Goal: Task Accomplishment & Management: Use online tool/utility

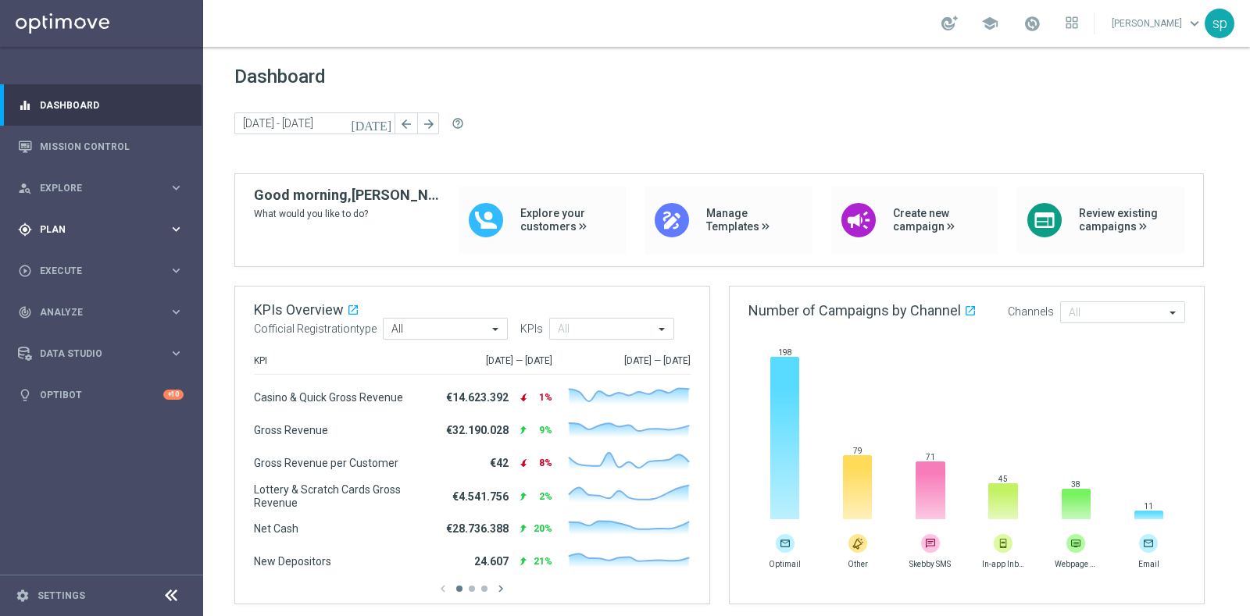
click at [67, 225] on span "Plan" at bounding box center [104, 229] width 129 height 9
click at [70, 304] on span "Templates" at bounding box center [97, 308] width 112 height 9
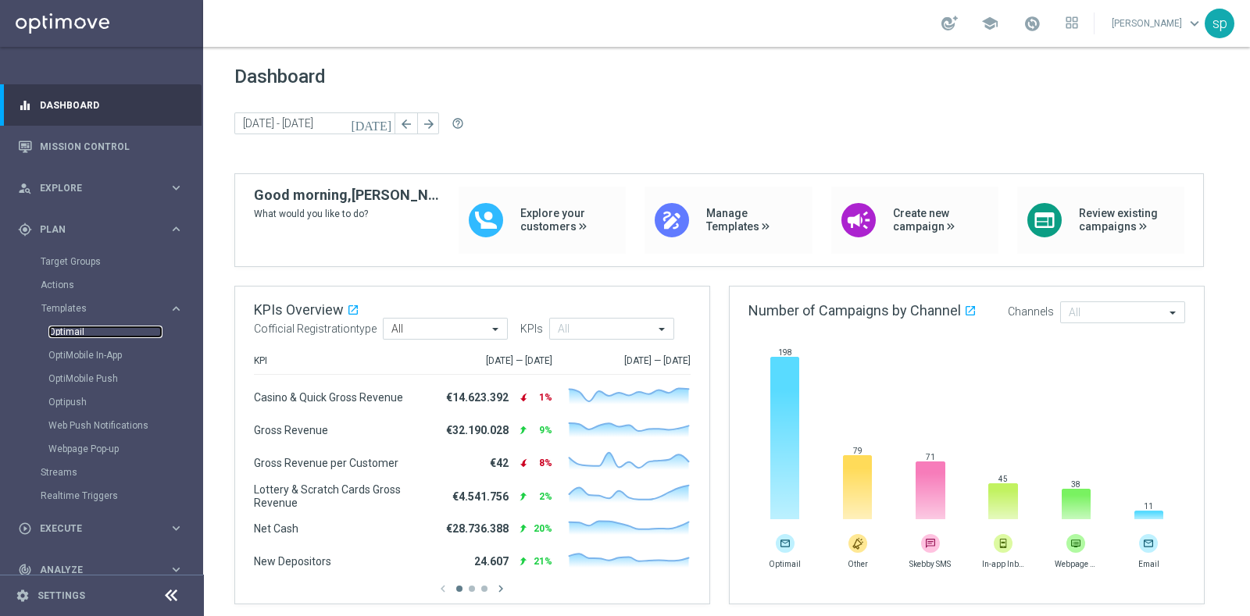
click at [70, 336] on link "Optimail" at bounding box center [105, 332] width 114 height 12
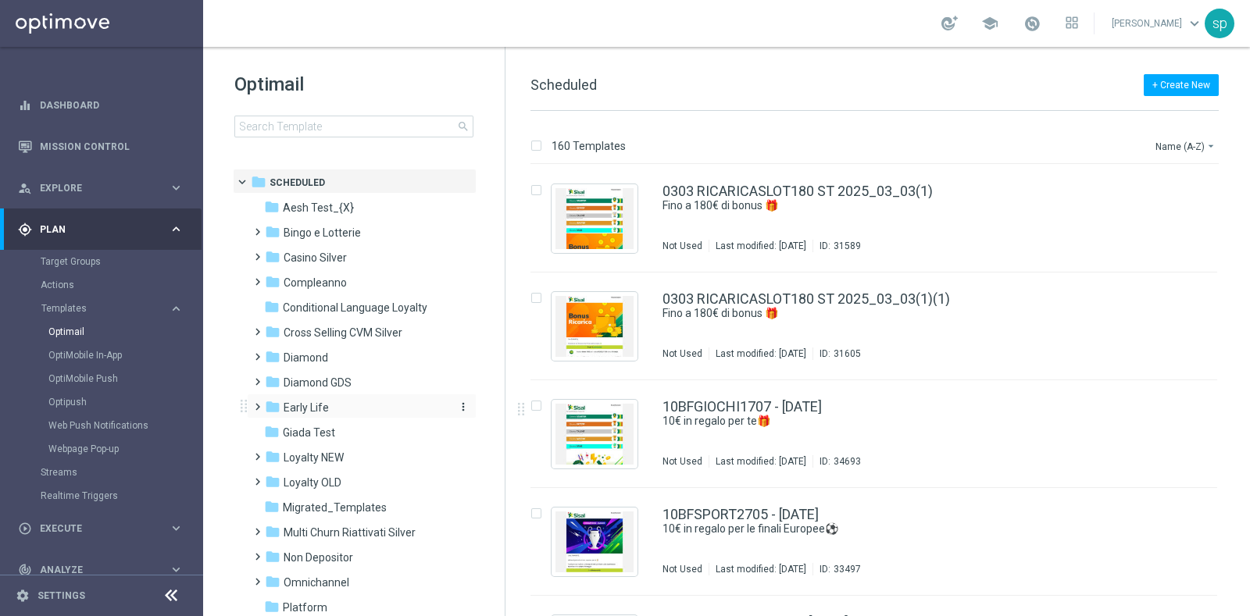
click at [318, 405] on span "Early Life" at bounding box center [305, 408] width 45 height 14
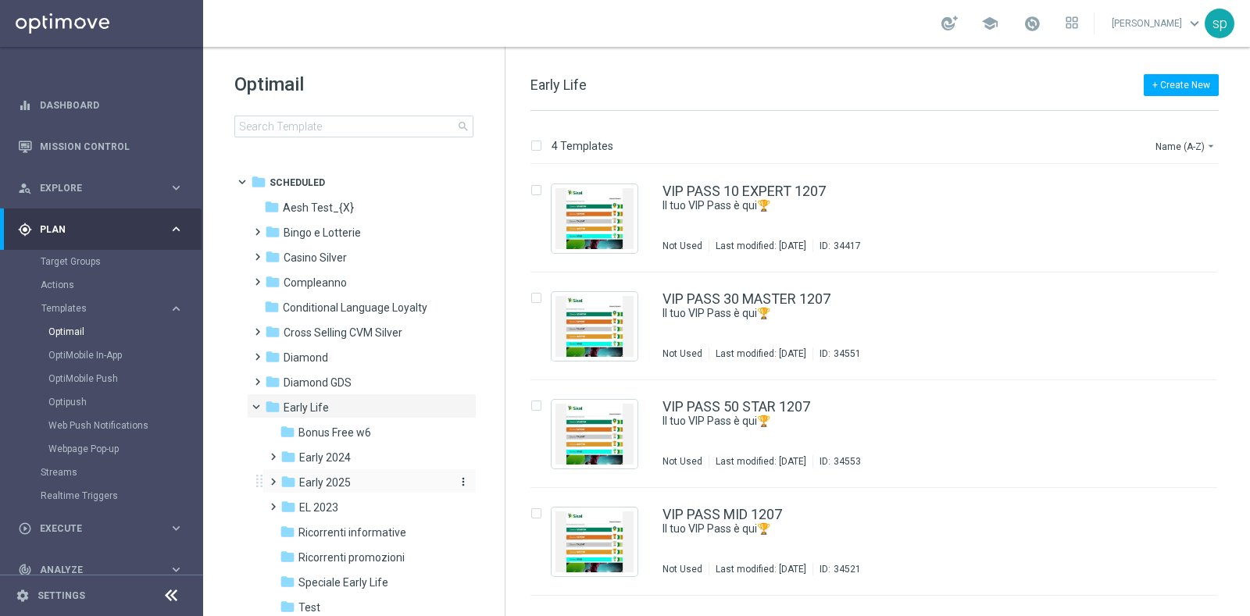
click at [282, 480] on icon "folder" at bounding box center [288, 482] width 16 height 16
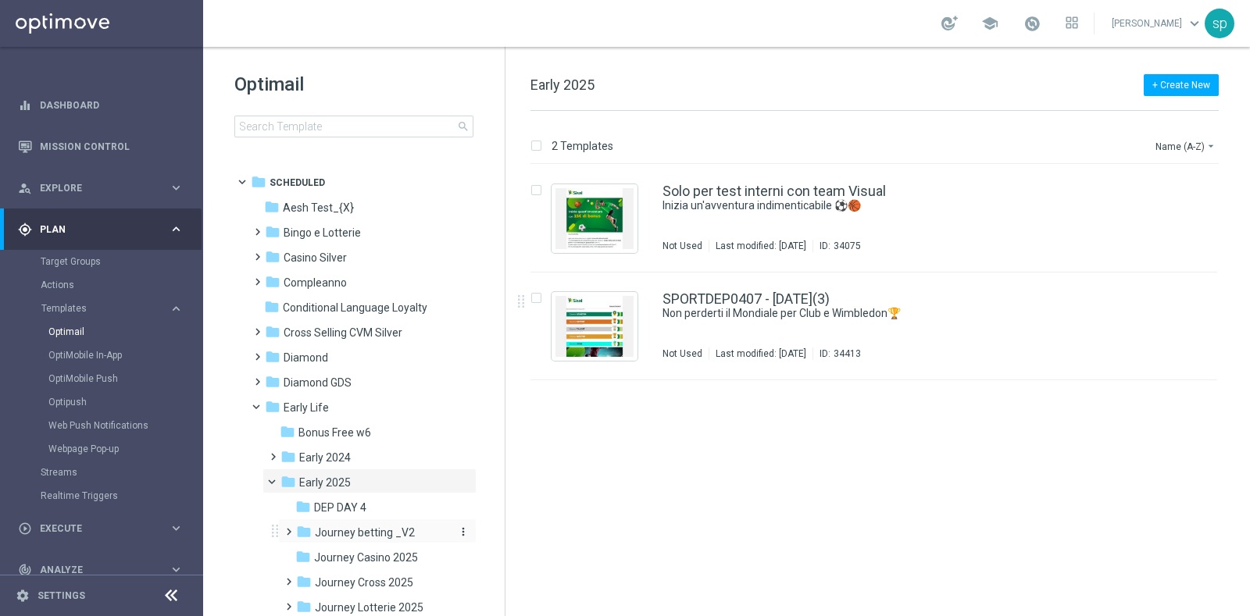
click at [374, 528] on span "Journey betting _V2" at bounding box center [365, 533] width 100 height 14
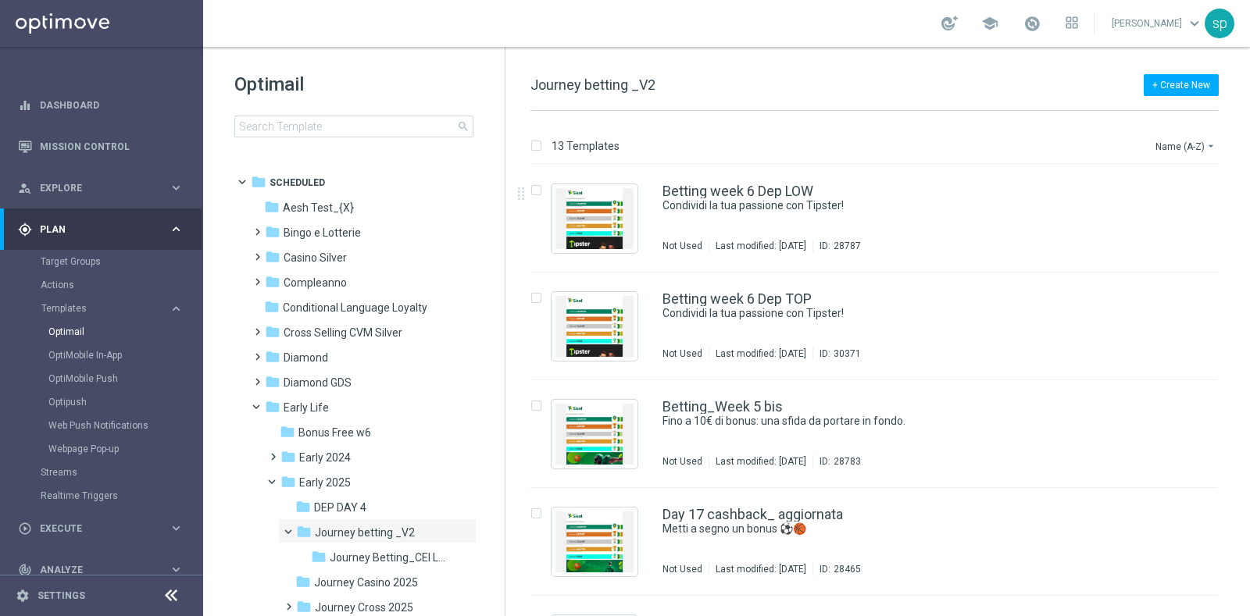
drag, startPoint x: 1241, startPoint y: 283, endPoint x: 1246, endPoint y: 311, distance: 27.9
click at [1246, 311] on div "13 Templates Name (A-Z) arrow_drop_down Drag here to set row groups Drag here t…" at bounding box center [877, 363] width 744 height 505
drag, startPoint x: 1246, startPoint y: 294, endPoint x: 1249, endPoint y: 421, distance: 126.6
click at [1249, 421] on div "13 Templates Name (A-Z) arrow_drop_down Drag here to set row groups Drag here t…" at bounding box center [877, 363] width 744 height 505
click at [1247, 358] on div "13 Templates Name (A-Z) arrow_drop_down Drag here to set row groups Drag here t…" at bounding box center [877, 363] width 744 height 505
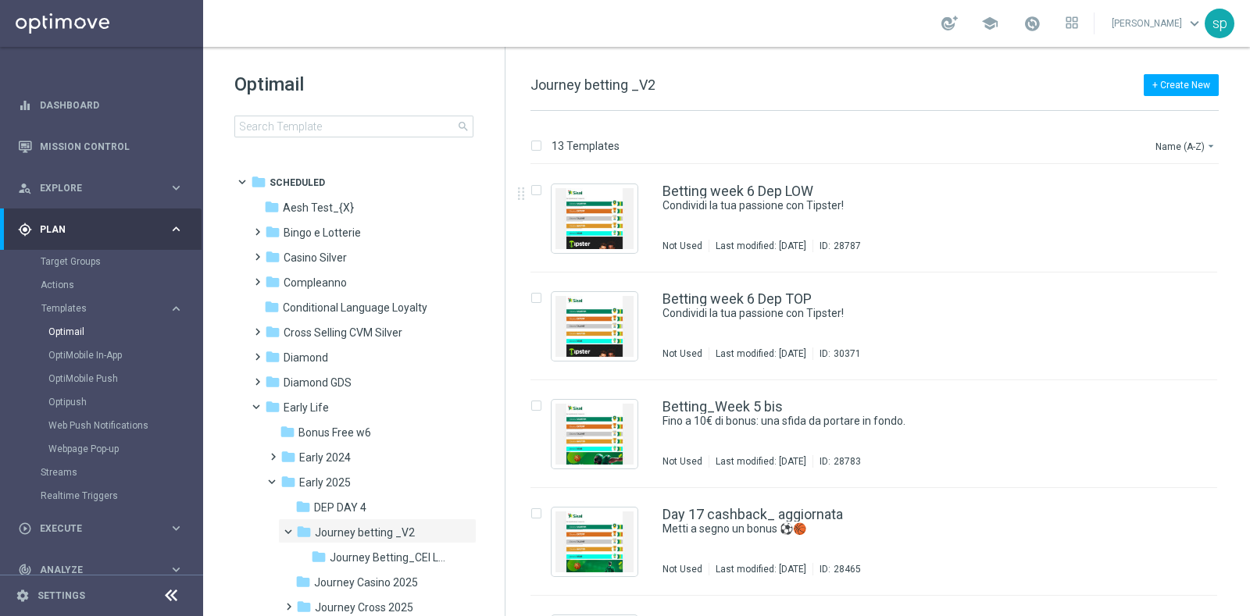
click at [1247, 358] on div "13 Templates Name (A-Z) arrow_drop_down Drag here to set row groups Drag here t…" at bounding box center [877, 363] width 744 height 505
click at [1242, 380] on div "insert_drive_file Betting_Week 5 bis Fino a 10€ di bonus: una sfida da portare …" at bounding box center [881, 434] width 732 height 108
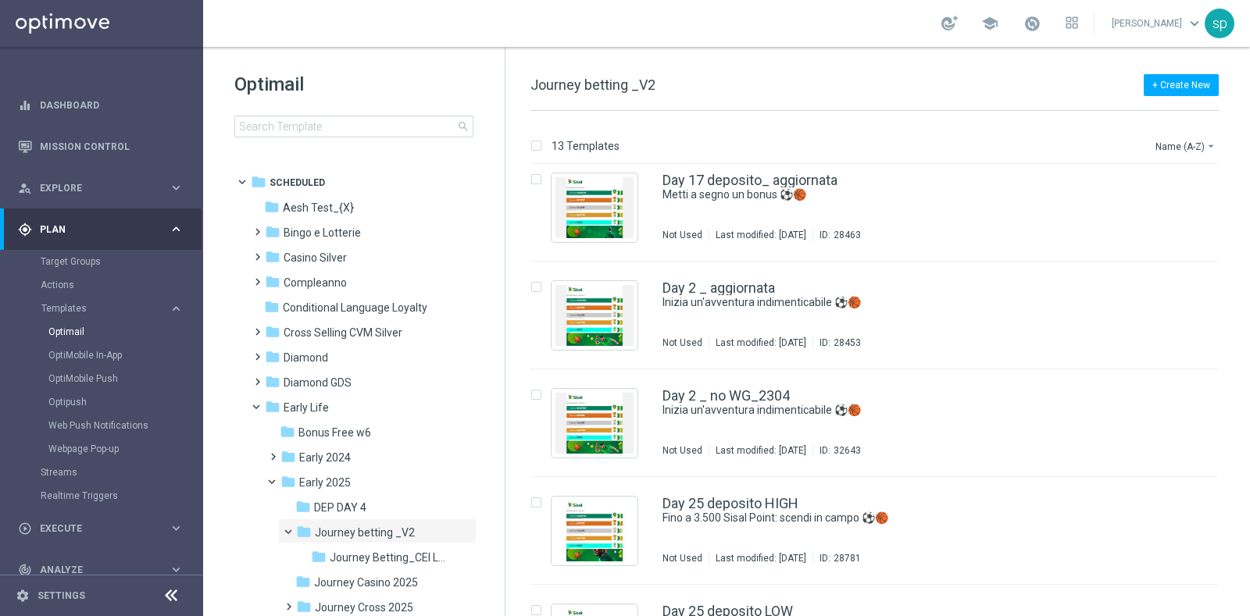
scroll to position [447, 0]
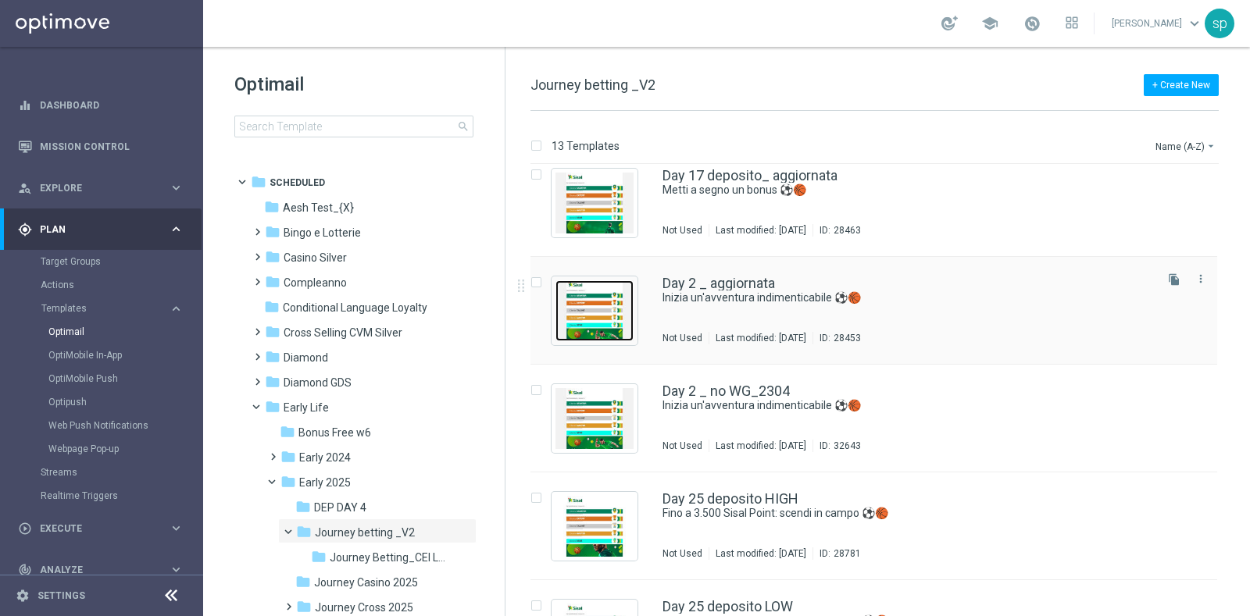
click at [593, 293] on img "Press SPACE to select this row." at bounding box center [594, 310] width 78 height 61
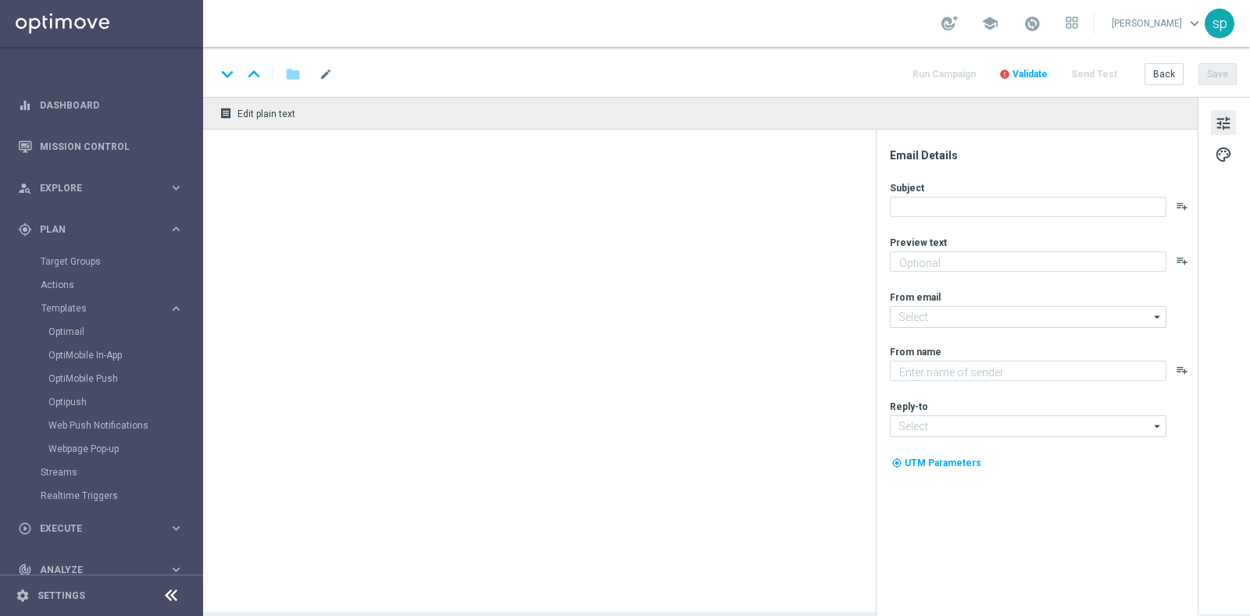
type textarea "Per [PERSON_NAME] a 15€ di bonus con una promo esclusiva"
type textarea "Sisal"
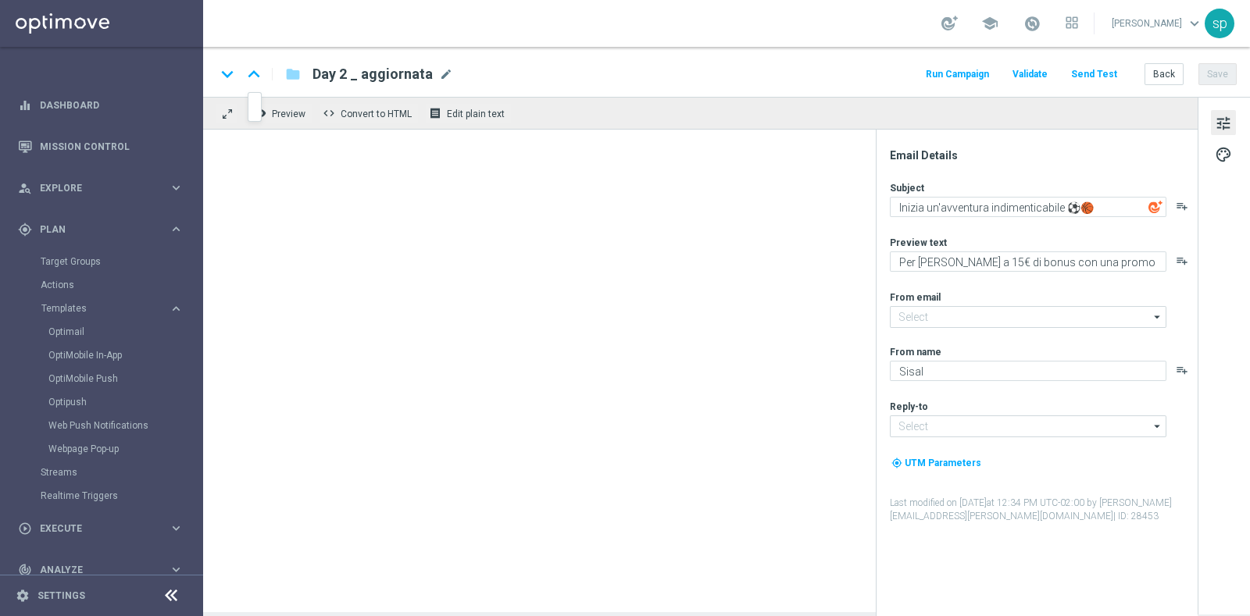
click at [251, 69] on icon "keyboard_arrow_up" at bounding box center [253, 73] width 23 height 23
type input "[EMAIL_ADDRESS][DOMAIN_NAME]"
click at [254, 70] on icon "keyboard_arrow_up" at bounding box center [253, 73] width 23 height 23
type textarea "Per te una nuova promo in esclusiva!"
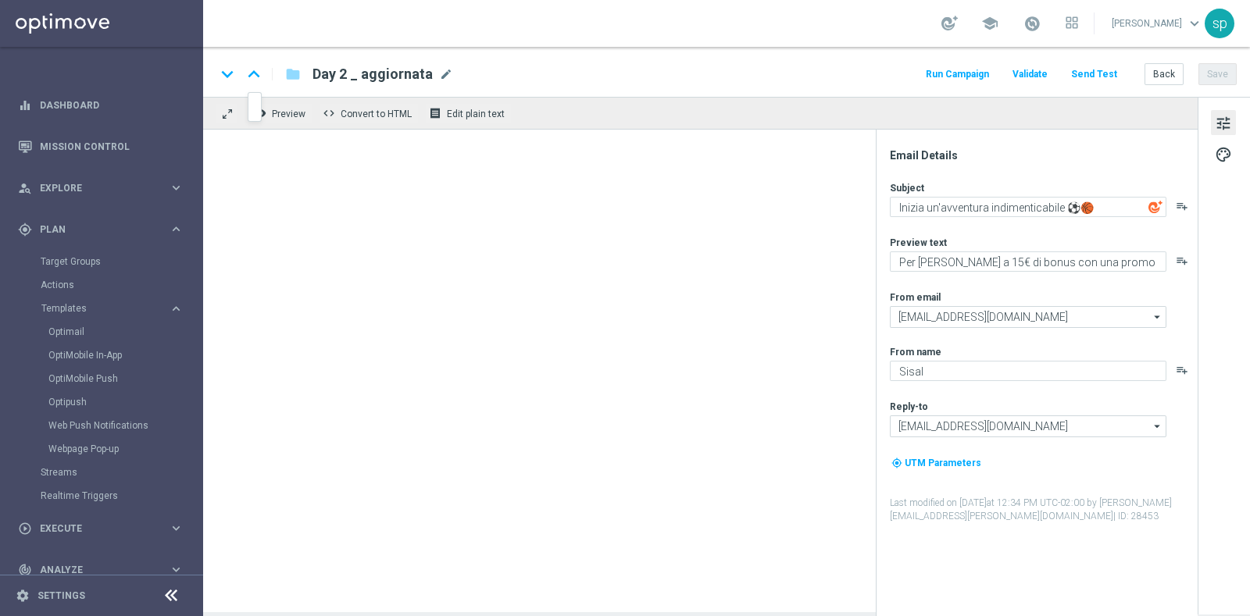
type textarea "Metti a segno un bonus ⚽️🏀"
click at [229, 70] on icon "keyboard_arrow_down" at bounding box center [227, 73] width 23 height 23
type textarea "Per [PERSON_NAME] a 15€ di bonus con una promo esclusiva"
type textarea "Inizia un'avventura indimenticabile ⚽️🏀"
click at [1162, 76] on button "Back" at bounding box center [1163, 74] width 39 height 22
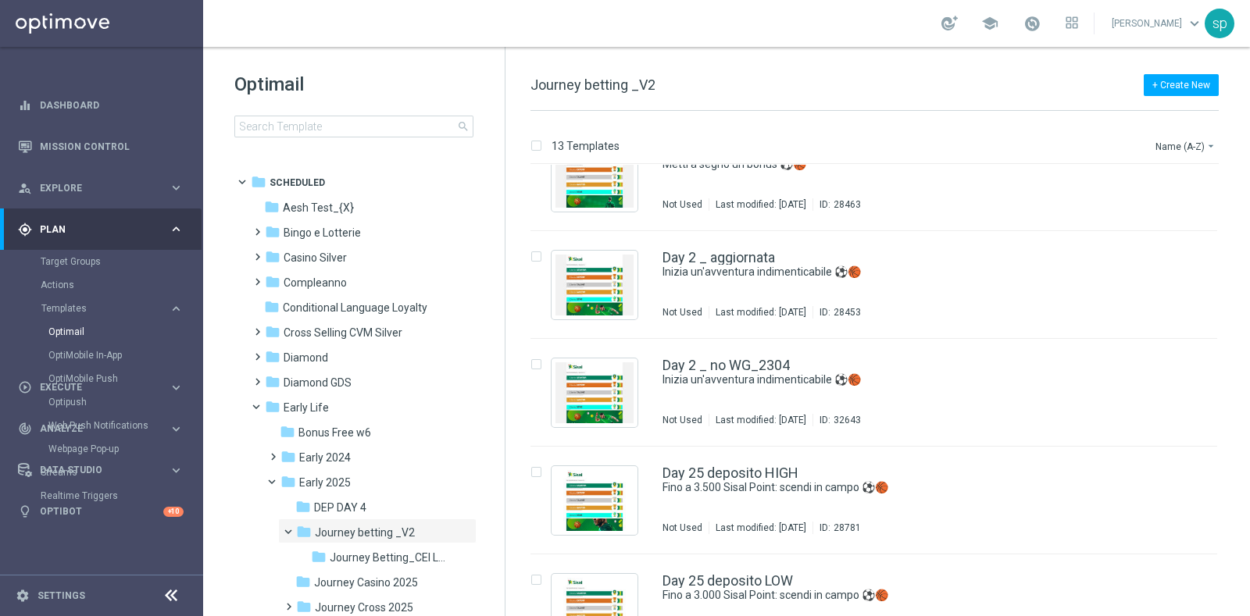
scroll to position [503, 0]
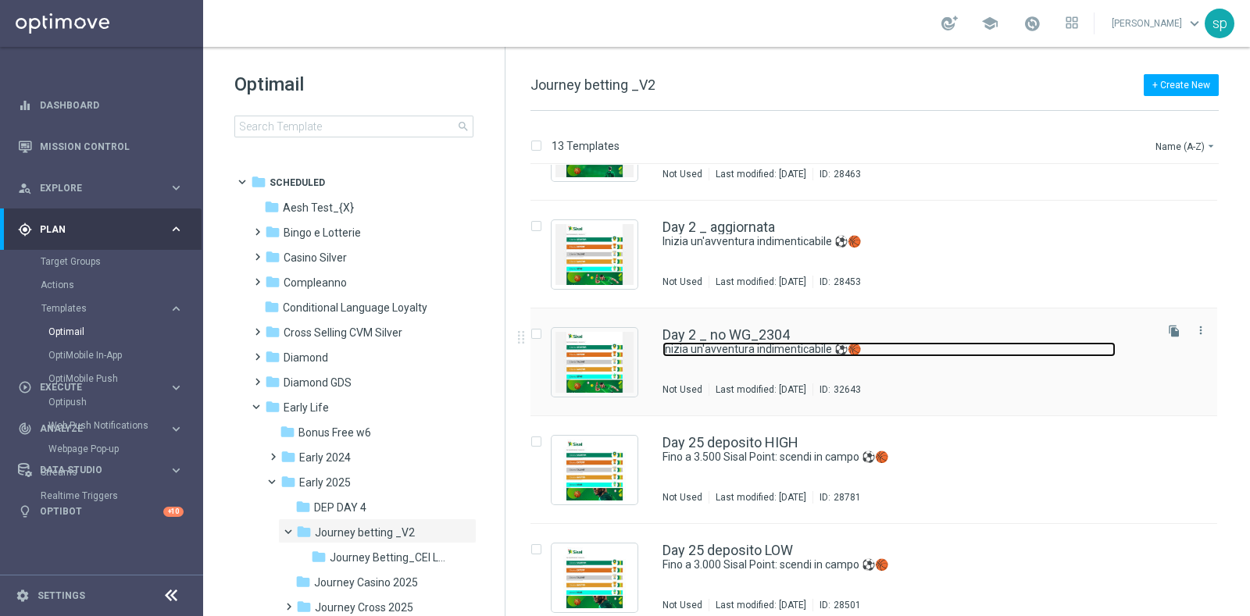
click at [775, 354] on link "Inizia un'avventura indimenticabile ⚽️🏀" at bounding box center [888, 349] width 453 height 15
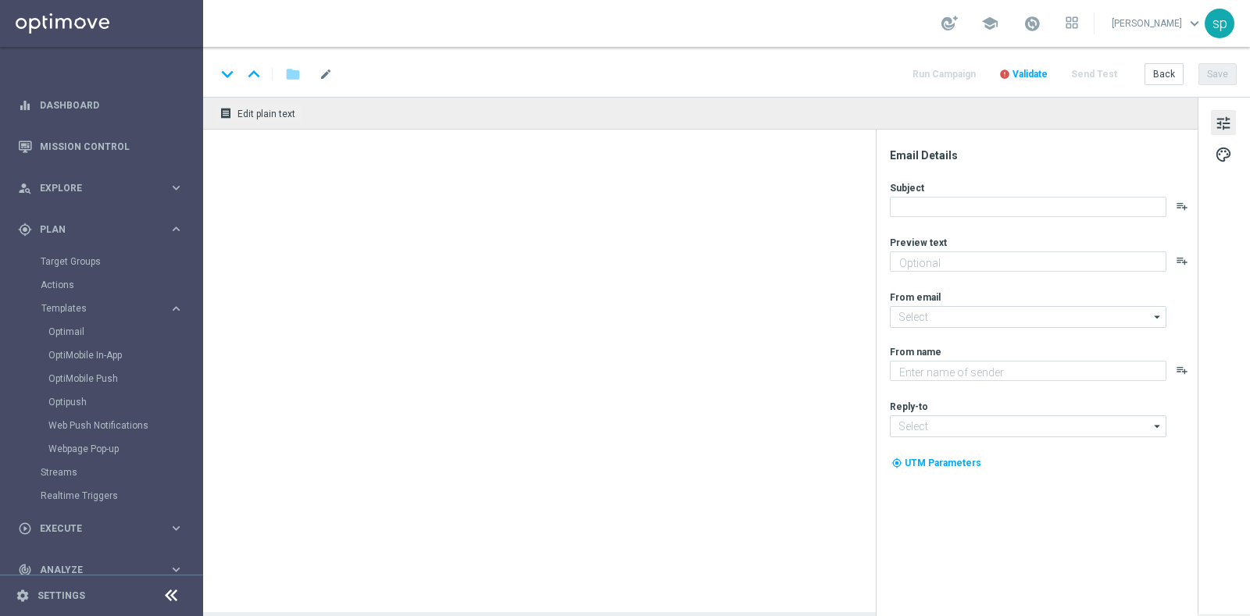
type textarea "Per [PERSON_NAME] a 15€ di bonus con una promo esclusiva"
type textarea "Sisal"
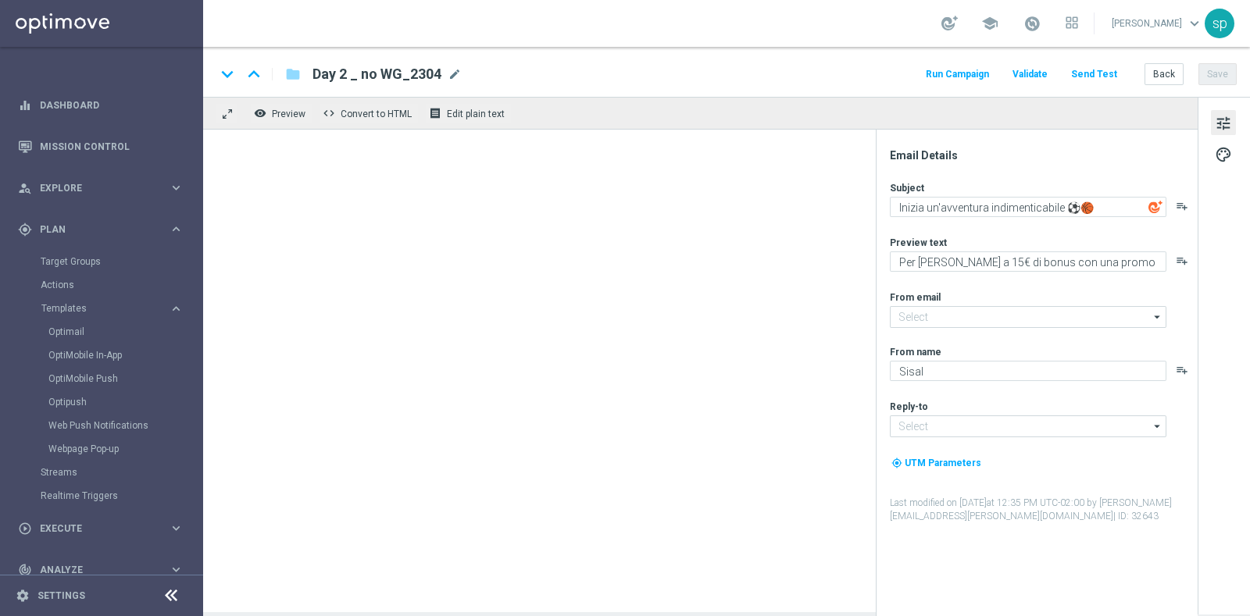
type input "[EMAIL_ADDRESS][DOMAIN_NAME]"
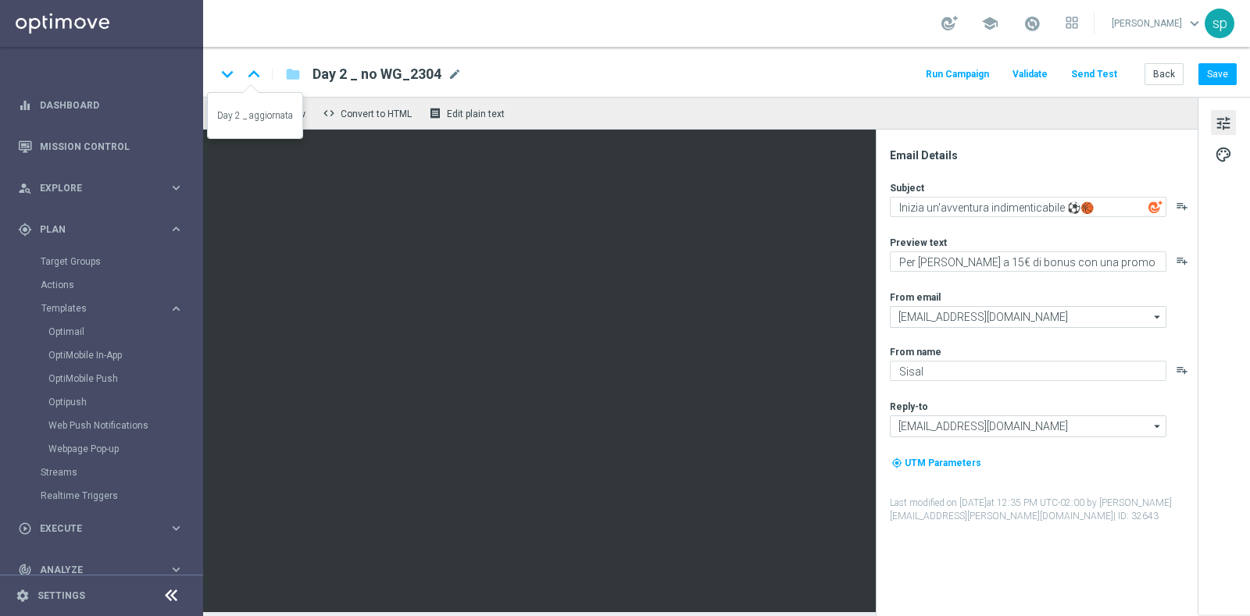
click at [254, 67] on icon "keyboard_arrow_up" at bounding box center [253, 73] width 23 height 23
click at [250, 80] on icon "keyboard_arrow_up" at bounding box center [253, 73] width 23 height 23
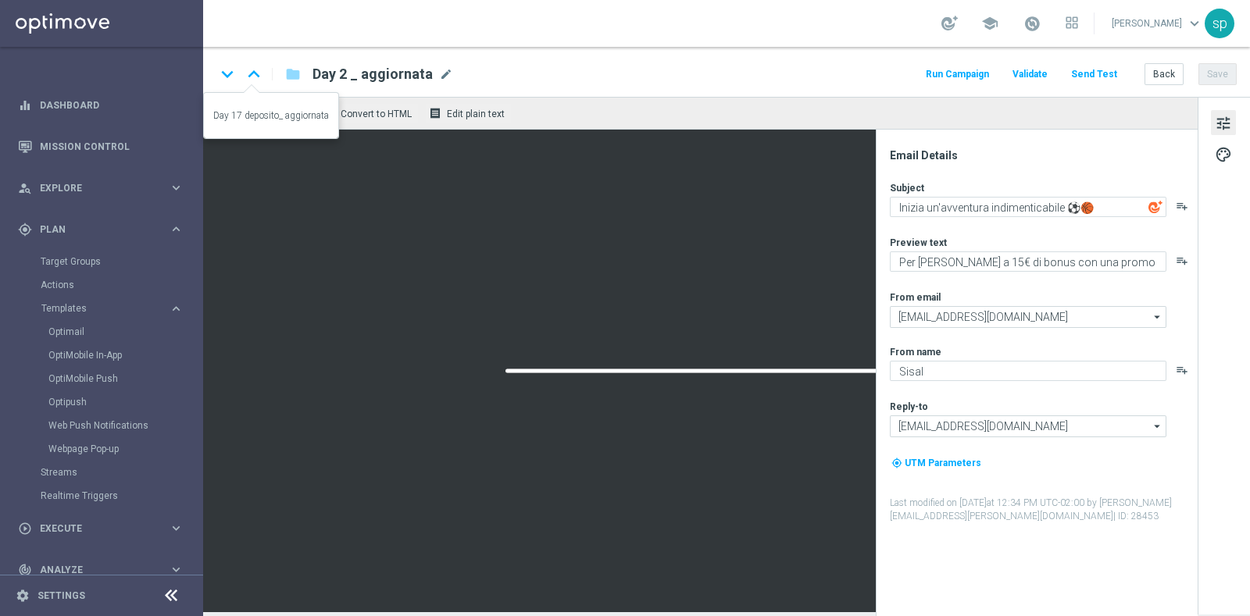
type textarea "Per te una nuova promo in esclusiva!"
click at [250, 80] on icon "keyboard_arrow_up" at bounding box center [253, 73] width 23 height 23
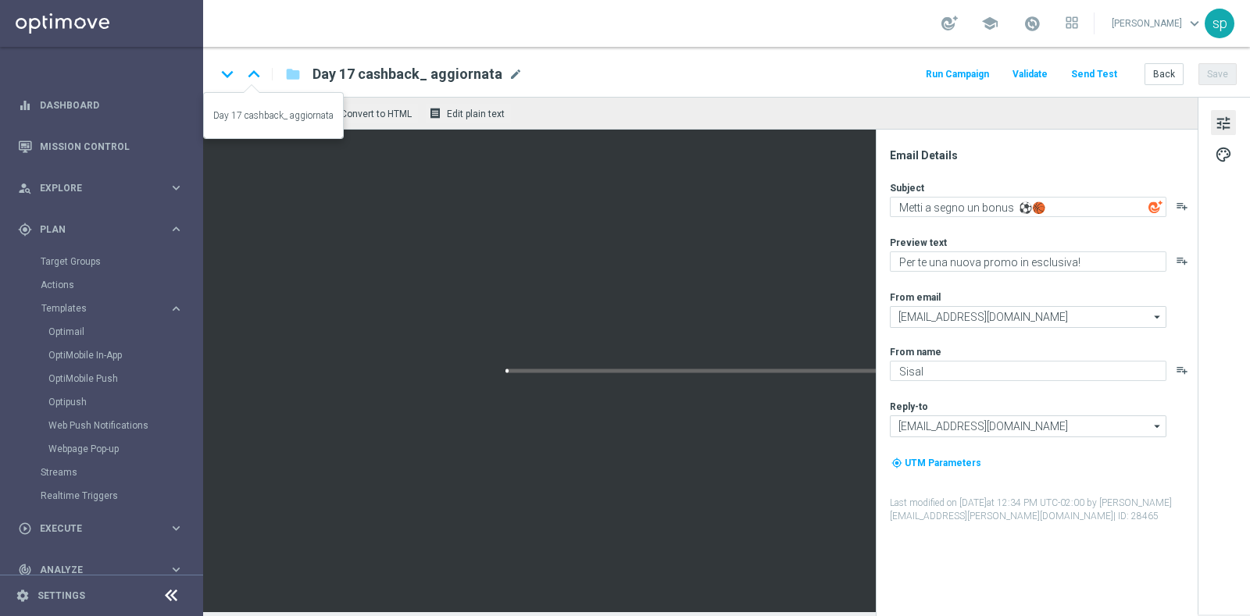
click at [251, 76] on icon "keyboard_arrow_up" at bounding box center [253, 73] width 23 height 23
type textarea "Fino a 10€ di bonus: una sfida da portare in fondo."
click at [246, 68] on icon "keyboard_arrow_up" at bounding box center [253, 73] width 23 height 23
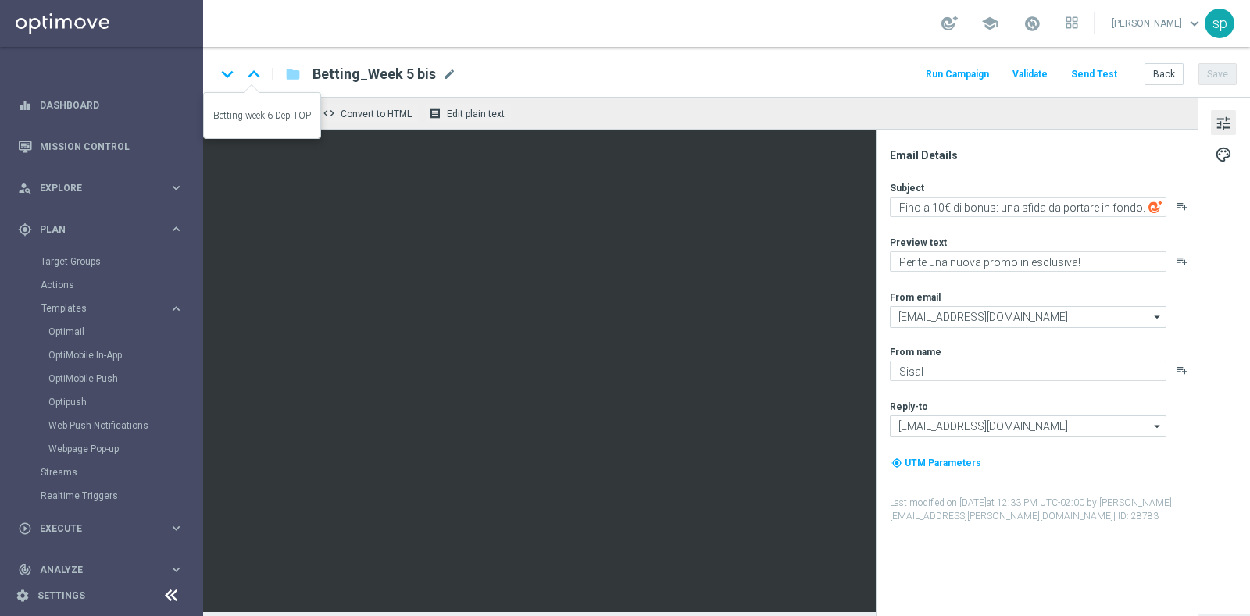
type textarea "Fino a 15€ di bonus con la nuova promo."
type textarea "Condividi la tua passione con Tipster!"
click at [246, 68] on icon "keyboard_arrow_up" at bounding box center [253, 73] width 23 height 23
click at [253, 70] on icon "keyboard_arrow_up" at bounding box center [253, 73] width 23 height 23
click at [254, 72] on icon "keyboard_arrow_up" at bounding box center [253, 73] width 23 height 23
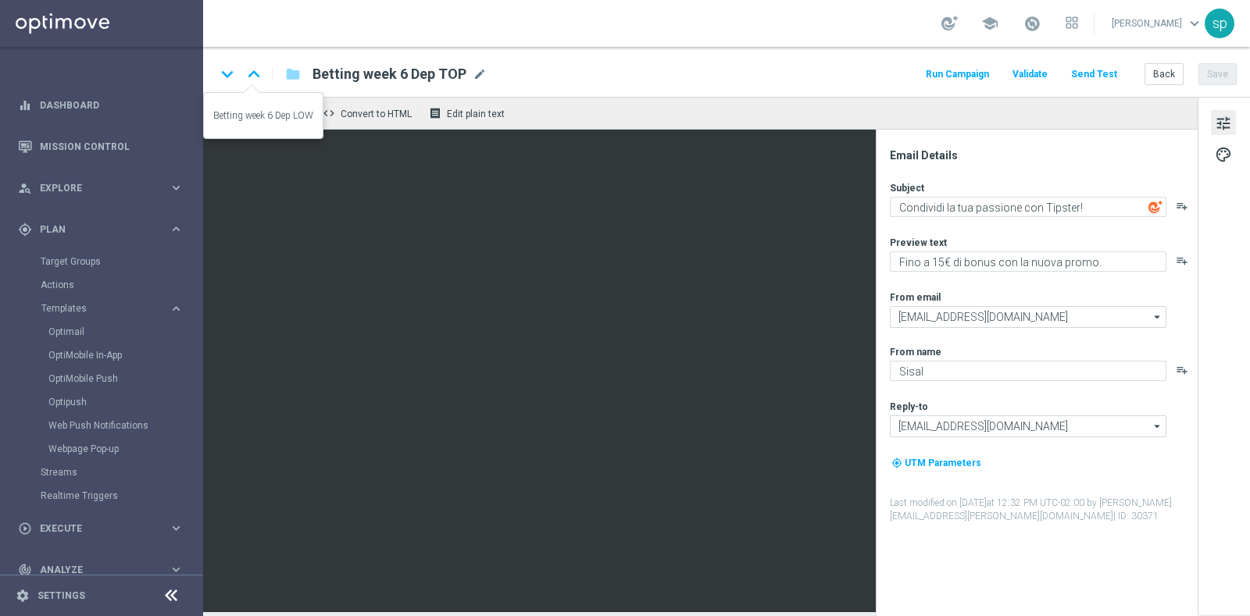
click at [254, 72] on icon "keyboard_arrow_up" at bounding box center [253, 73] width 23 height 23
click at [1152, 70] on button "Back" at bounding box center [1163, 74] width 39 height 22
click at [1168, 80] on button "Back" at bounding box center [1163, 74] width 39 height 22
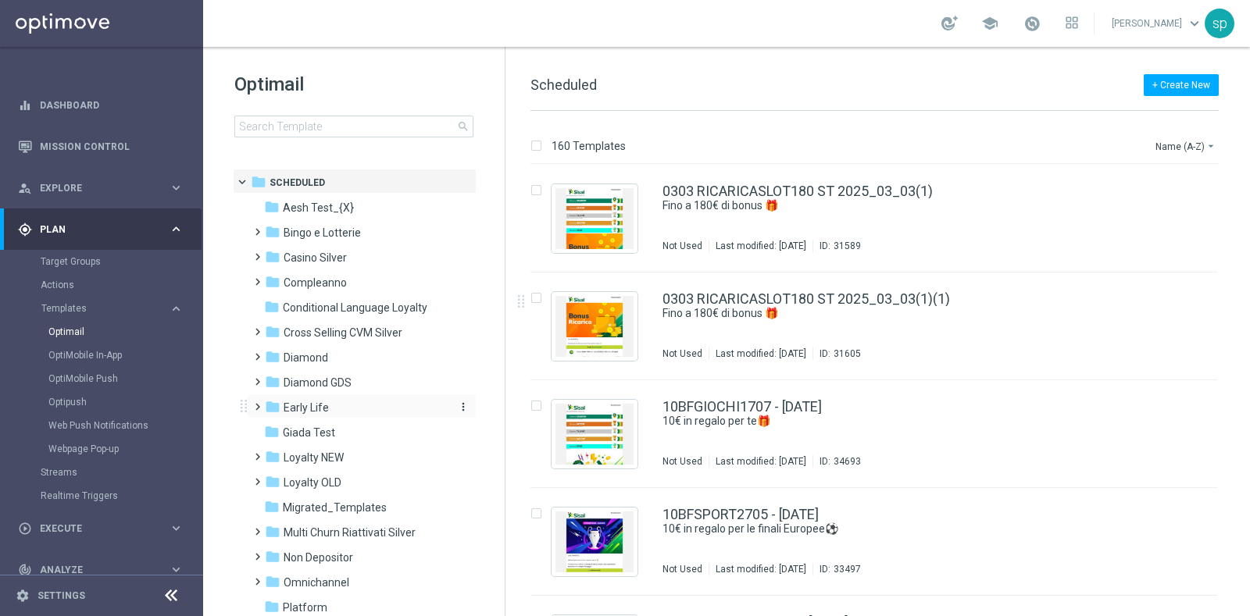
click at [313, 407] on span "Early Life" at bounding box center [305, 408] width 45 height 14
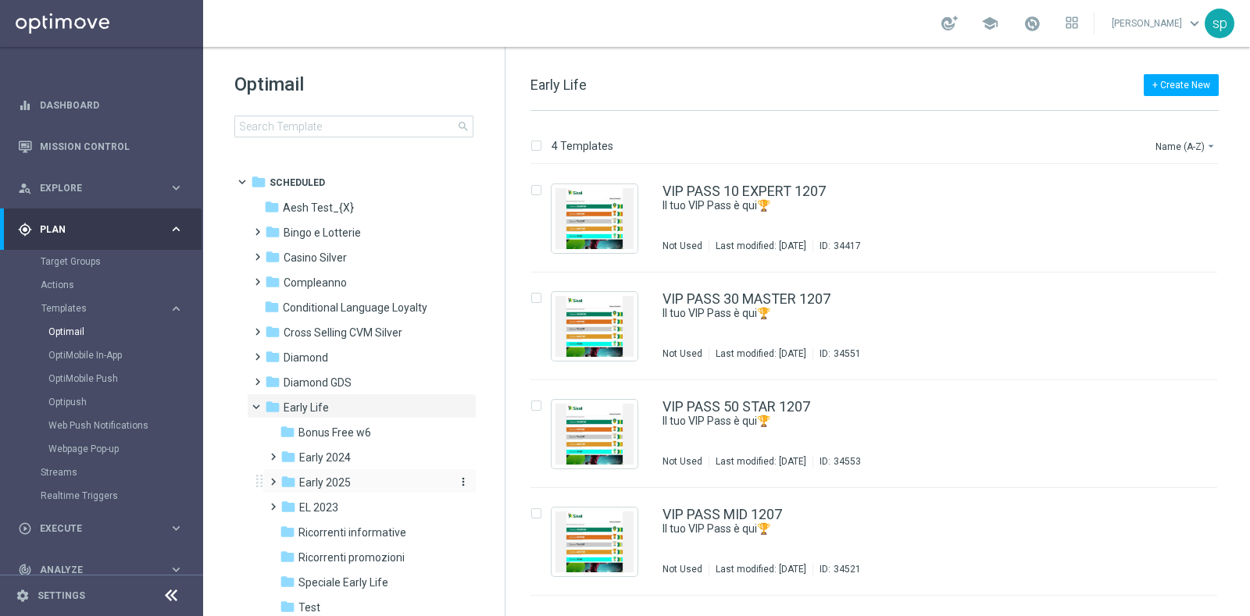
click at [344, 482] on span "Early 2025" at bounding box center [325, 483] width 52 height 14
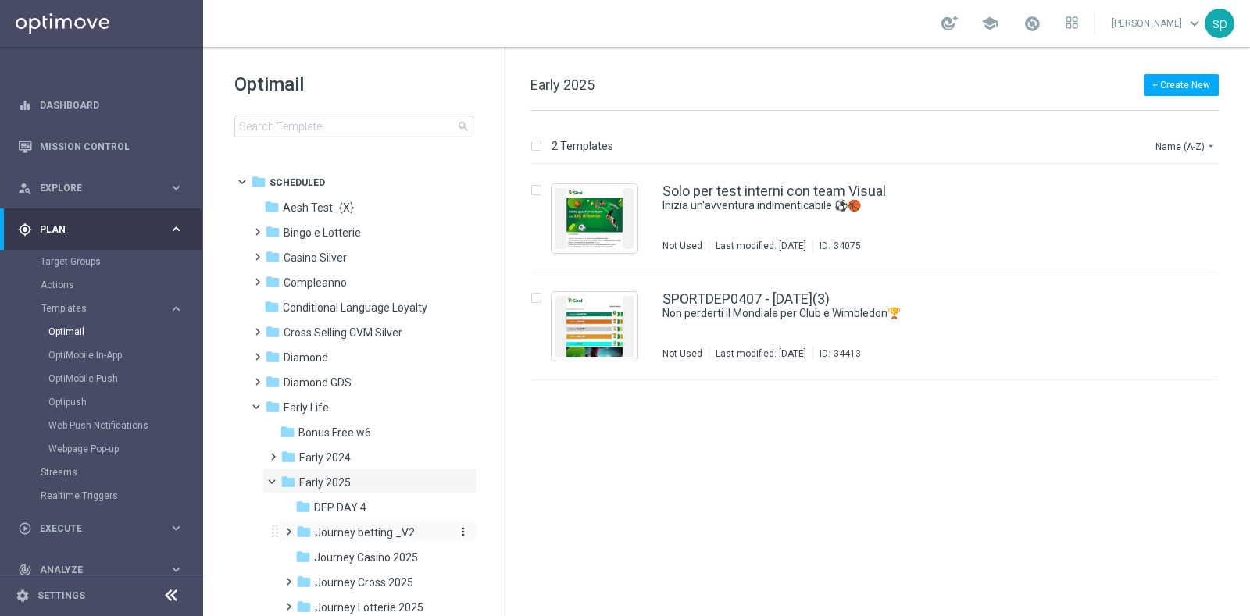
click at [375, 528] on span "Journey betting _V2" at bounding box center [365, 533] width 100 height 14
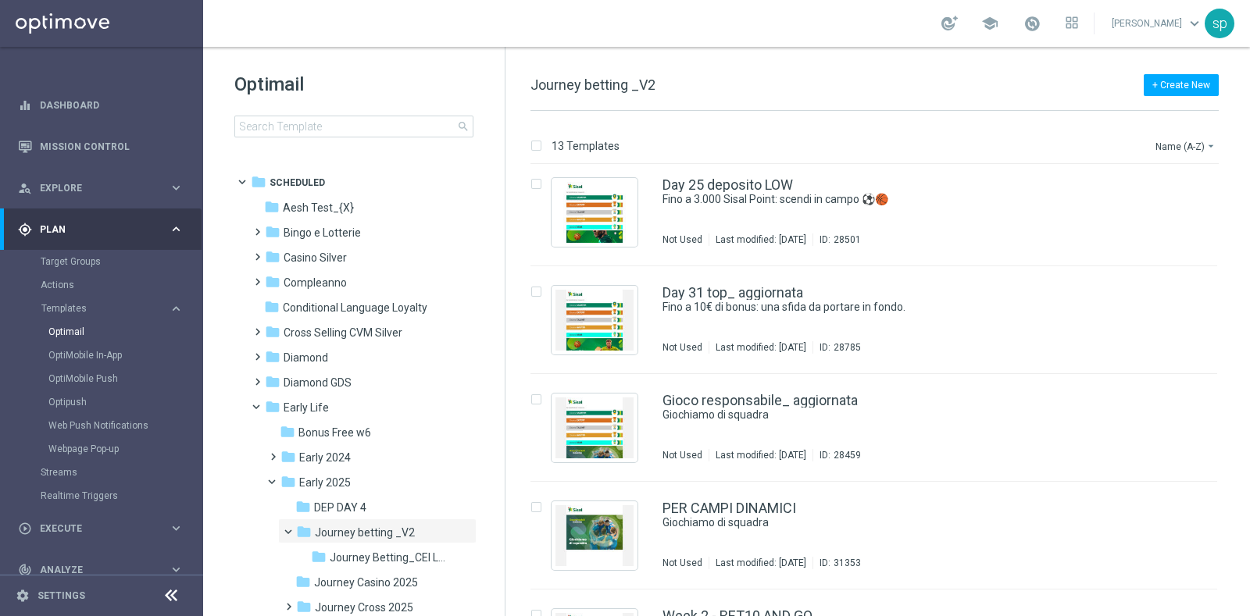
scroll to position [949, 0]
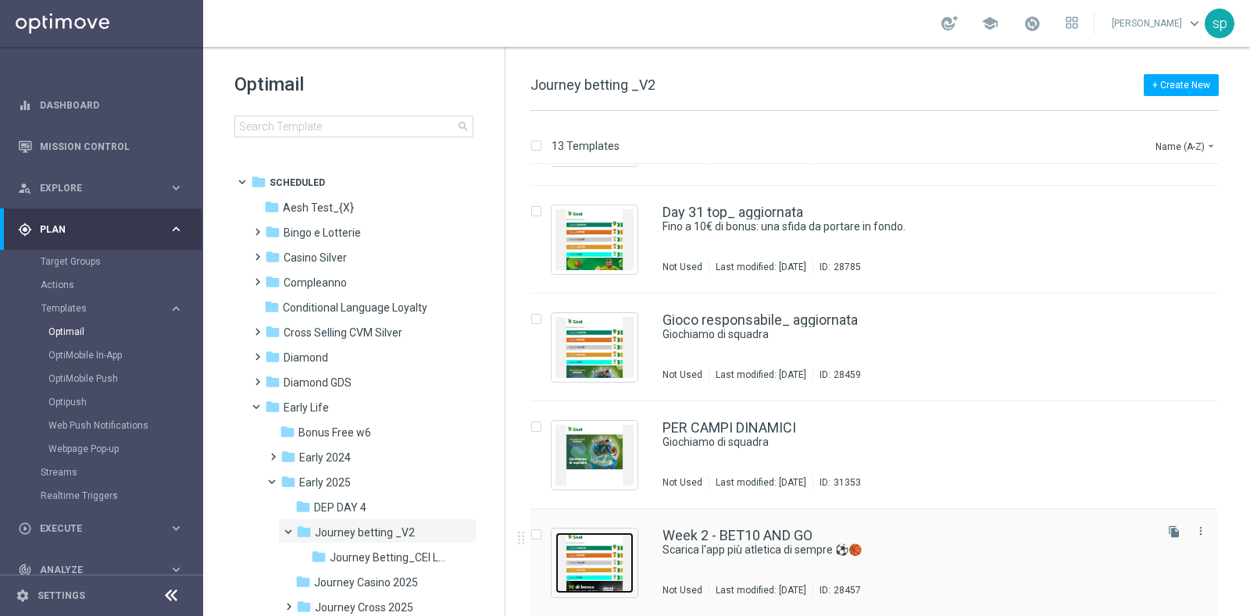
click at [569, 557] on img "Press SPACE to select this row." at bounding box center [594, 563] width 78 height 61
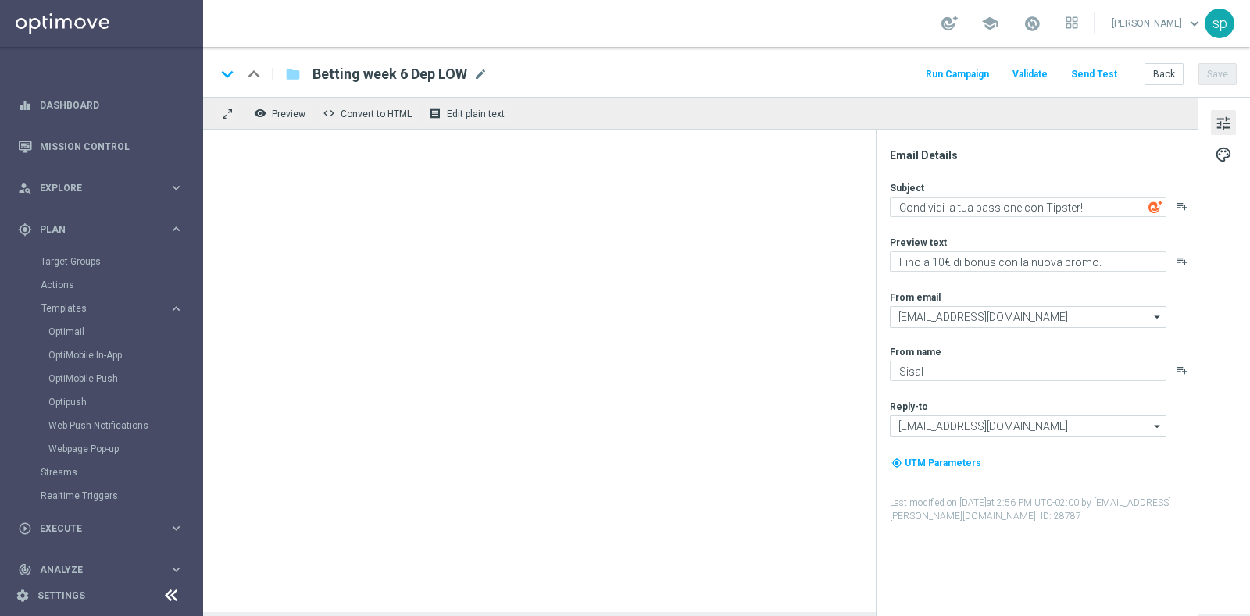
type textarea "Scarica l'app più atletica di sempre ⚽️🏀"
type textarea "Per [PERSON_NAME] a 10€ di bonus"
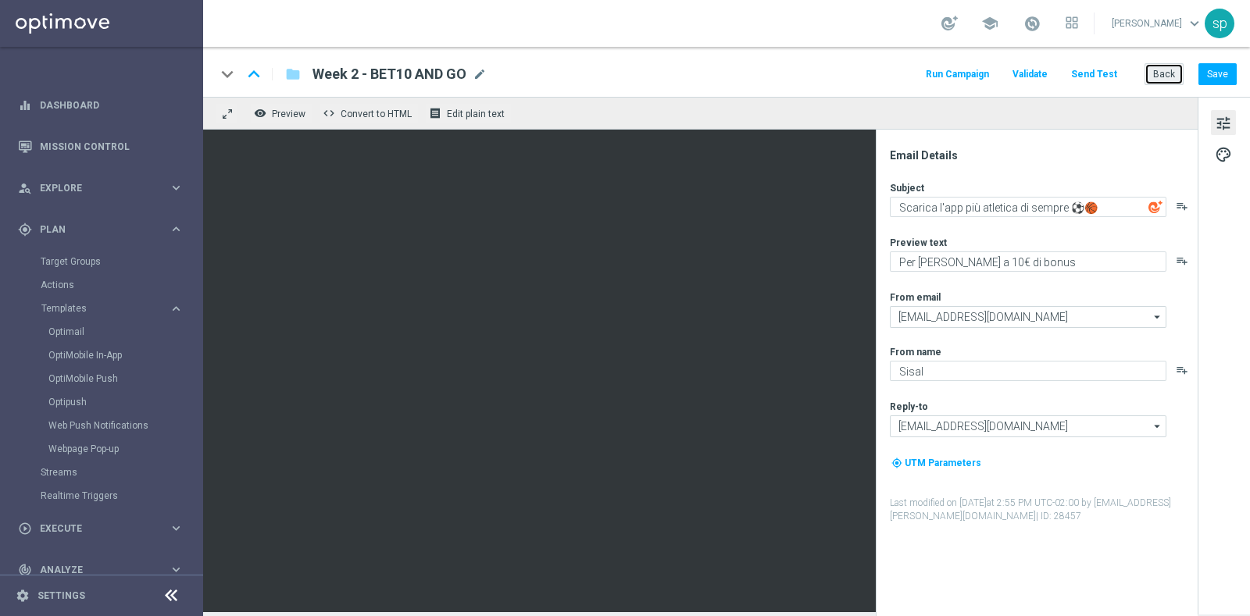
click at [1168, 80] on button "Back" at bounding box center [1163, 74] width 39 height 22
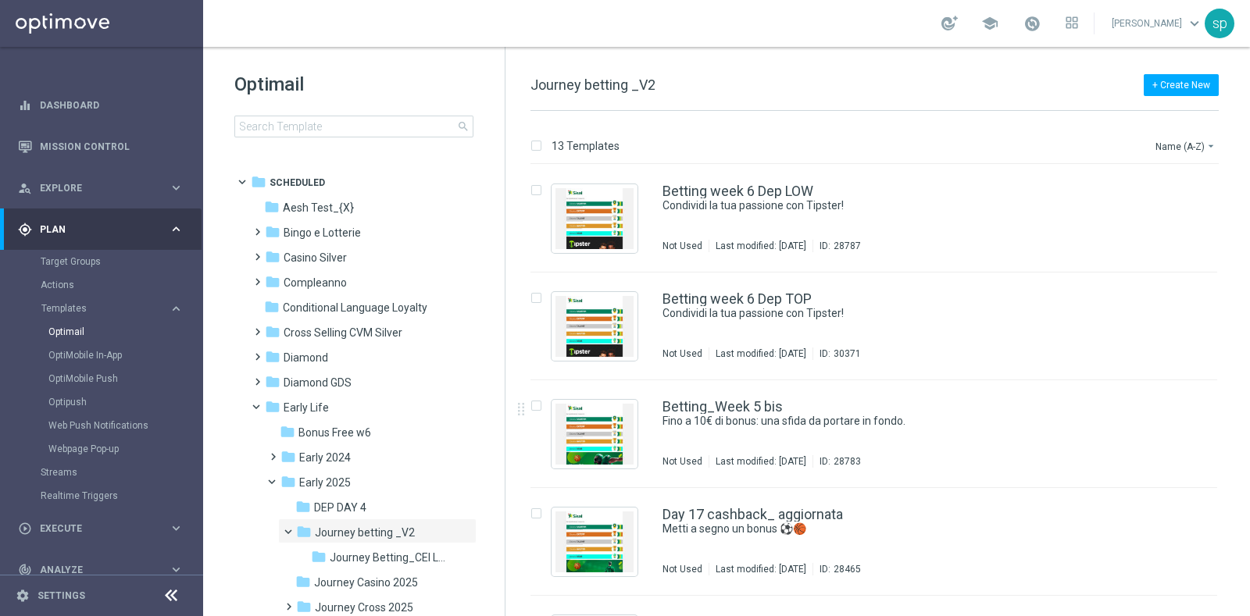
drag, startPoint x: 1243, startPoint y: 255, endPoint x: 1249, endPoint y: 383, distance: 129.0
click at [1249, 383] on div "13 Templates Name (A-Z) arrow_drop_down Drag here to set row groups Drag here t…" at bounding box center [877, 363] width 744 height 505
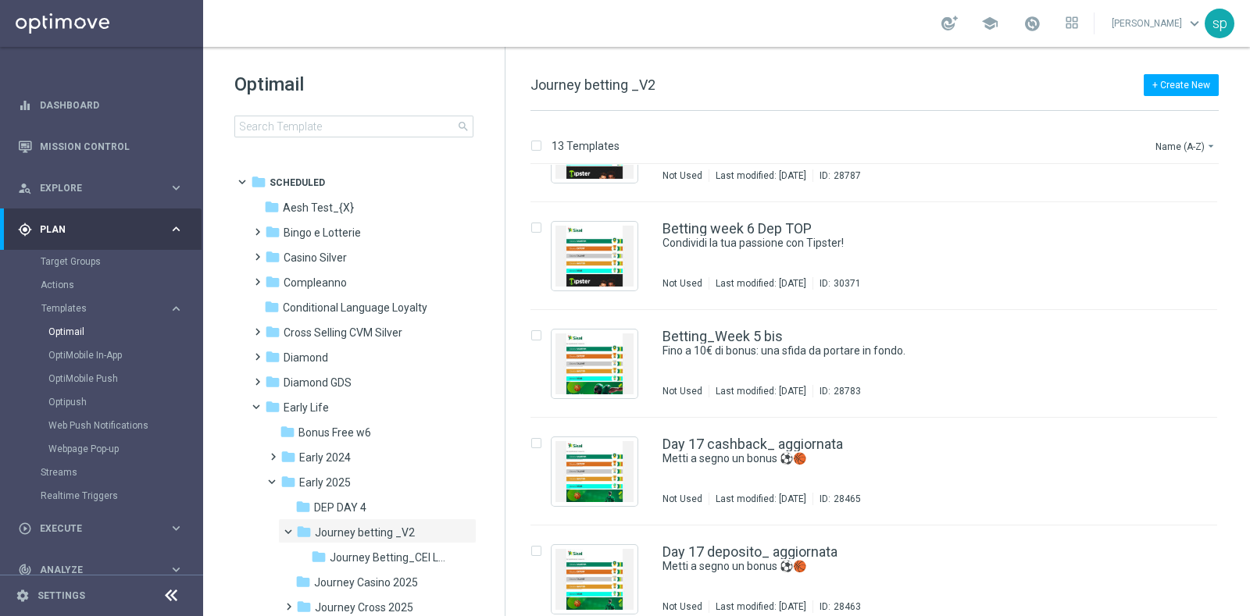
scroll to position [84, 0]
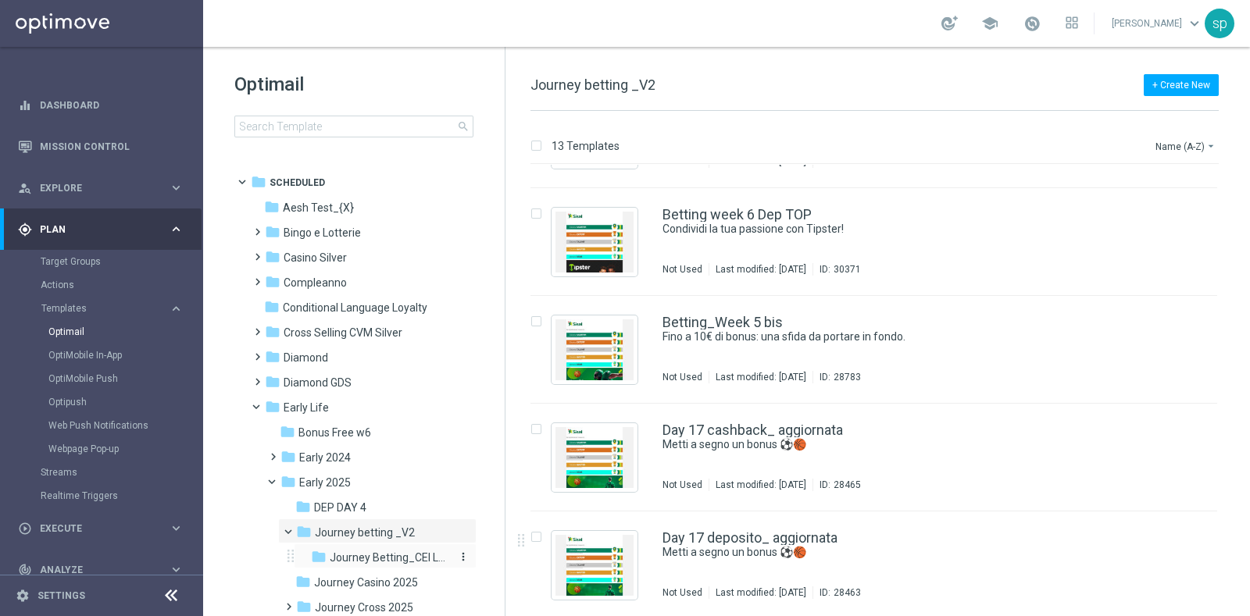
click at [390, 551] on span "Journey Betting_CEI LOW" at bounding box center [391, 558] width 122 height 14
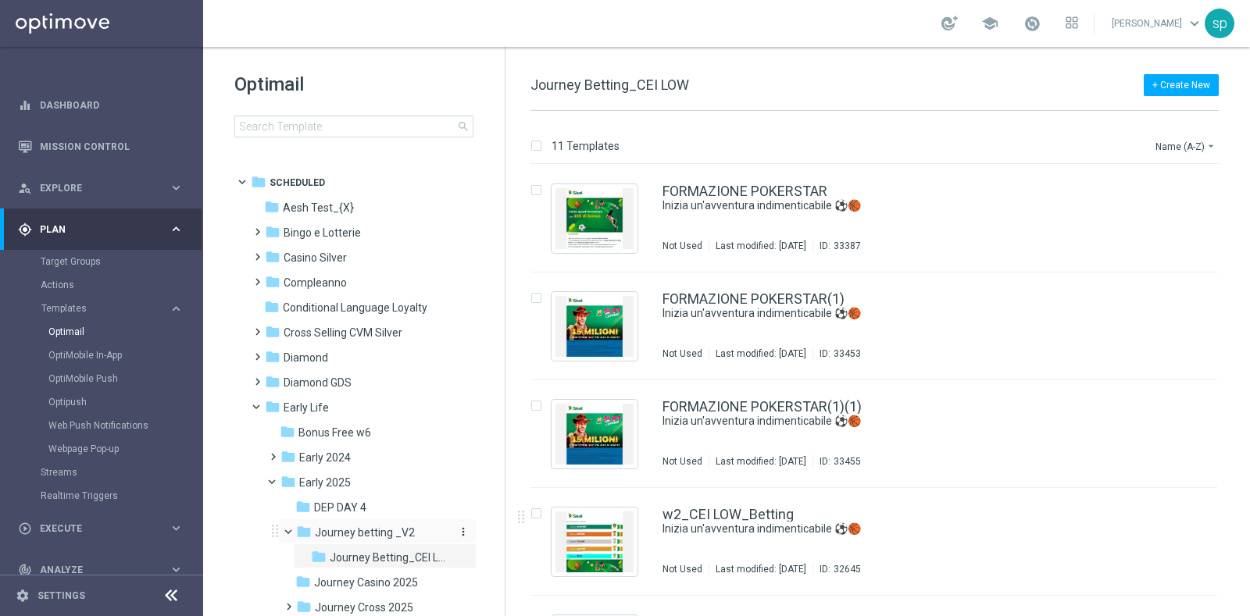
click at [342, 526] on span "Journey betting _V2" at bounding box center [365, 533] width 100 height 14
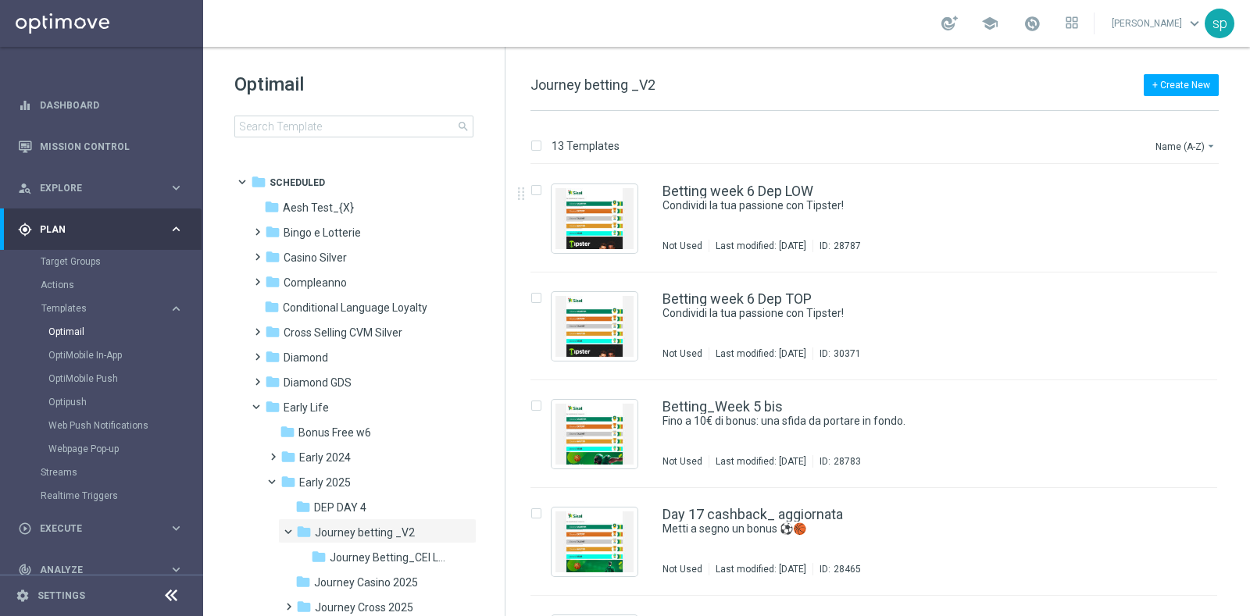
click at [1242, 228] on div "insert_drive_file Betting week 6 Dep LOW Condividi la tua passione con Tipster!…" at bounding box center [881, 219] width 732 height 108
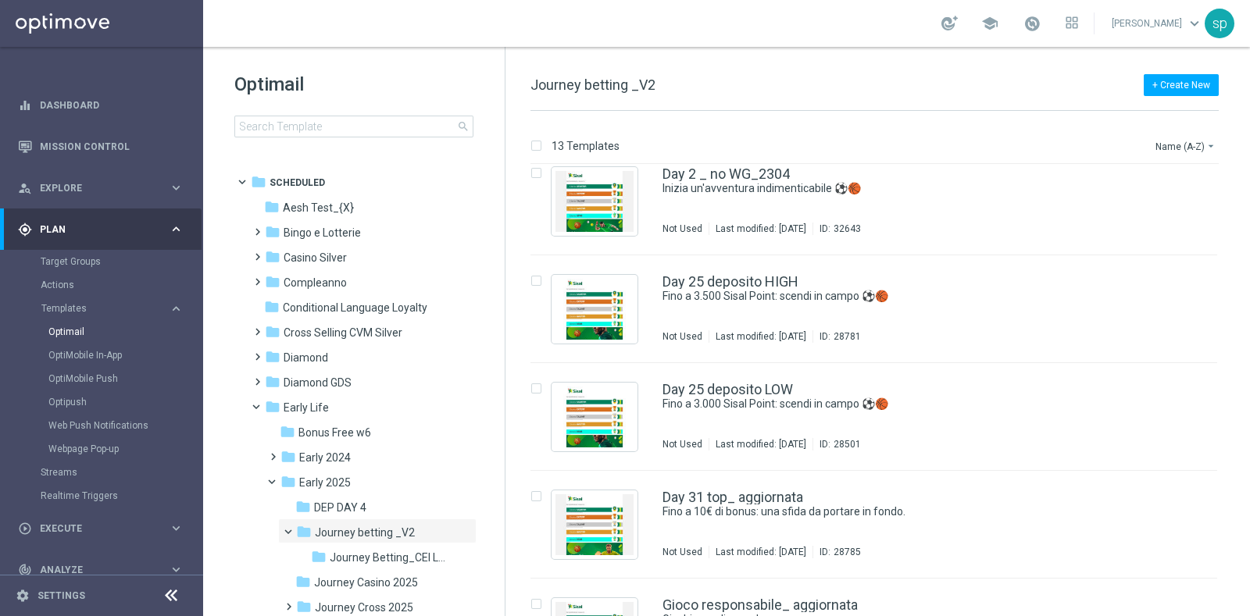
scroll to position [667, 0]
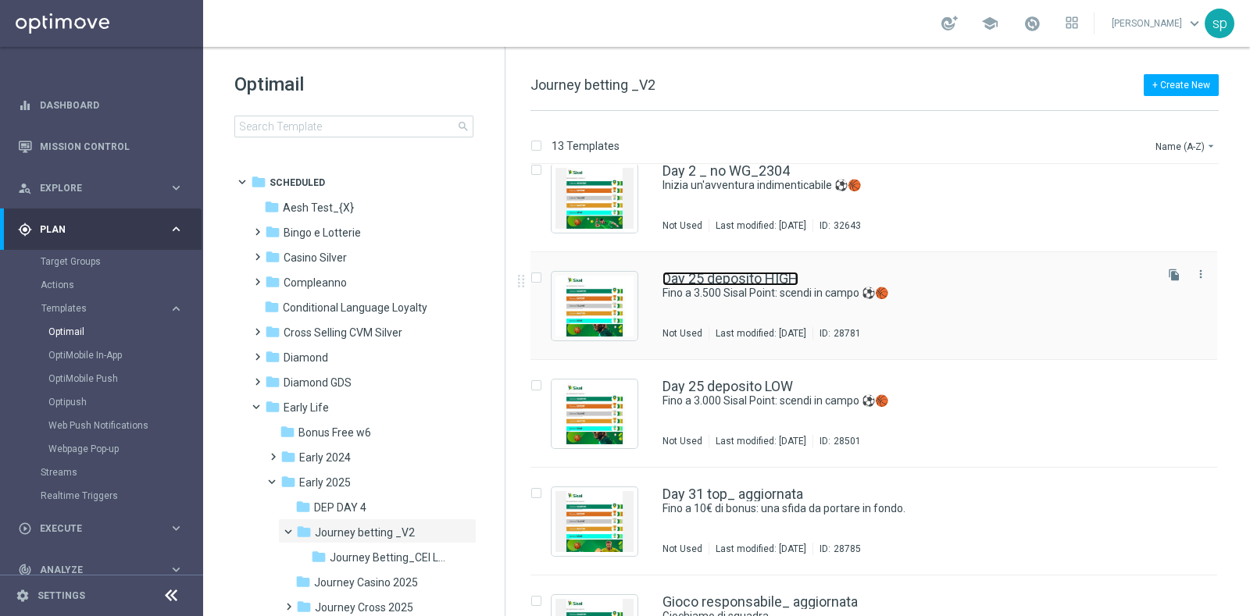
click at [747, 283] on link "Day 25 deposito HIGH" at bounding box center [730, 279] width 136 height 14
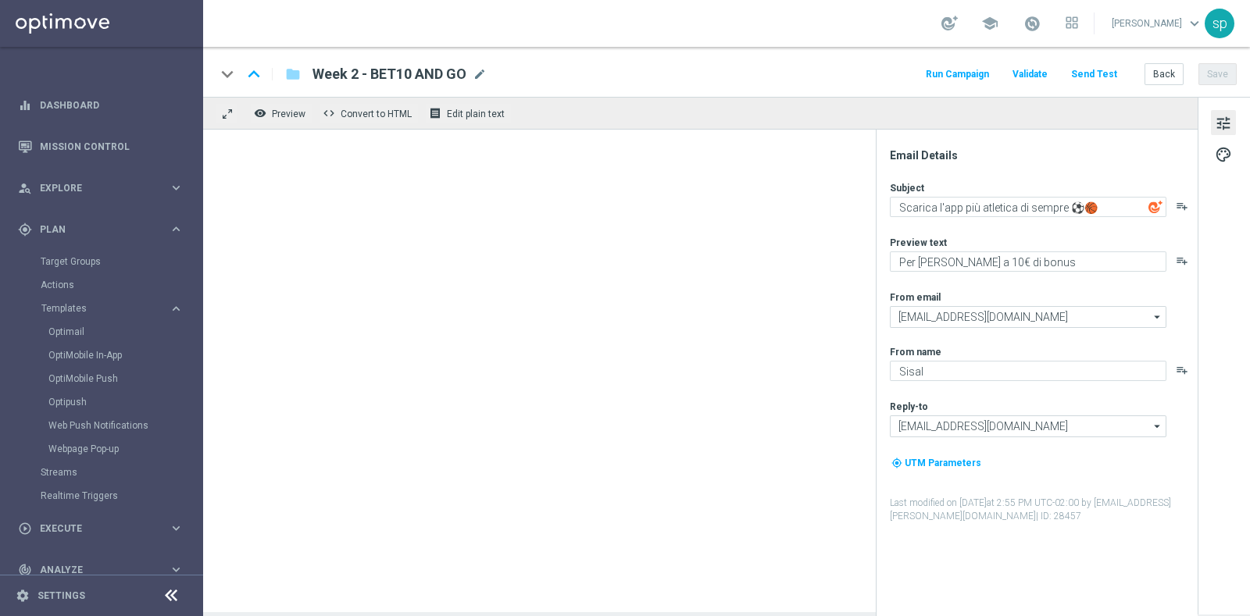
type textarea "Fino a 3.500 Sisal Point: scendi in campo ⚽️🏀"
type textarea "Ricarica ed ottieni un bonus esclusivo"
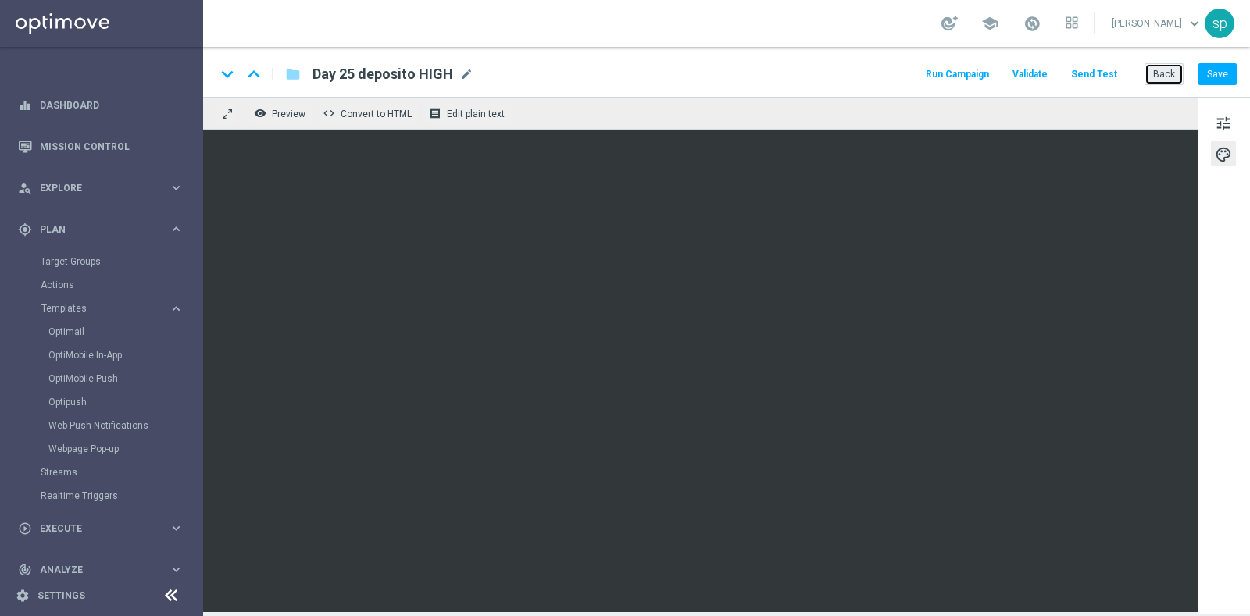
click at [1164, 68] on button "Back" at bounding box center [1163, 74] width 39 height 22
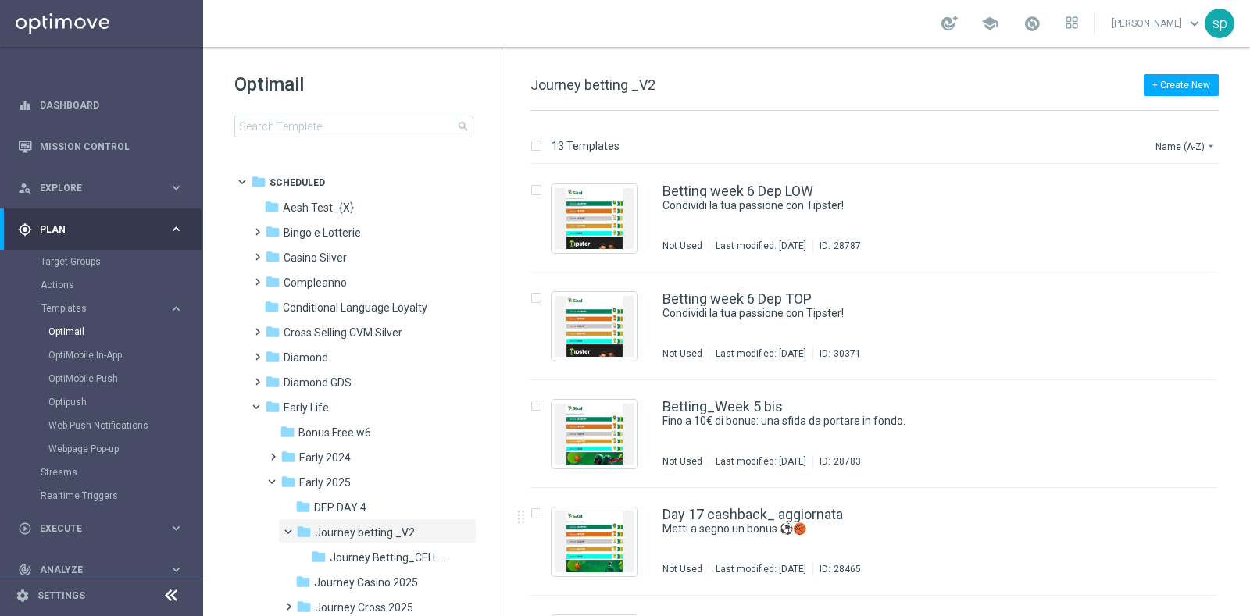
click at [1246, 332] on div "13 Templates Name (A-Z) arrow_drop_down Drag here to set row groups Drag here t…" at bounding box center [877, 363] width 744 height 505
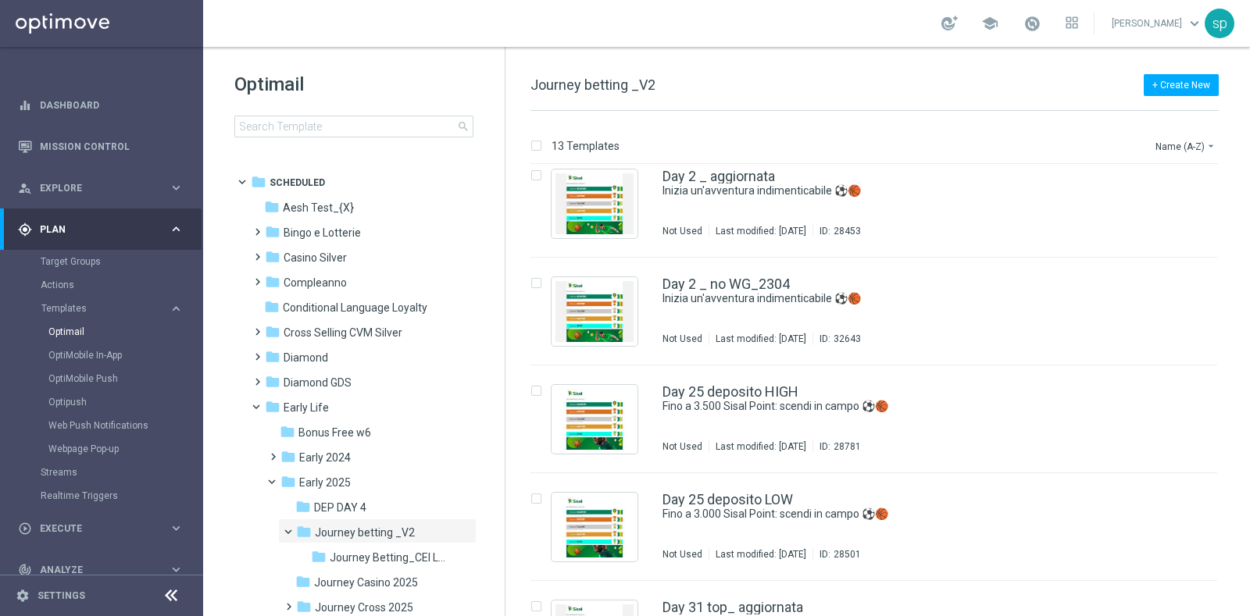
scroll to position [569, 0]
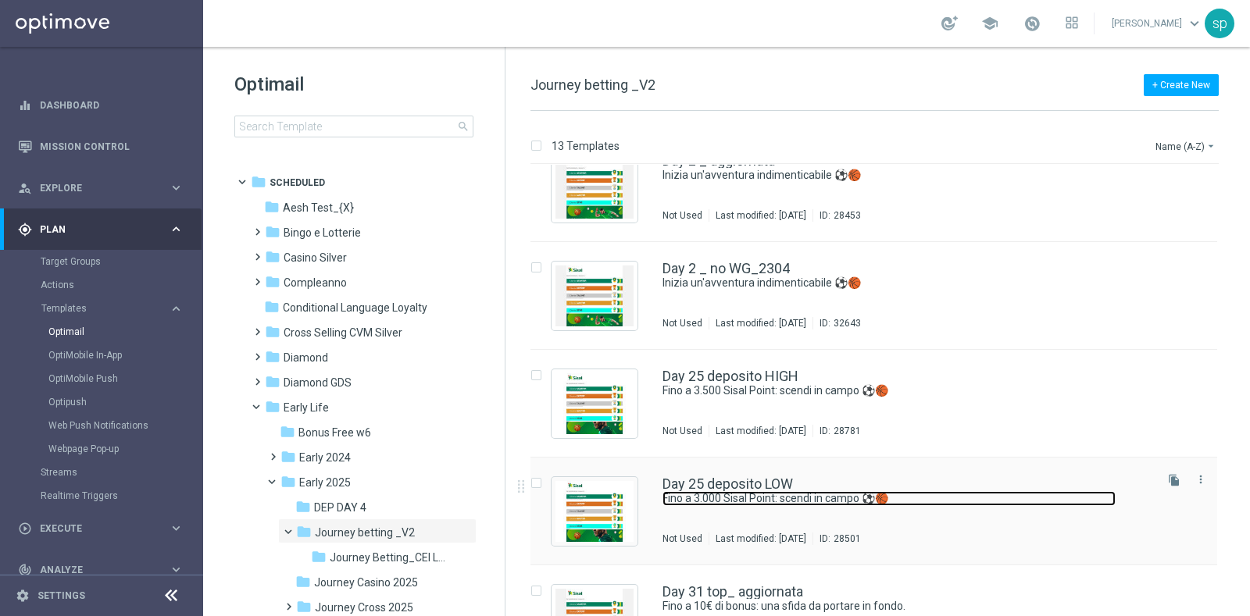
click at [746, 505] on link "Fino a 3.000 Sisal Point: scendi in campo ⚽️🏀" at bounding box center [888, 498] width 453 height 15
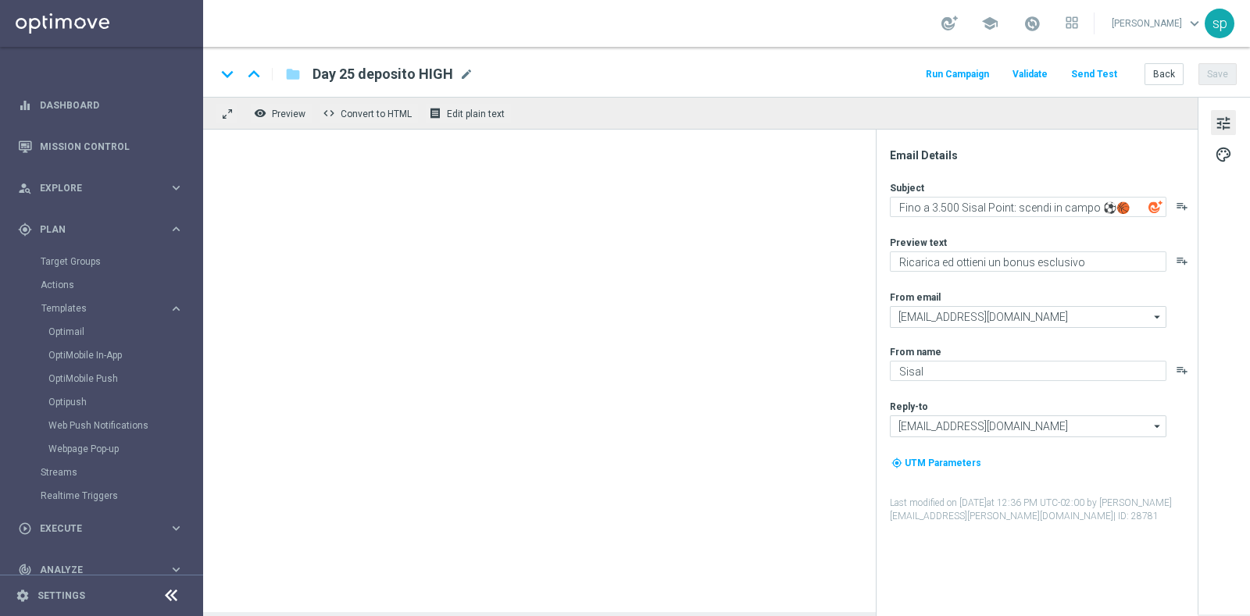
type textarea "Fino a 3.000 Sisal Point: scendi in campo ⚽️🏀"
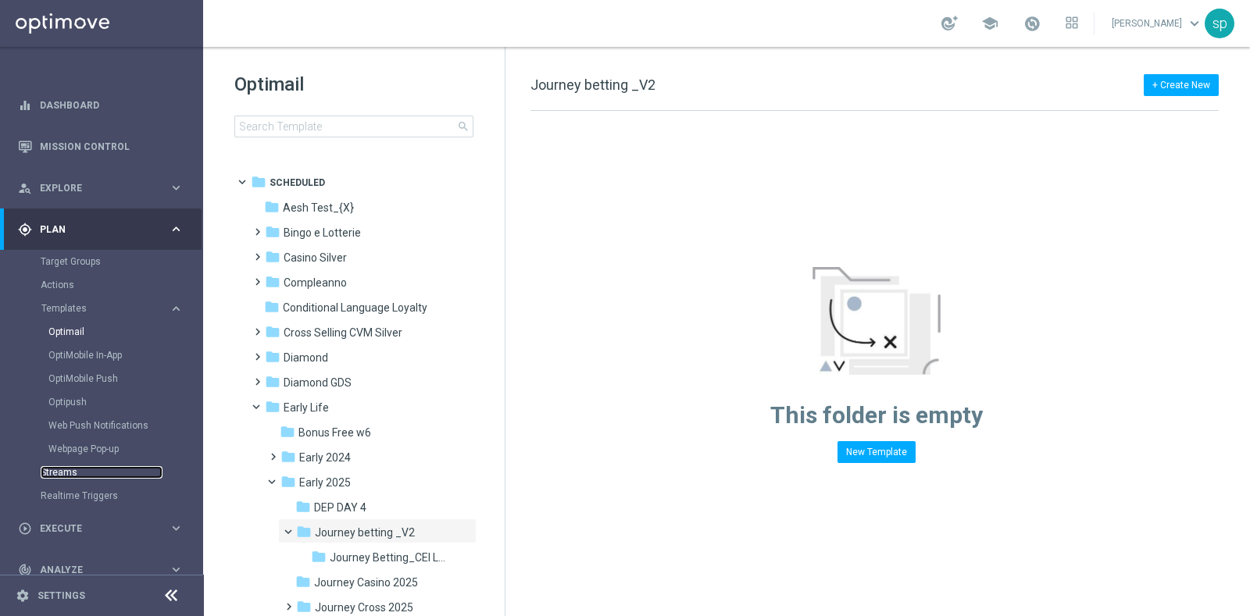
click at [63, 472] on link "Streams" at bounding box center [102, 472] width 122 height 12
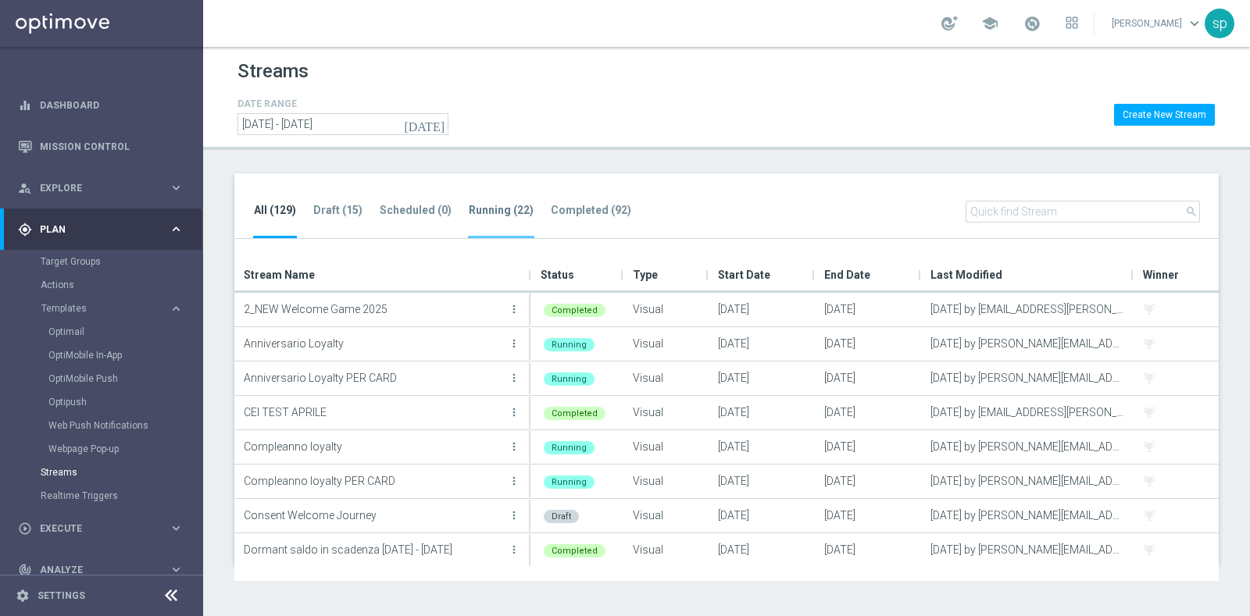
click at [488, 209] on tab-header "Running (22)" at bounding box center [501, 210] width 65 height 13
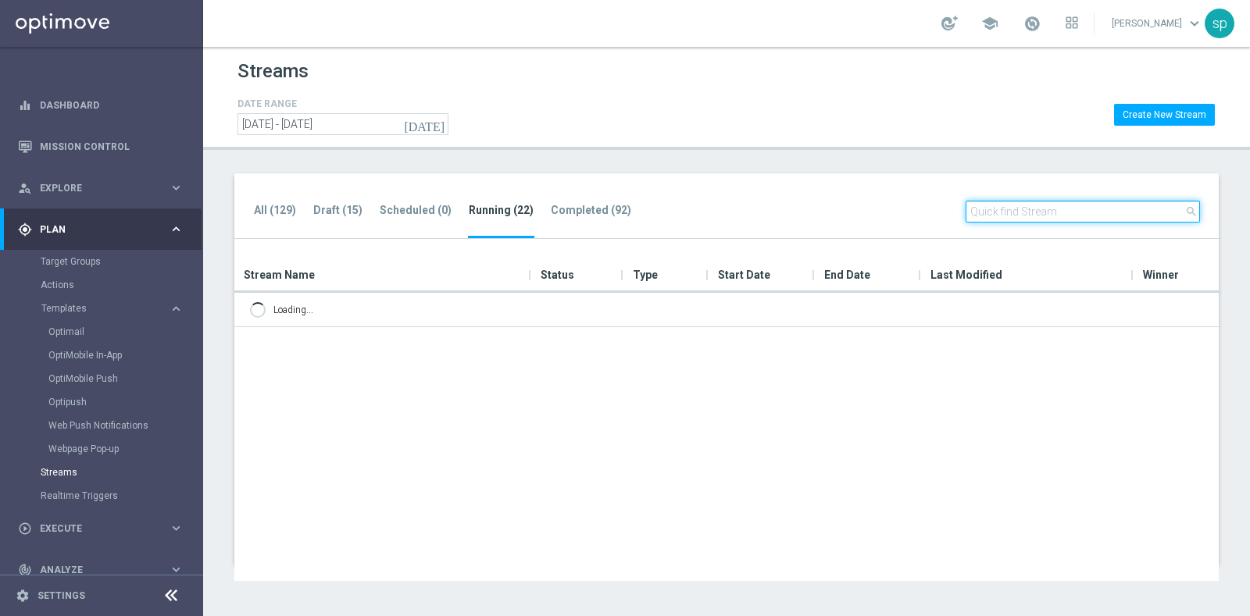
click at [1123, 207] on input "text" at bounding box center [1082, 212] width 234 height 22
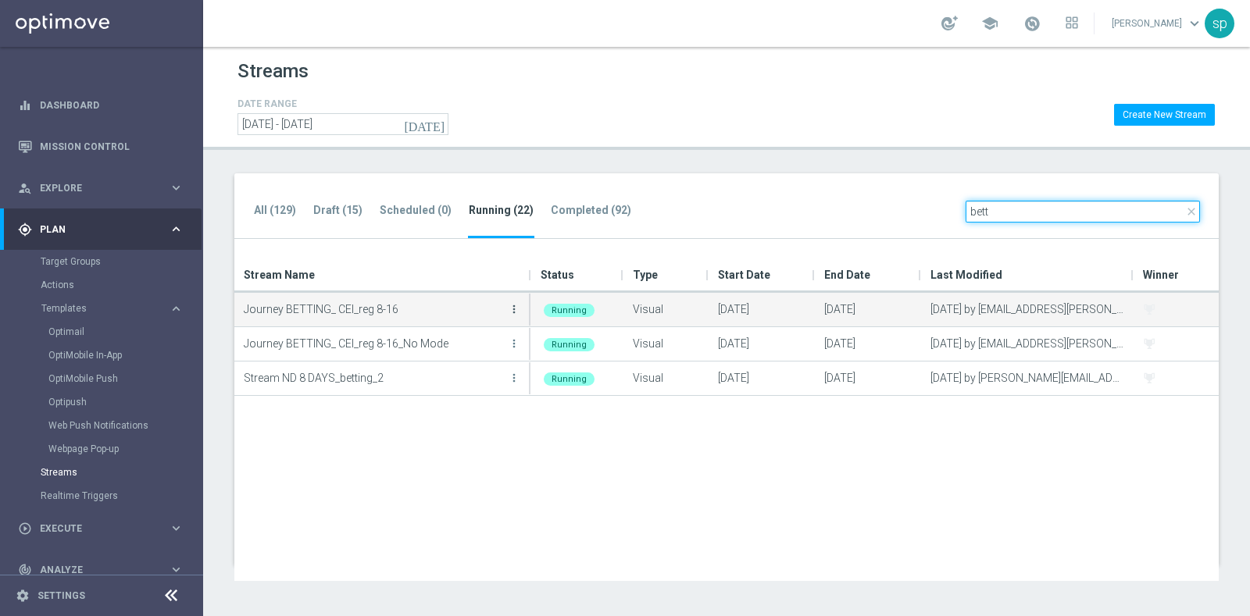
type input "bett"
click at [515, 308] on icon "more_vert" at bounding box center [514, 309] width 12 height 12
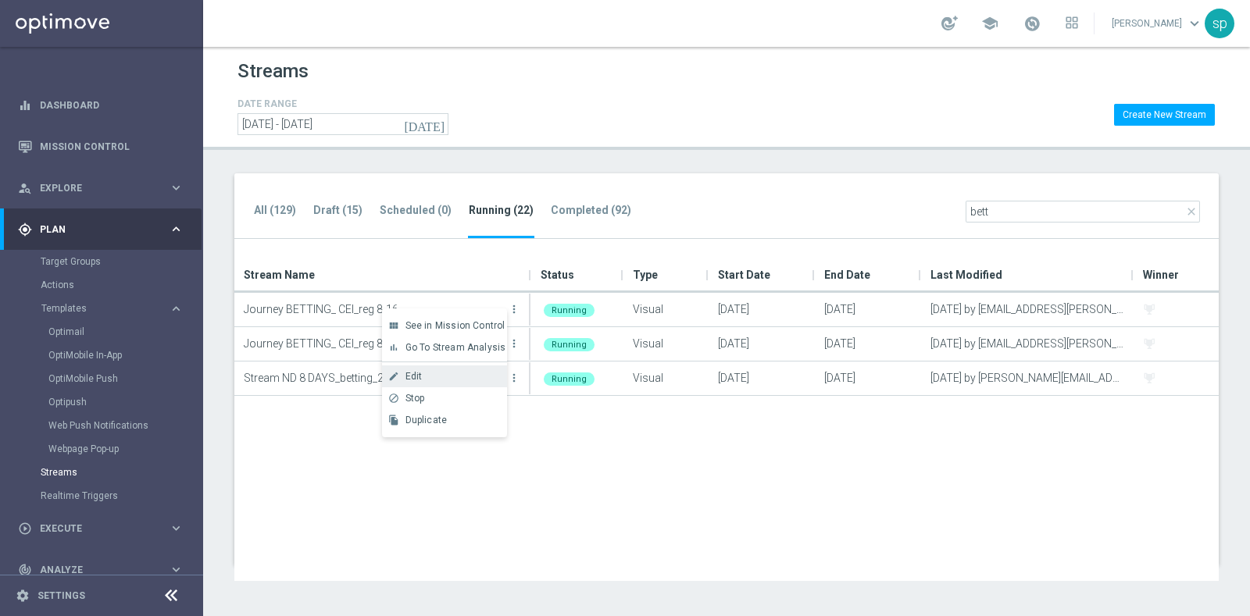
click at [435, 377] on div "Edit" at bounding box center [452, 376] width 94 height 11
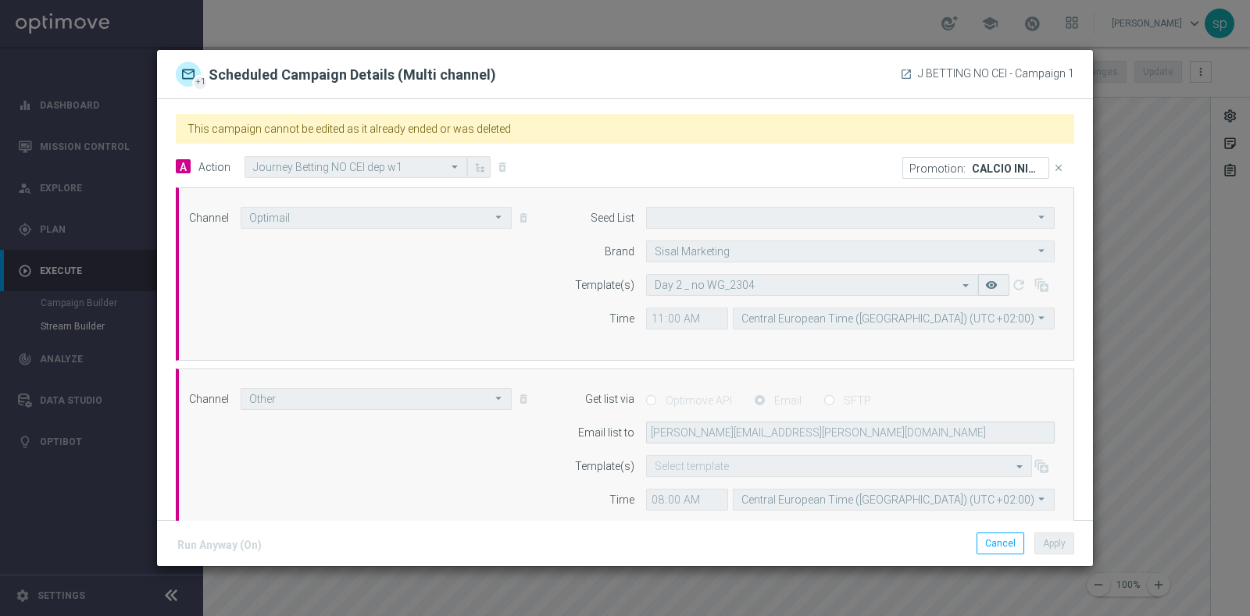
click at [1173, 305] on modal-container "+1 Scheduled Campaign Details (Multi channel) launch J BETTING NO CEI - Campaig…" at bounding box center [625, 308] width 1250 height 616
click at [1007, 544] on button "Cancel" at bounding box center [1000, 544] width 48 height 22
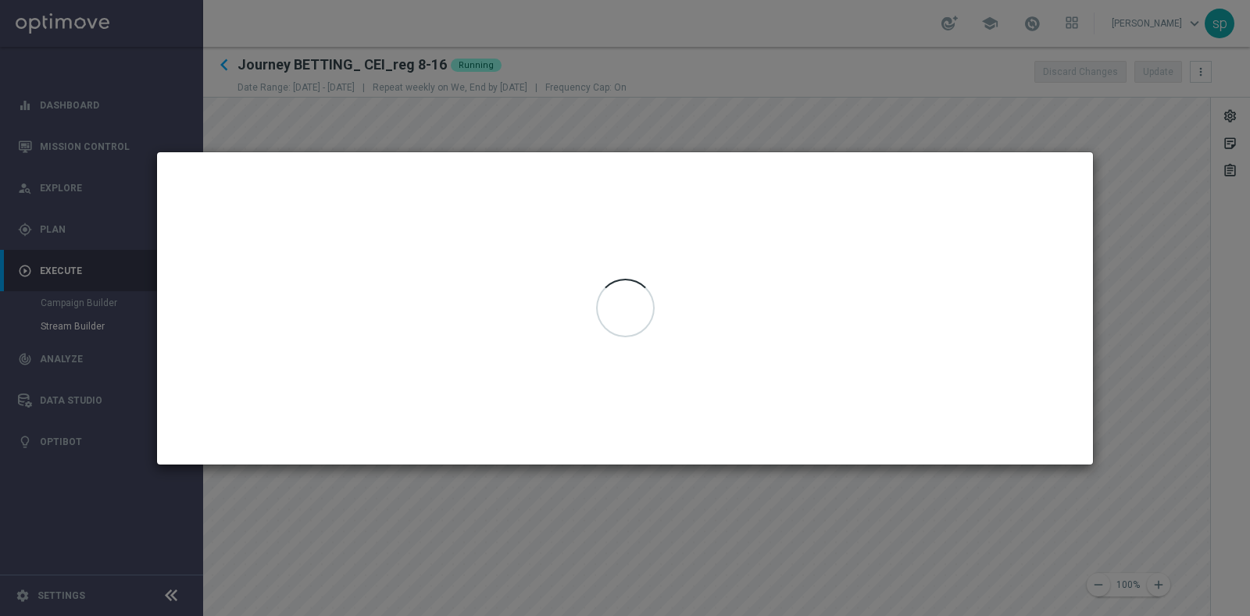
click at [815, 120] on modal-container at bounding box center [625, 308] width 1250 height 616
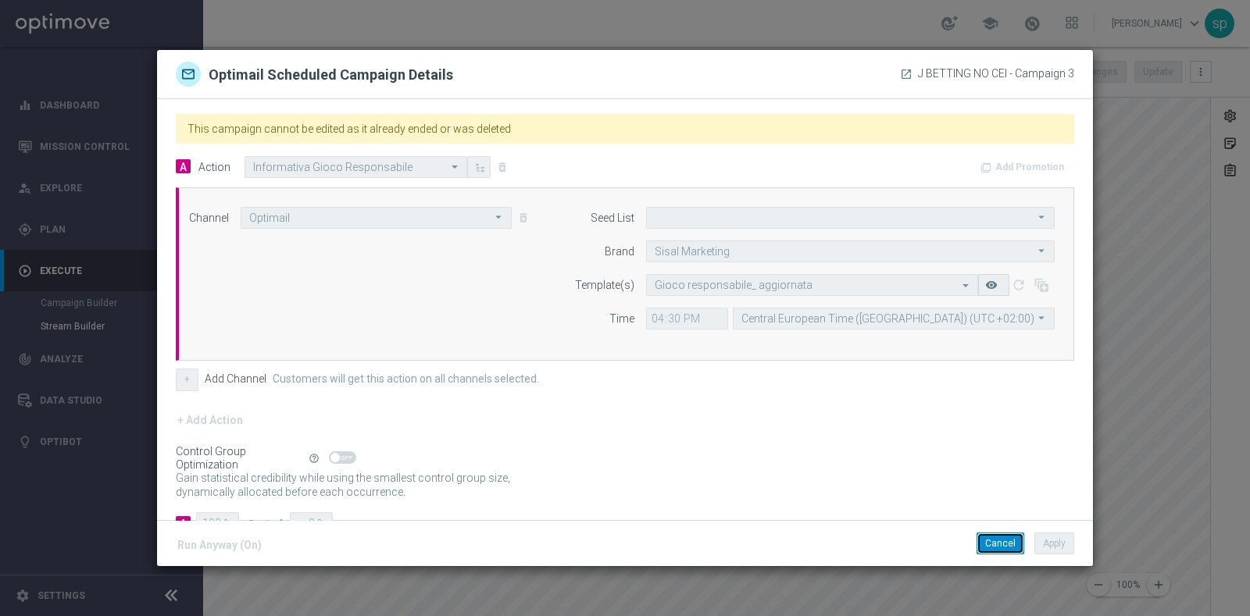
click at [996, 551] on button "Cancel" at bounding box center [1000, 544] width 48 height 22
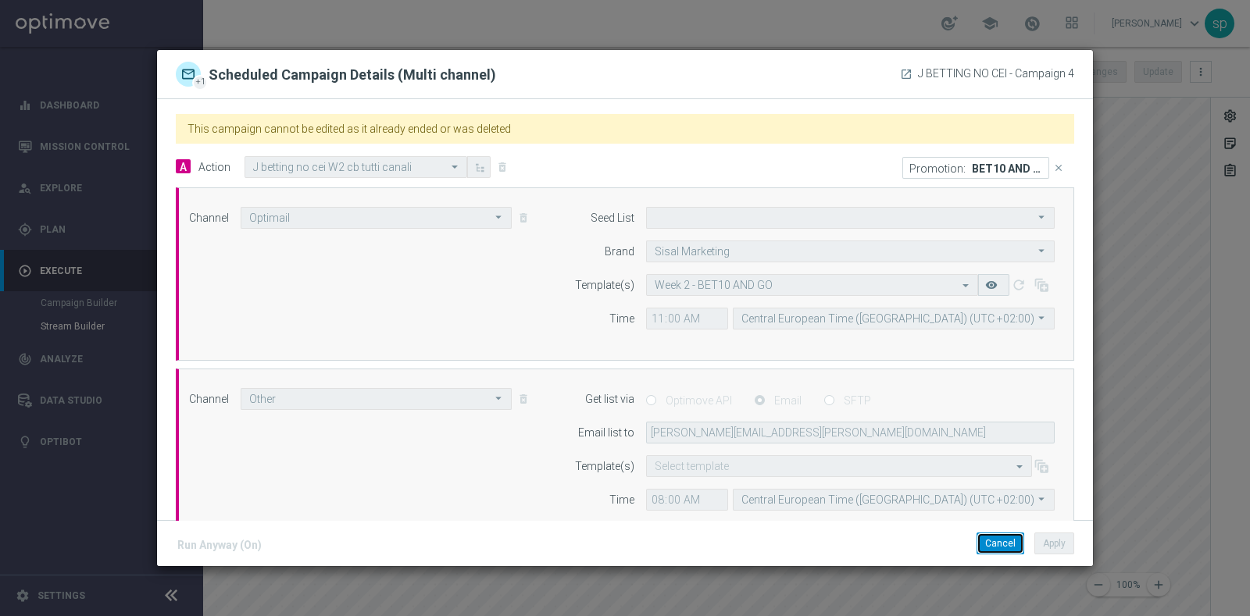
click at [1011, 540] on button "Cancel" at bounding box center [1000, 544] width 48 height 22
click at [989, 548] on button "Cancel" at bounding box center [1000, 544] width 48 height 22
click at [997, 537] on button "Cancel" at bounding box center [1000, 544] width 48 height 22
click at [1004, 547] on button "Cancel" at bounding box center [1000, 544] width 48 height 22
click at [1001, 540] on button "Cancel" at bounding box center [1000, 544] width 48 height 22
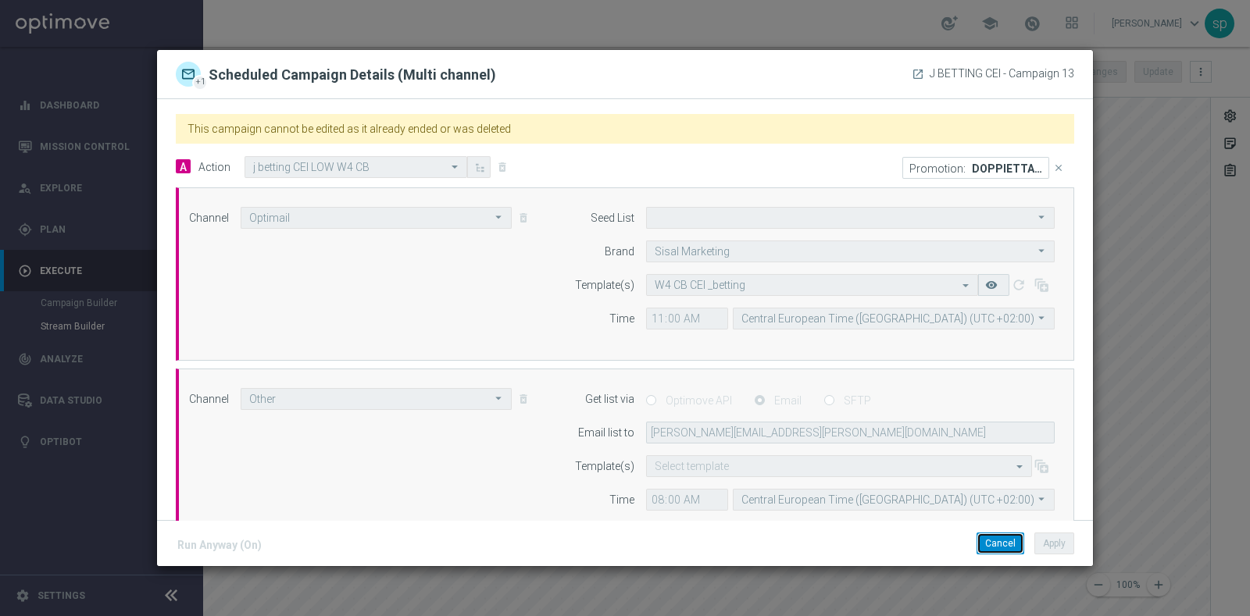
click at [993, 537] on button "Cancel" at bounding box center [1000, 544] width 48 height 22
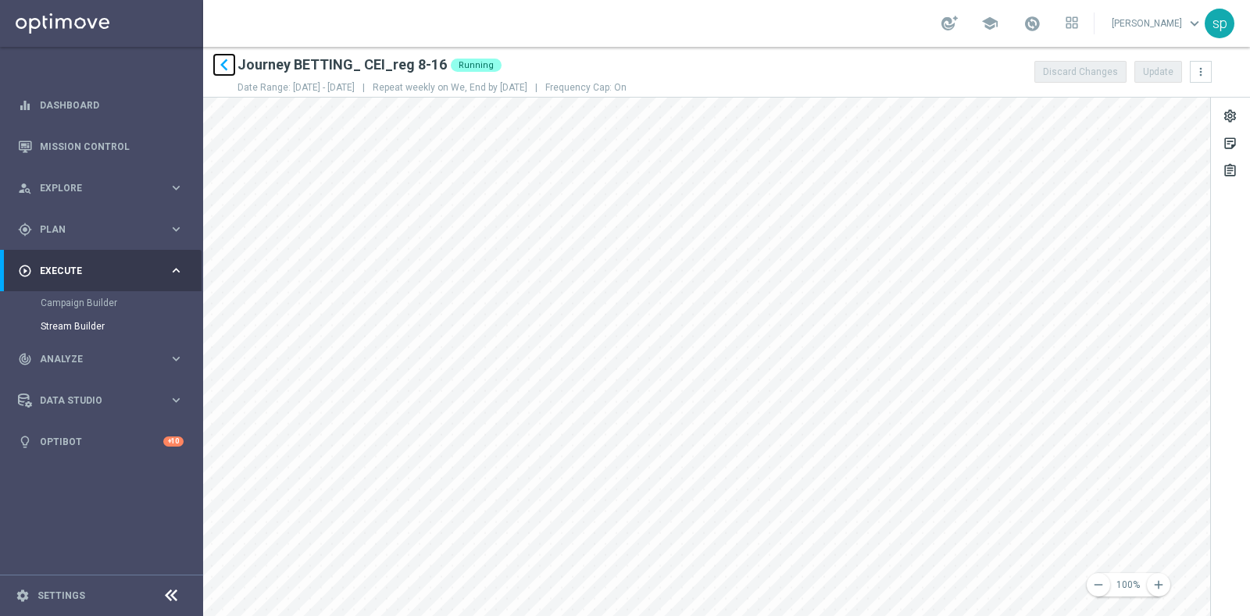
click at [222, 63] on icon "keyboard_arrow_left" at bounding box center [223, 64] width 23 height 23
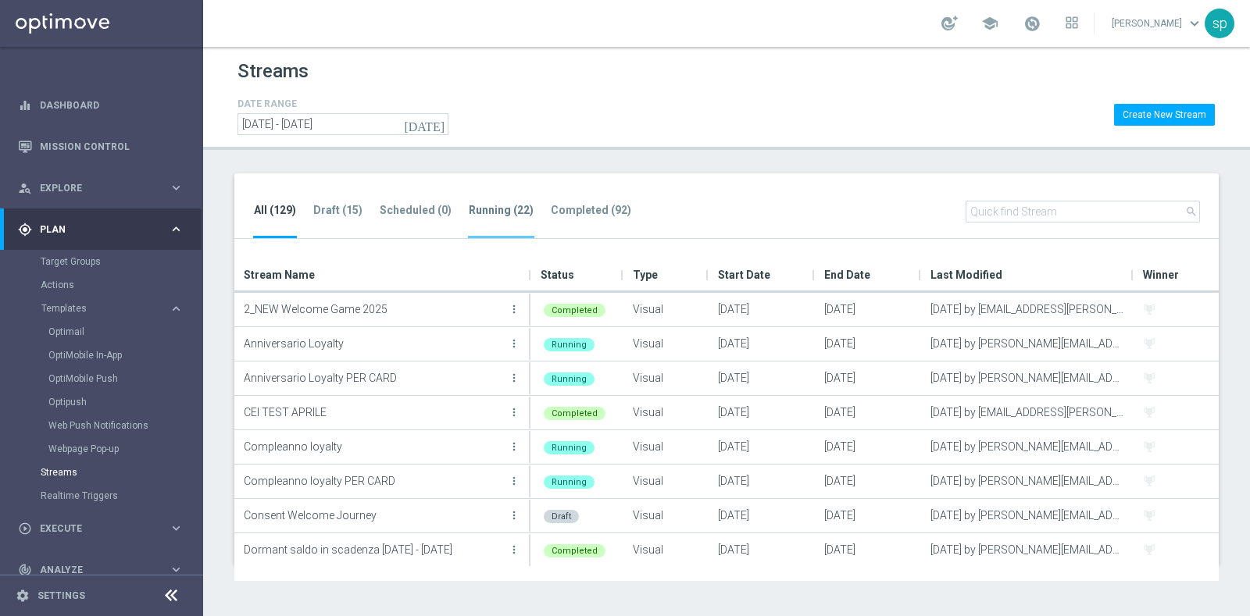
click at [480, 201] on li "Running (22)" at bounding box center [501, 219] width 66 height 37
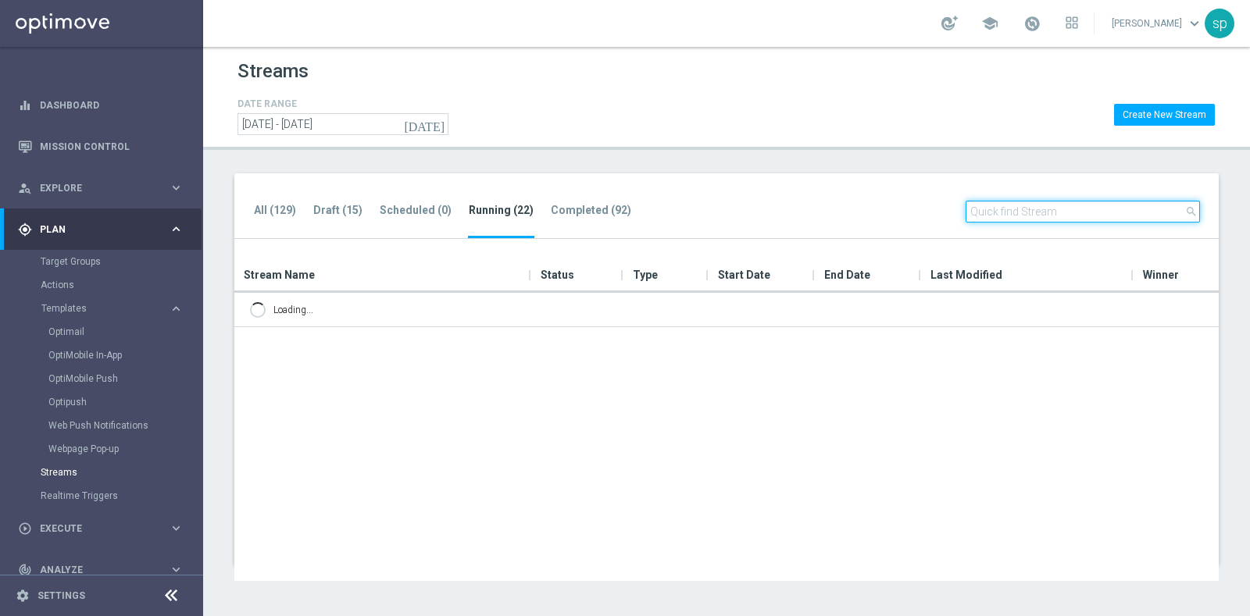
click at [1117, 216] on input "text" at bounding box center [1082, 212] width 234 height 22
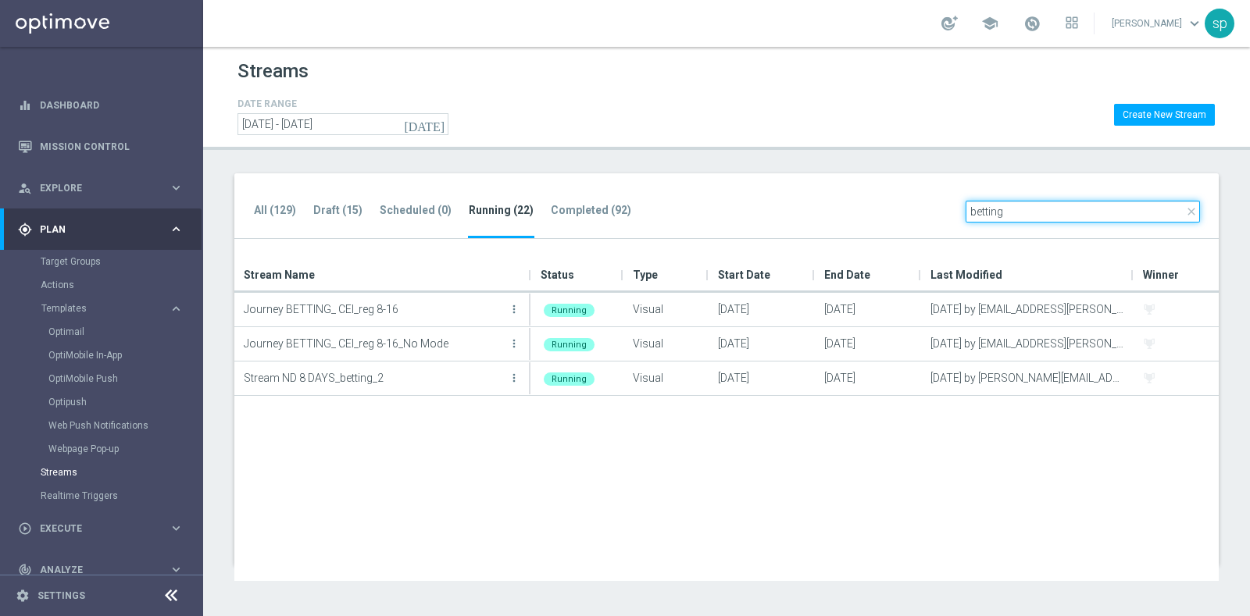
type input "betting"
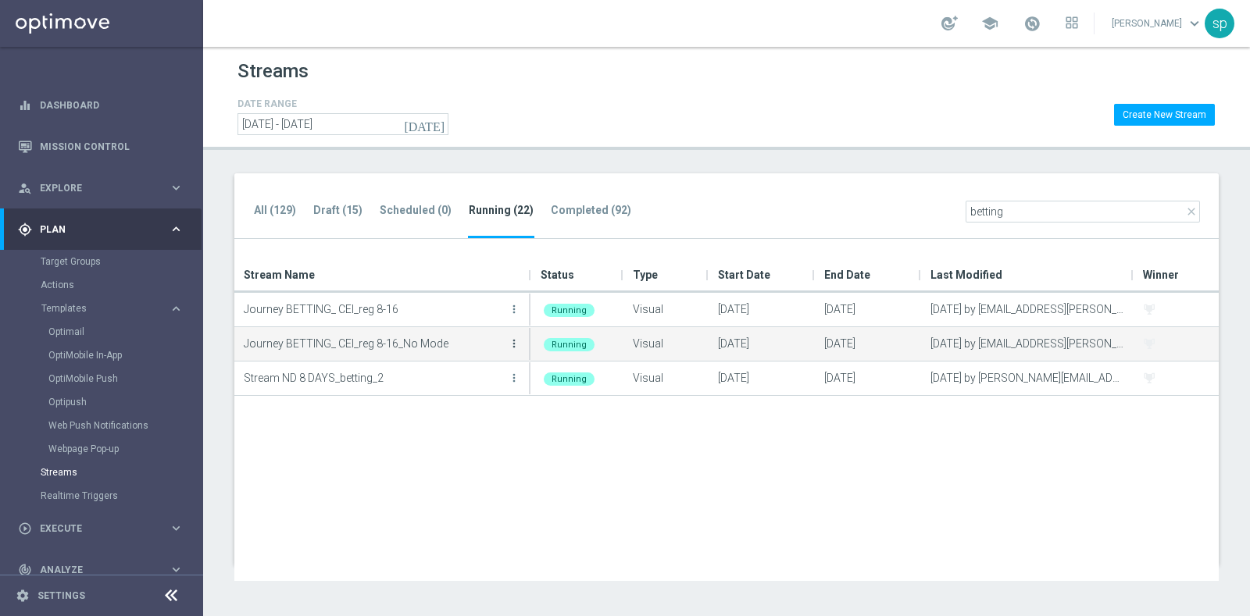
click at [516, 340] on icon "more_vert" at bounding box center [514, 343] width 12 height 12
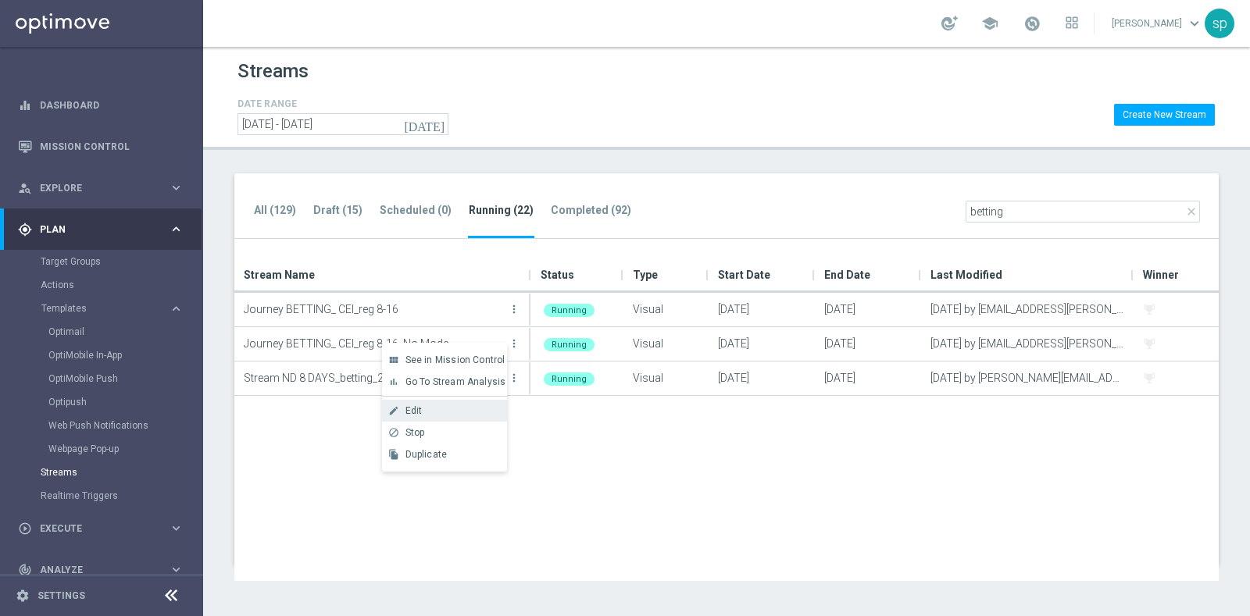
click at [421, 406] on span "Edit" at bounding box center [413, 410] width 17 height 11
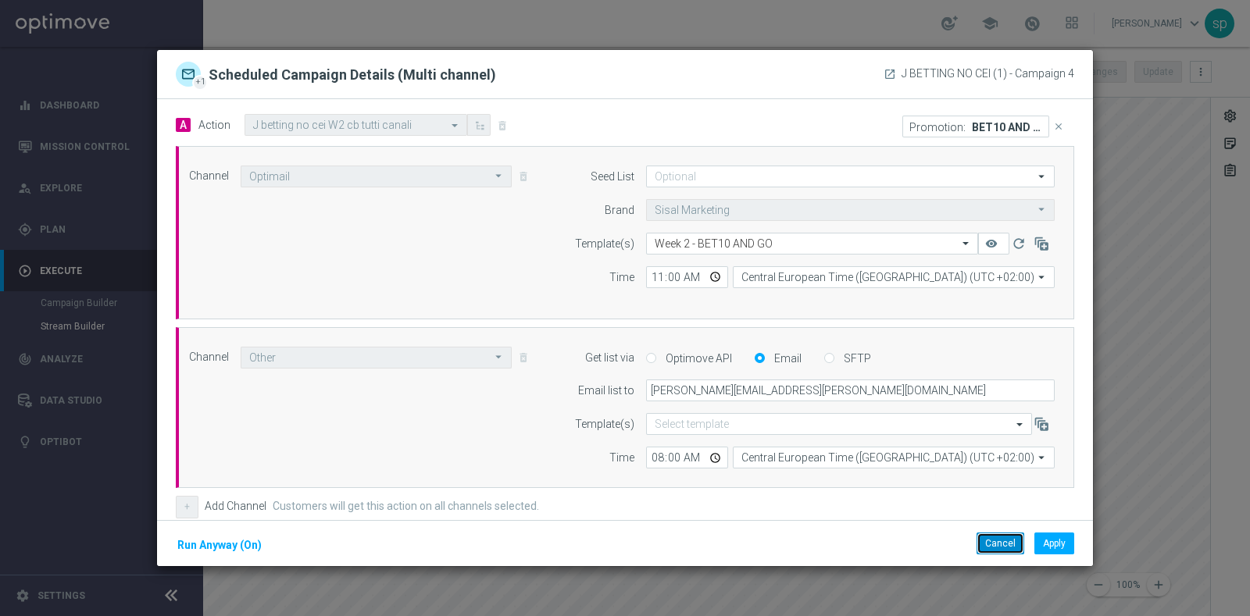
click at [991, 548] on button "Cancel" at bounding box center [1000, 544] width 48 height 22
click at [998, 544] on button "Cancel" at bounding box center [1000, 544] width 48 height 22
click at [1004, 541] on button "Cancel" at bounding box center [1000, 544] width 48 height 22
click at [1003, 542] on button "Cancel" at bounding box center [1000, 544] width 48 height 22
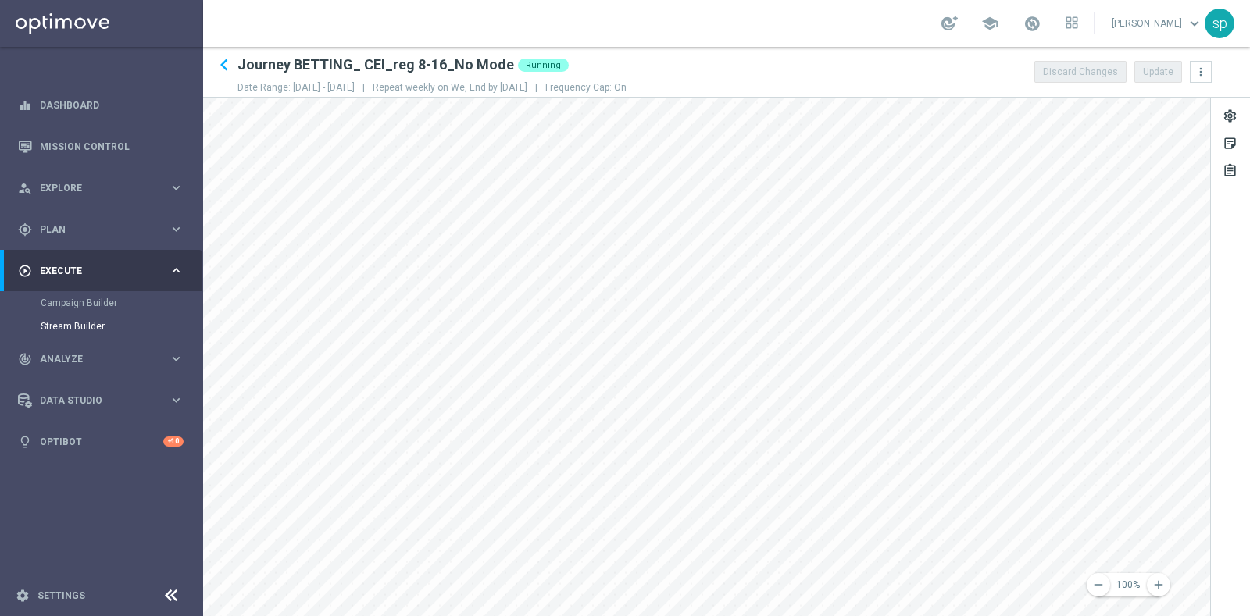
click at [633, 615] on html "equalizer Dashboard Mission Control" at bounding box center [625, 308] width 1250 height 616
click at [915, 615] on html "equalizer Dashboard Mission Control" at bounding box center [625, 308] width 1250 height 616
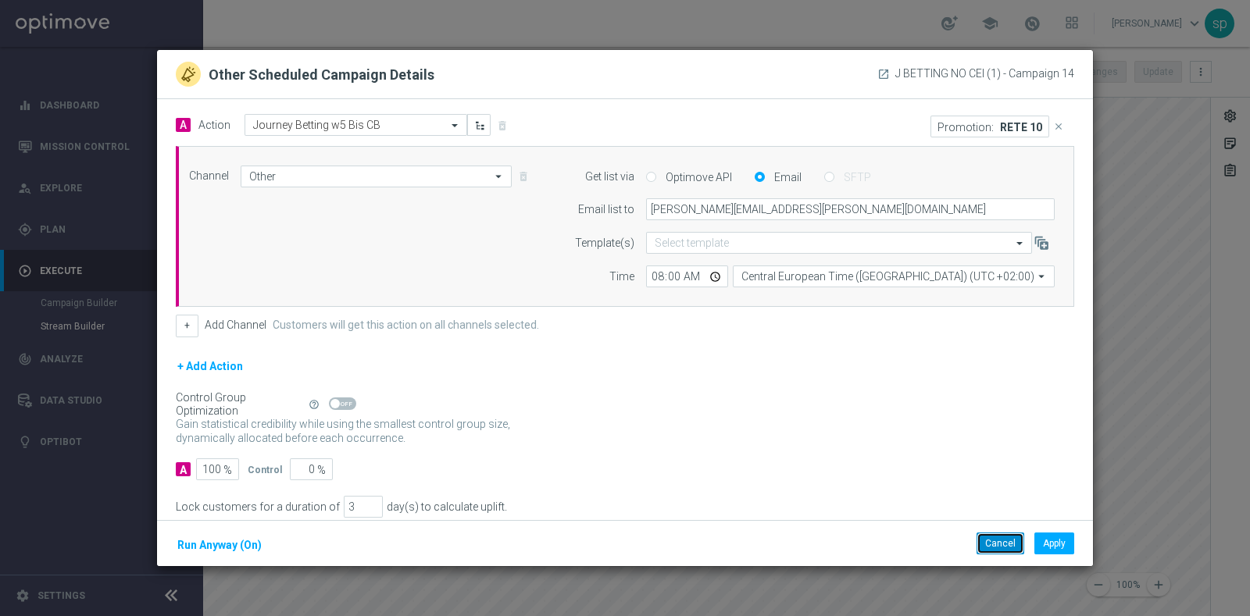
click at [993, 547] on button "Cancel" at bounding box center [1000, 544] width 48 height 22
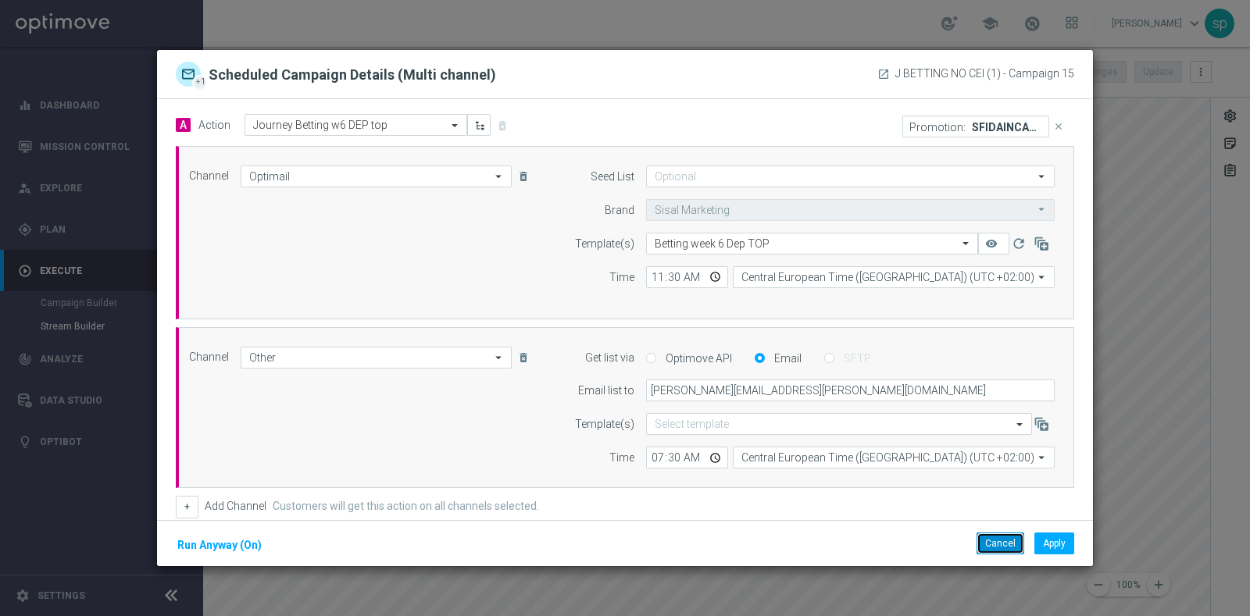
click at [1006, 542] on button "Cancel" at bounding box center [1000, 544] width 48 height 22
click at [1004, 550] on button "Cancel" at bounding box center [1000, 544] width 48 height 22
click at [1001, 547] on button "Cancel" at bounding box center [1000, 544] width 48 height 22
click at [1002, 544] on button "Cancel" at bounding box center [1000, 544] width 48 height 22
click at [1001, 552] on button "Cancel" at bounding box center [1000, 544] width 48 height 22
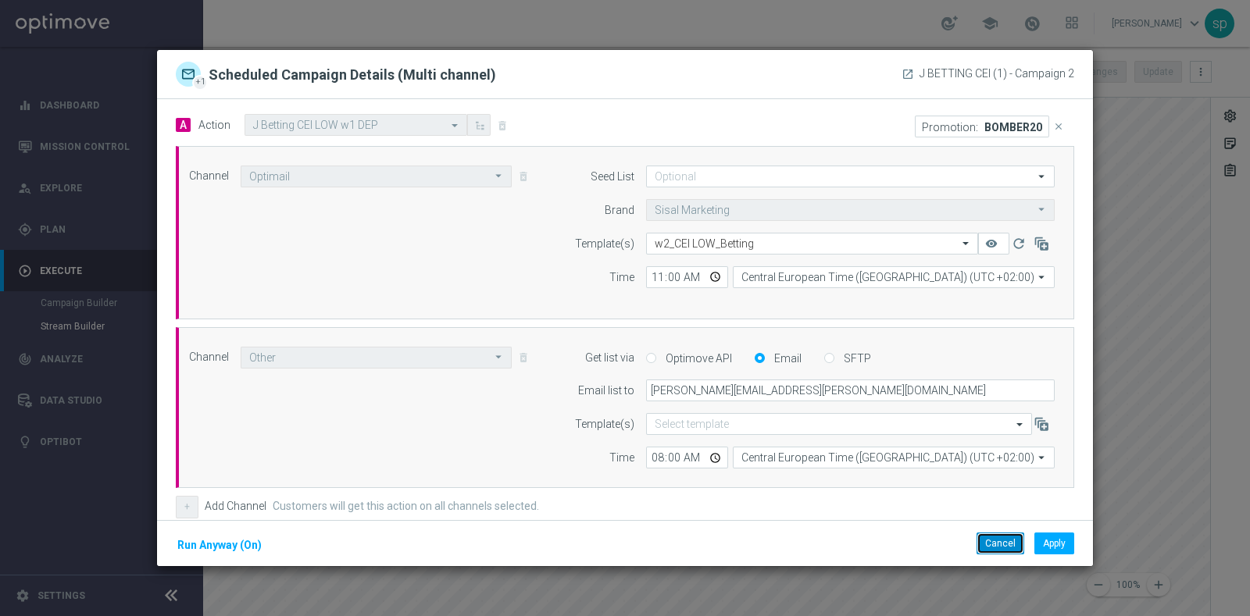
click at [991, 542] on button "Cancel" at bounding box center [1000, 544] width 48 height 22
click at [1003, 541] on button "Cancel" at bounding box center [1000, 544] width 48 height 22
click at [1009, 540] on button "Cancel" at bounding box center [1000, 544] width 48 height 22
click at [996, 534] on button "Cancel" at bounding box center [1000, 544] width 48 height 22
click at [992, 542] on button "Cancel" at bounding box center [1000, 544] width 48 height 22
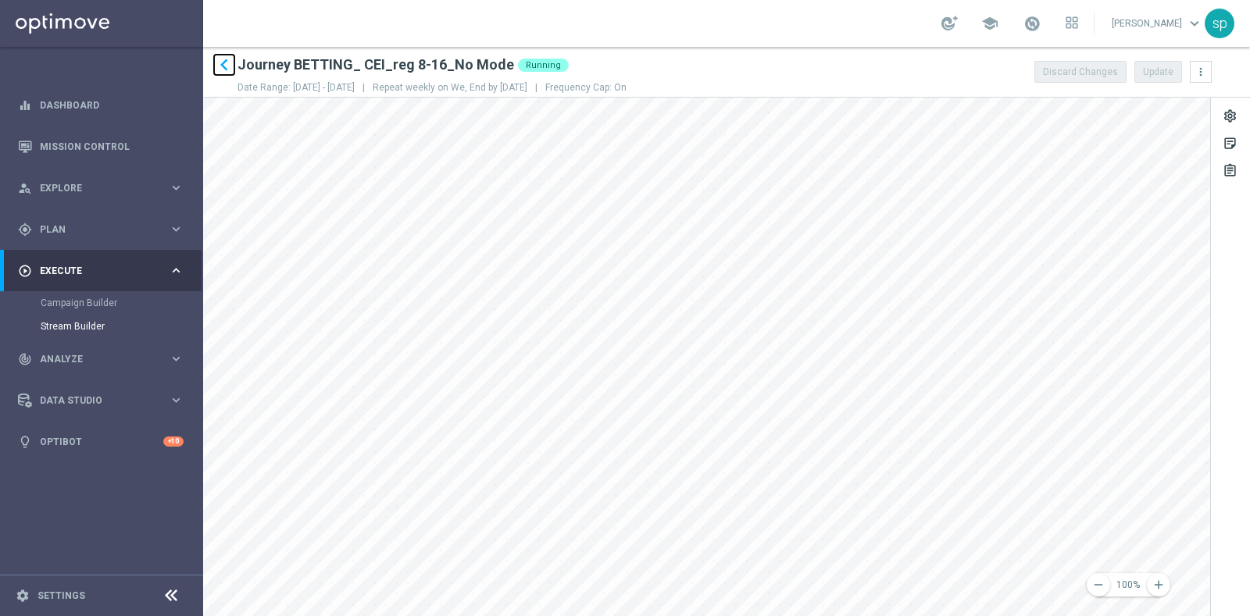
click at [234, 59] on icon "keyboard_arrow_left" at bounding box center [223, 64] width 23 height 23
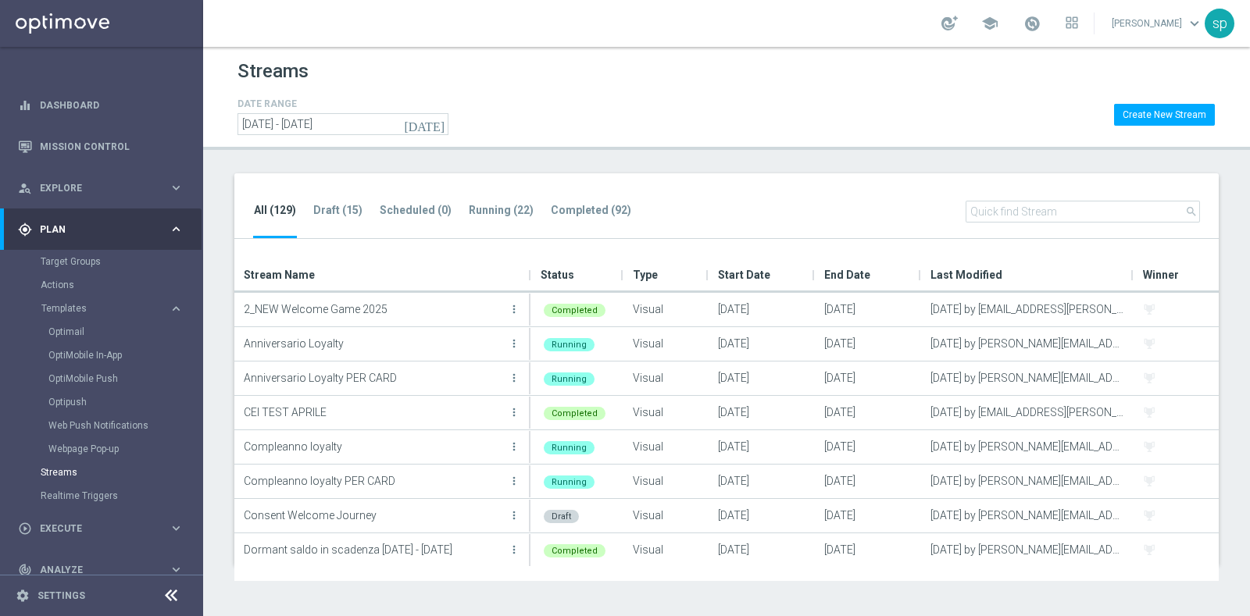
click at [476, 198] on div "All (129) Draft (15) Scheduled (0) Running (22) Completed (92) search" at bounding box center [726, 206] width 984 height 66
click at [485, 212] on tab-header "Running (22)" at bounding box center [501, 210] width 65 height 13
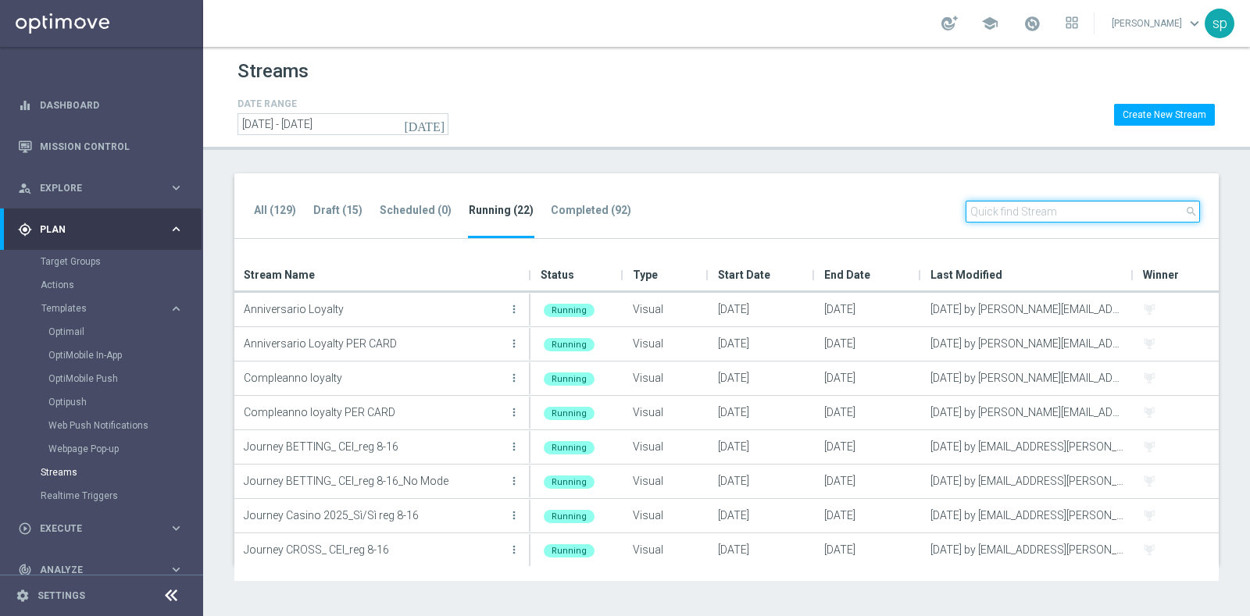
click at [1063, 208] on input "text" at bounding box center [1082, 212] width 234 height 22
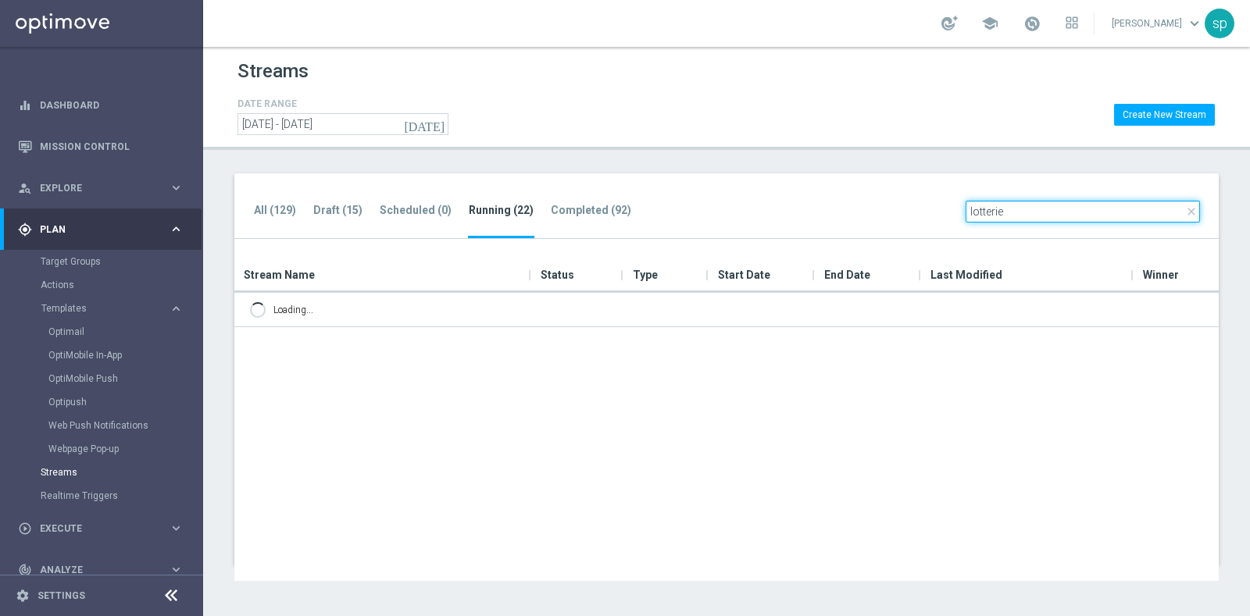
type input "lotterie"
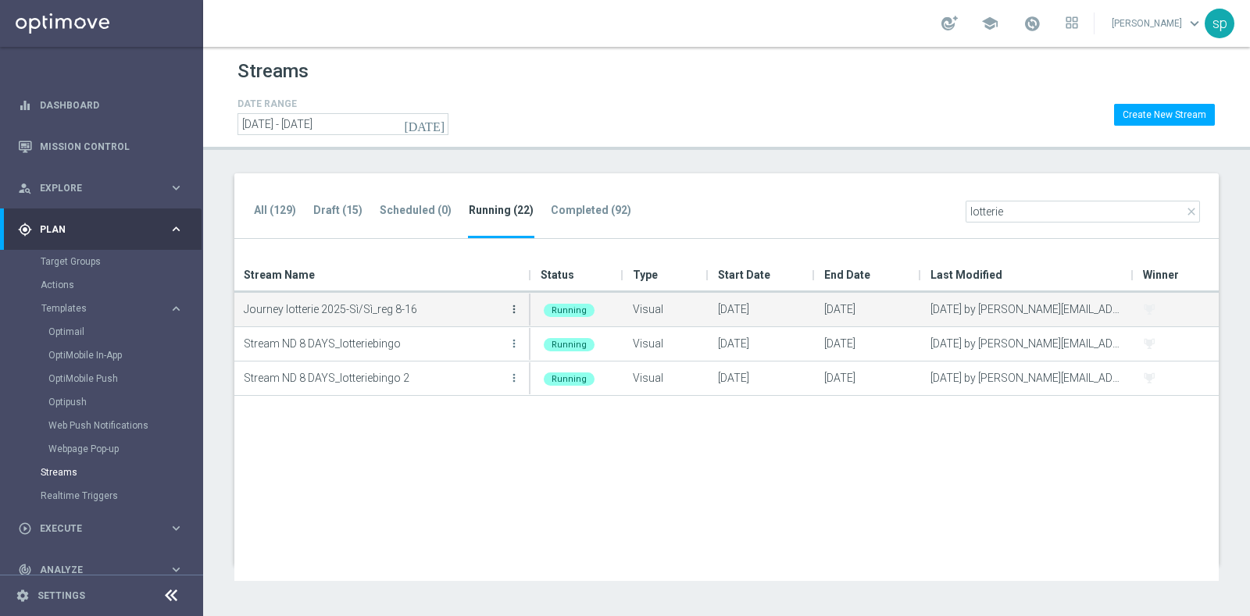
click at [513, 303] on icon "more_vert" at bounding box center [514, 309] width 12 height 12
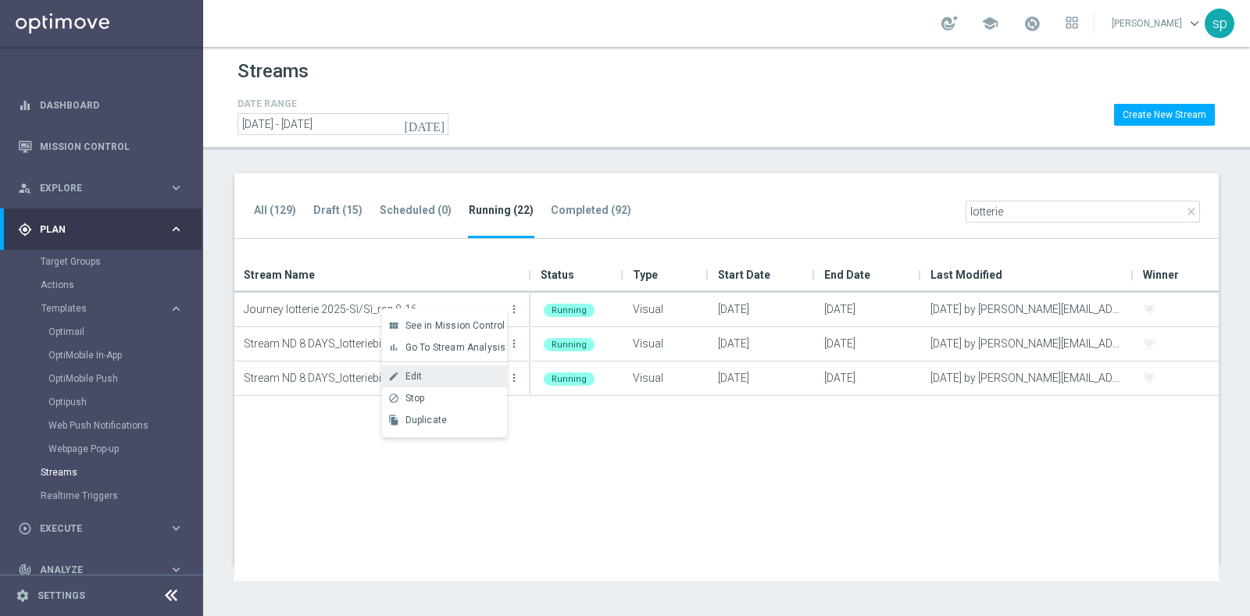
click at [449, 371] on div "Edit" at bounding box center [452, 376] width 94 height 11
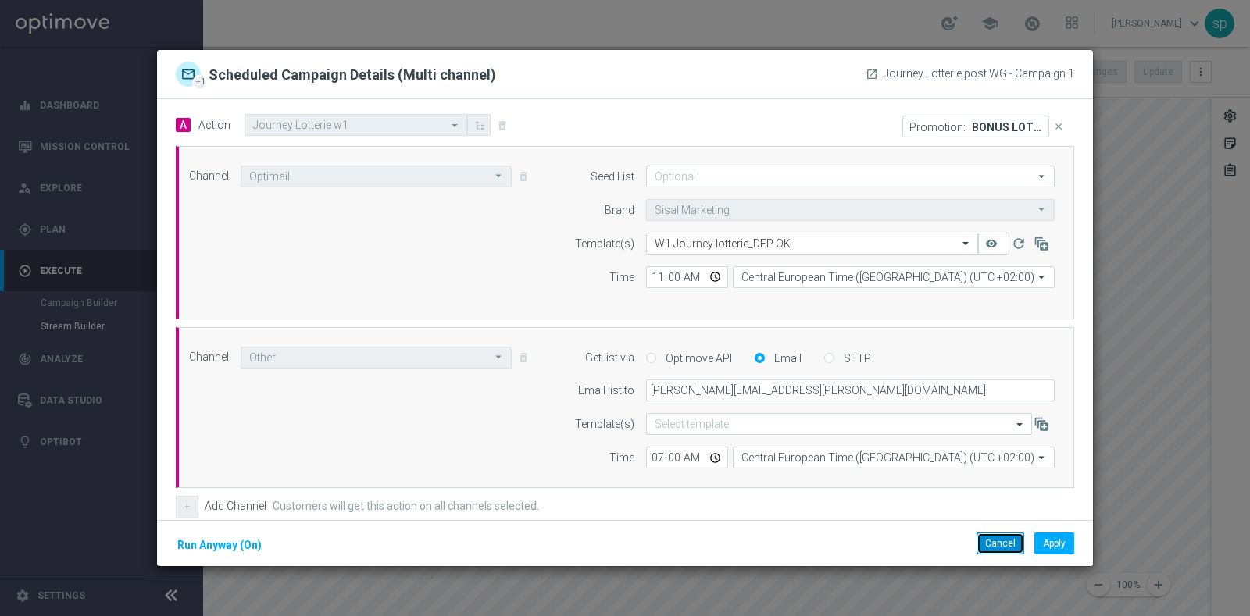
click at [1000, 548] on button "Cancel" at bounding box center [1000, 544] width 48 height 22
click at [995, 544] on button "Cancel" at bounding box center [1000, 544] width 48 height 22
click at [988, 540] on button "Cancel" at bounding box center [1000, 544] width 48 height 22
click at [1011, 546] on button "Cancel" at bounding box center [1000, 544] width 48 height 22
click at [1000, 540] on button "Cancel" at bounding box center [1000, 544] width 48 height 22
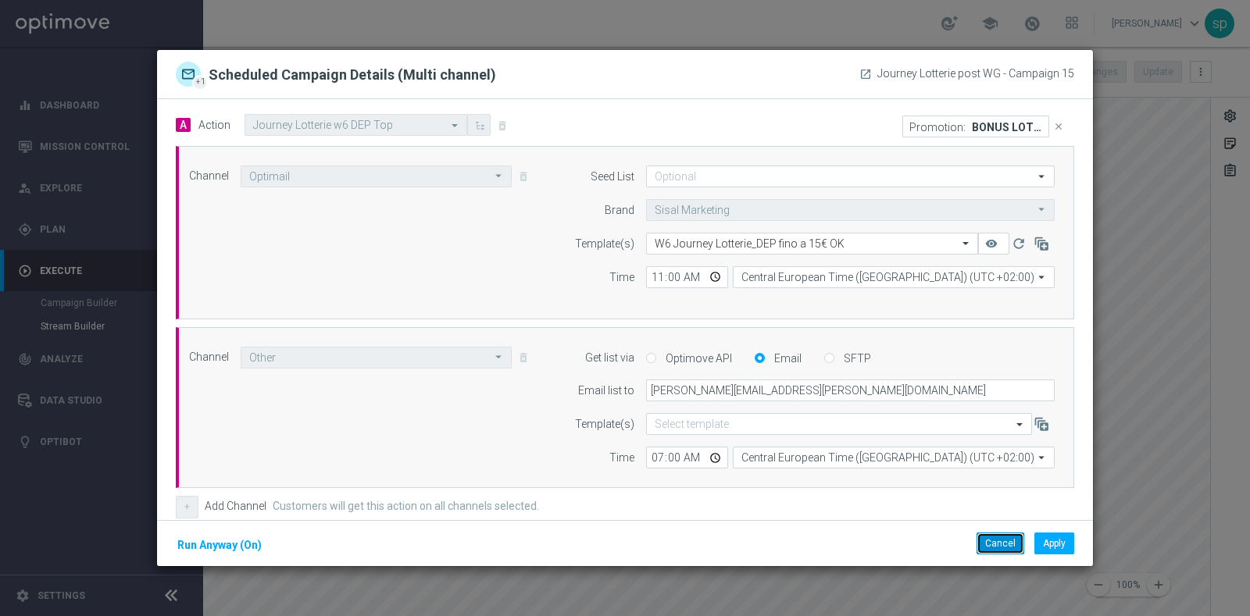
click at [998, 540] on button "Cancel" at bounding box center [1000, 544] width 48 height 22
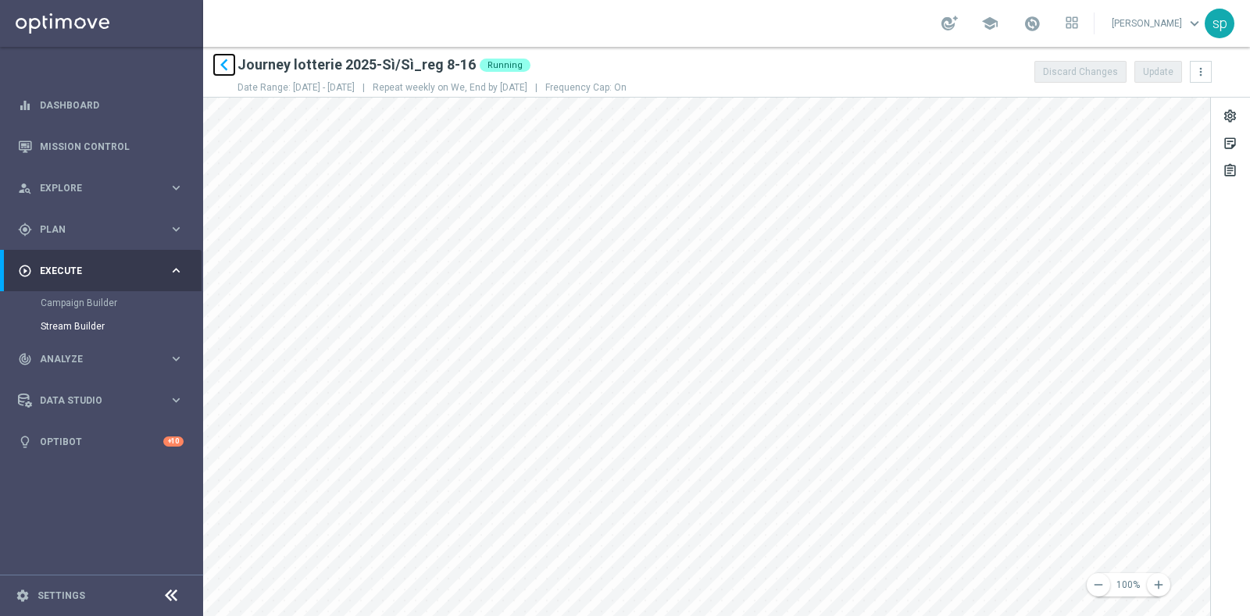
click at [220, 66] on icon "keyboard_arrow_left" at bounding box center [223, 64] width 23 height 23
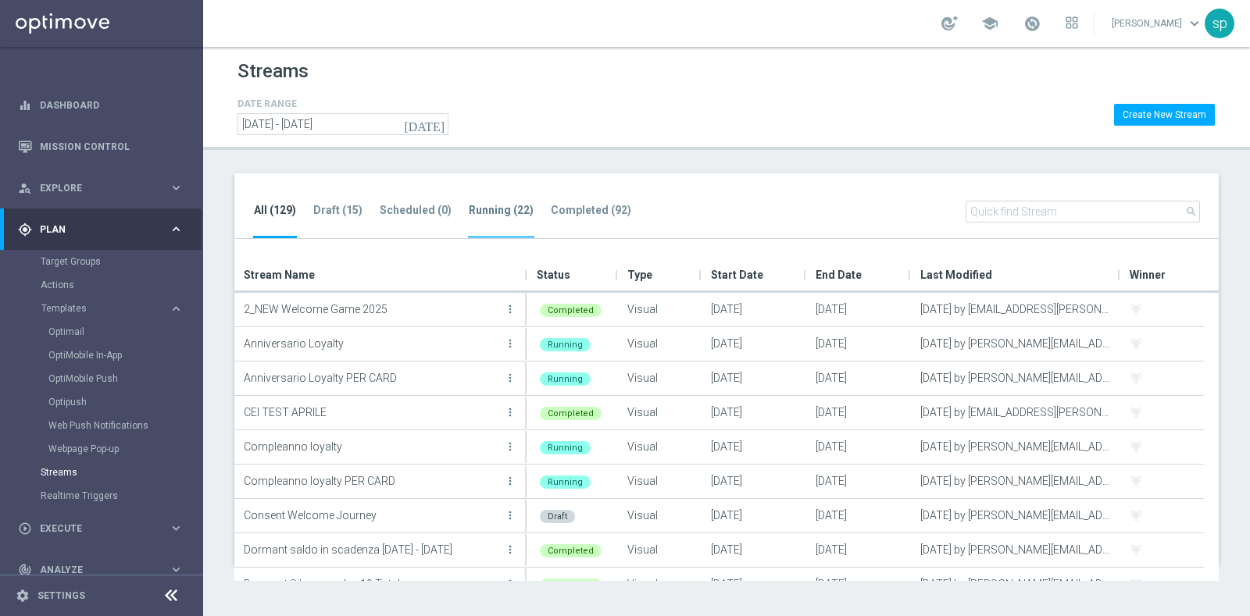
click at [504, 201] on ul "All (129) Draft (15) Scheduled (0) Running (22) Completed (92)" at bounding box center [450, 220] width 394 height 38
click at [483, 228] on li "Running (22)" at bounding box center [501, 219] width 66 height 37
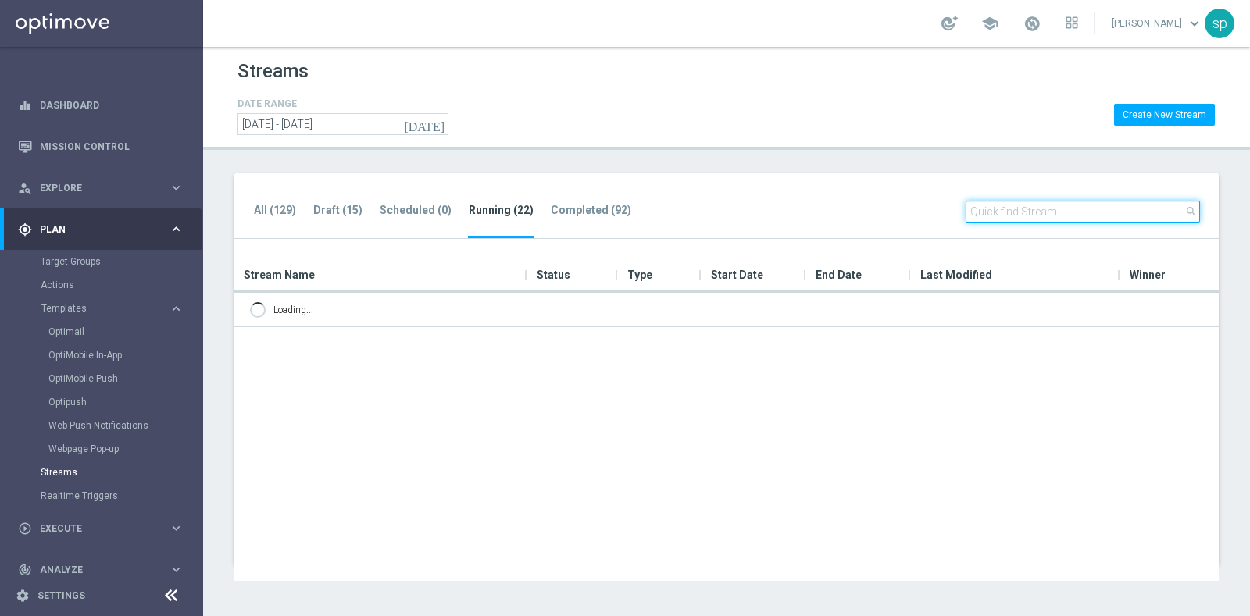
click at [1000, 221] on input "text" at bounding box center [1082, 212] width 234 height 22
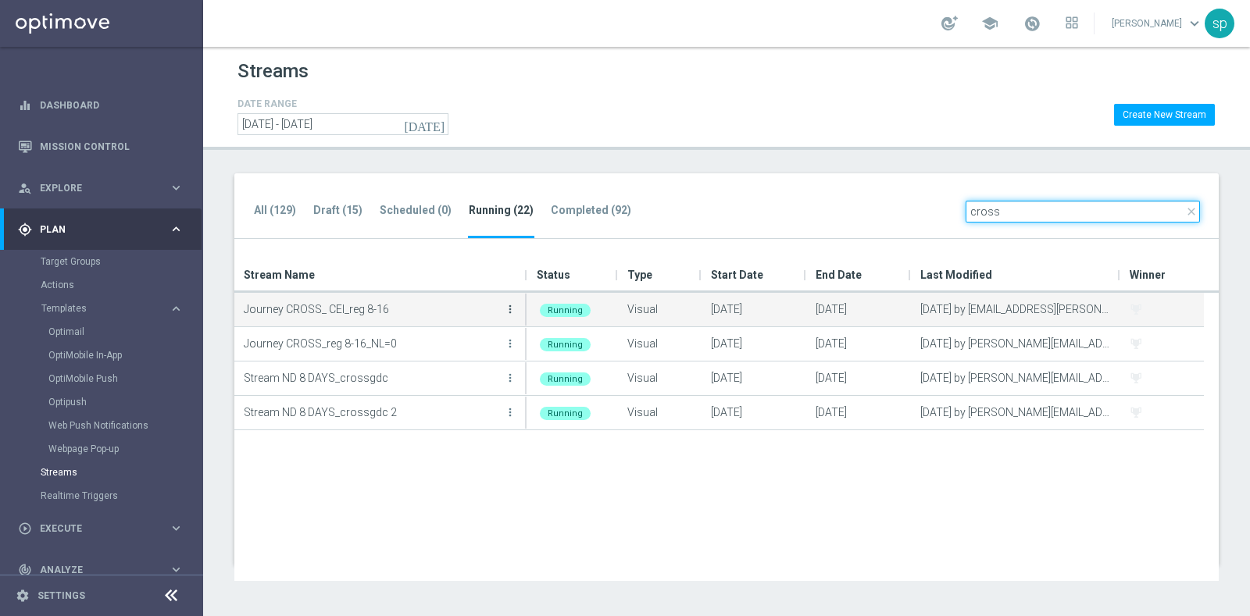
type input "cross"
click at [508, 306] on icon "more_vert" at bounding box center [510, 309] width 12 height 12
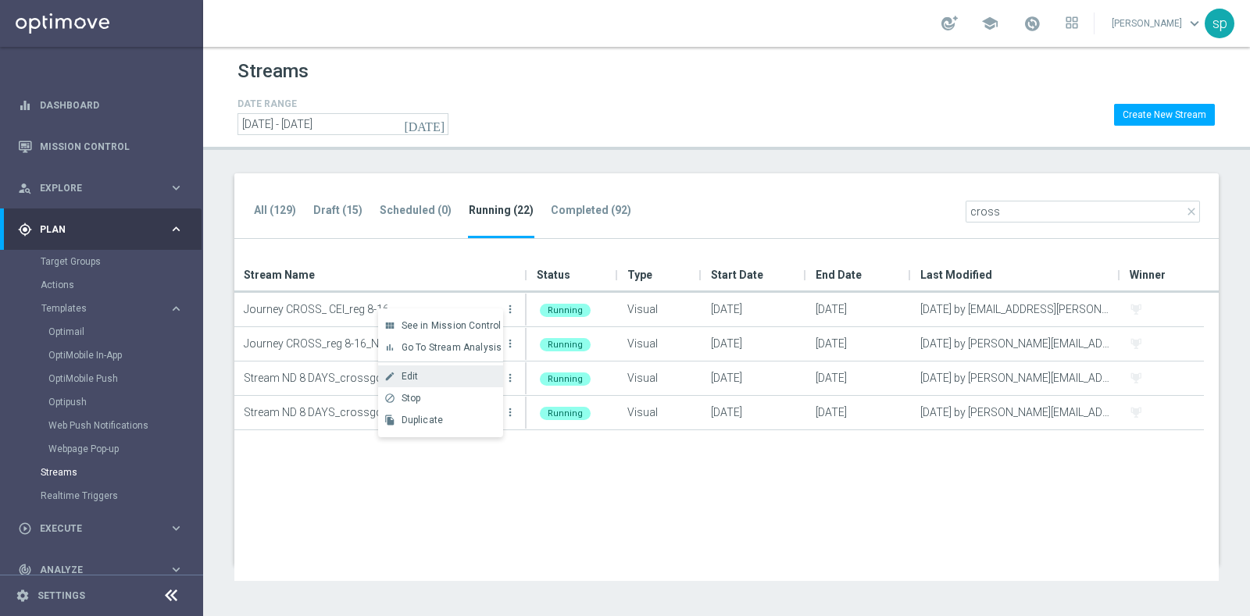
click at [428, 368] on div "create Edit" at bounding box center [440, 376] width 125 height 22
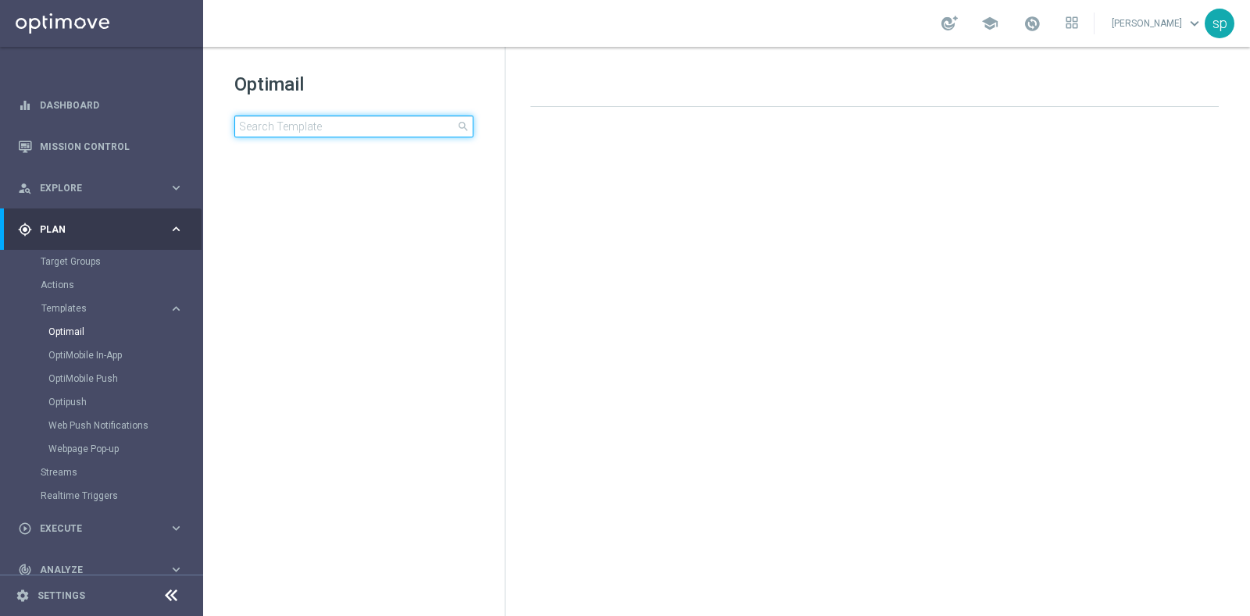
click at [369, 130] on input at bounding box center [353, 127] width 239 height 22
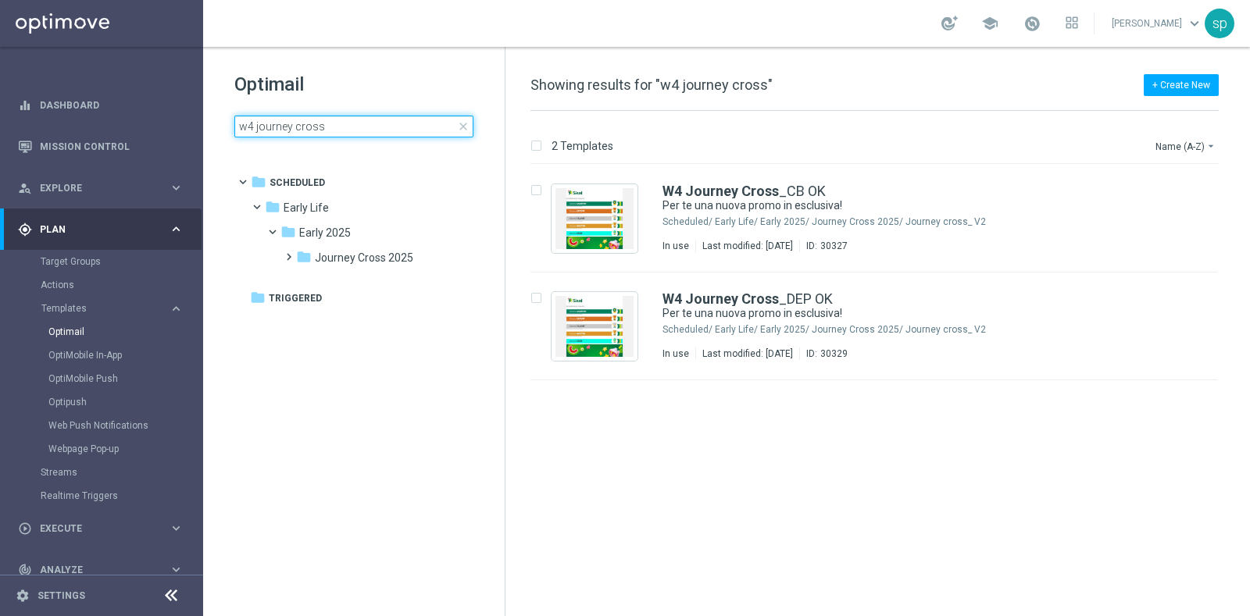
type input "w4 journey cross"
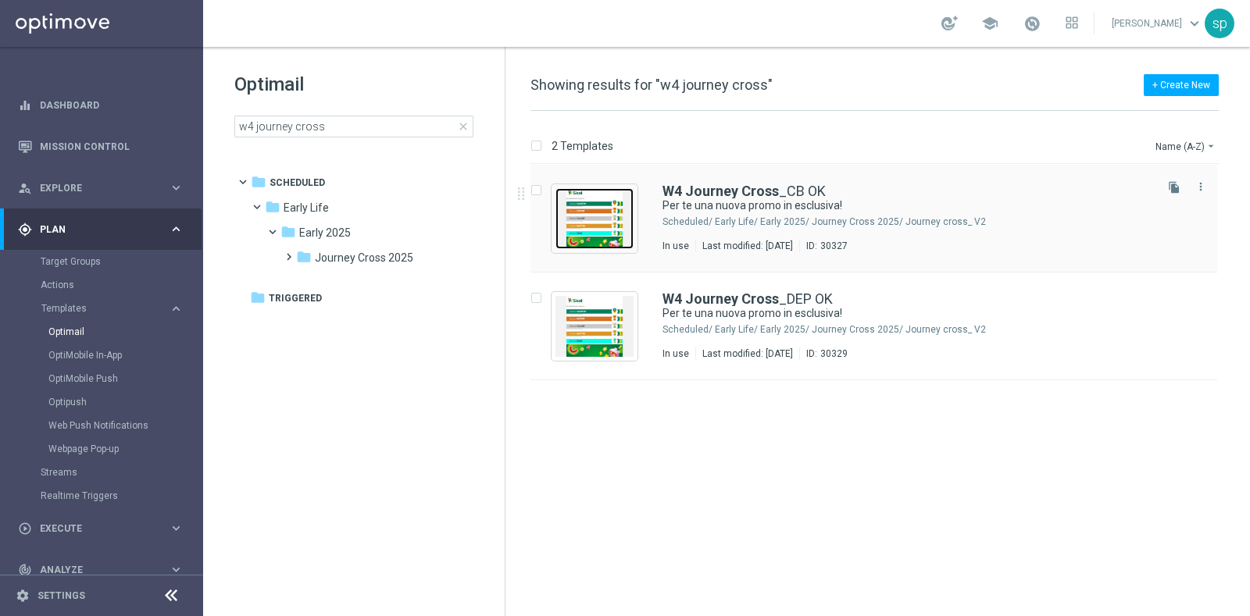
click at [578, 200] on img "Press SPACE to select this row." at bounding box center [594, 218] width 78 height 61
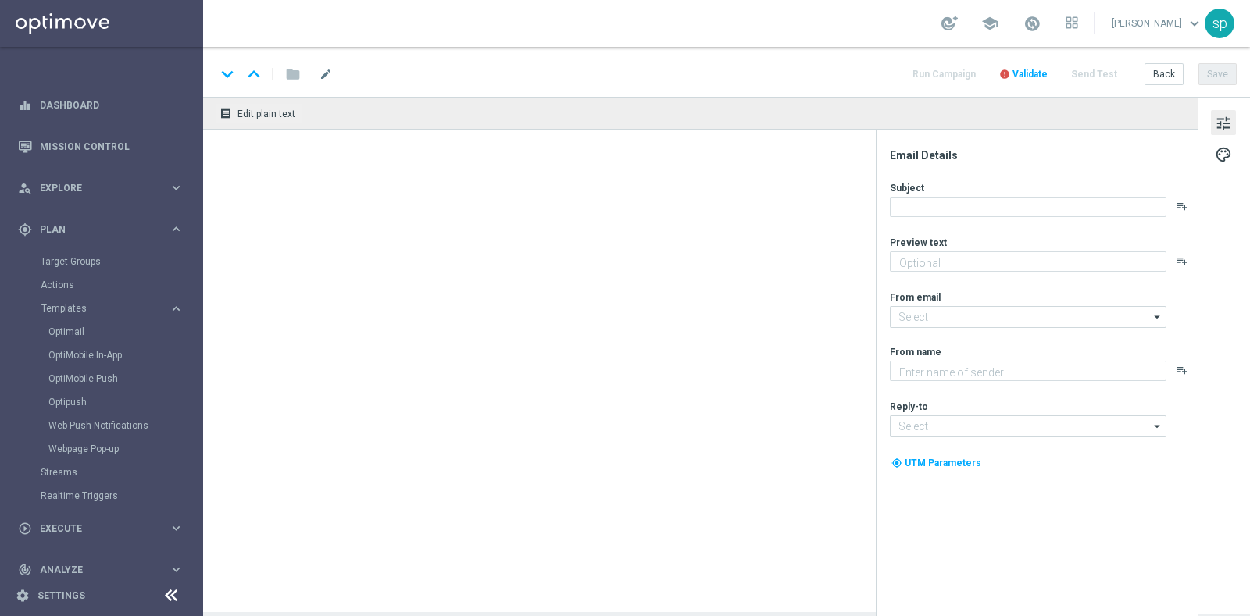
type textarea "Fino a 10€ di bonus"
type textarea "Sisal"
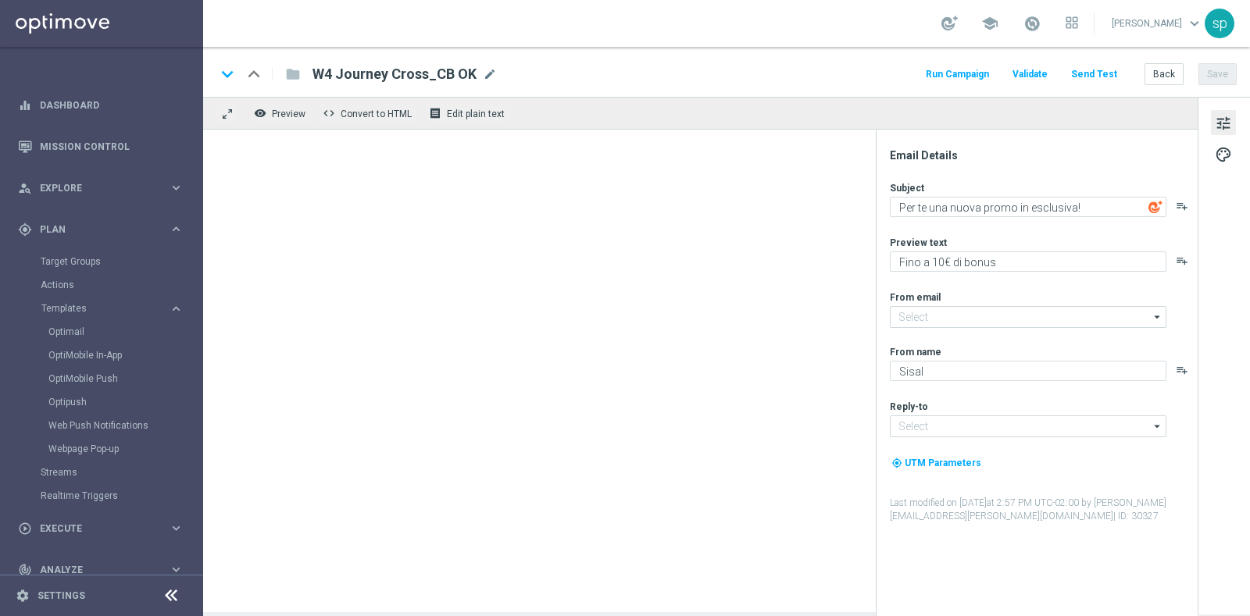
type input "[EMAIL_ADDRESS][DOMAIN_NAME]"
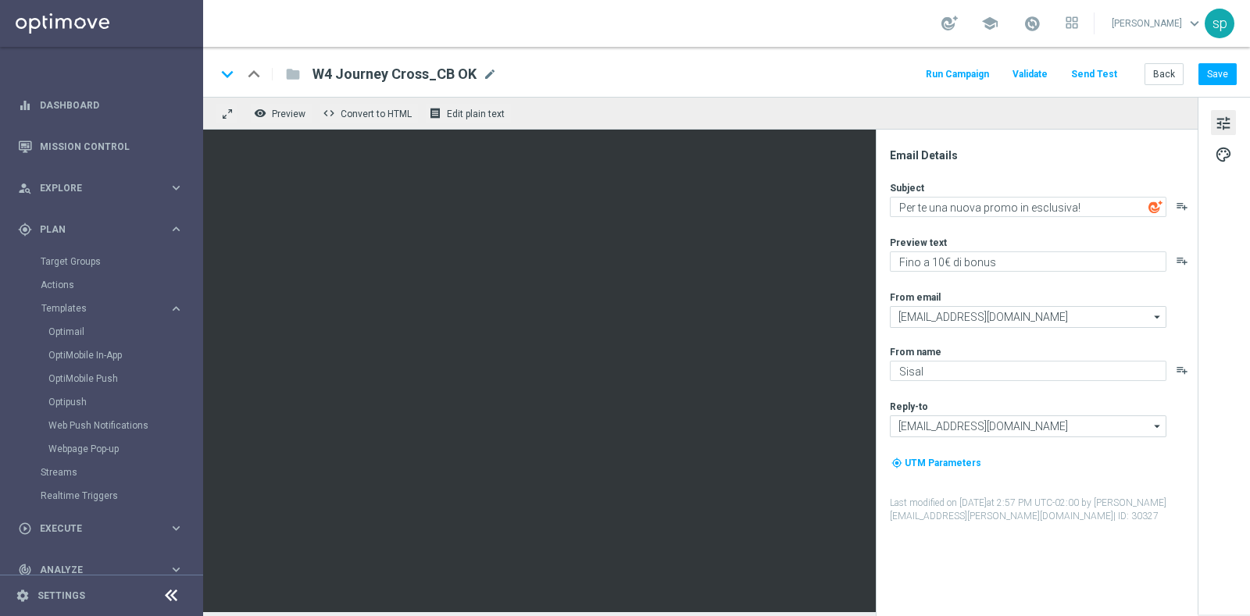
drag, startPoint x: 875, startPoint y: 318, endPoint x: 879, endPoint y: 308, distance: 10.2
click at [879, 308] on div "Email Details Subject Per te una nuova promo in esclusiva! playlist_add Preview…" at bounding box center [1036, 373] width 322 height 487
click at [1163, 72] on button "Back" at bounding box center [1163, 74] width 39 height 22
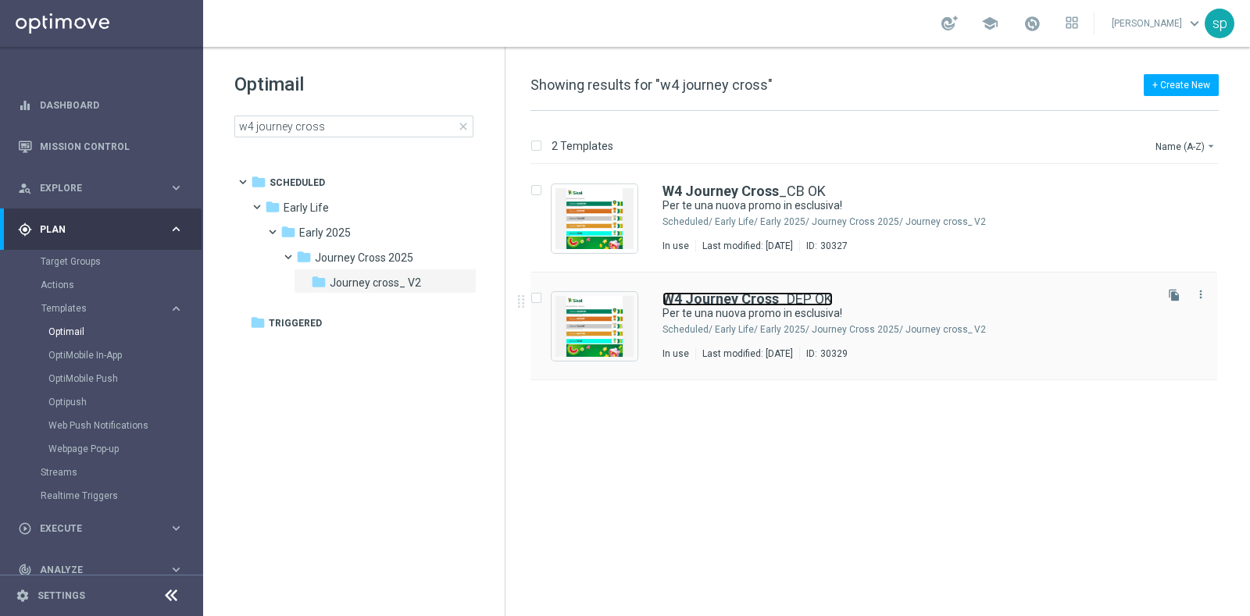
click at [762, 301] on b "W4 Journey Cross" at bounding box center [720, 299] width 116 height 16
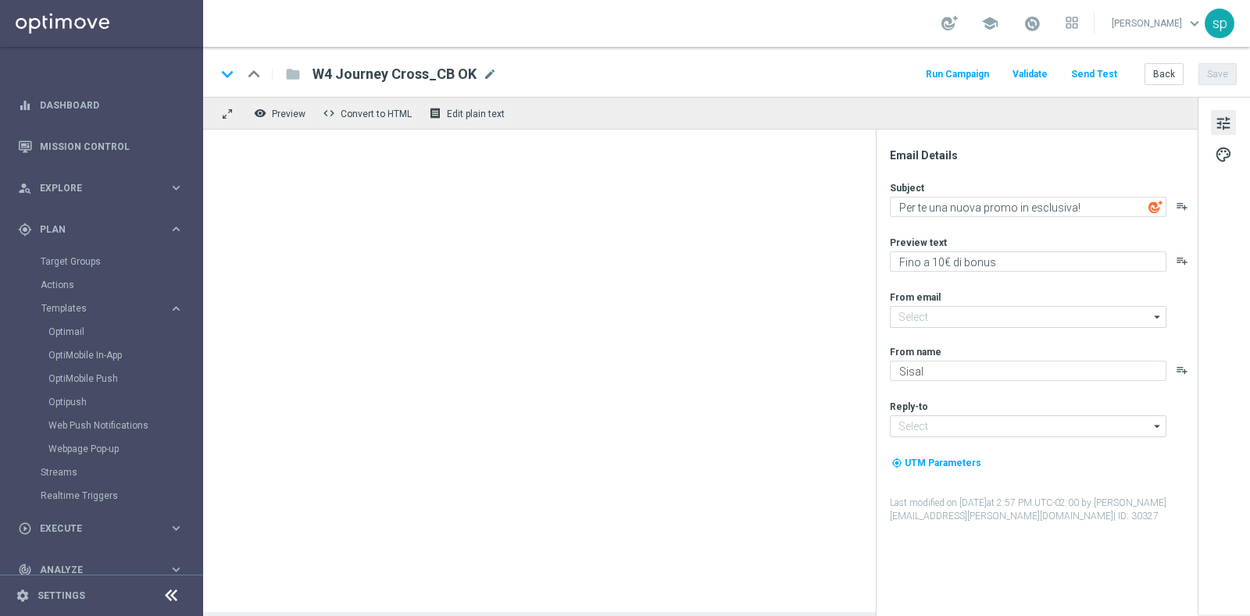
type input "[EMAIL_ADDRESS][DOMAIN_NAME]"
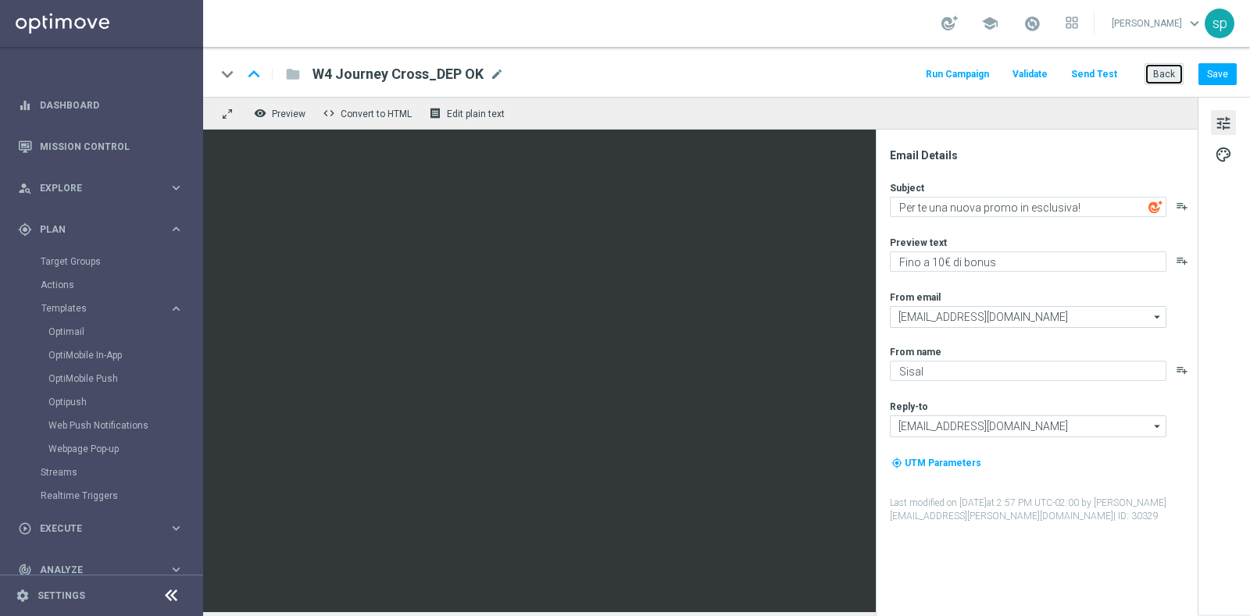
click at [1168, 68] on button "Back" at bounding box center [1163, 74] width 39 height 22
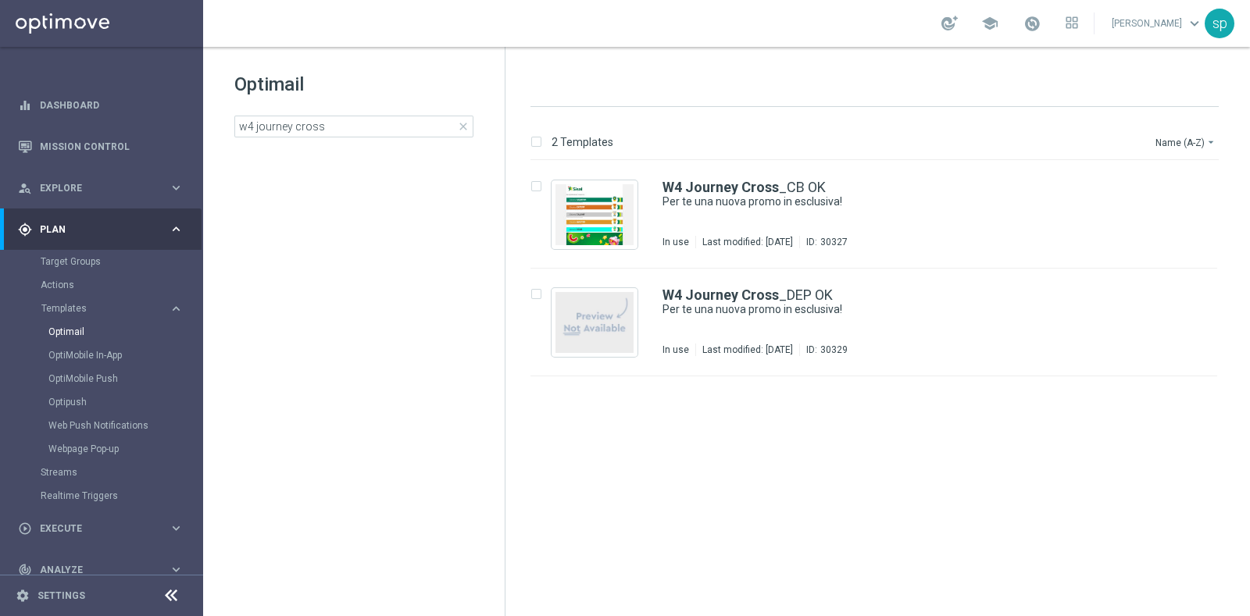
click at [462, 125] on span "close" at bounding box center [463, 126] width 12 height 12
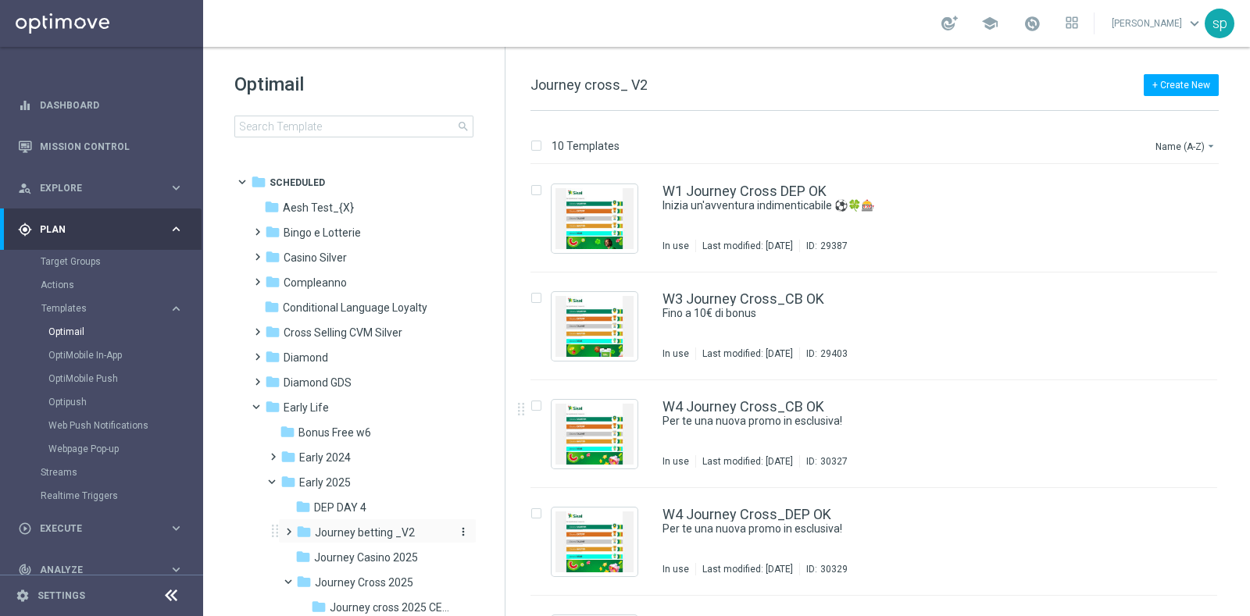
click at [391, 540] on div "folder Journey betting _V2" at bounding box center [372, 533] width 153 height 18
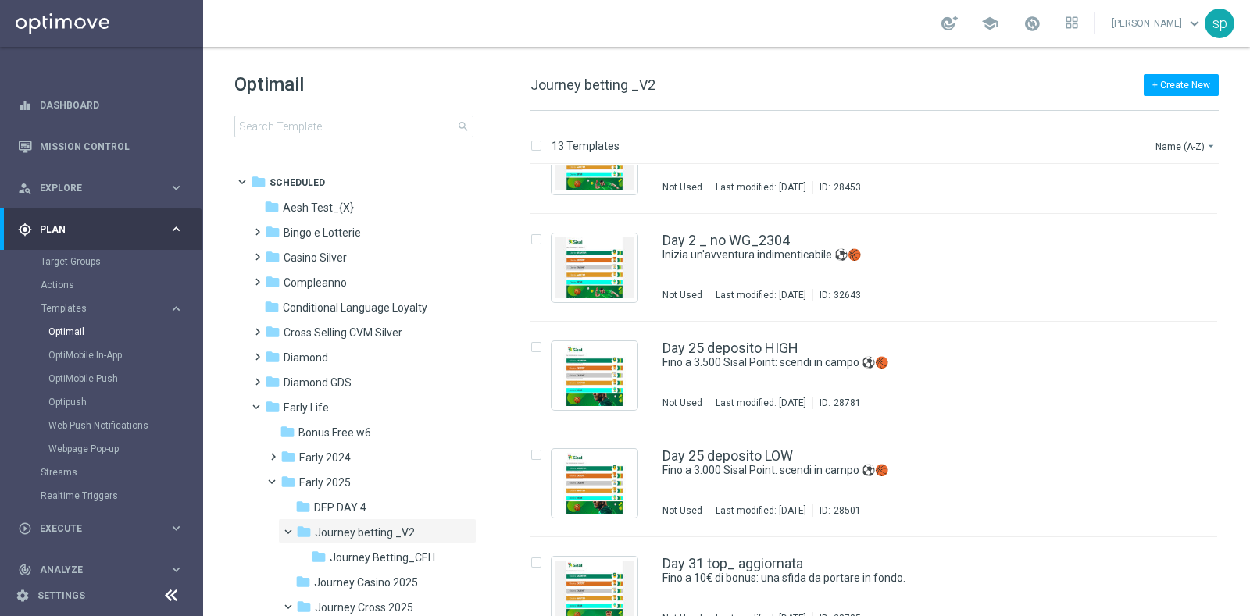
scroll to position [616, 0]
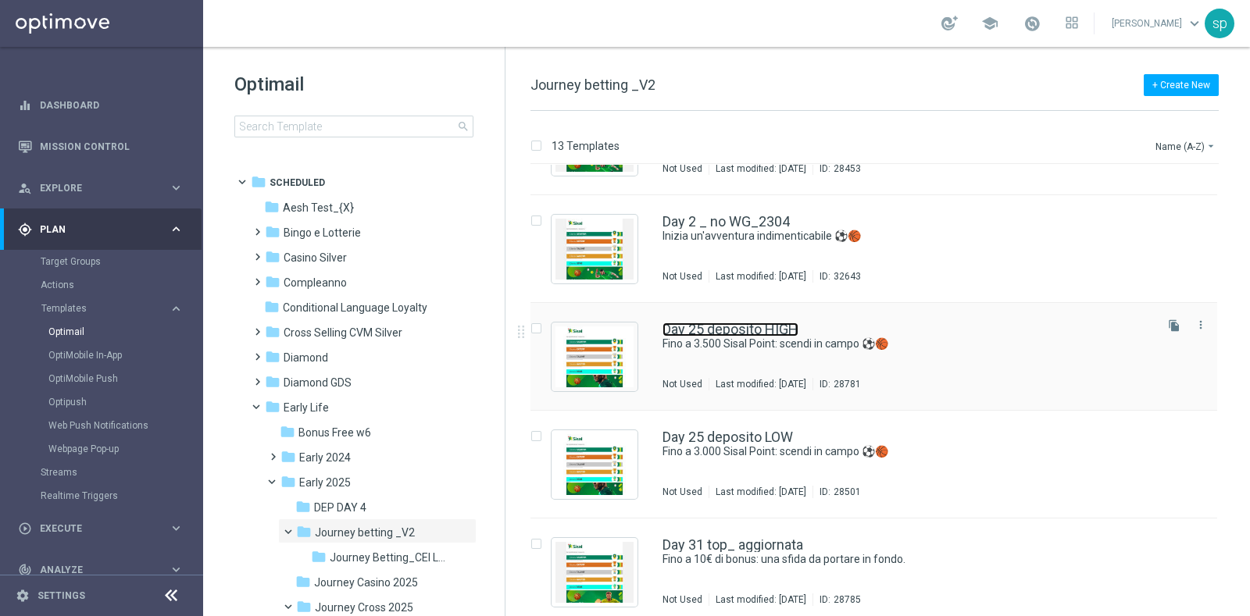
click at [715, 324] on link "Day 25 deposito HIGH" at bounding box center [730, 330] width 136 height 14
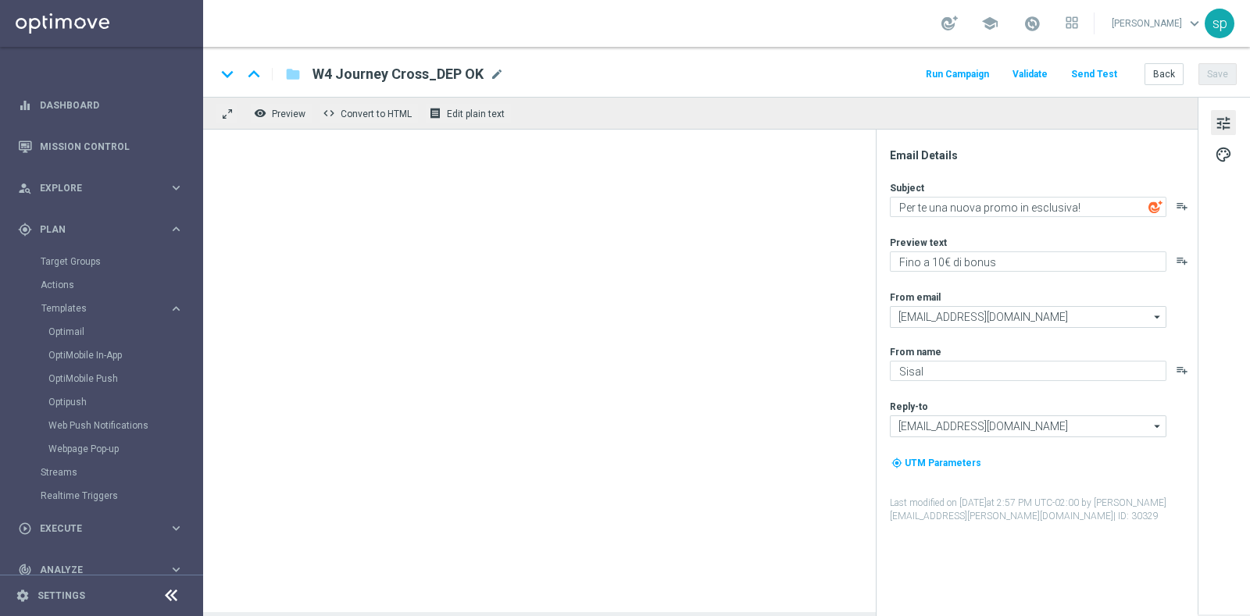
type textarea "Fino a 3.500 Sisal Point: scendi in campo ⚽️🏀"
type textarea "Ricarica ed ottieni un bonus esclusivo"
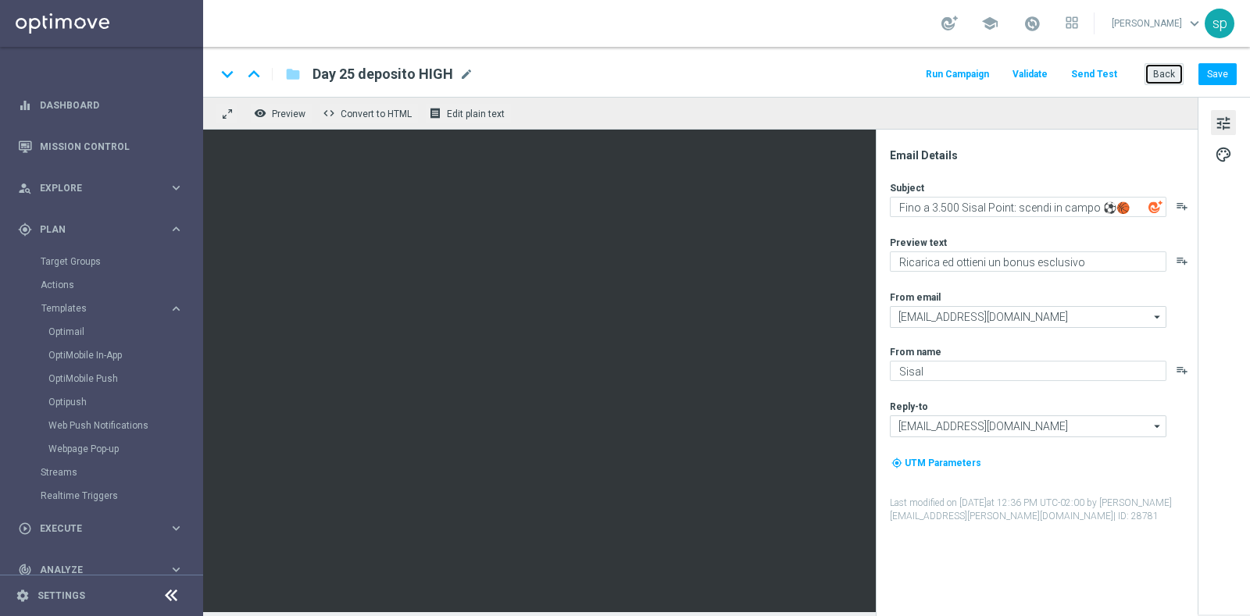
click at [1154, 76] on button "Back" at bounding box center [1163, 74] width 39 height 22
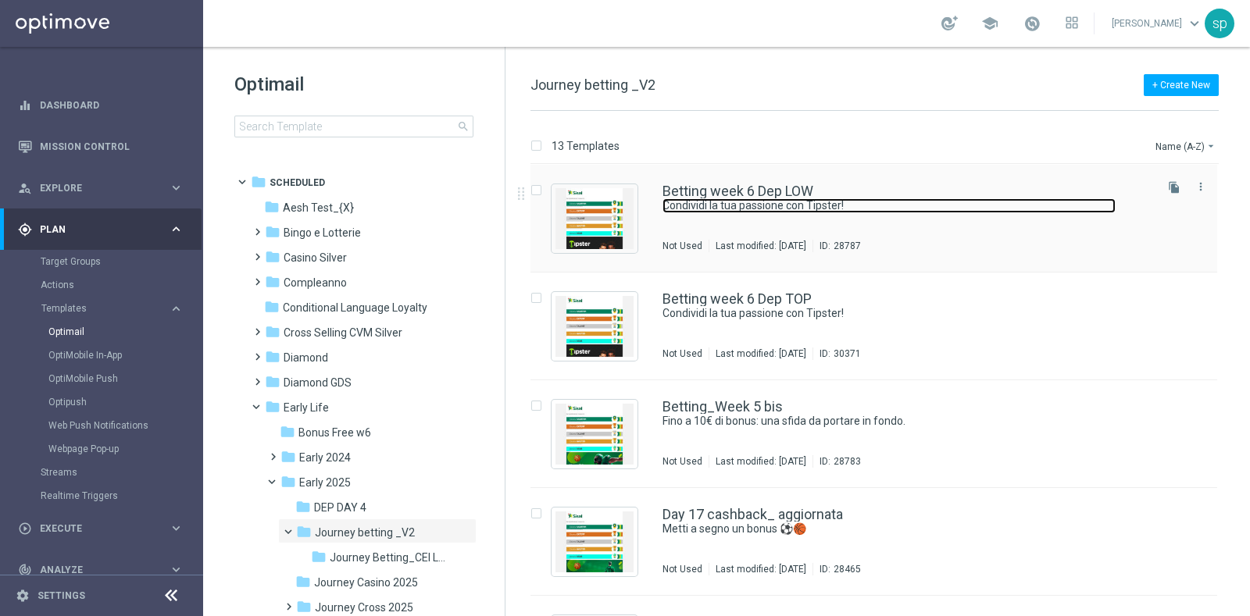
click at [782, 202] on link "Condividi la tua passione con Tipster!" at bounding box center [888, 205] width 453 height 15
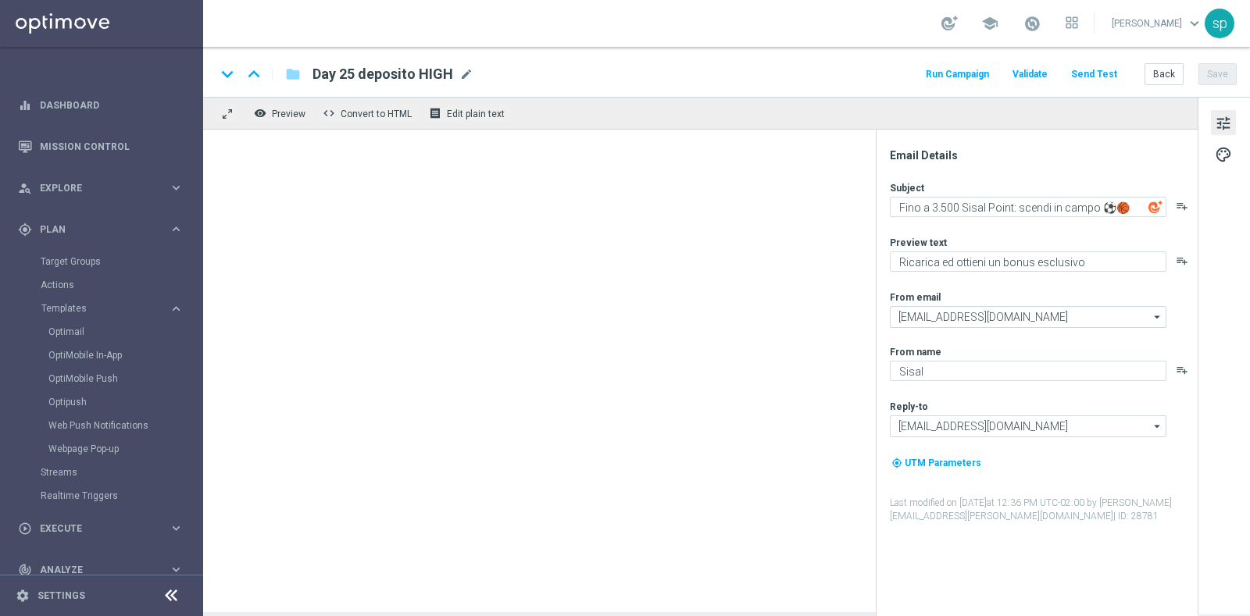
type textarea "Condividi la tua passione con Tipster!"
type textarea "Fino a 10€ di bonus con la nuova promo."
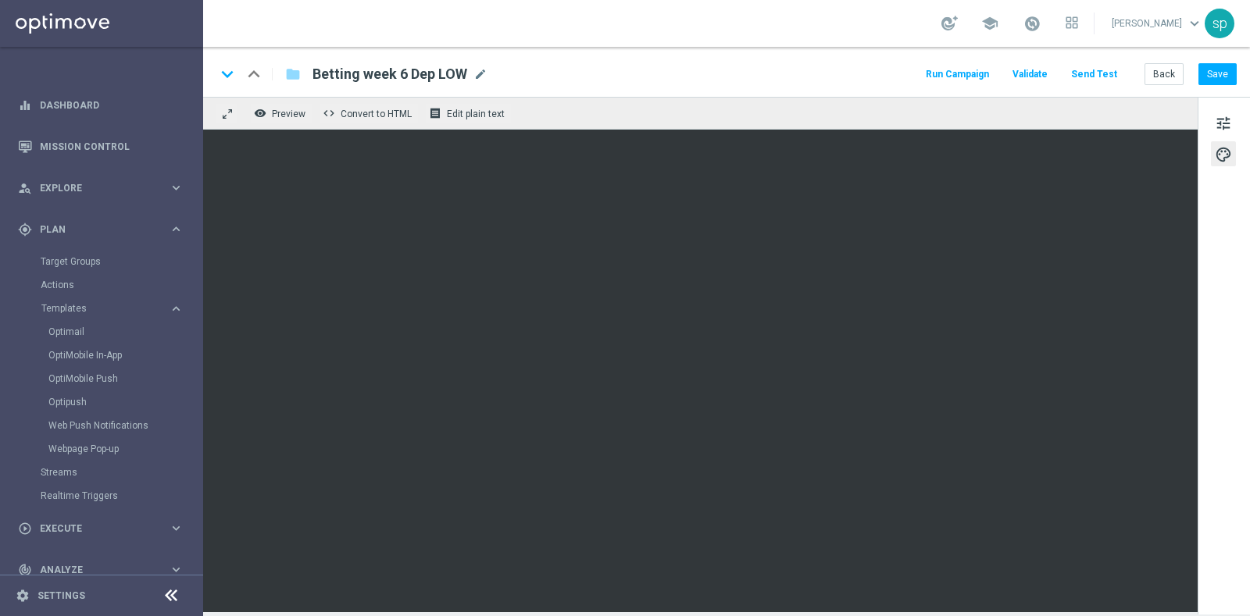
click at [1171, 62] on div "keyboard_arrow_down keyboard_arrow_up folder Betting week 6 Dep LOW Betting wee…" at bounding box center [726, 72] width 1046 height 50
click at [1171, 72] on button "Back" at bounding box center [1163, 74] width 39 height 22
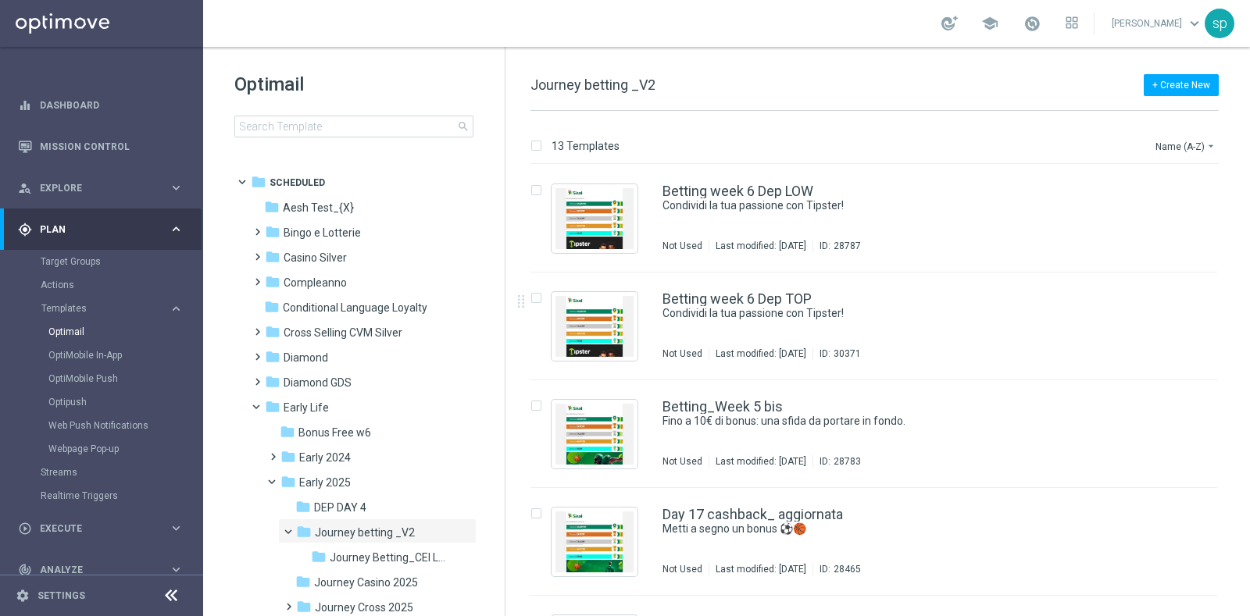
drag, startPoint x: 1248, startPoint y: 223, endPoint x: 1248, endPoint y: 300, distance: 77.3
click at [1248, 300] on div "13 Templates Name (A-Z) arrow_drop_down Drag here to set row groups Drag here t…" at bounding box center [877, 363] width 744 height 505
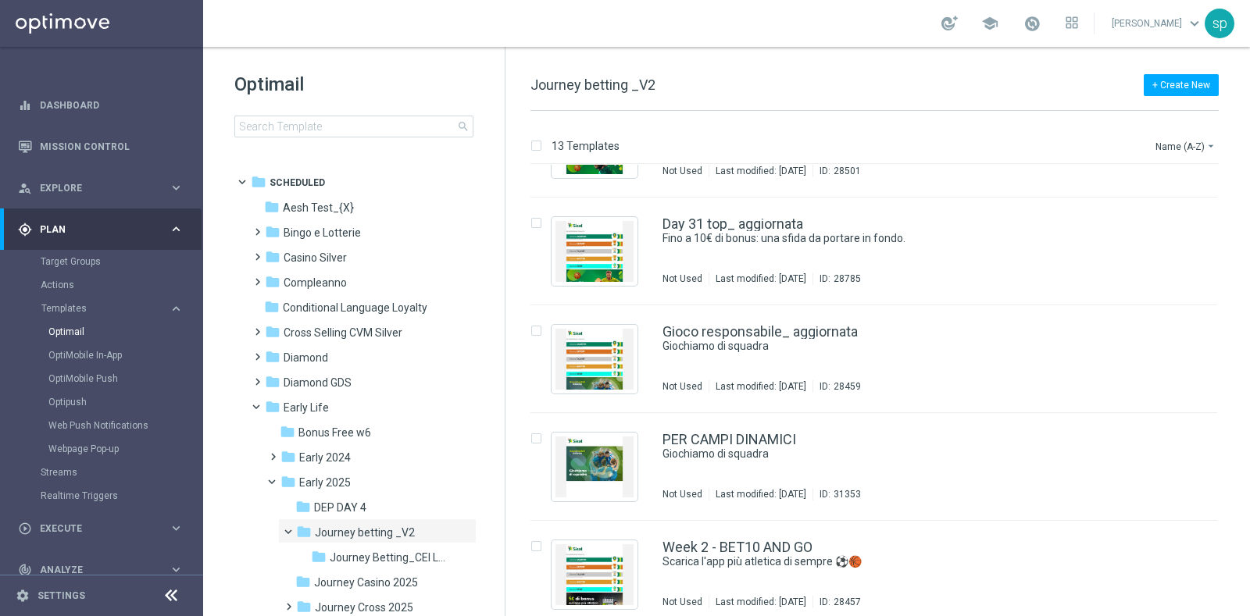
scroll to position [949, 0]
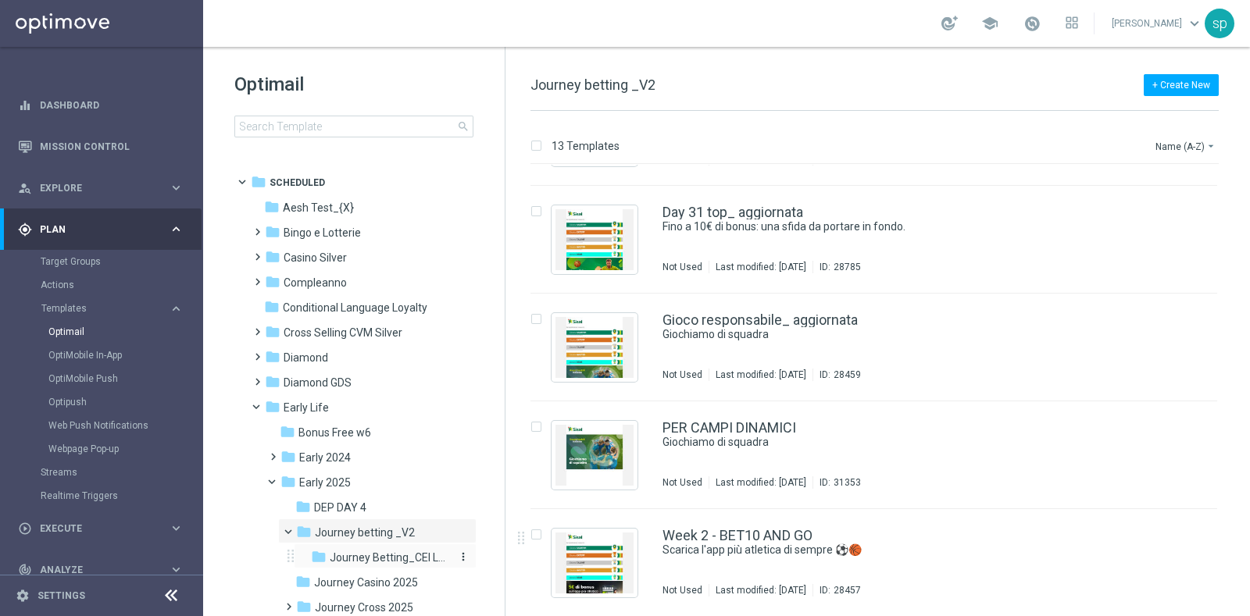
click at [385, 558] on span "Journey Betting_CEI LOW" at bounding box center [391, 558] width 122 height 14
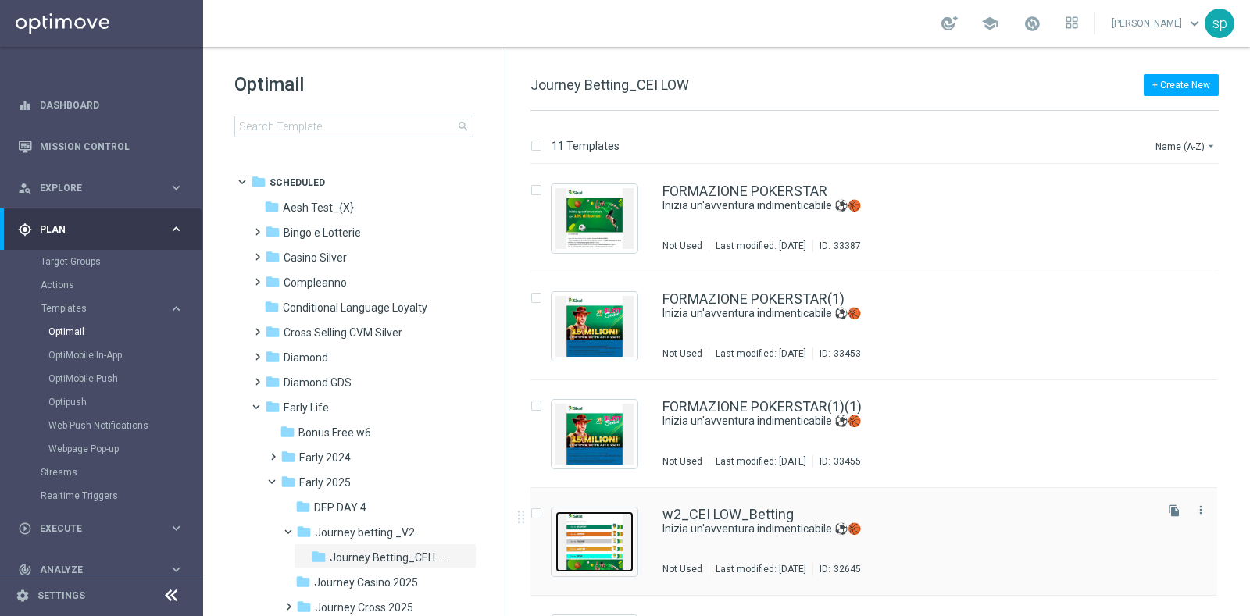
click at [586, 529] on img "Press SPACE to select this row." at bounding box center [594, 542] width 78 height 61
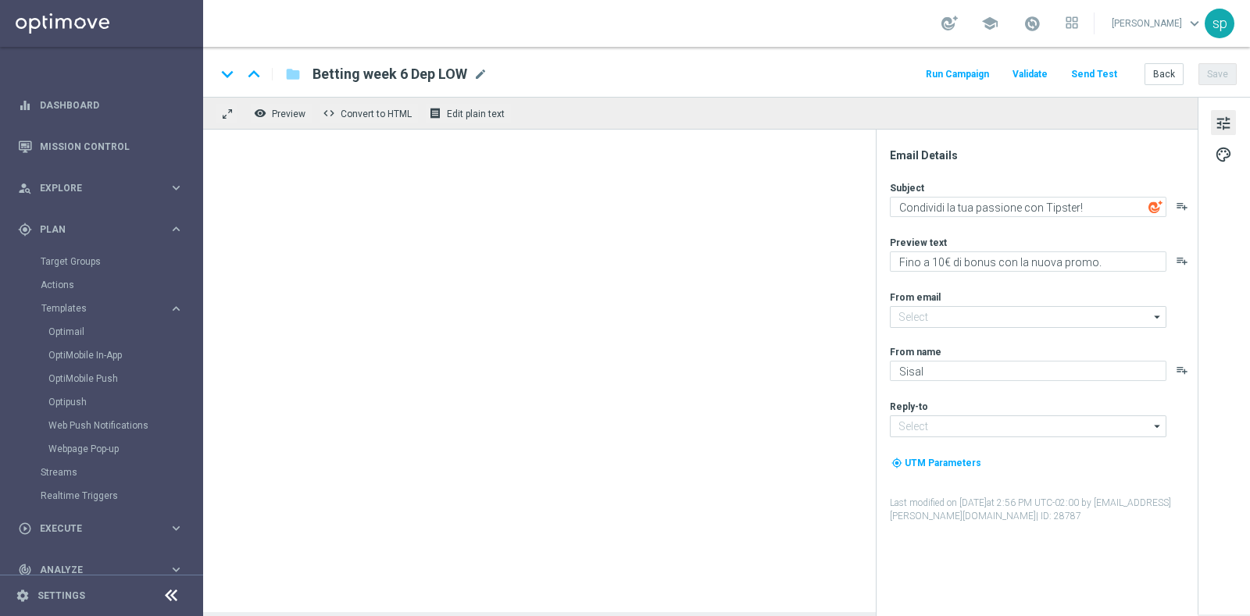
type input "[EMAIL_ADDRESS][DOMAIN_NAME]"
type textarea "Inizia un'avventura indimenticabile ⚽️🏀"
type textarea "Per [PERSON_NAME] a 15€ di bonus con una promo esclusiva"
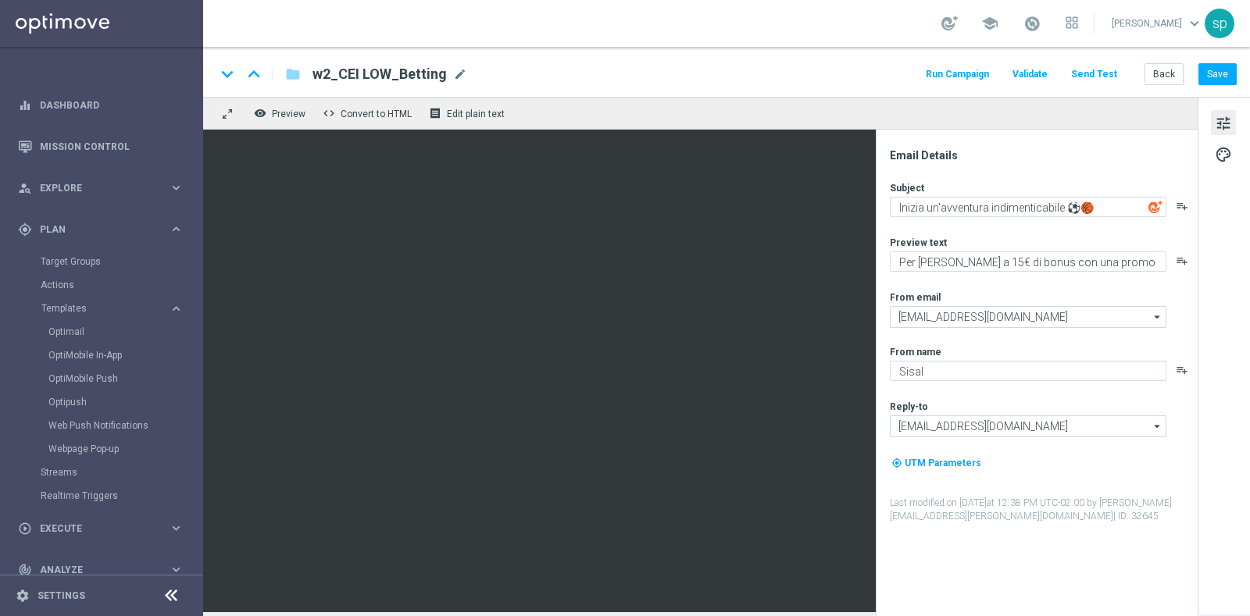
click at [876, 301] on div "Email Details Subject Inizia un'avventura indimenticabile ⚽️🏀 playlist_add Prev…" at bounding box center [1036, 373] width 322 height 487
click at [1153, 68] on button "Back" at bounding box center [1163, 74] width 39 height 22
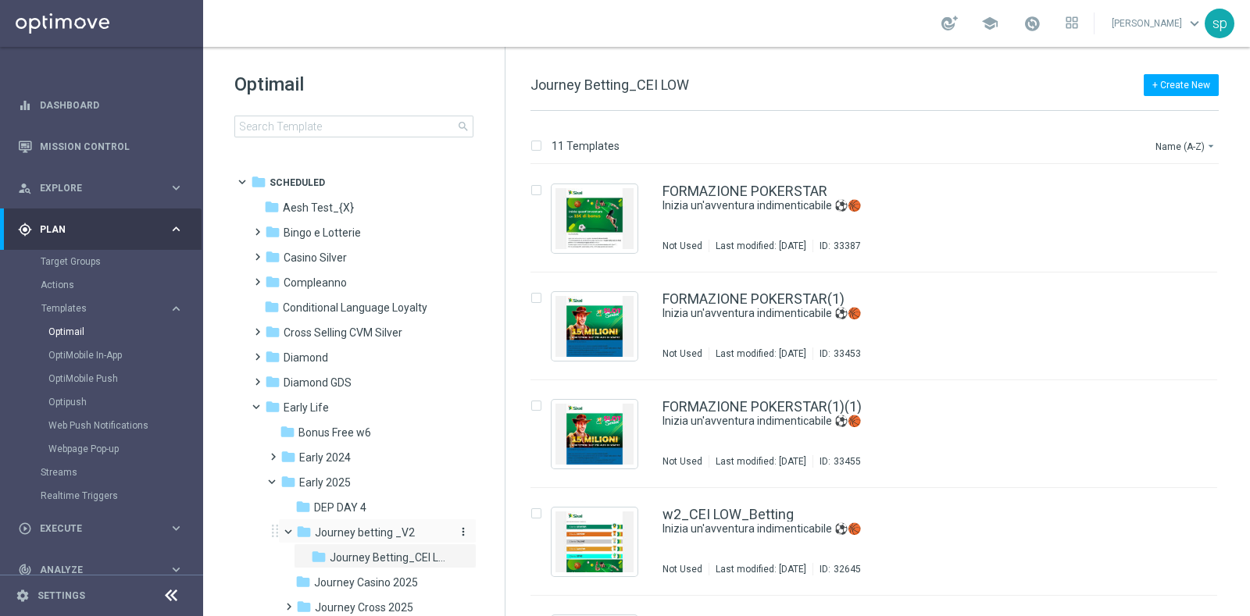
click at [379, 529] on span "Journey betting _V2" at bounding box center [365, 533] width 100 height 14
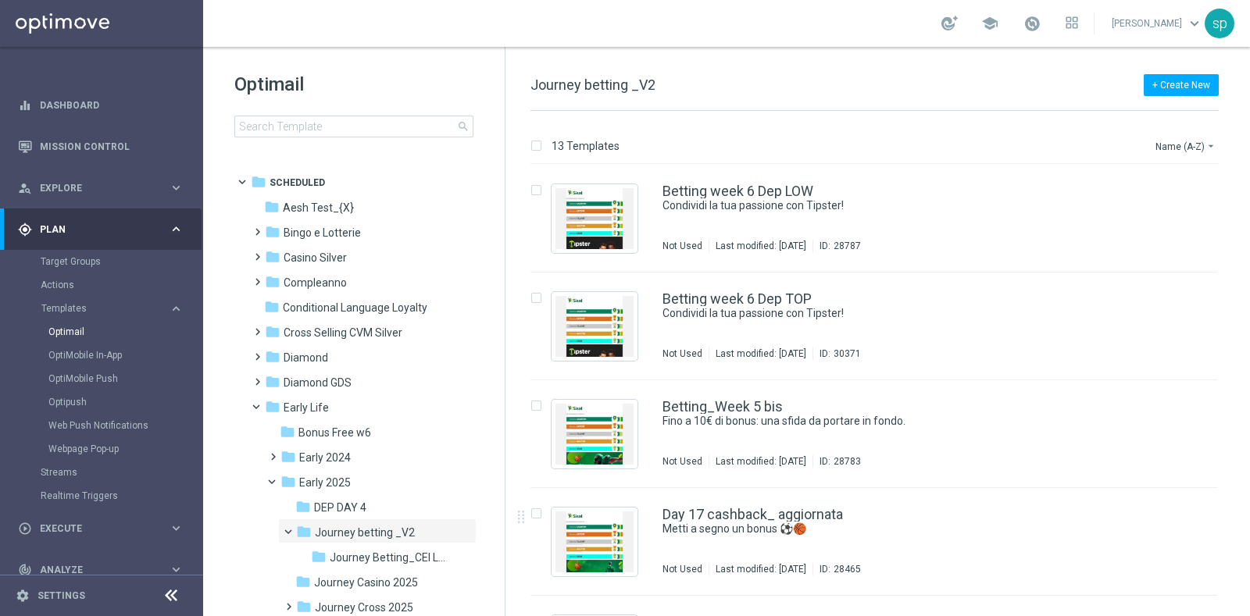
drag, startPoint x: 1243, startPoint y: 274, endPoint x: 1232, endPoint y: 419, distance: 145.7
drag, startPoint x: 1246, startPoint y: 301, endPoint x: 1249, endPoint y: 393, distance: 92.2
click at [1249, 393] on div "13 Templates Name (A-Z) arrow_drop_down Drag here to set row groups Drag here t…" at bounding box center [877, 363] width 744 height 505
drag, startPoint x: 1249, startPoint y: 400, endPoint x: 1245, endPoint y: 425, distance: 25.3
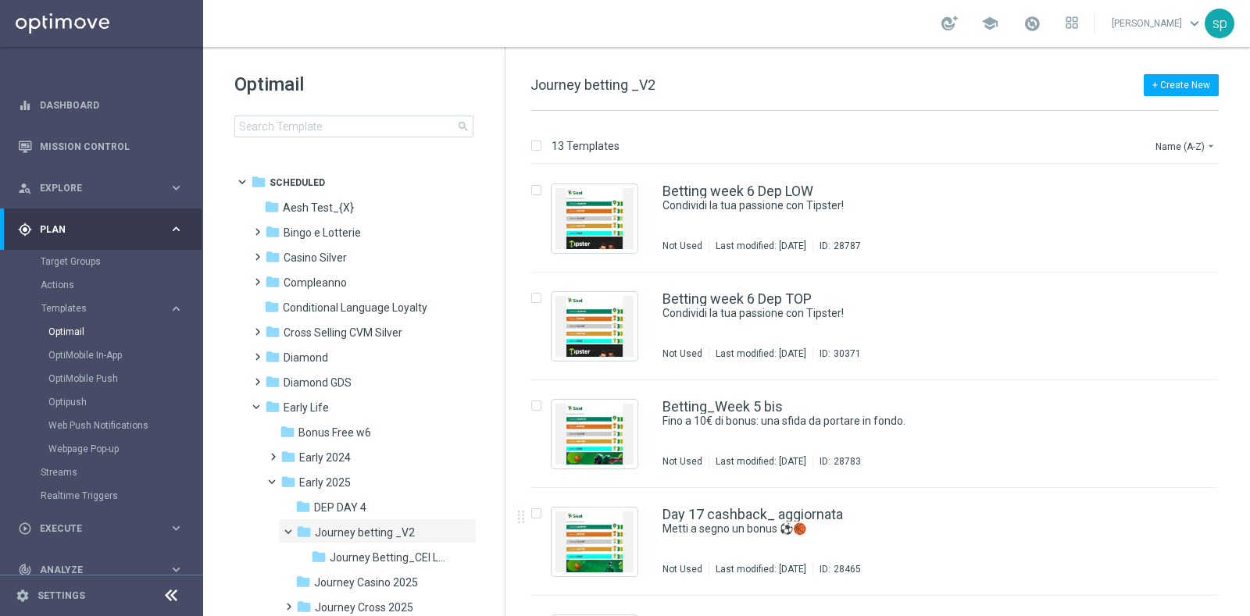
click at [1245, 425] on div "13 Templates Name (A-Z) arrow_drop_down Drag here to set row groups Drag here t…" at bounding box center [877, 363] width 744 height 505
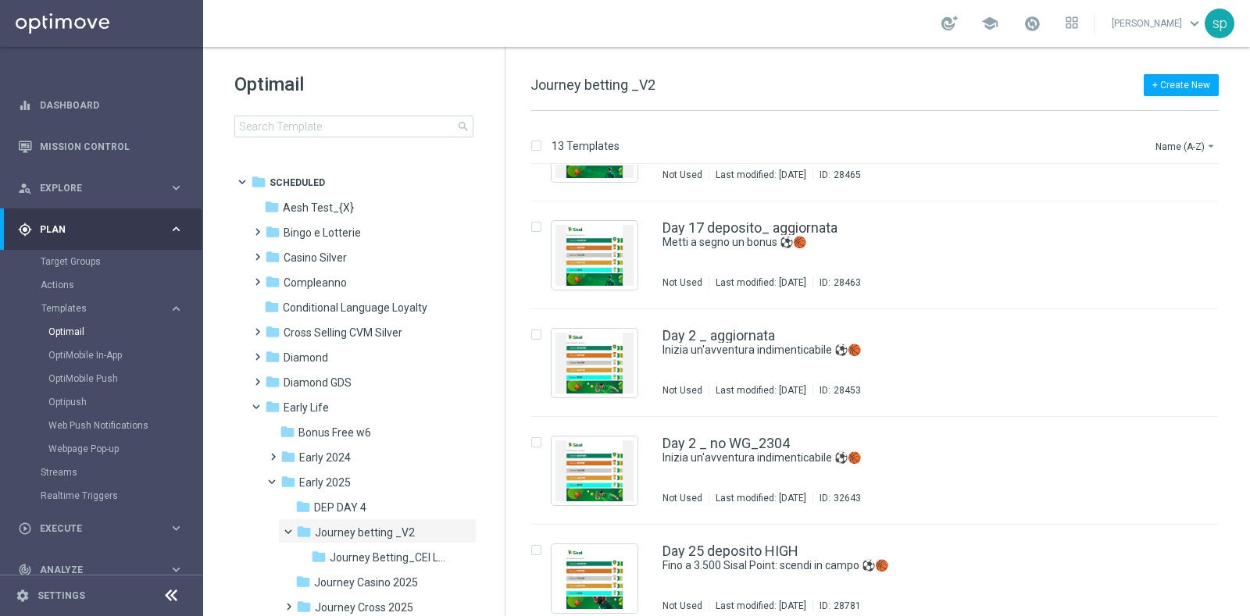
scroll to position [410, 0]
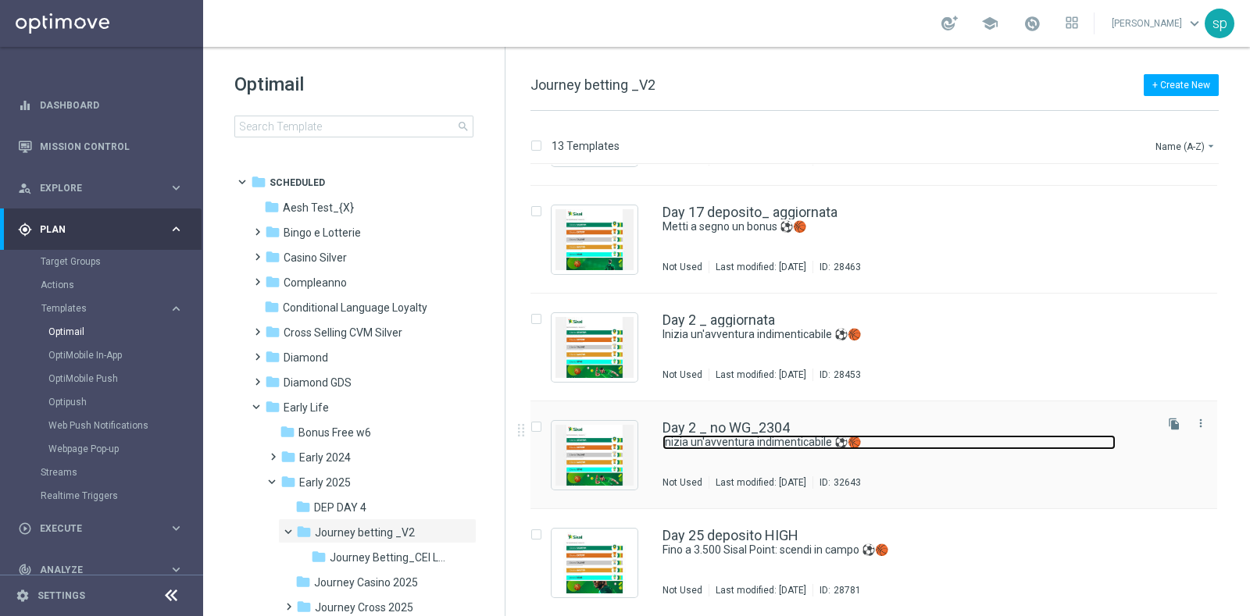
click at [769, 437] on link "Inizia un'avventura indimenticabile ⚽️🏀" at bounding box center [888, 442] width 453 height 15
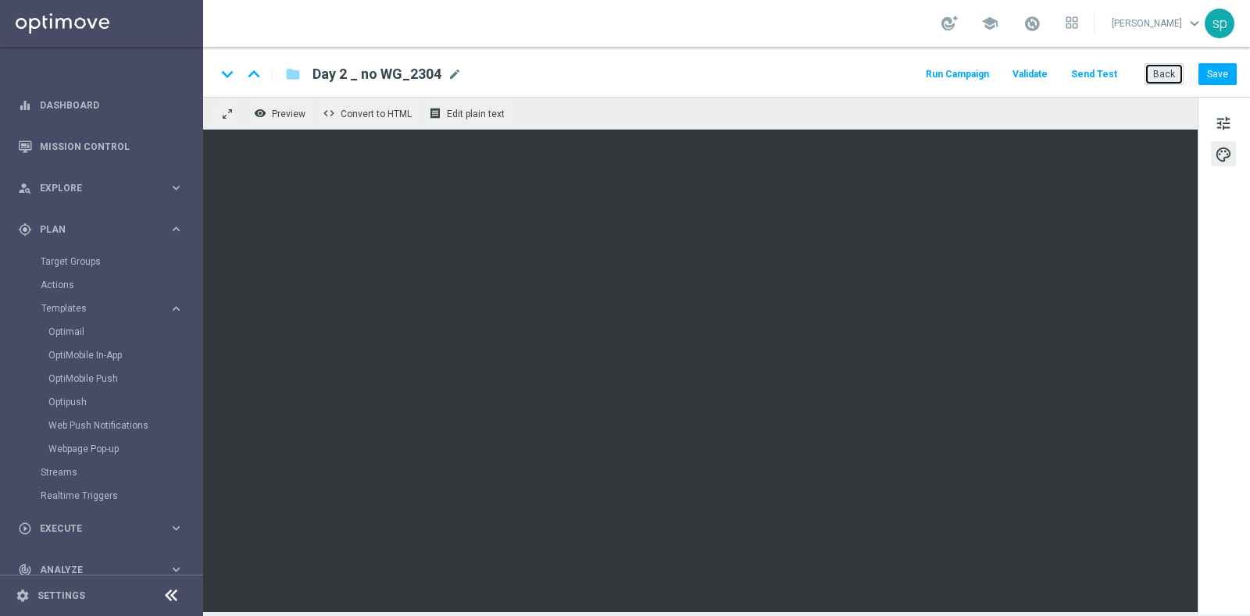
click at [1181, 78] on button "Back" at bounding box center [1163, 74] width 39 height 22
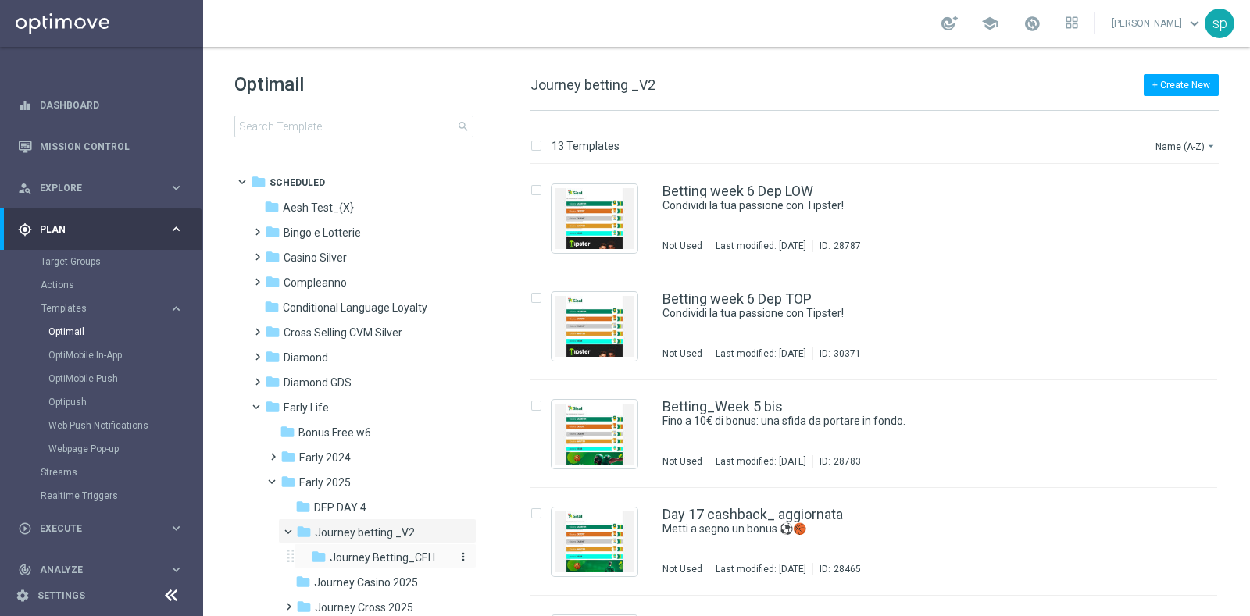
click at [410, 554] on span "Journey Betting_CEI LOW" at bounding box center [391, 558] width 122 height 14
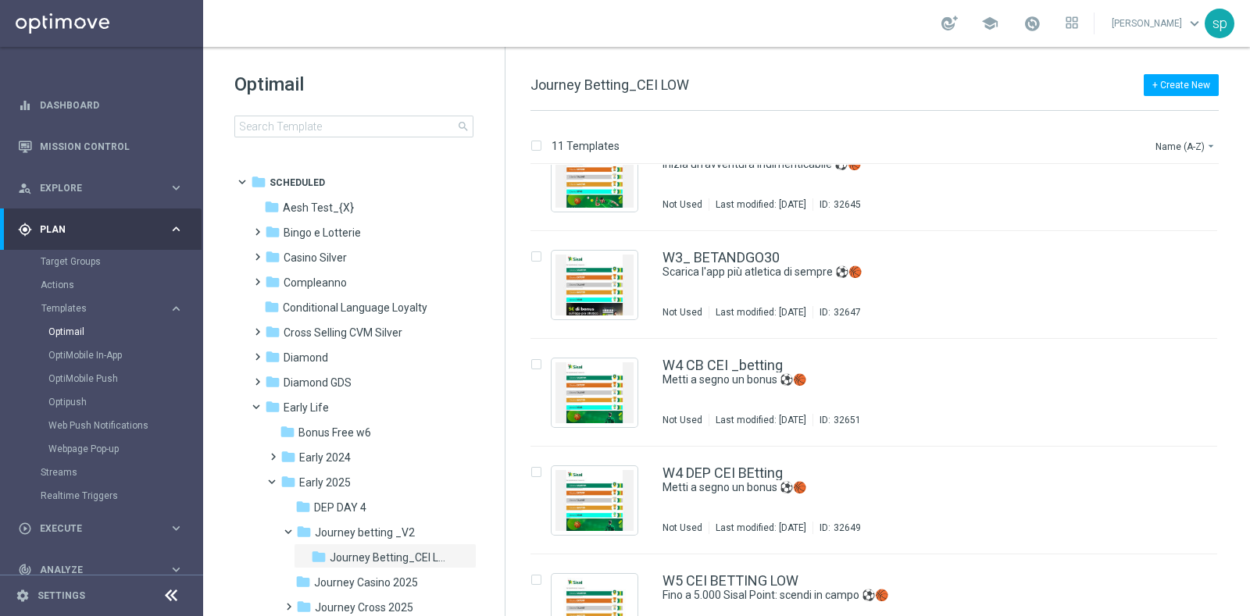
scroll to position [362, 0]
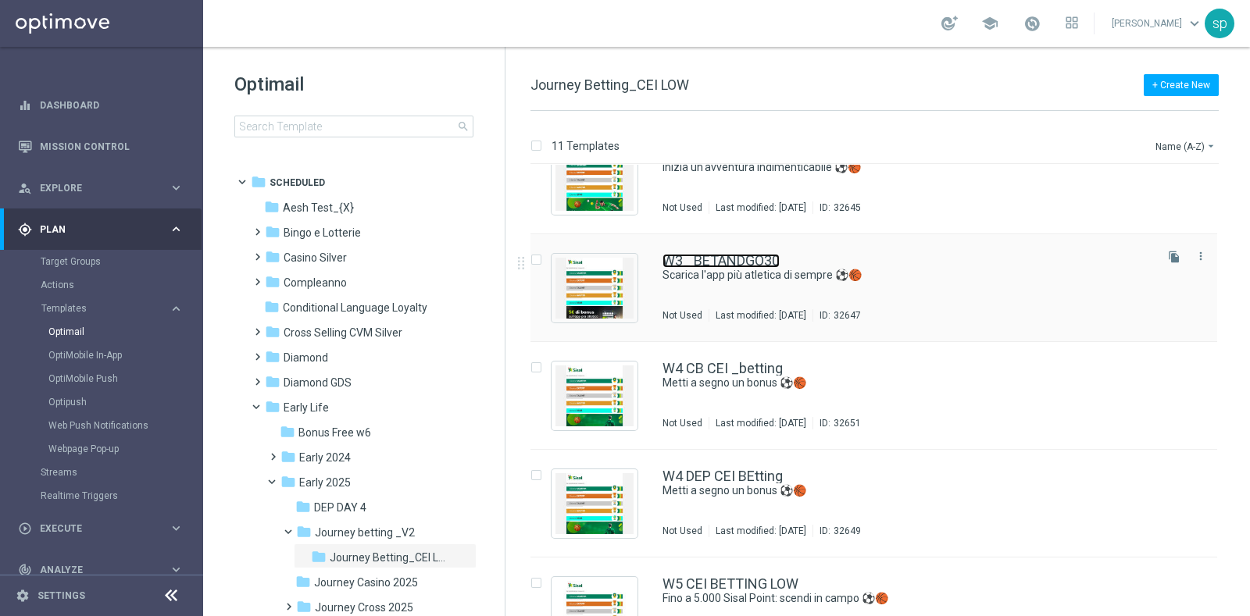
click at [683, 260] on link "W3_ BETANDGO30" at bounding box center [720, 261] width 117 height 14
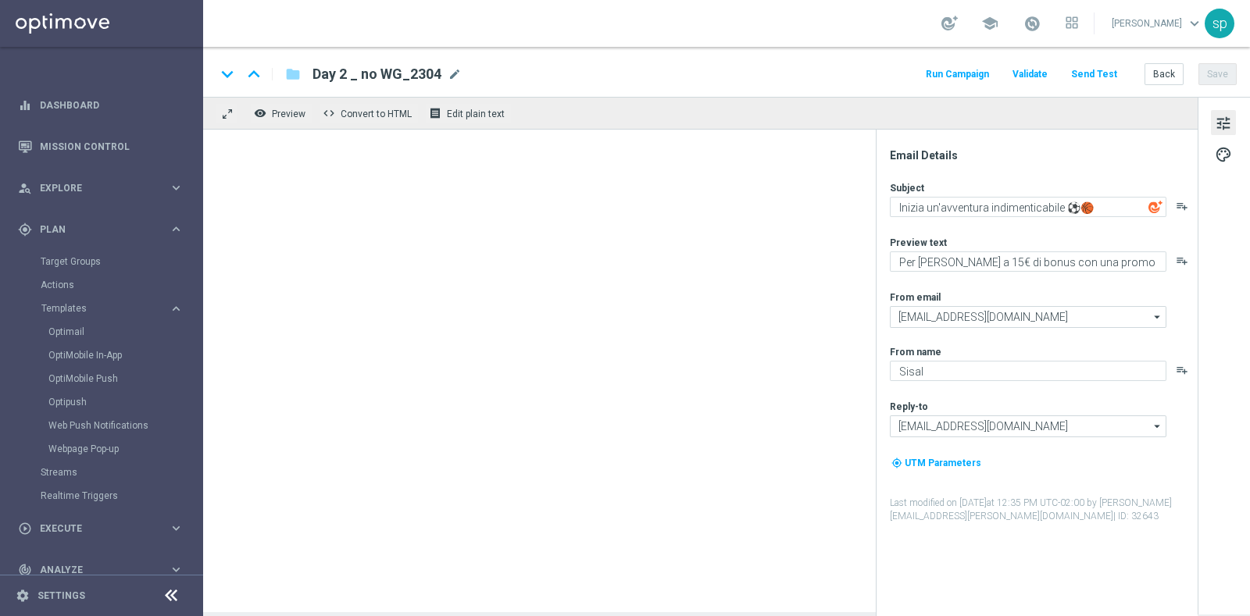
type textarea "Scarica l'app più atletica di sempre ⚽️🏀"
type textarea "Per te fino a 10€ di bonus"
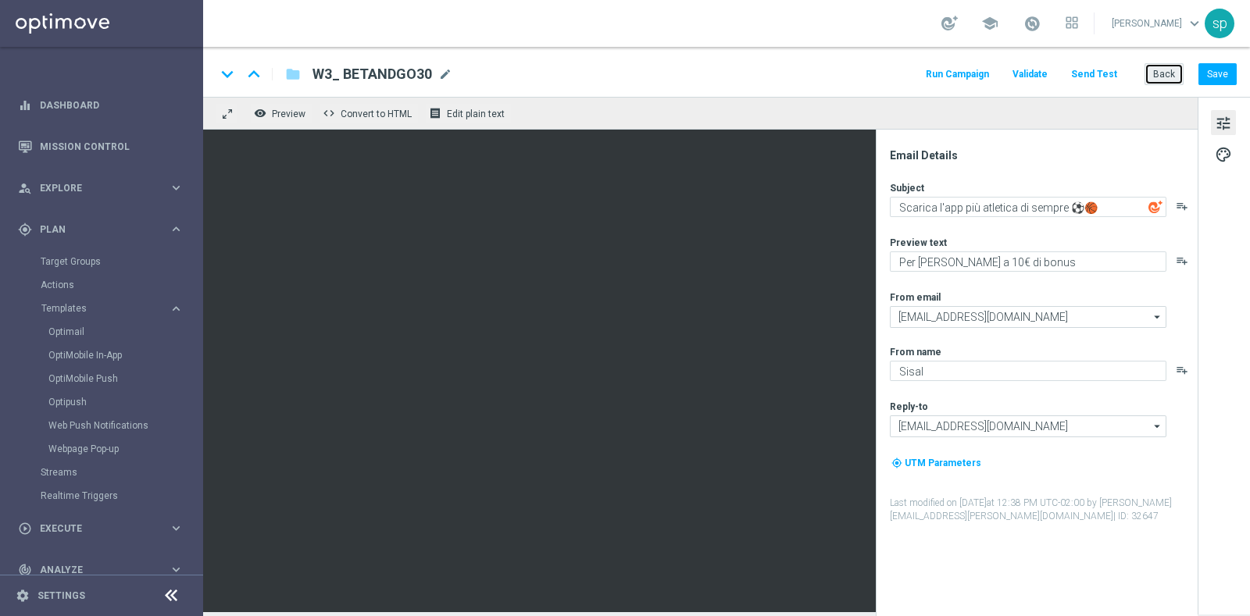
click at [1167, 65] on button "Back" at bounding box center [1163, 74] width 39 height 22
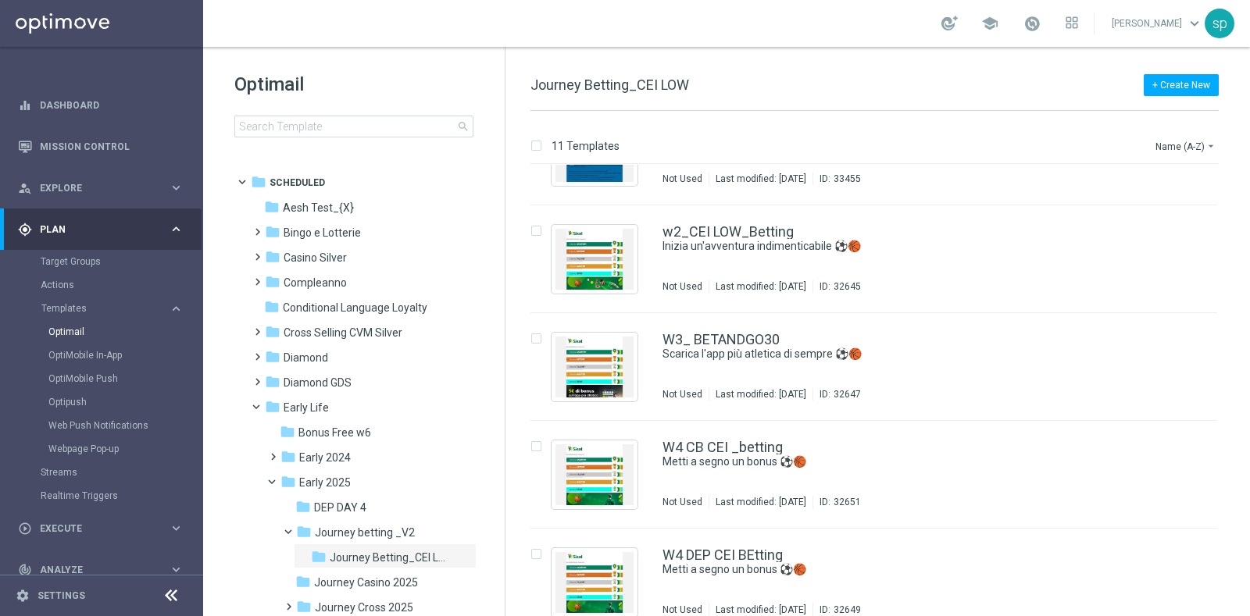
scroll to position [293, 0]
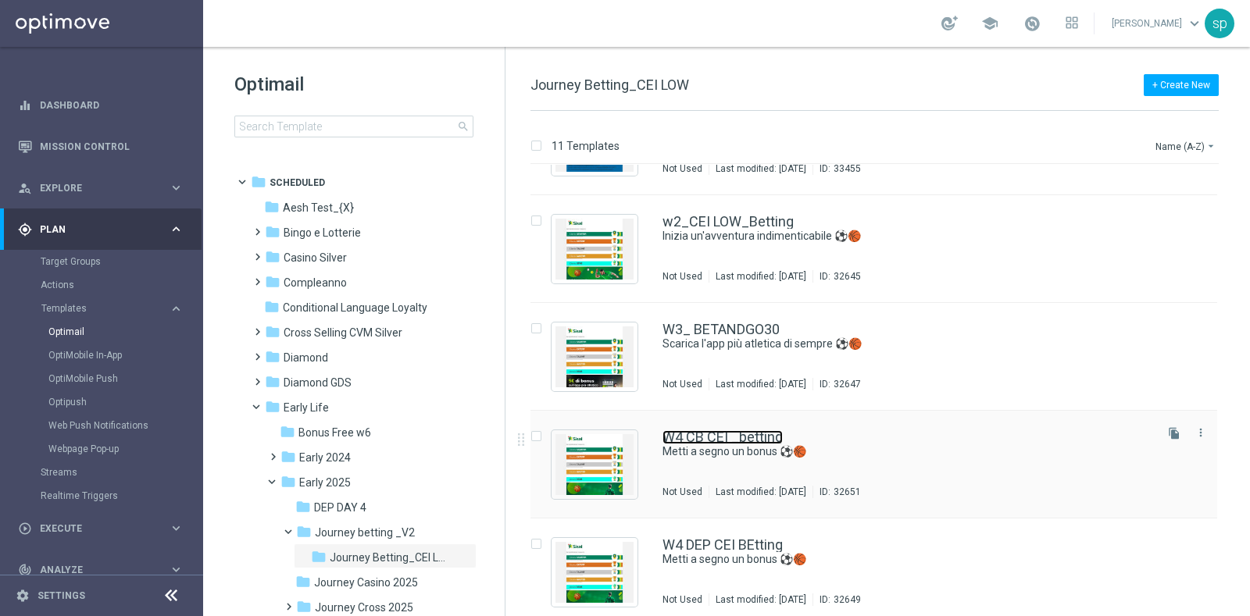
click at [724, 435] on link "W4 CB CEI _betting" at bounding box center [722, 437] width 120 height 14
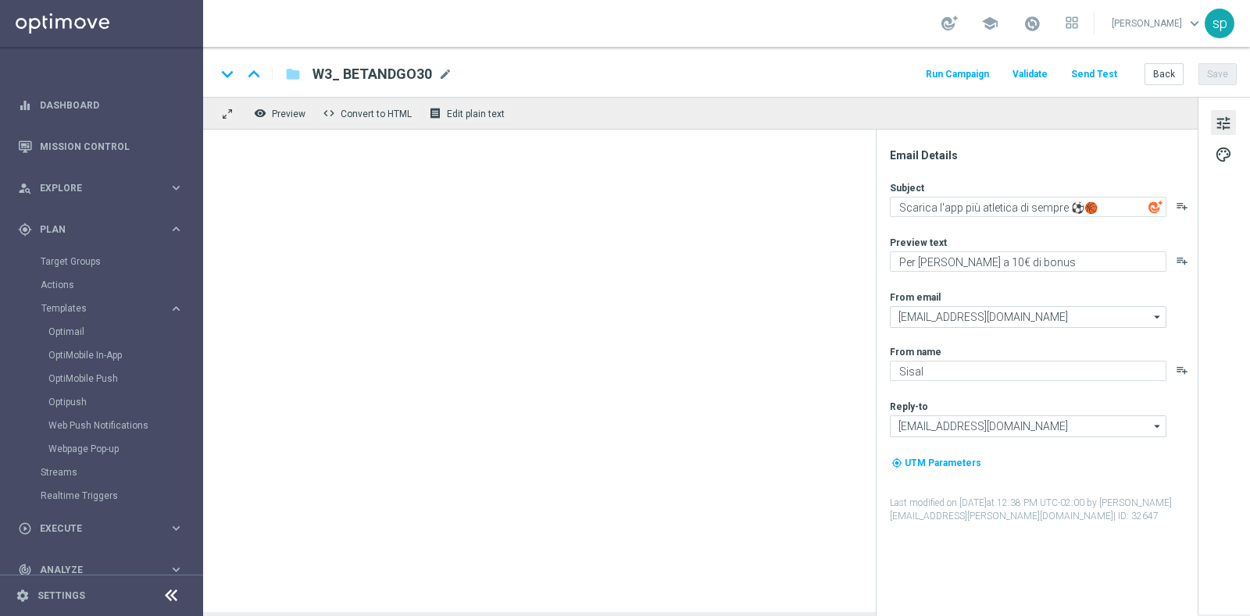
type textarea "Metti a segno un bonus ⚽️🏀"
type textarea "Per te una nuova promo in esclusiva!"
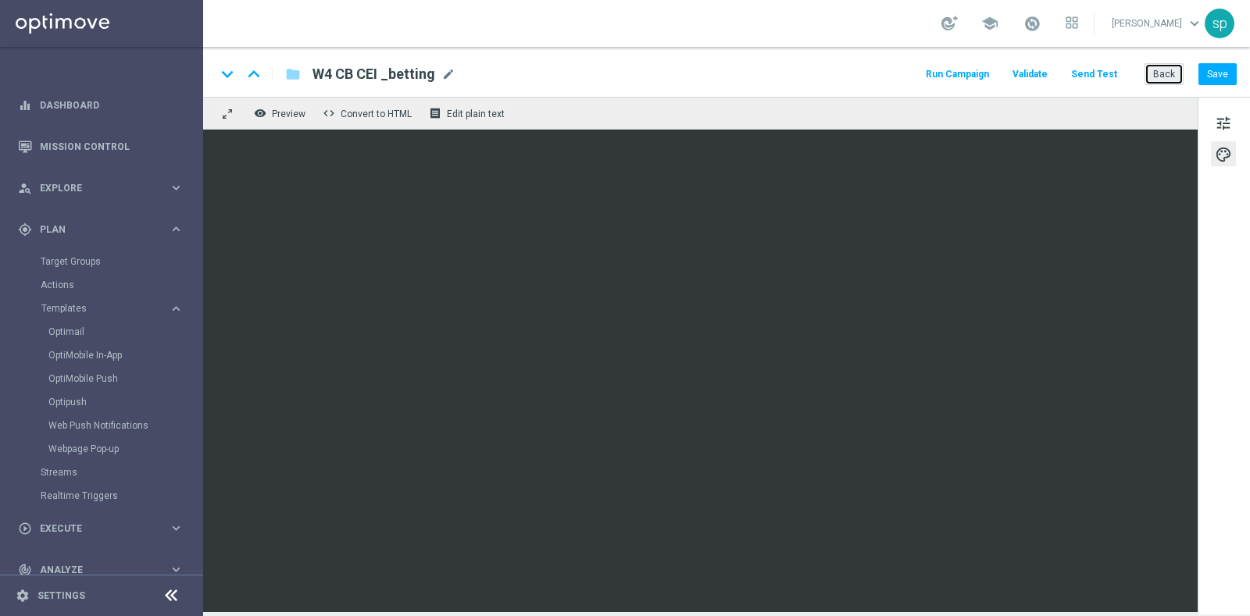
click at [1162, 73] on button "Back" at bounding box center [1163, 74] width 39 height 22
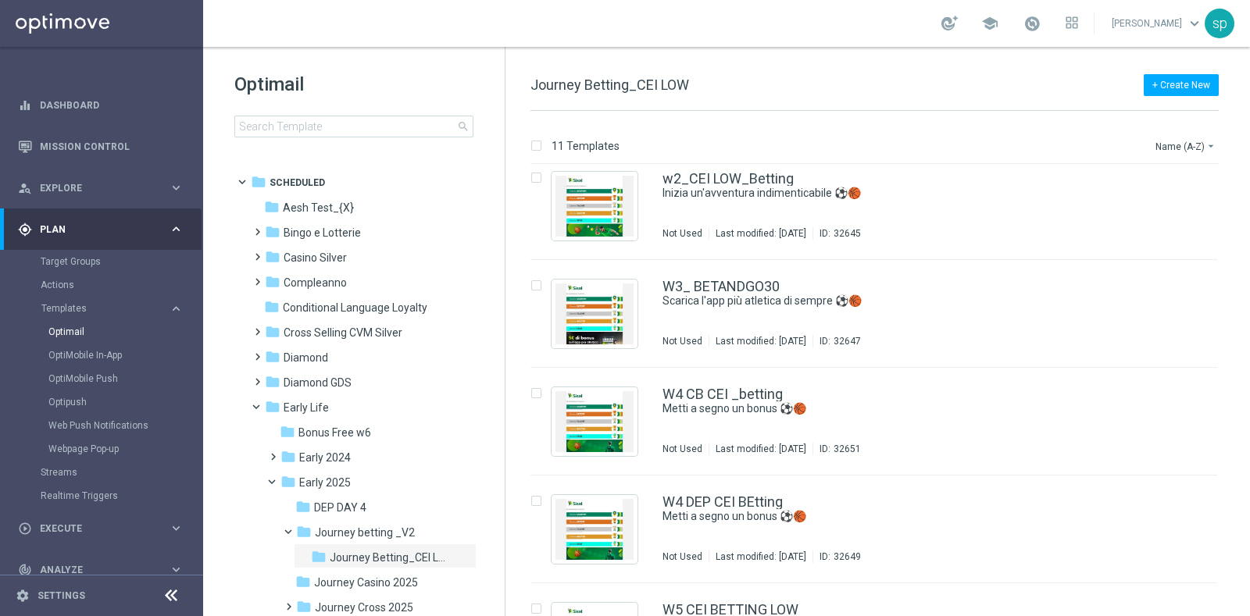
scroll to position [338, 0]
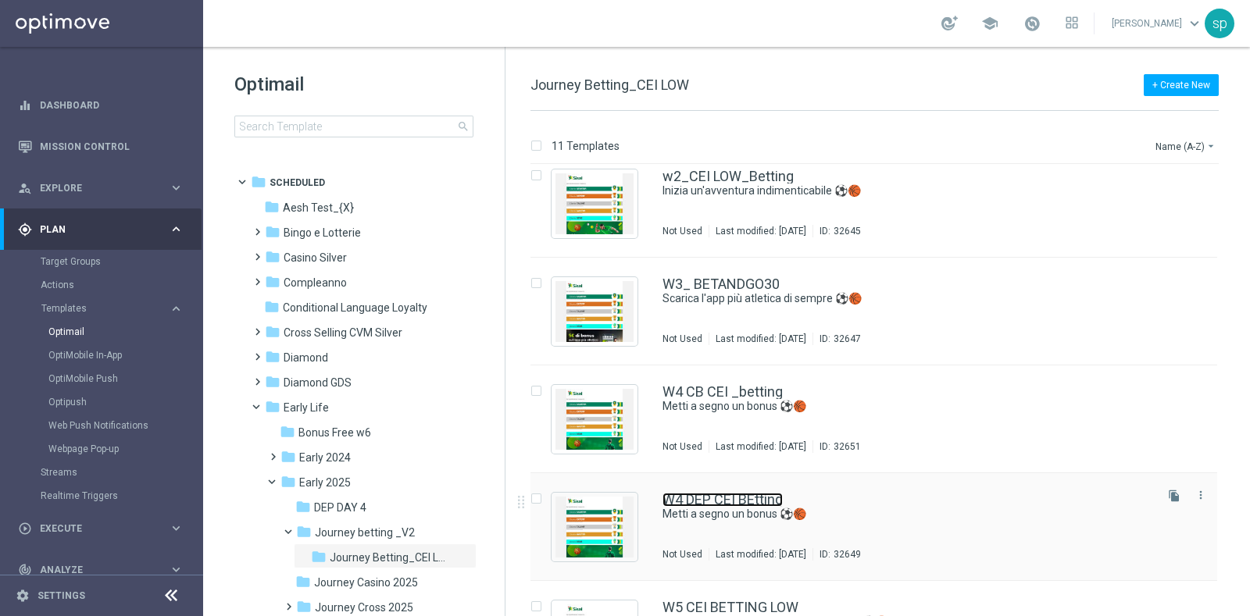
click at [718, 501] on link "W4 DEP CEI BEtting" at bounding box center [722, 500] width 120 height 14
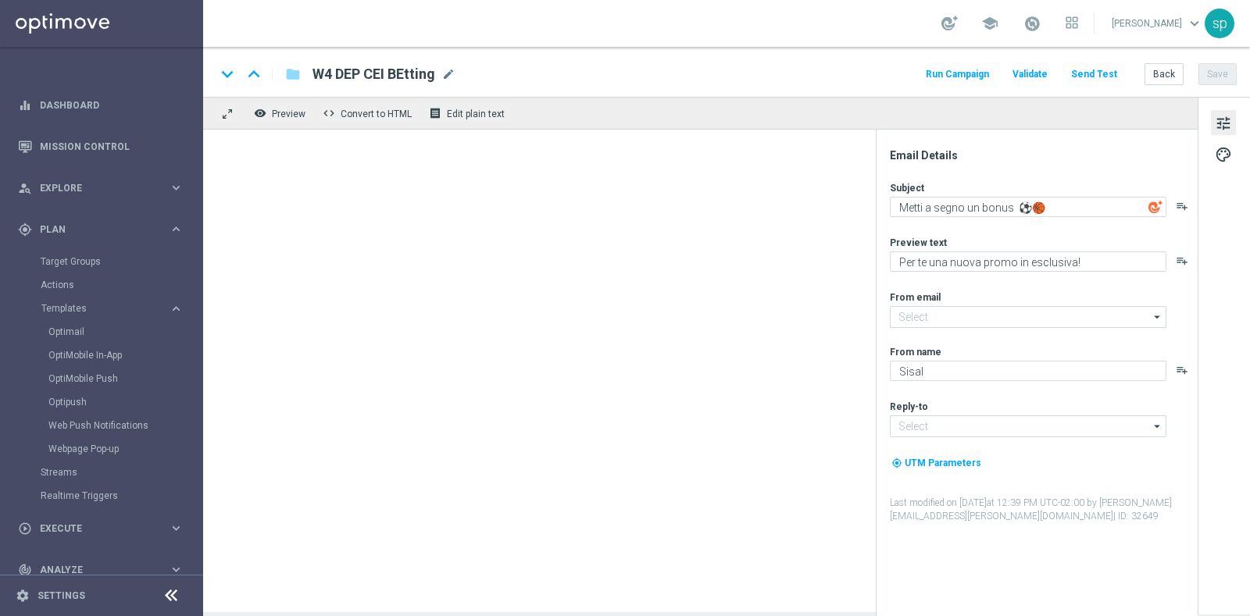
type input "[EMAIL_ADDRESS][DOMAIN_NAME]"
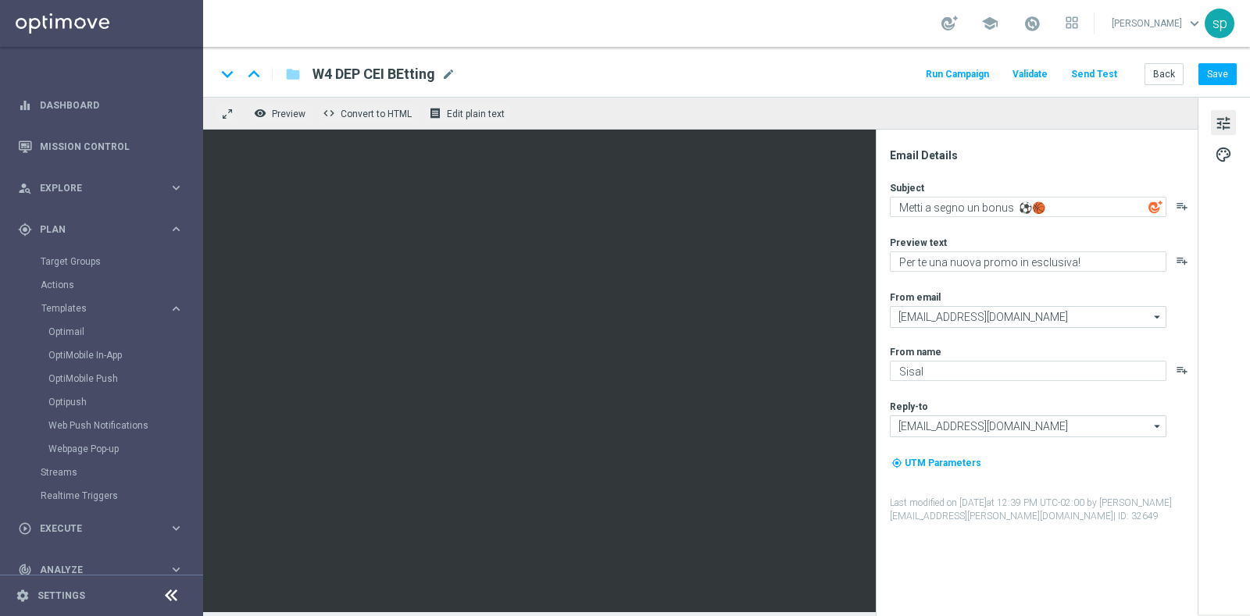
click at [875, 257] on div "Email Details Subject Metti a segno un bonus ⚽️🏀 playlist_add Preview text Per …" at bounding box center [1036, 373] width 322 height 487
click at [1159, 80] on button "Back" at bounding box center [1163, 74] width 39 height 22
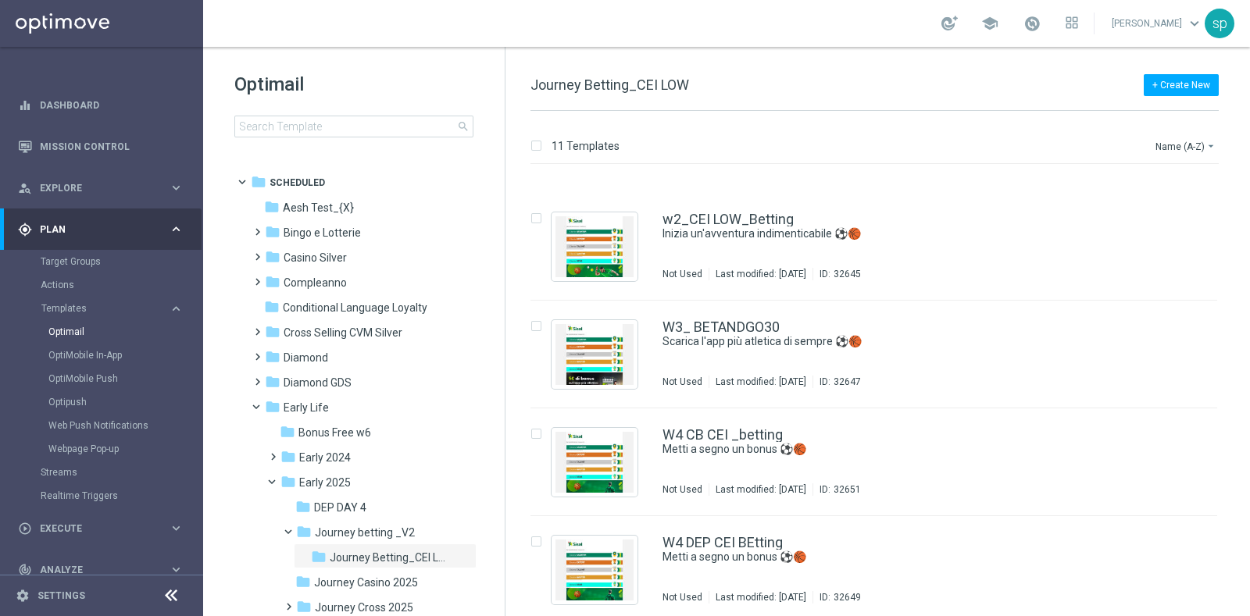
scroll to position [493, 0]
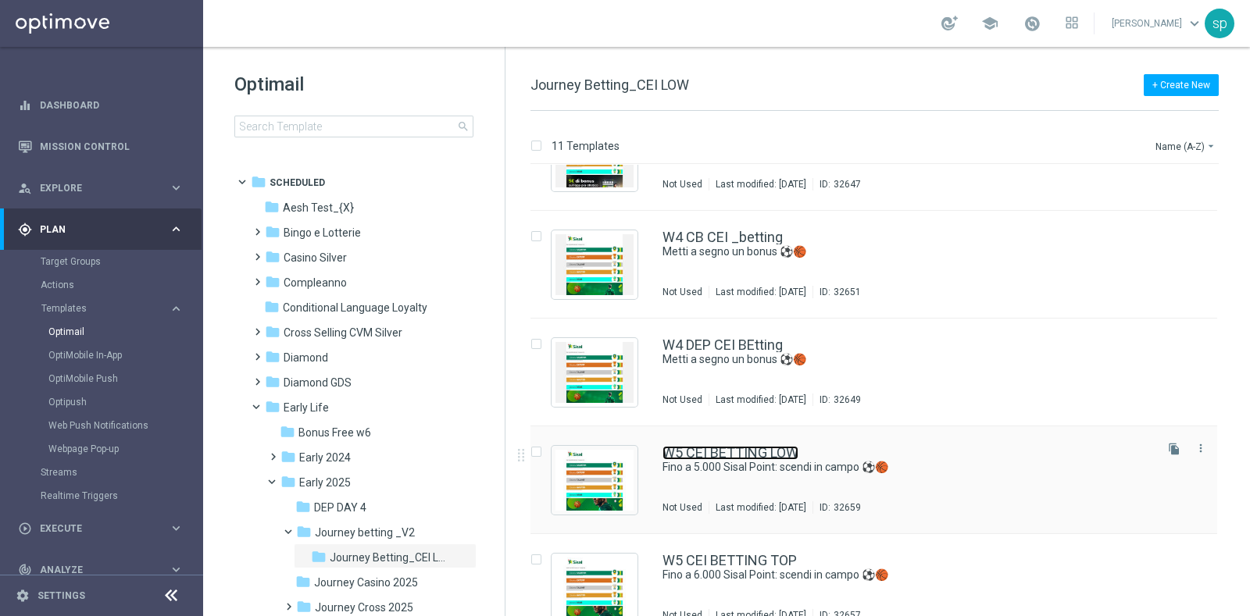
click at [790, 452] on link "W5 CEI BETTING LOW" at bounding box center [730, 453] width 136 height 14
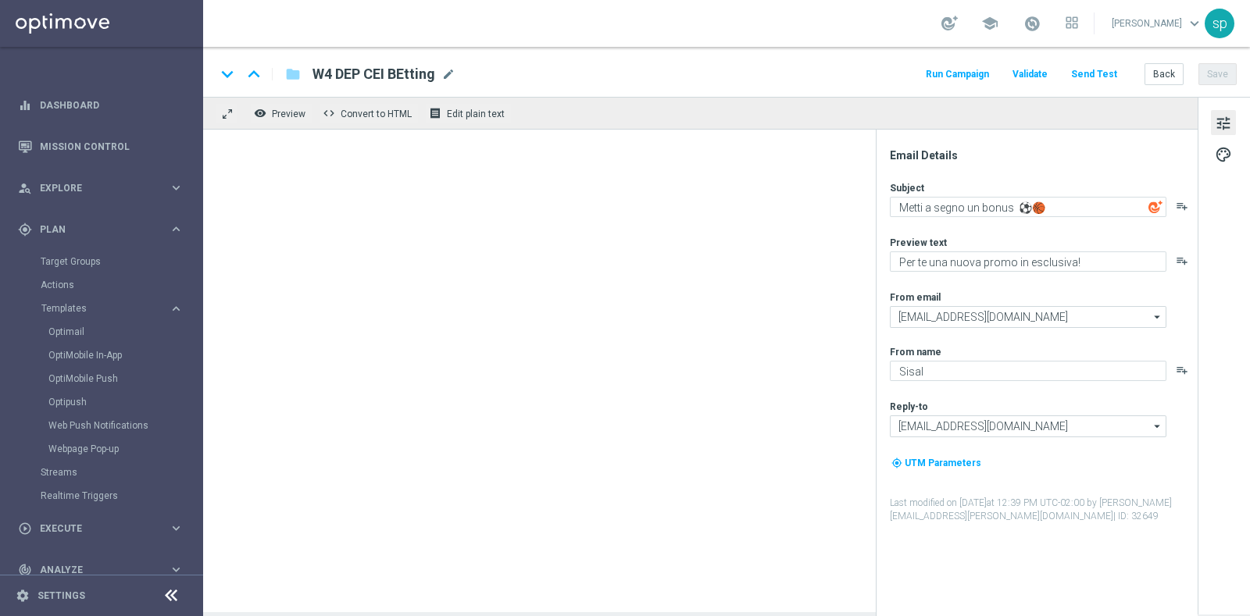
type textarea "Fino a 5.000 Sisal Point: scendi in campo ⚽️🏀"
type textarea "Ricarica ed ottieni un bonus esclusivo"
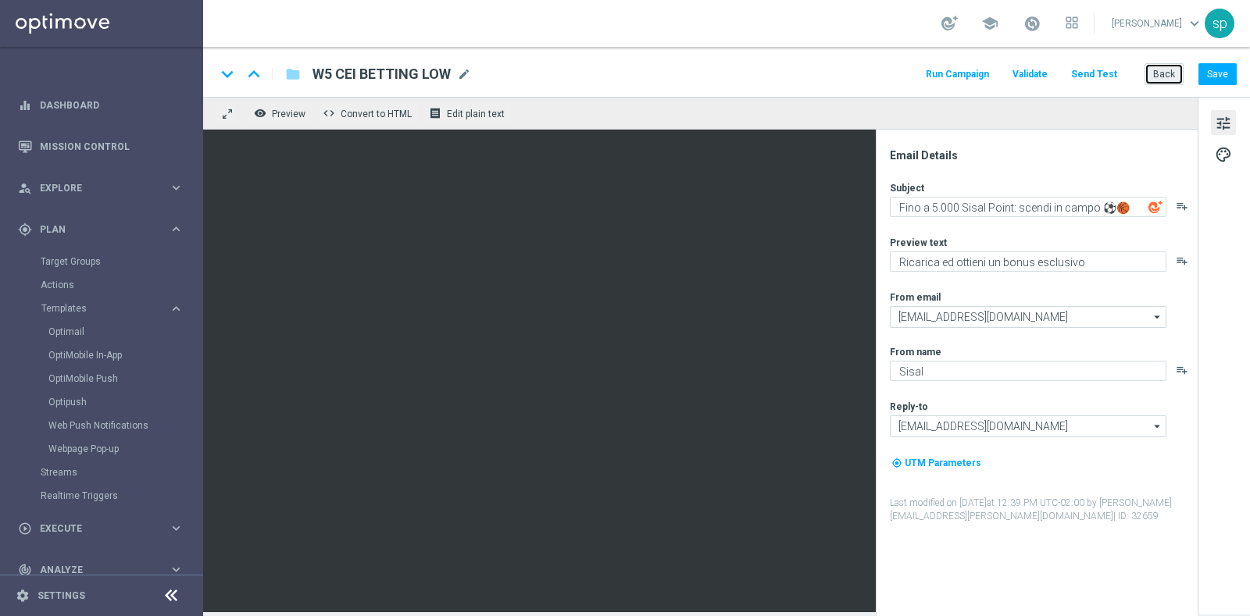
click at [1178, 80] on button "Back" at bounding box center [1163, 74] width 39 height 22
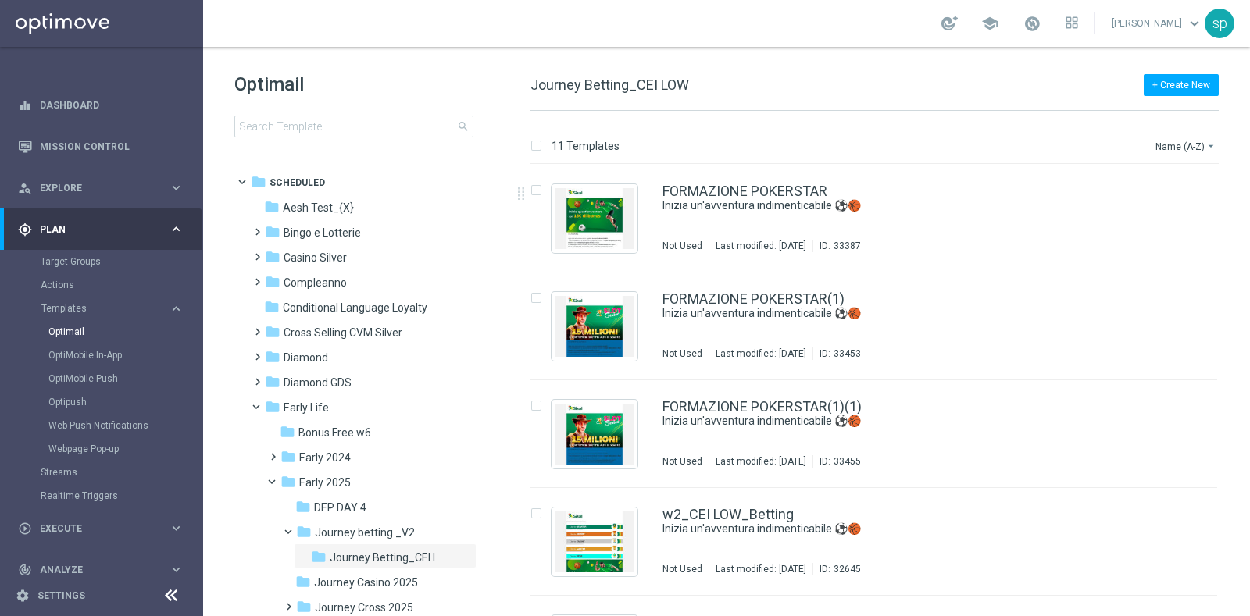
drag, startPoint x: 1243, startPoint y: 239, endPoint x: 1248, endPoint y: 407, distance: 168.0
click at [1248, 407] on div "11 Templates Name (A-Z) arrow_drop_down Drag here to set row groups Drag here t…" at bounding box center [877, 363] width 744 height 505
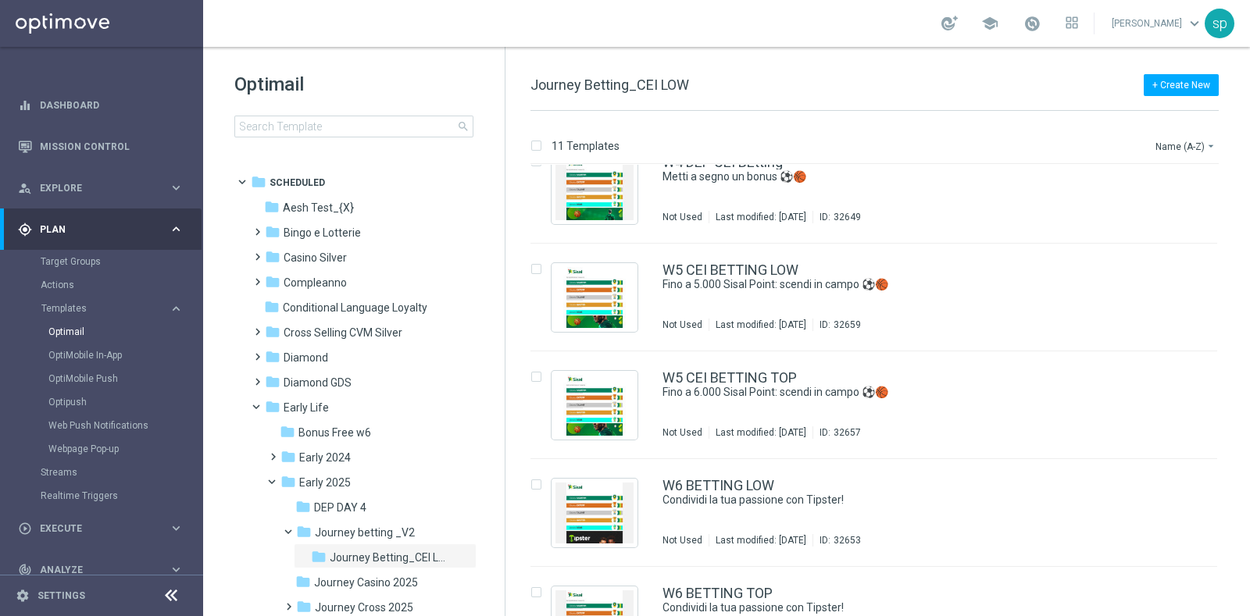
scroll to position [684, 0]
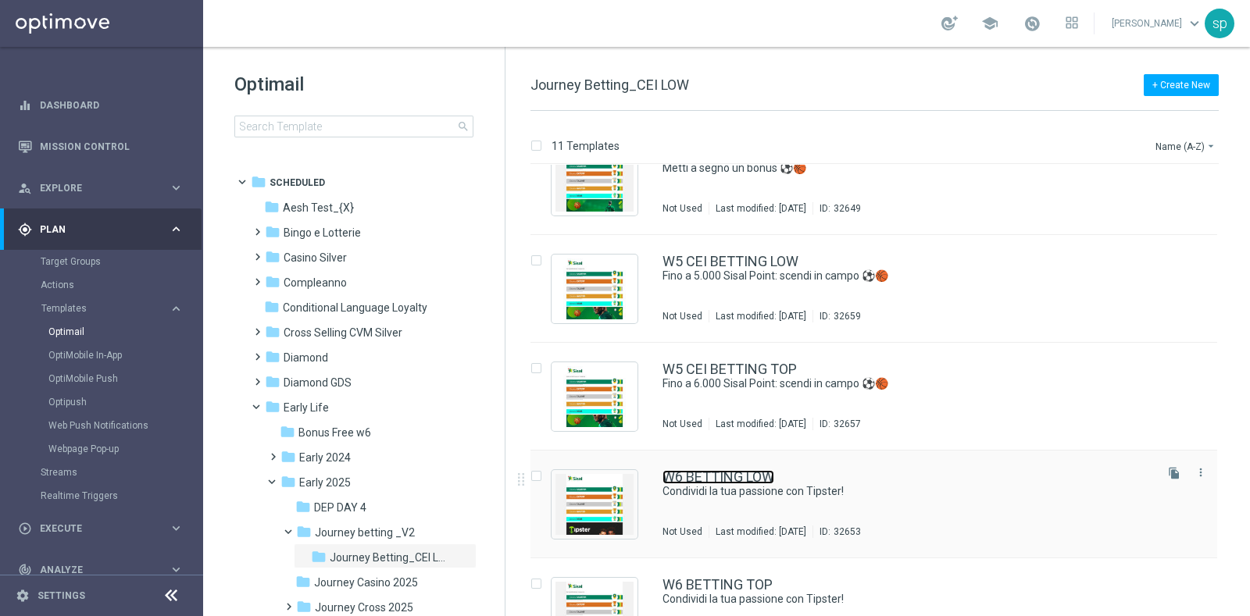
click at [718, 478] on link "W6 BETTING LOW" at bounding box center [718, 477] width 112 height 14
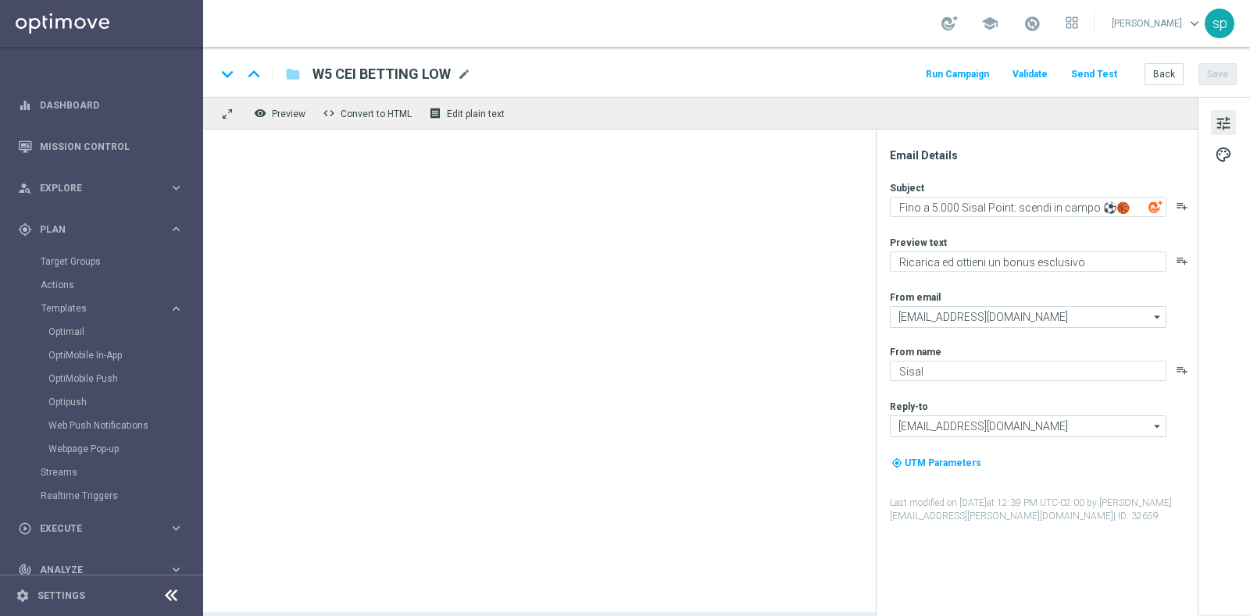
type textarea "Condividi la tua passione con Tipster!"
type textarea "Fino a 10€ di bonus con la nuova promo."
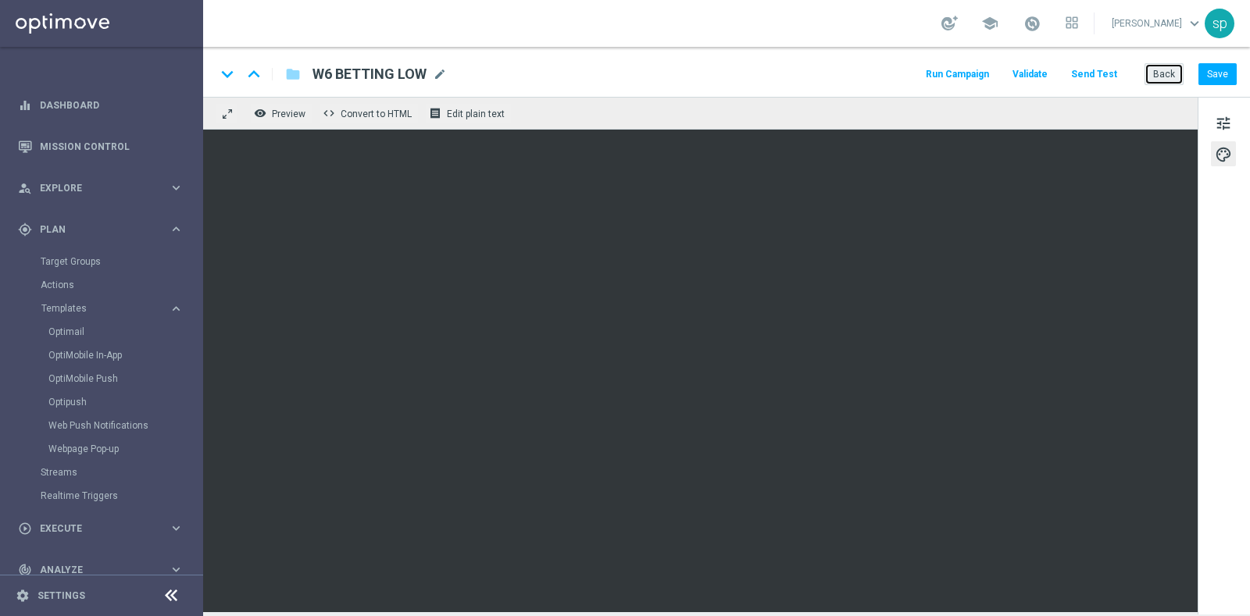
click at [1168, 75] on button "Back" at bounding box center [1163, 74] width 39 height 22
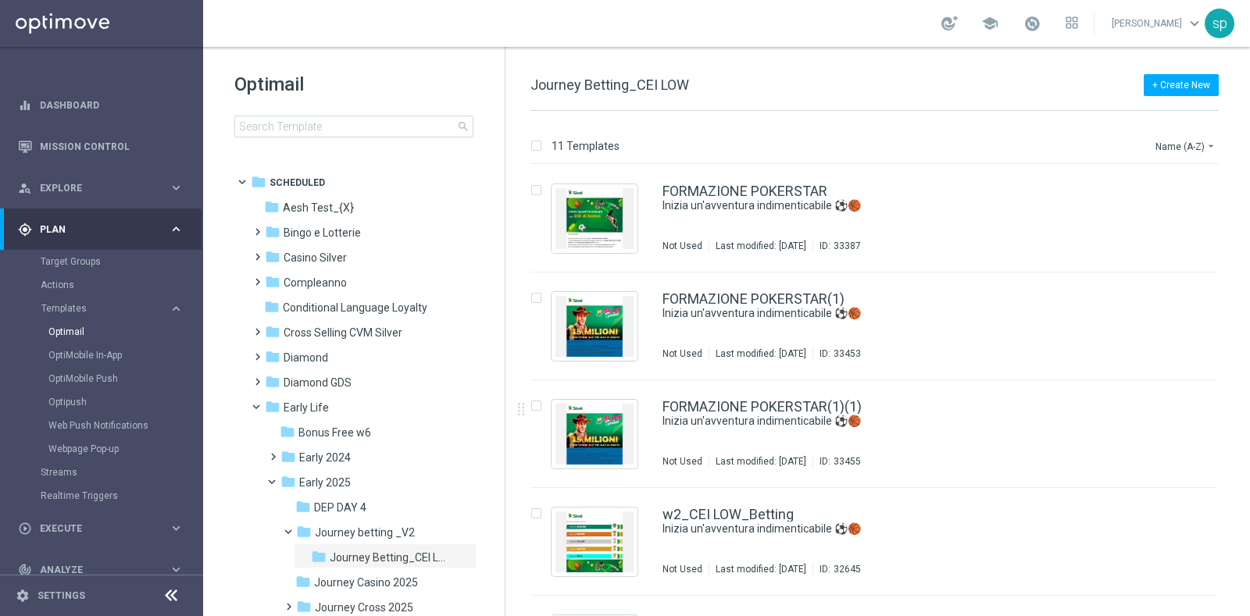
click at [1246, 486] on div "11 Templates Name (A-Z) arrow_drop_down Drag here to set row groups Drag here t…" at bounding box center [877, 363] width 744 height 505
click at [1243, 501] on div "insert_drive_file w2_CEI LOW_Betting Inizia un'avventura indimenticabile ⚽️🏀 No…" at bounding box center [881, 542] width 732 height 108
drag, startPoint x: 1243, startPoint y: 501, endPoint x: 1243, endPoint y: 437, distance: 63.3
drag, startPoint x: 1246, startPoint y: 353, endPoint x: 1249, endPoint y: 460, distance: 107.0
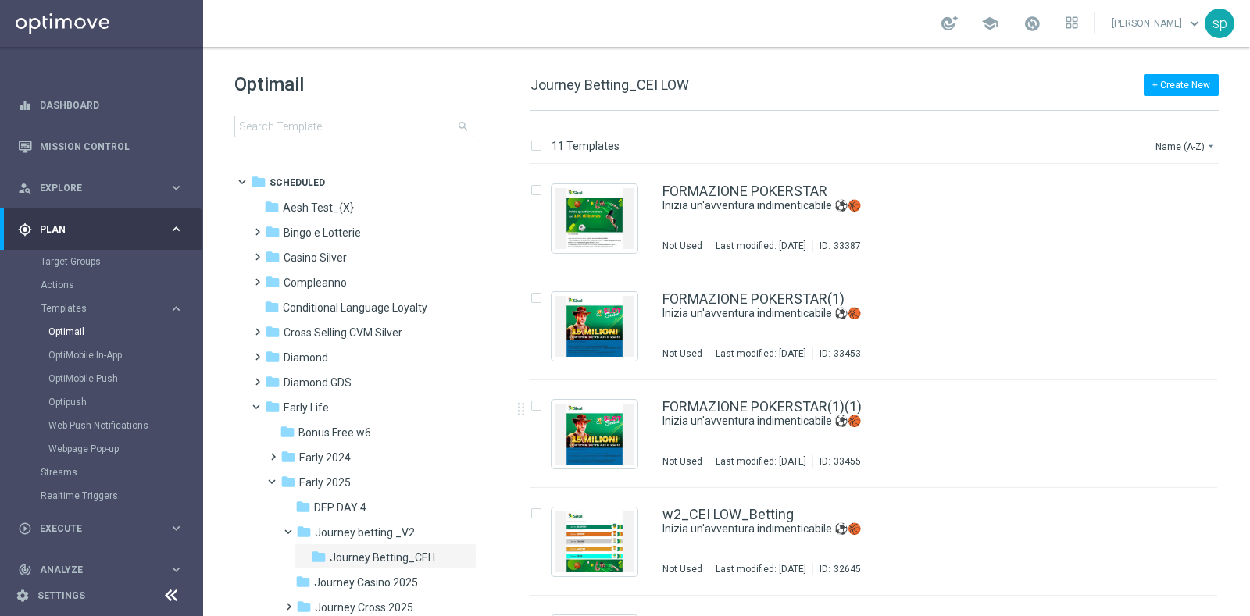
click at [1249, 460] on div "11 Templates Name (A-Z) arrow_drop_down Drag here to set row groups Drag here t…" at bounding box center [877, 363] width 744 height 505
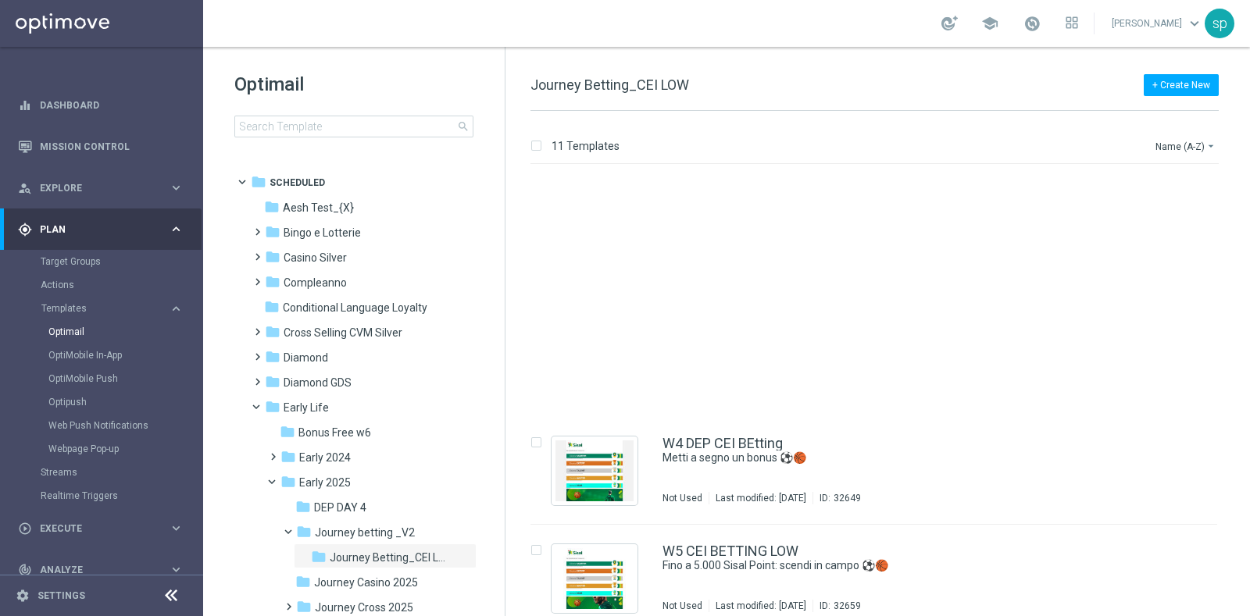
scroll to position [733, 0]
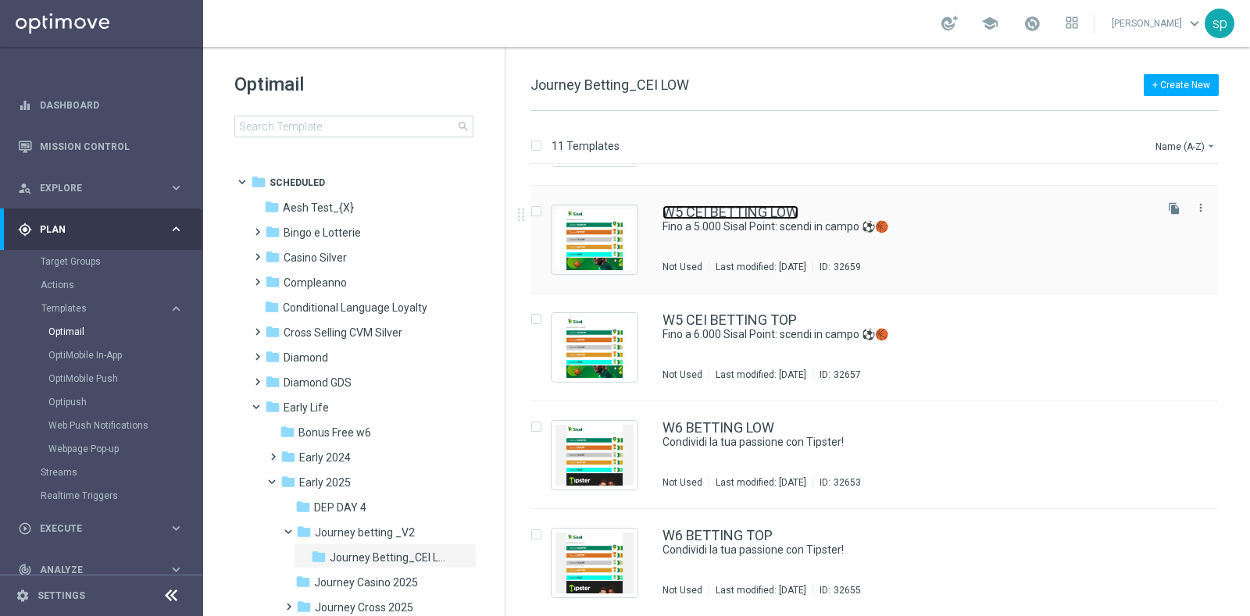
click at [742, 212] on link "W5 CEI BETTING LOW" at bounding box center [730, 212] width 136 height 14
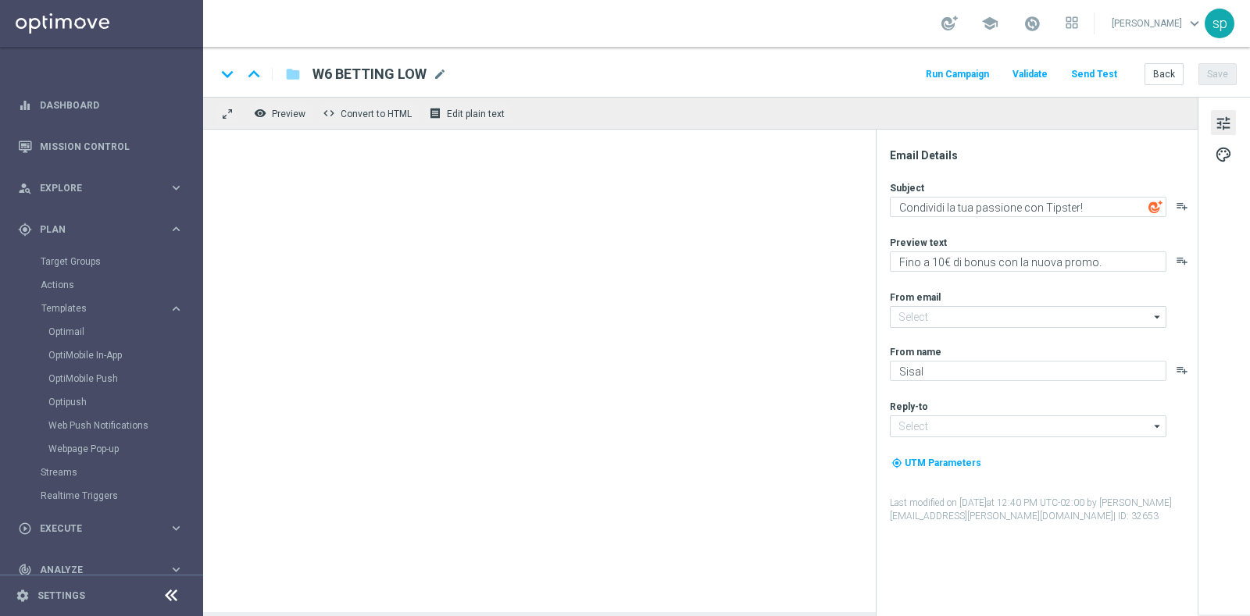
type input "[EMAIL_ADDRESS][DOMAIN_NAME]"
type textarea "Fino a 5.000 Sisal Point: scendi in campo ⚽️🏀"
type textarea "Ricarica ed ottieni un bonus esclusivo"
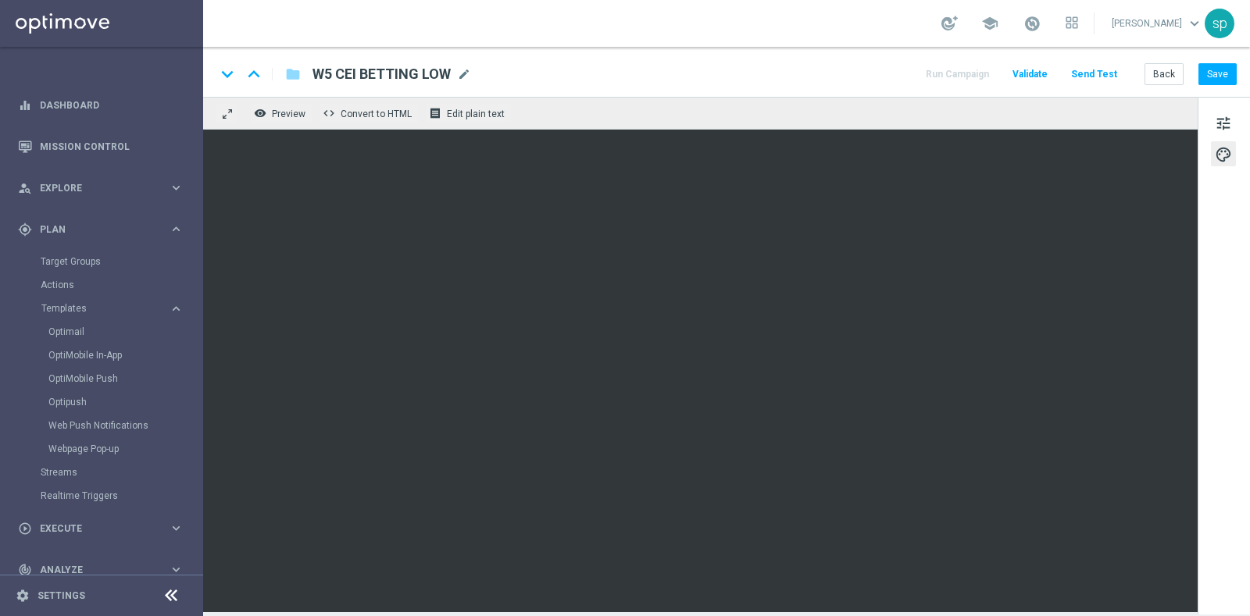
click at [1221, 415] on div "tune palette" at bounding box center [1223, 356] width 52 height 518
click at [1218, 76] on button "Save" at bounding box center [1217, 74] width 38 height 22
click at [224, 77] on icon "keyboard_arrow_down" at bounding box center [227, 73] width 23 height 23
click at [248, 70] on icon "keyboard_arrow_up" at bounding box center [253, 73] width 23 height 23
click at [1168, 77] on button "Back" at bounding box center [1163, 74] width 39 height 22
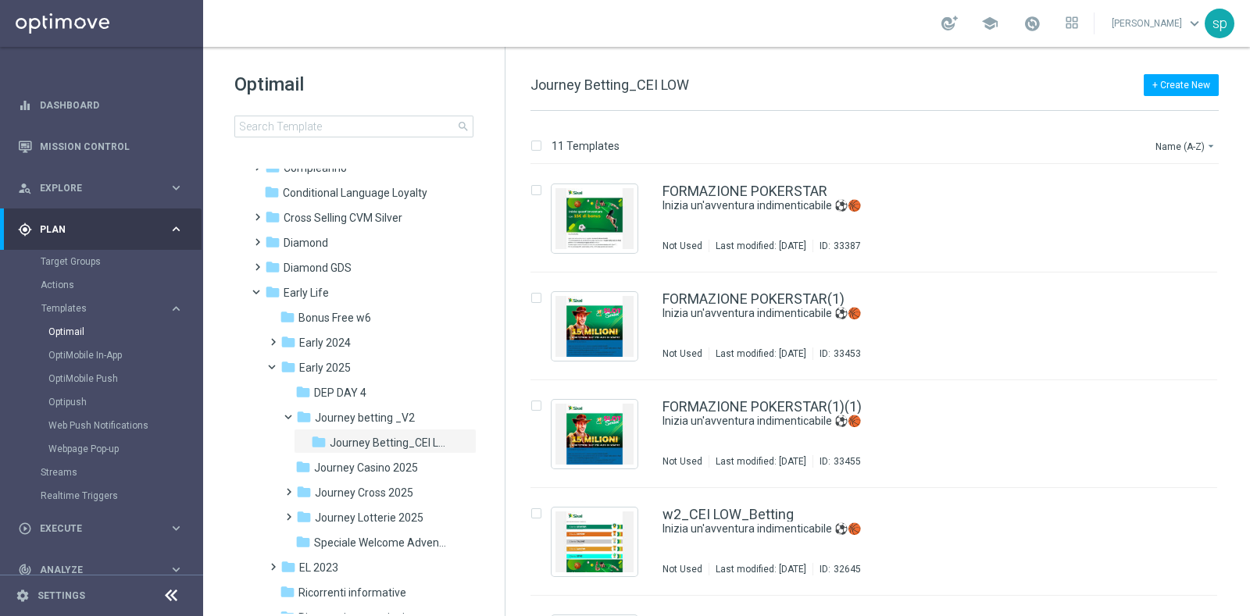
scroll to position [125, 0]
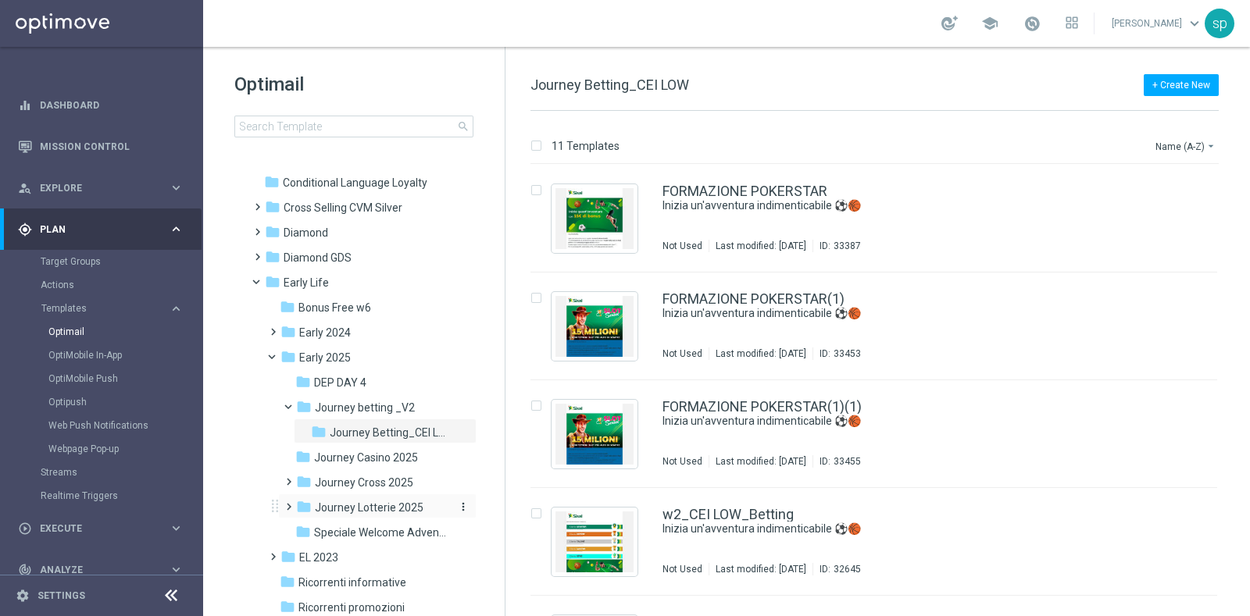
click at [373, 504] on span "Journey Lotterie 2025" at bounding box center [369, 508] width 109 height 14
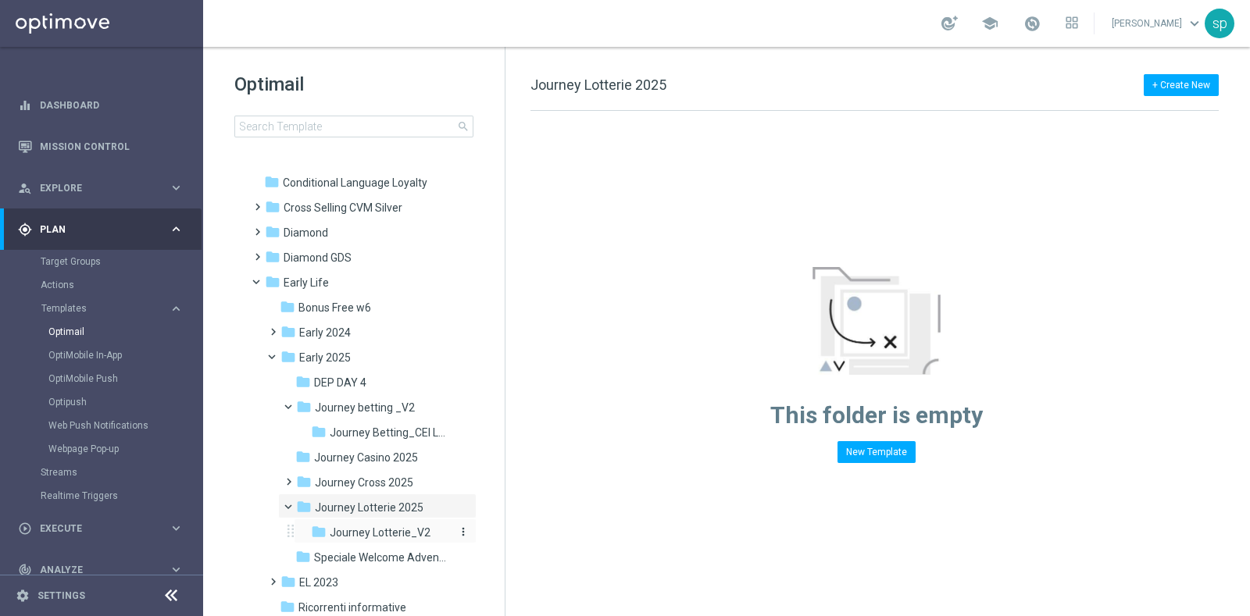
click at [384, 526] on span "Journey Lotterie_V2" at bounding box center [380, 533] width 101 height 14
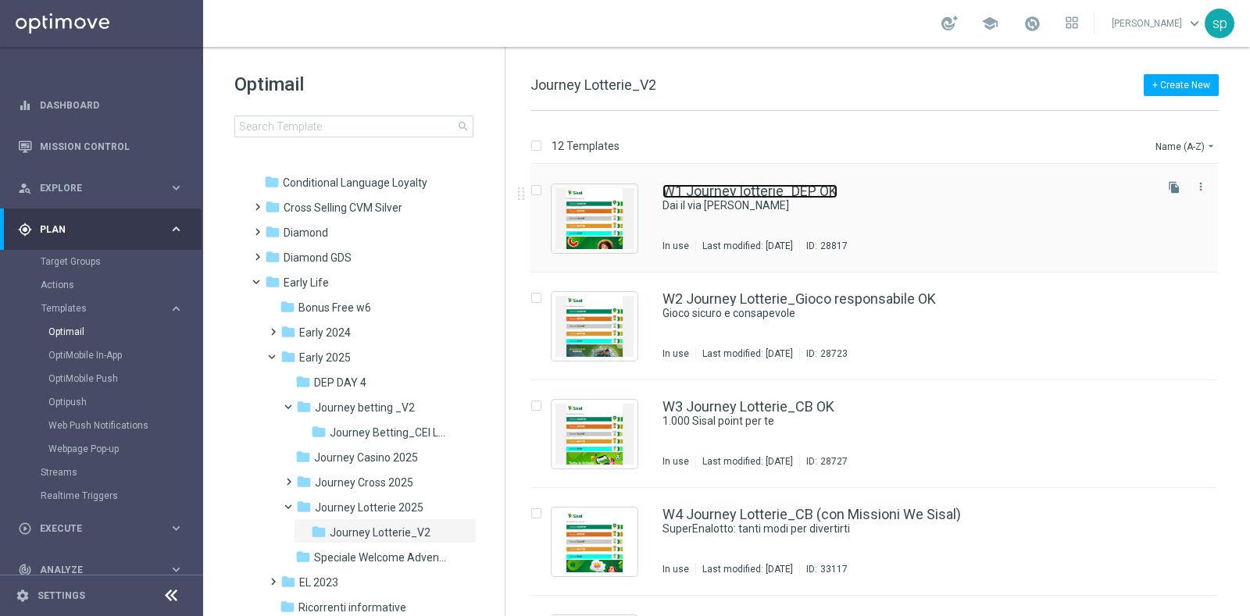
click at [738, 193] on link "W1 Journey lotterie_DEP OK" at bounding box center [749, 191] width 175 height 14
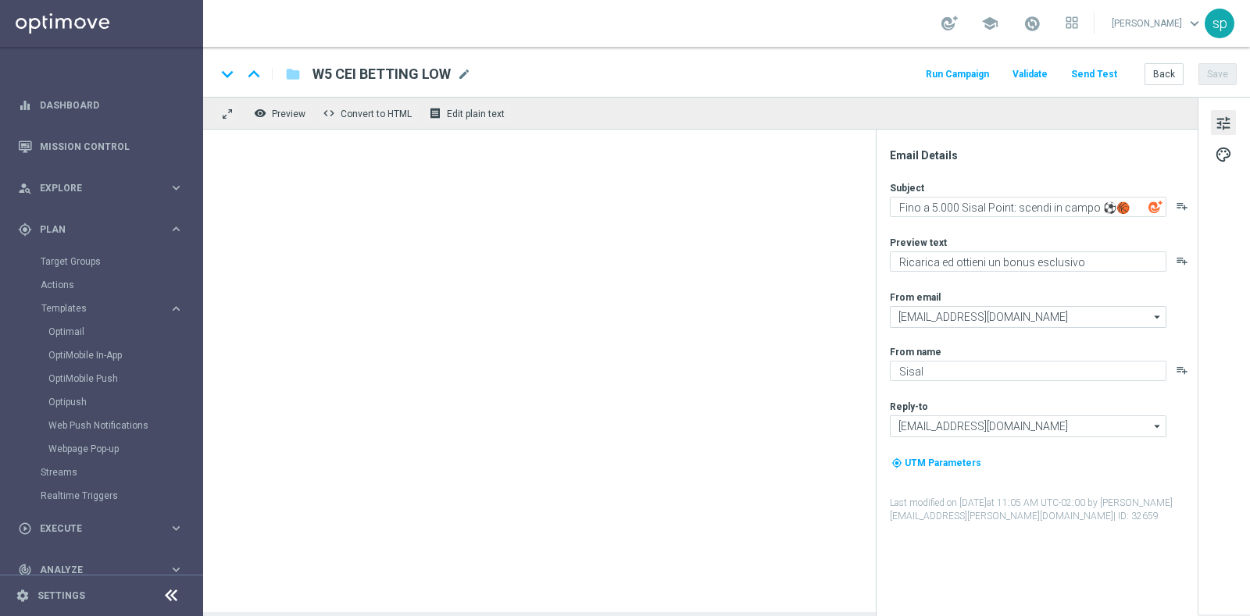
type textarea "Dai il via alla fortuna"
type textarea "Fino a 10€ di bonus"
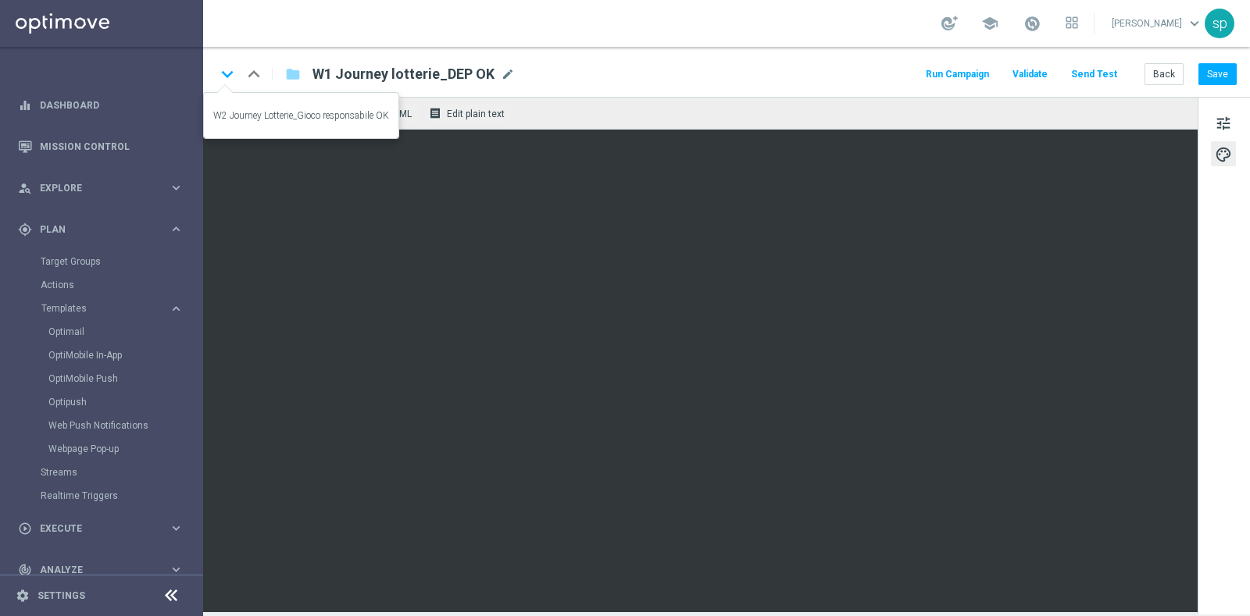
click at [234, 77] on icon "keyboard_arrow_down" at bounding box center [227, 73] width 23 height 23
click at [234, 74] on icon "keyboard_arrow_down" at bounding box center [227, 73] width 23 height 23
click at [228, 73] on icon "keyboard_arrow_down" at bounding box center [227, 73] width 23 height 23
click at [226, 74] on icon "keyboard_arrow_down" at bounding box center [227, 73] width 23 height 23
click at [223, 70] on icon "keyboard_arrow_down" at bounding box center [227, 73] width 23 height 23
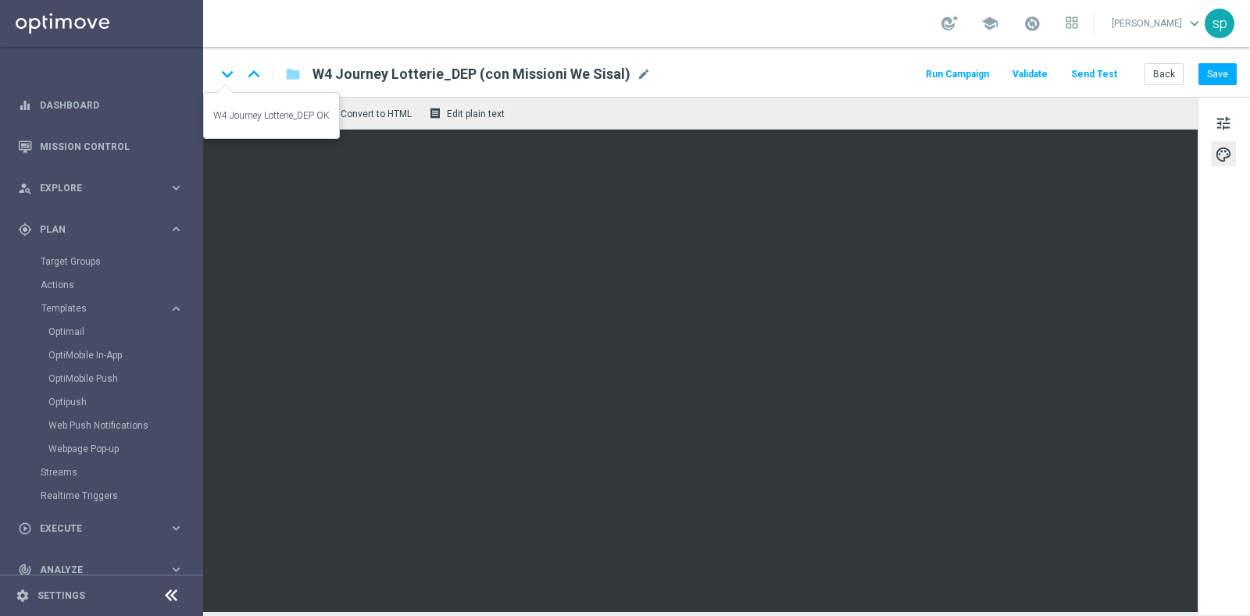
click at [231, 68] on icon "keyboard_arrow_down" at bounding box center [227, 73] width 23 height 23
click at [230, 72] on icon "keyboard_arrow_down" at bounding box center [227, 73] width 23 height 23
click at [258, 70] on icon "keyboard_arrow_up" at bounding box center [253, 73] width 23 height 23
click at [228, 73] on icon "keyboard_arrow_down" at bounding box center [227, 73] width 23 height 23
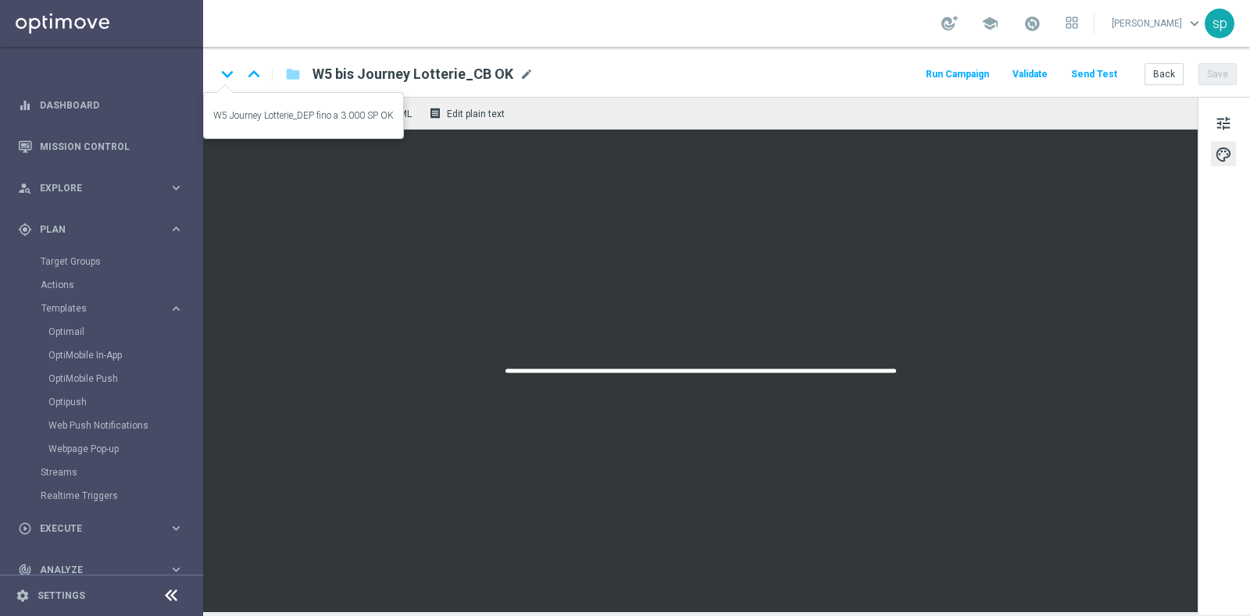
click at [228, 73] on icon "keyboard_arrow_down" at bounding box center [227, 73] width 23 height 23
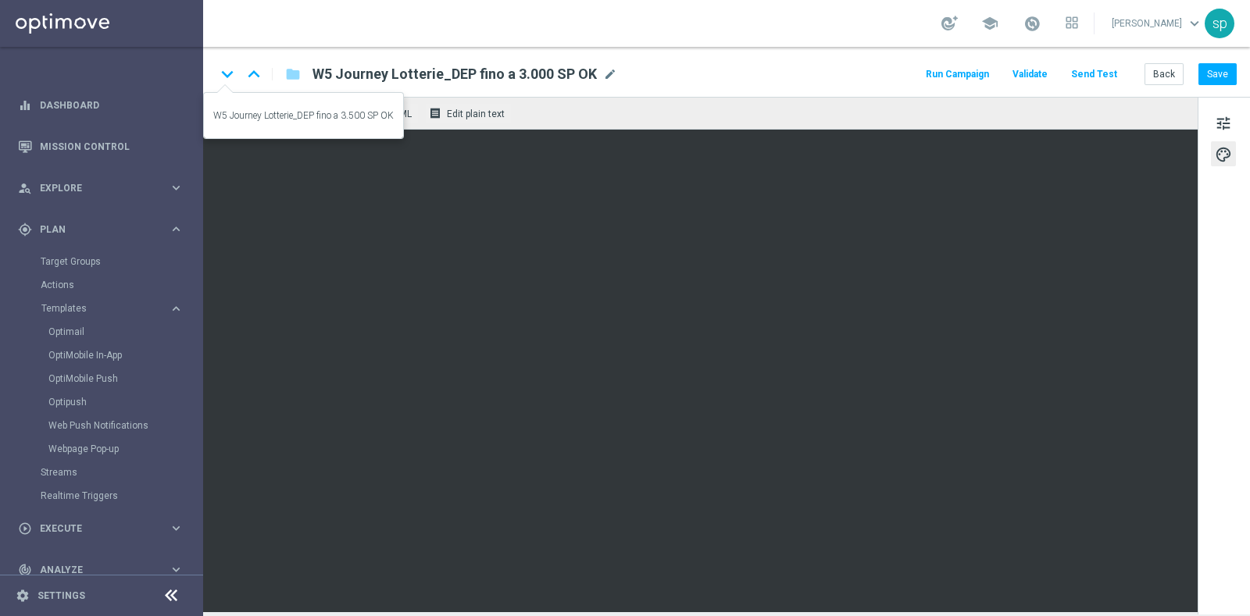
click at [225, 76] on icon "keyboard_arrow_down" at bounding box center [227, 73] width 23 height 23
click at [230, 71] on icon "keyboard_arrow_down" at bounding box center [227, 73] width 23 height 23
click at [229, 72] on icon "keyboard_arrow_down" at bounding box center [227, 73] width 23 height 23
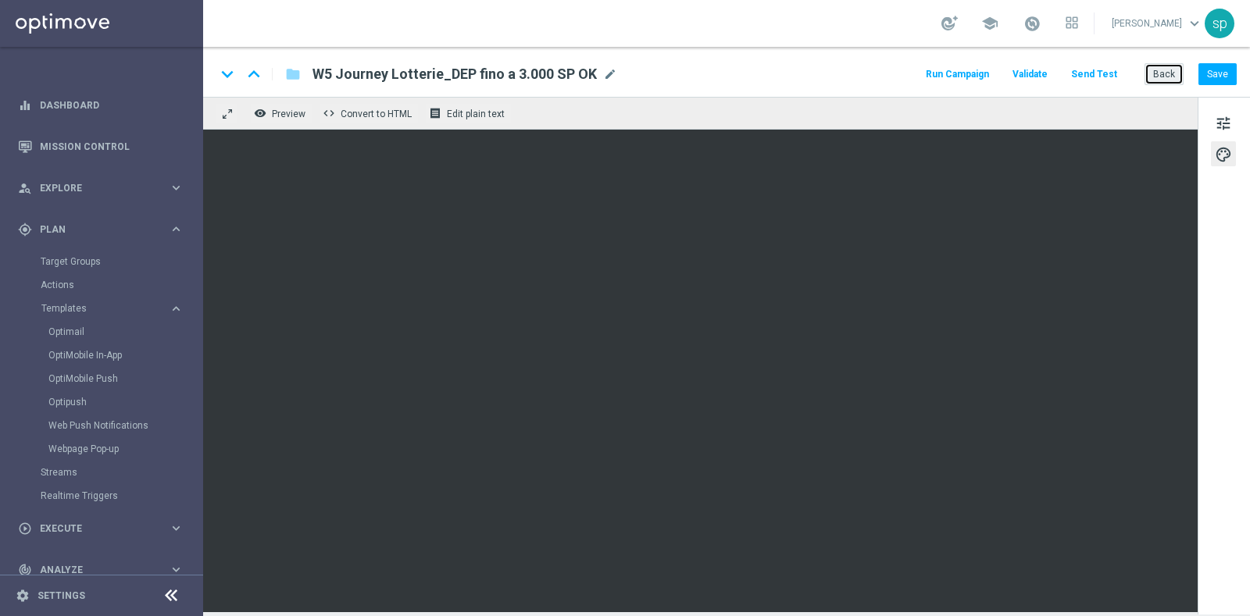
click at [1169, 76] on button "Back" at bounding box center [1163, 74] width 39 height 22
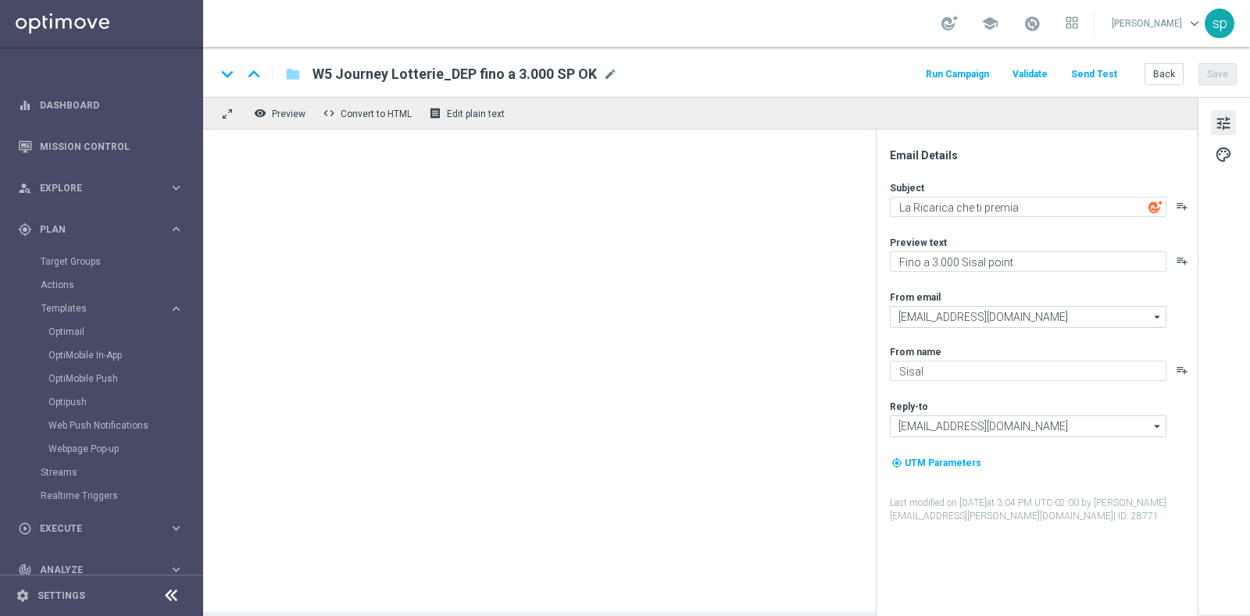
type textarea "Fino a 3.500 Sisal point"
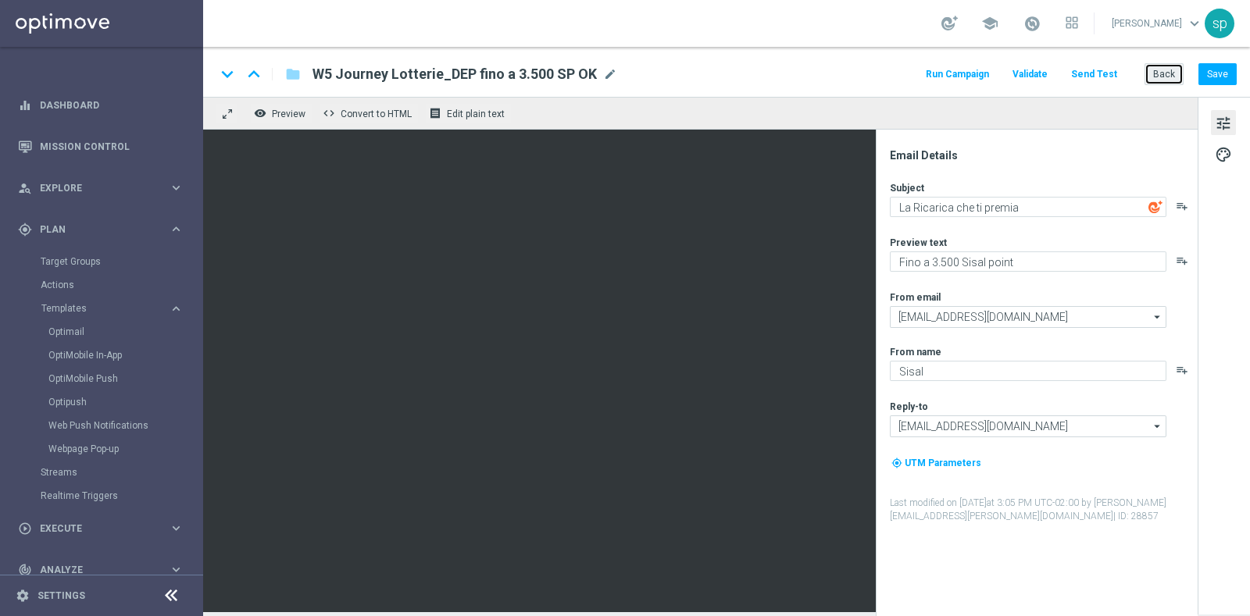
click at [1169, 72] on button "Back" at bounding box center [1163, 74] width 39 height 22
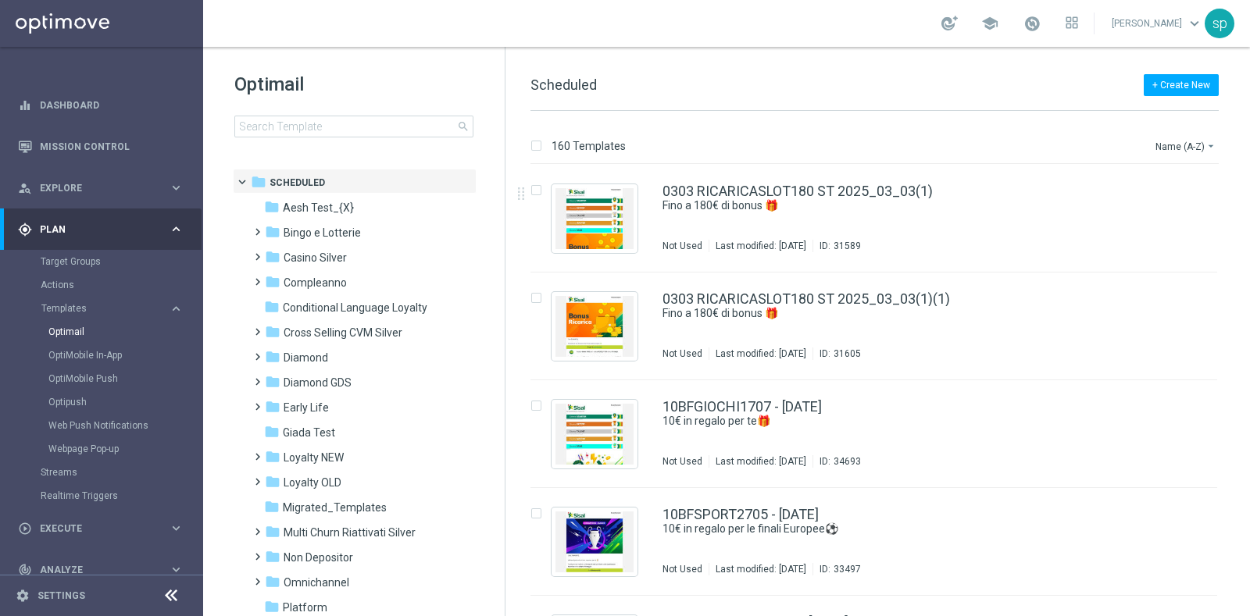
click at [1241, 226] on div "insert_drive_file 0303 RICARICASLOT180 ST 2025_03_03(1) Fino a 180€ di bonus 🎁​…" at bounding box center [881, 219] width 732 height 108
drag, startPoint x: 1246, startPoint y: 239, endPoint x: 1242, endPoint y: 369, distance: 130.5
click at [1242, 369] on div "160 Templates Name (A-Z) arrow_drop_down Drag here to set row groups Drag here …" at bounding box center [877, 363] width 744 height 505
click at [319, 399] on div "folder Early Life" at bounding box center [355, 408] width 180 height 18
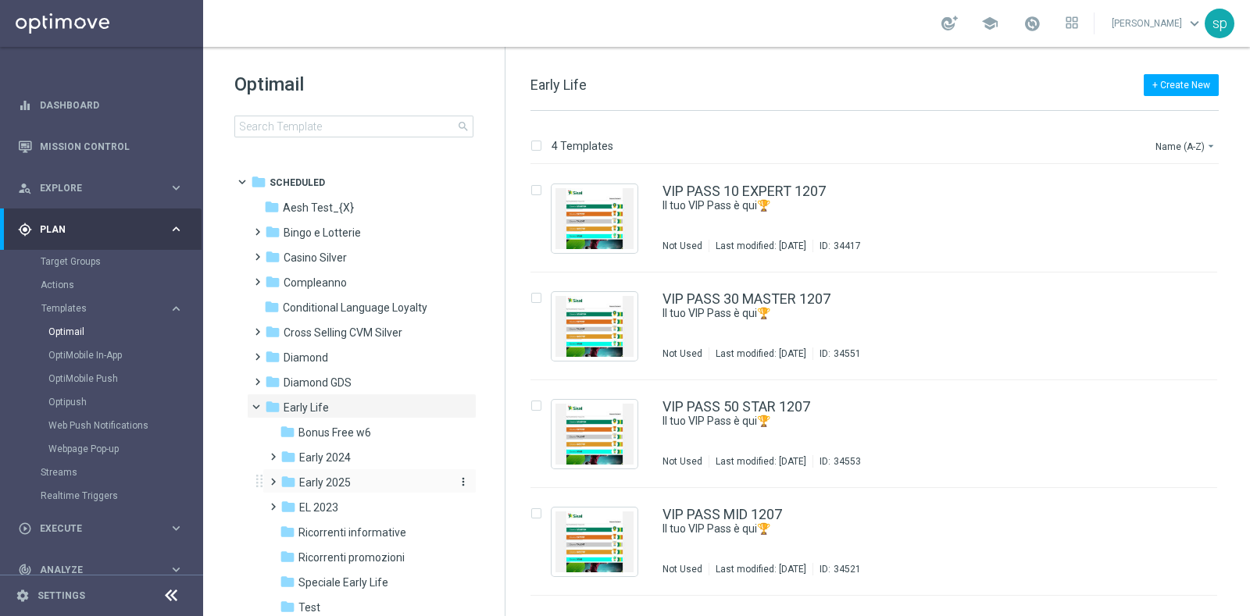
click at [342, 484] on span "Early 2025" at bounding box center [325, 483] width 52 height 14
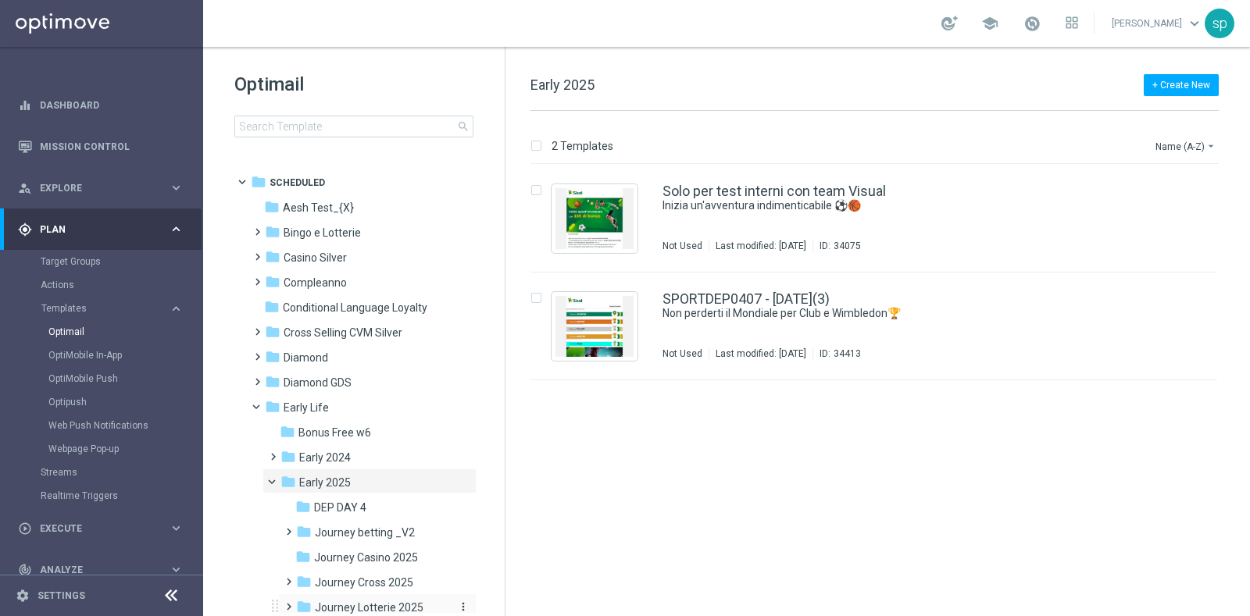
click at [405, 609] on span "Journey Lotterie 2025" at bounding box center [369, 608] width 109 height 14
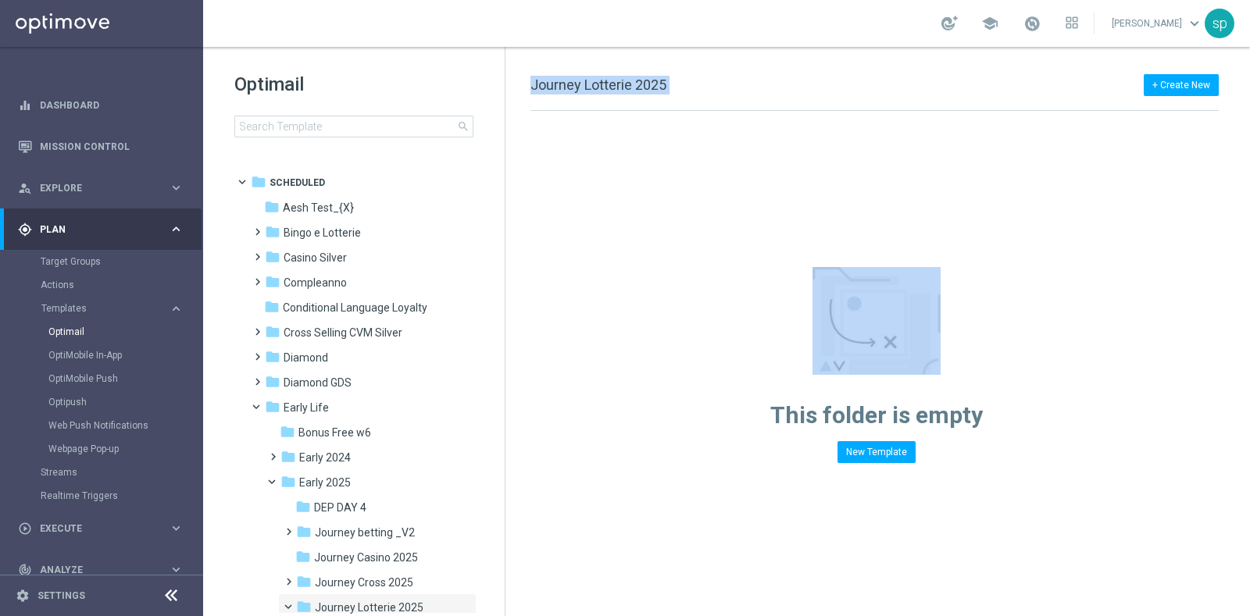
drag, startPoint x: 500, startPoint y: 341, endPoint x: 506, endPoint y: 388, distance: 47.3
click at [506, 388] on div "Optimail search folder 1 Folder folder Scheduled more_vert folder Aesh Test_{X}…" at bounding box center [726, 331] width 1046 height 569
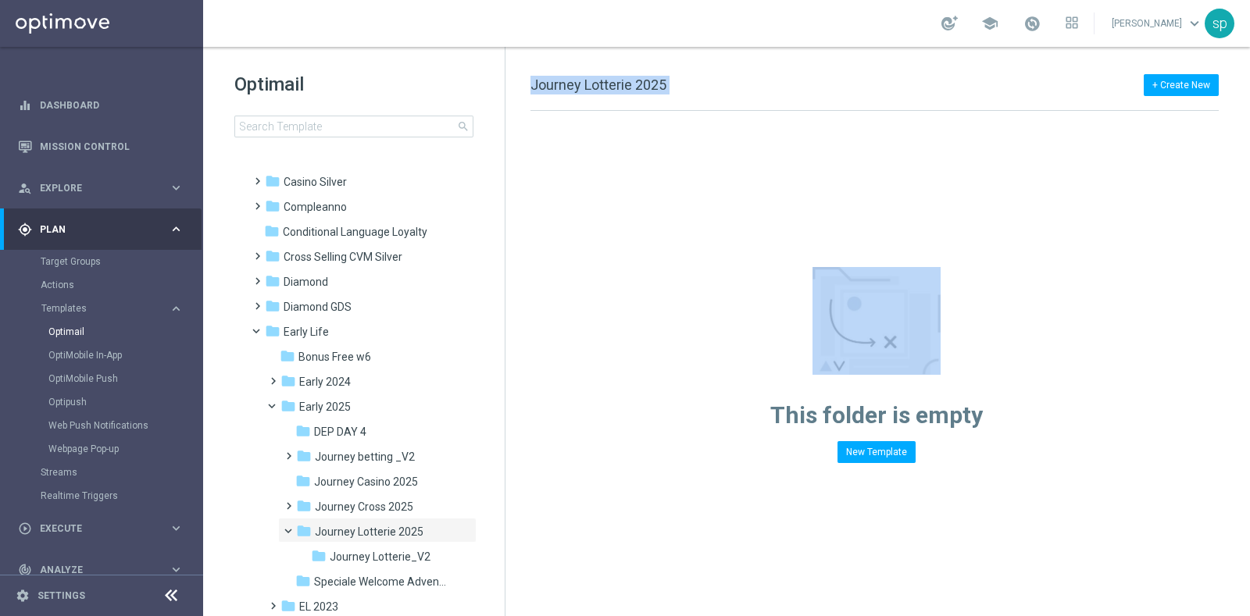
scroll to position [91, 0]
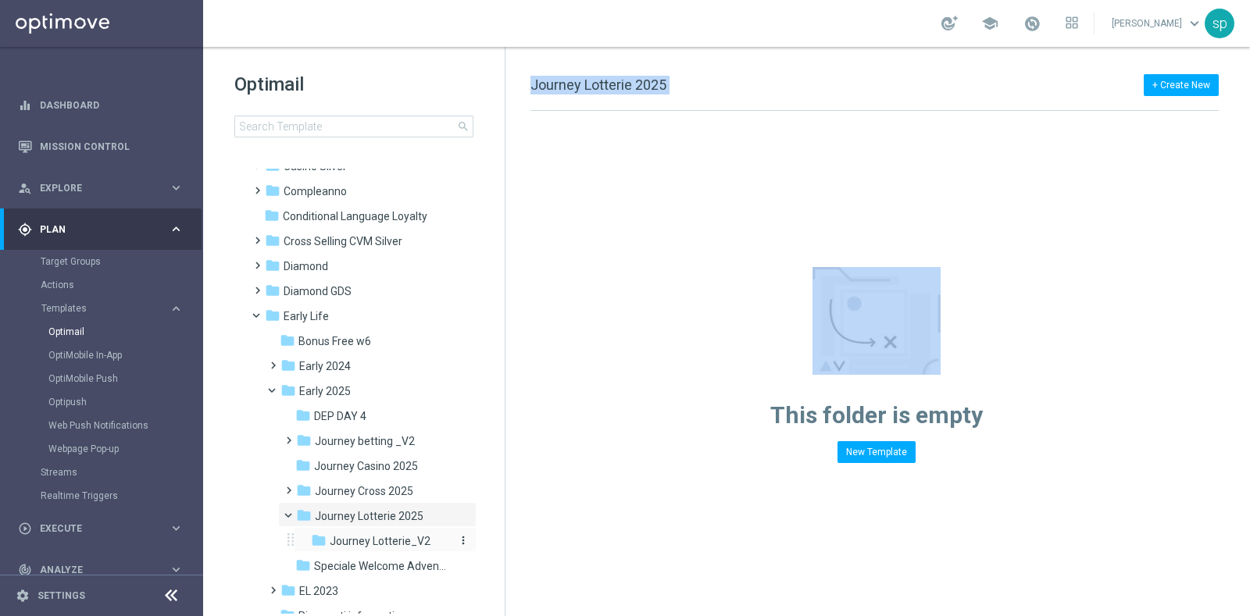
click at [376, 541] on span "Journey Lotterie_V2" at bounding box center [380, 541] width 101 height 14
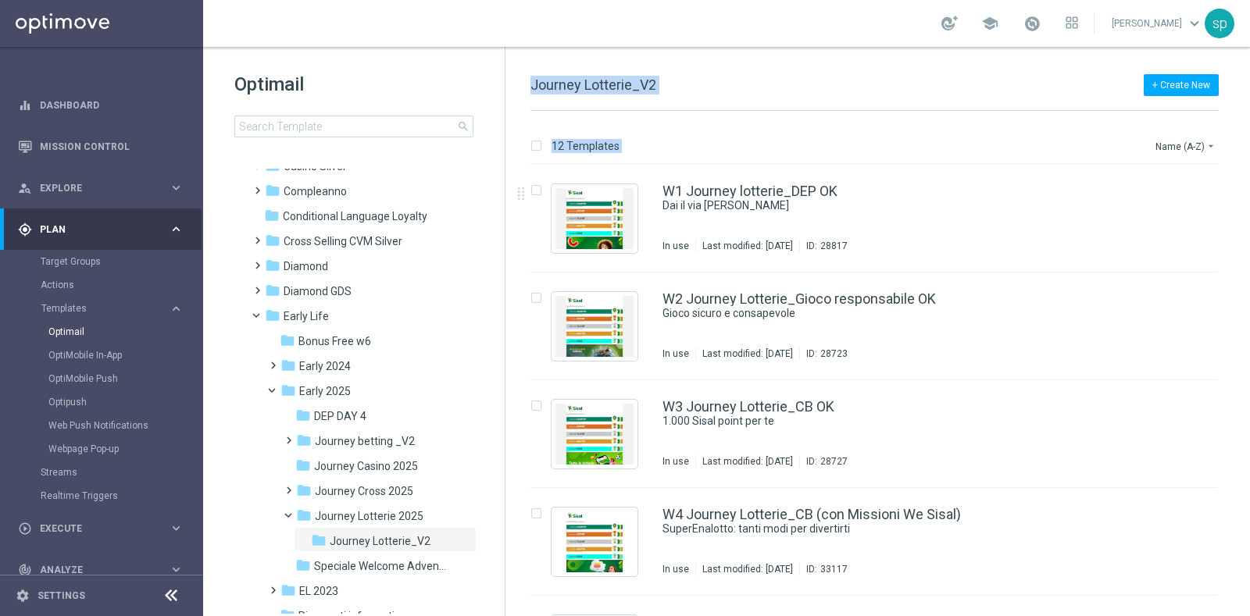
click at [911, 66] on div "+ Create New Journey Lotterie_V2 12 Templates Name (A-Z) arrow_drop_down Drag h…" at bounding box center [877, 331] width 744 height 569
drag, startPoint x: 1248, startPoint y: 233, endPoint x: 1246, endPoint y: 301, distance: 68.8
click at [1246, 301] on div "12 Templates Name (A-Z) arrow_drop_down Drag here to set row groups Drag here t…" at bounding box center [877, 363] width 744 height 505
drag, startPoint x: 1243, startPoint y: 302, endPoint x: 1246, endPoint y: 450, distance: 147.6
click at [1246, 450] on div "insert_drive_file W1 Journey lotterie_DEP OK Dai il via alla fortuna In use Las…" at bounding box center [881, 390] width 732 height 451
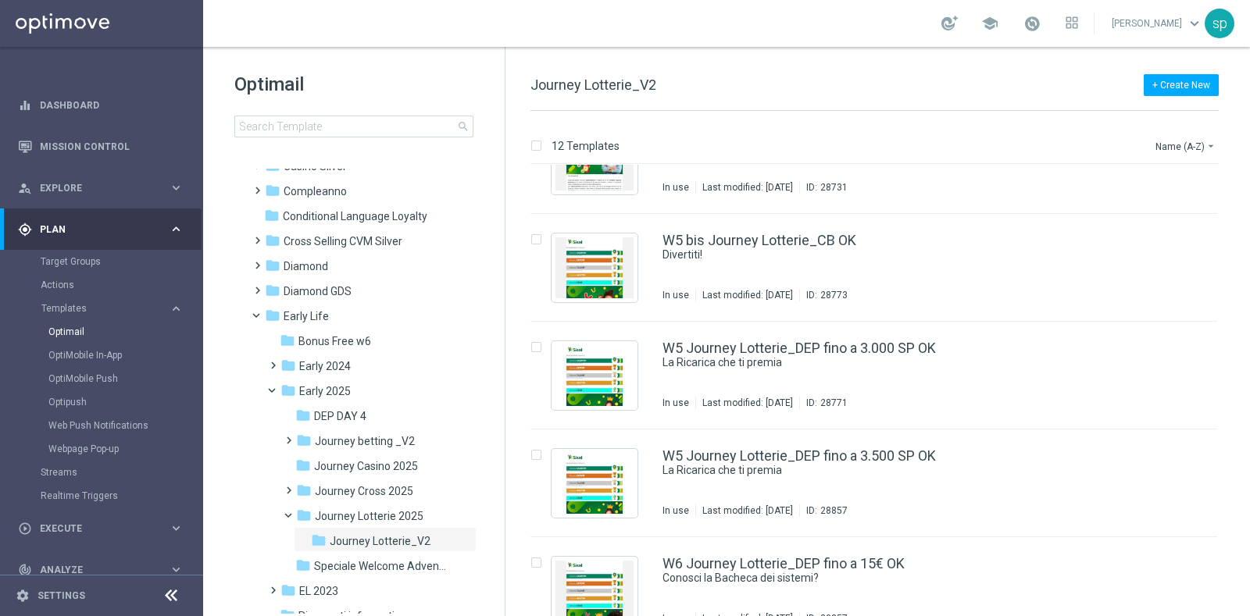
scroll to position [841, 0]
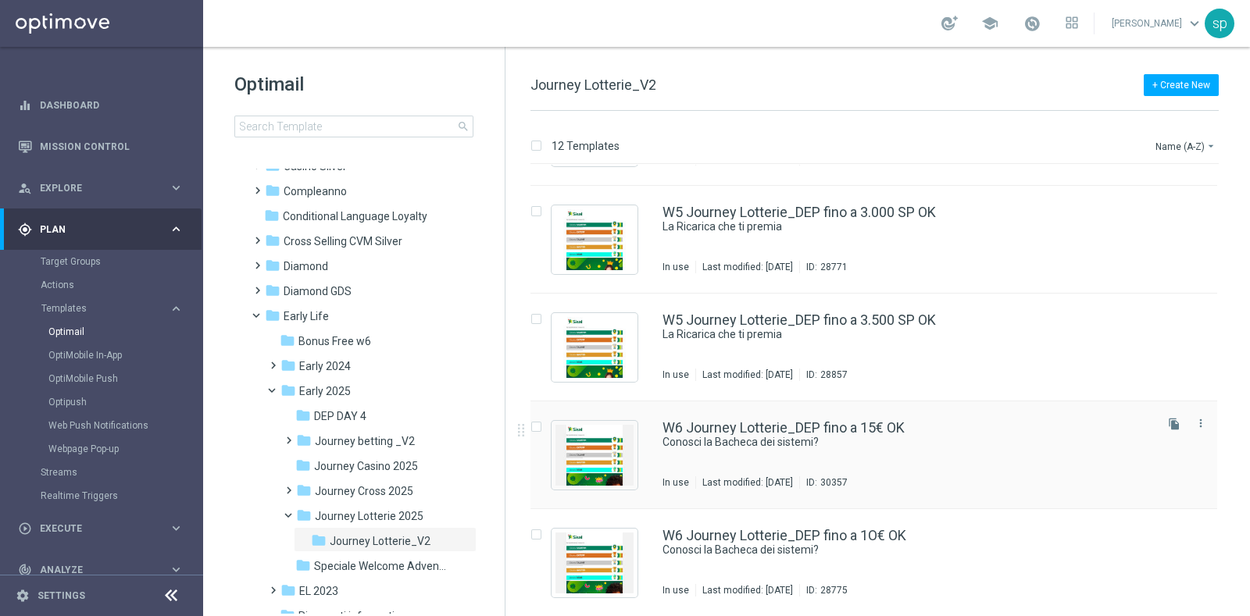
click at [808, 415] on div "W6 Journey Lotterie_DEP fino a 15€ OK Conosci la Bacheca dei sistemi? In use La…" at bounding box center [873, 455] width 686 height 108
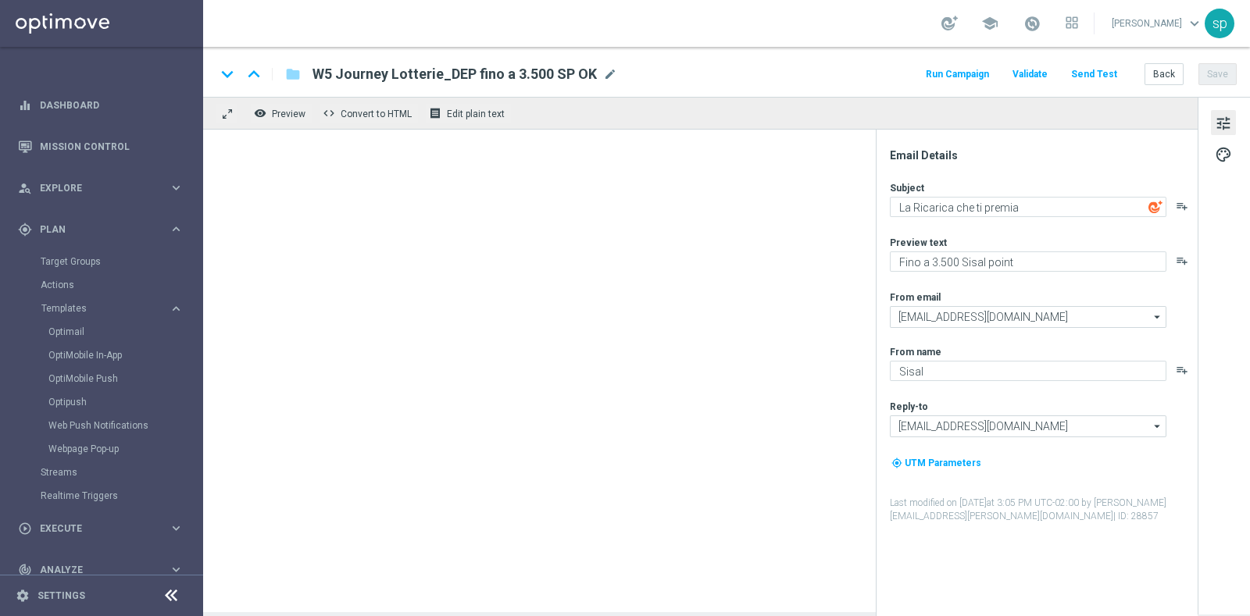
type textarea "Conosci la Bacheca dei sistemi?"
type textarea "Fino a 15€ di bonus"
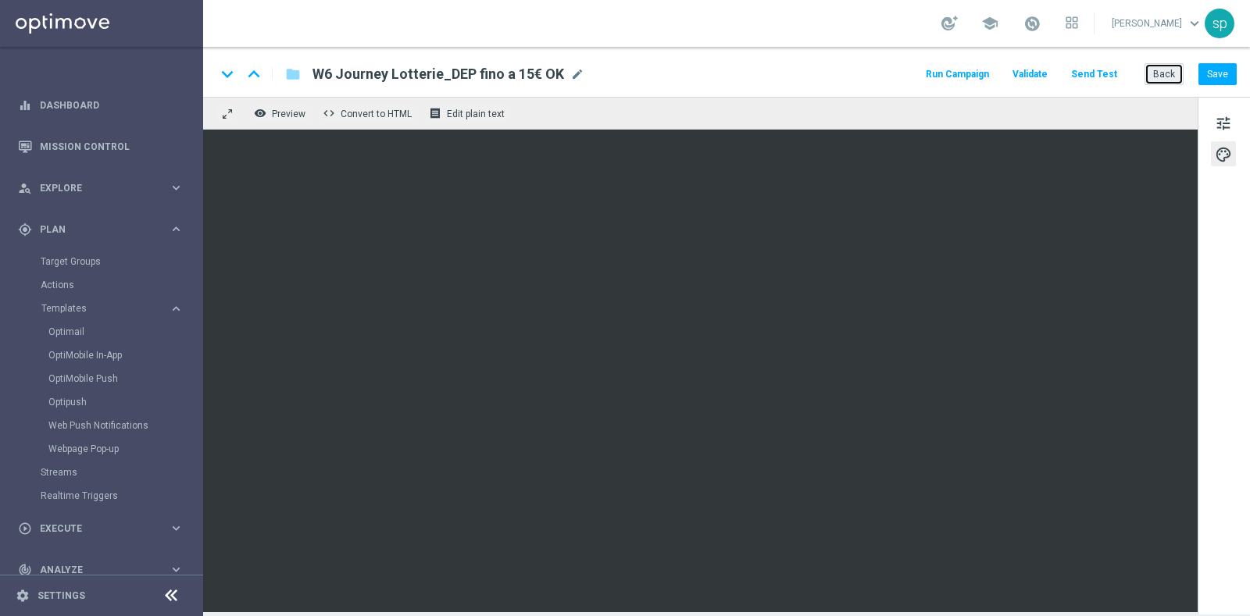
click at [1156, 72] on button "Back" at bounding box center [1163, 74] width 39 height 22
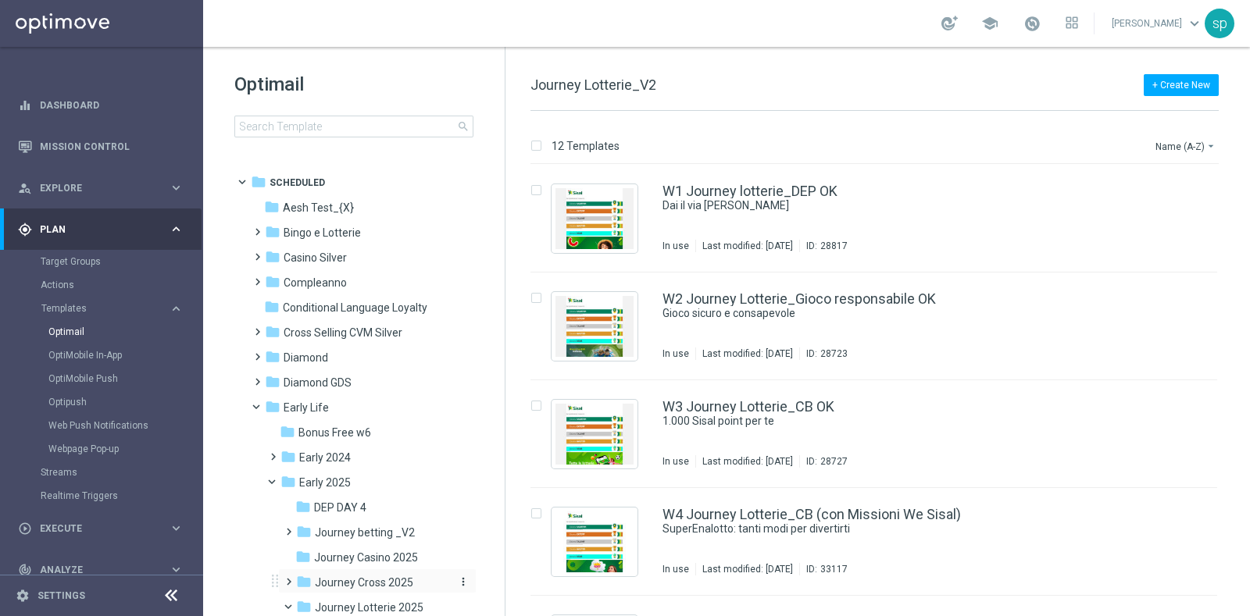
click at [405, 583] on span "Journey Cross 2025" at bounding box center [364, 583] width 98 height 14
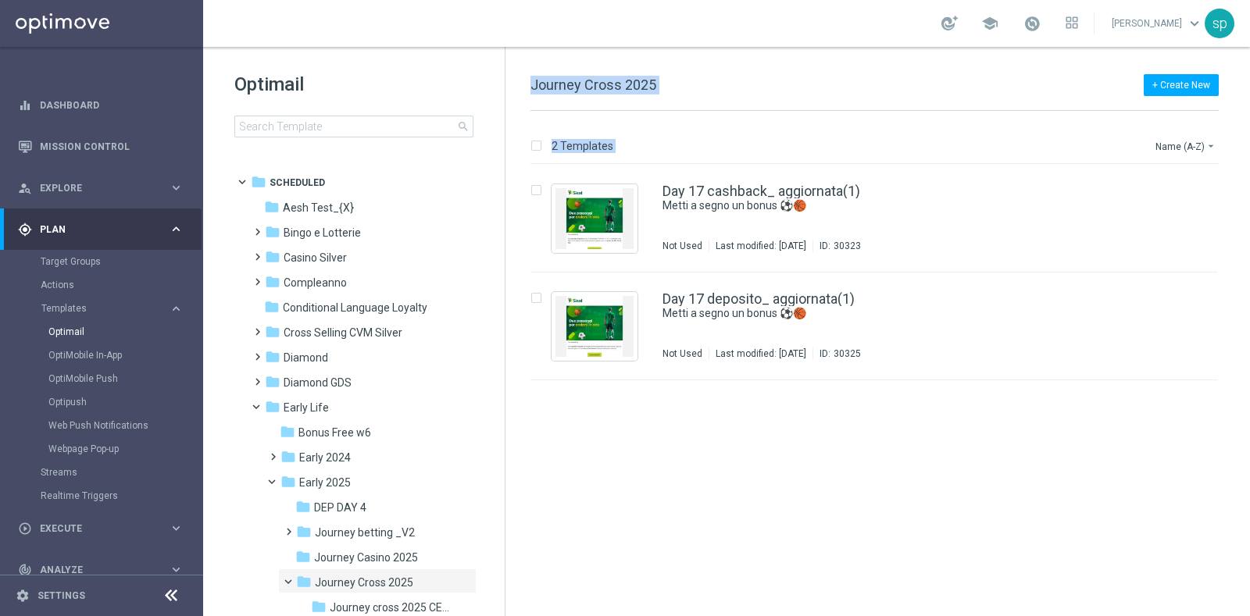
drag, startPoint x: 503, startPoint y: 322, endPoint x: 508, endPoint y: 360, distance: 38.6
click at [508, 360] on div "Optimail search folder 1 Folder folder Scheduled more_vert folder Aesh Test_{X}…" at bounding box center [726, 331] width 1046 height 569
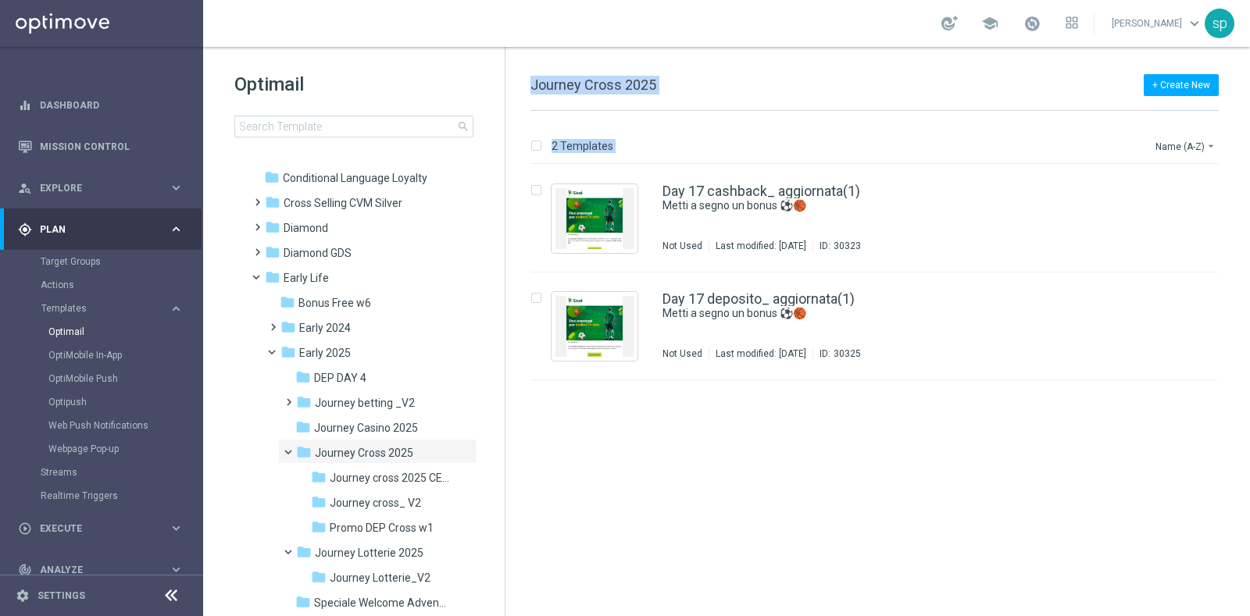
scroll to position [133, 0]
click at [406, 479] on span "Journey cross 2025 CEI LOW" at bounding box center [391, 475] width 122 height 14
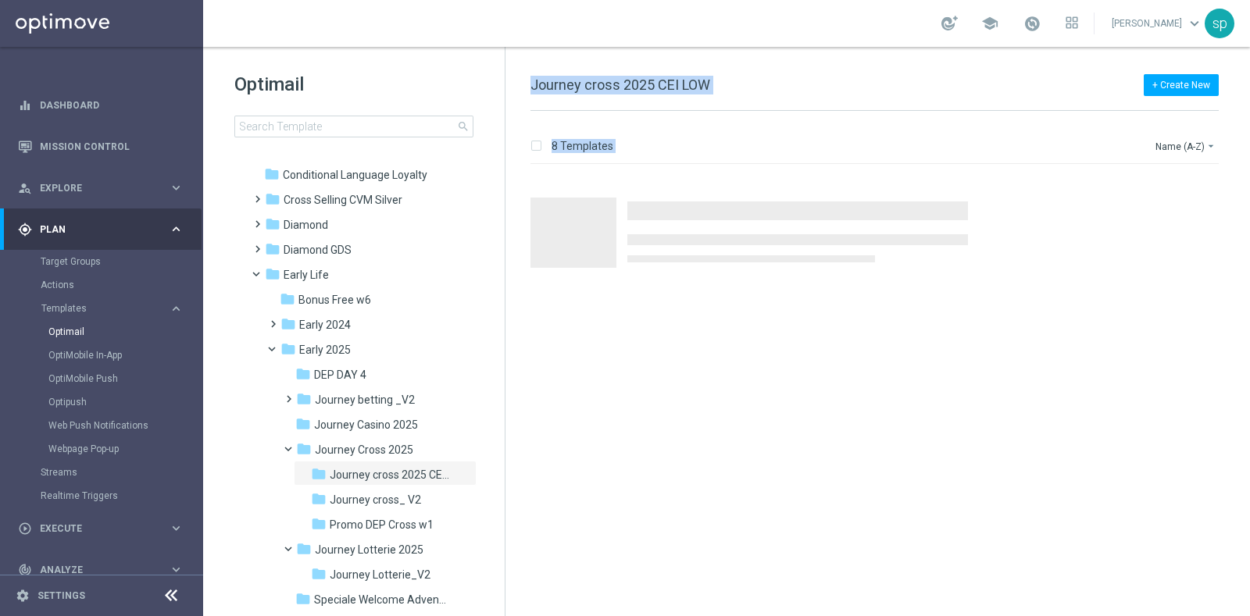
click at [835, 83] on div "+ Create New Journey cross 2025 CEI LOW" at bounding box center [874, 93] width 688 height 35
click at [387, 501] on span "Journey cross_ V2" at bounding box center [375, 500] width 91 height 14
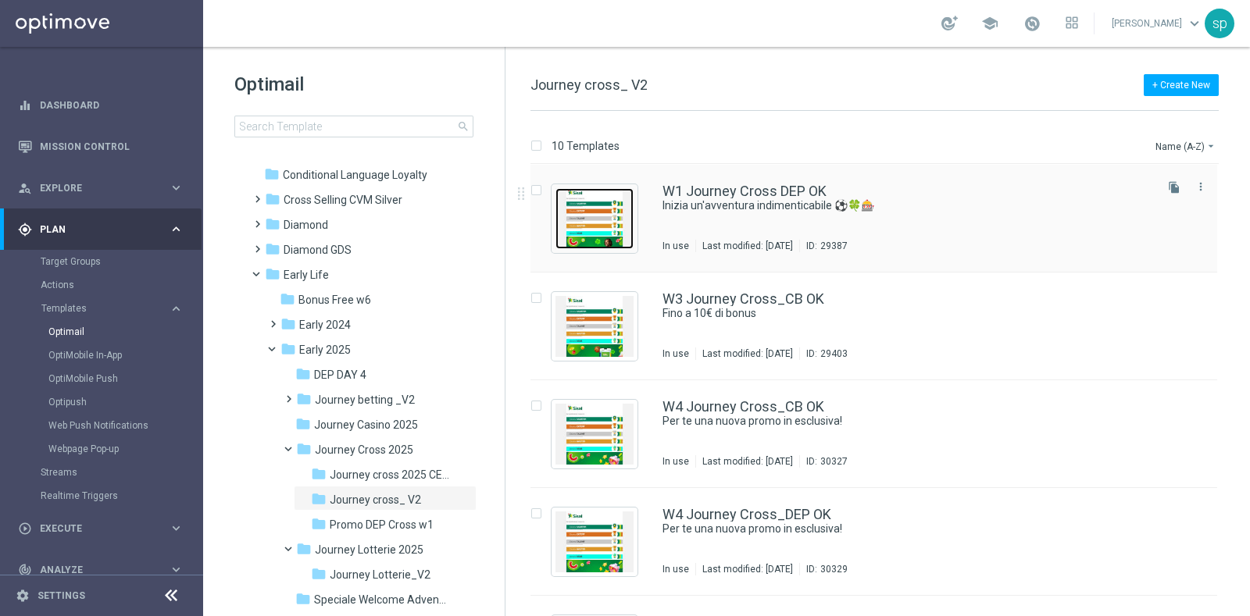
click at [629, 205] on img "Press SPACE to select this row." at bounding box center [594, 218] width 78 height 61
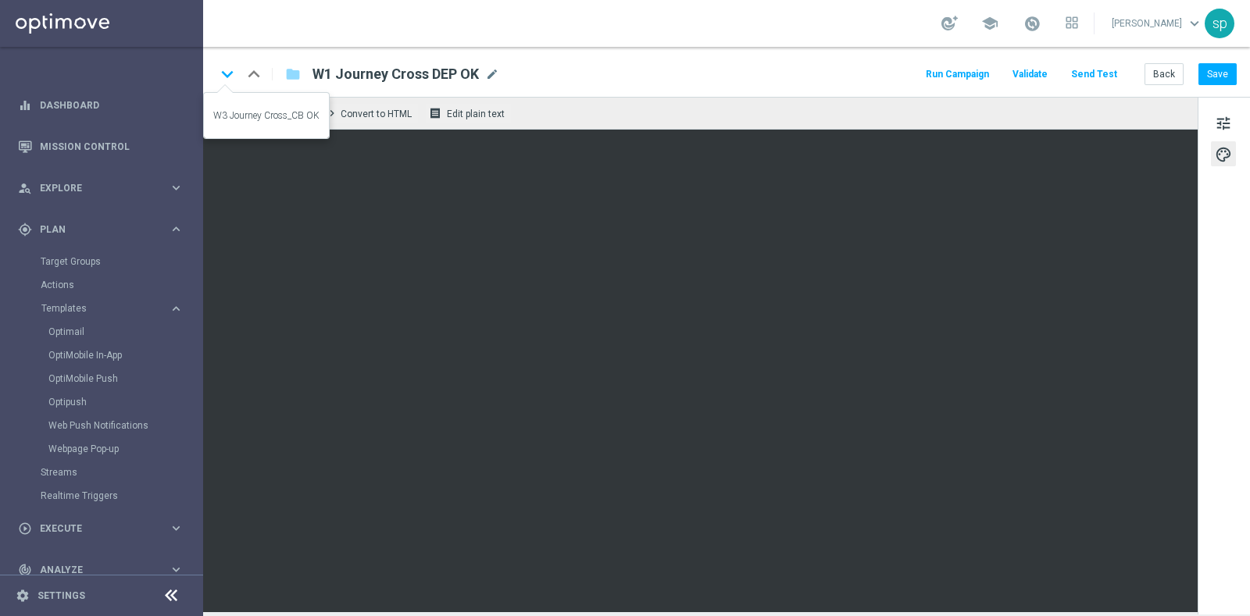
click at [229, 72] on icon "keyboard_arrow_down" at bounding box center [227, 73] width 23 height 23
click at [232, 64] on icon "keyboard_arrow_down" at bounding box center [227, 73] width 23 height 23
click at [234, 76] on icon "keyboard_arrow_down" at bounding box center [227, 73] width 23 height 23
click at [227, 65] on icon "keyboard_arrow_down" at bounding box center [227, 73] width 23 height 23
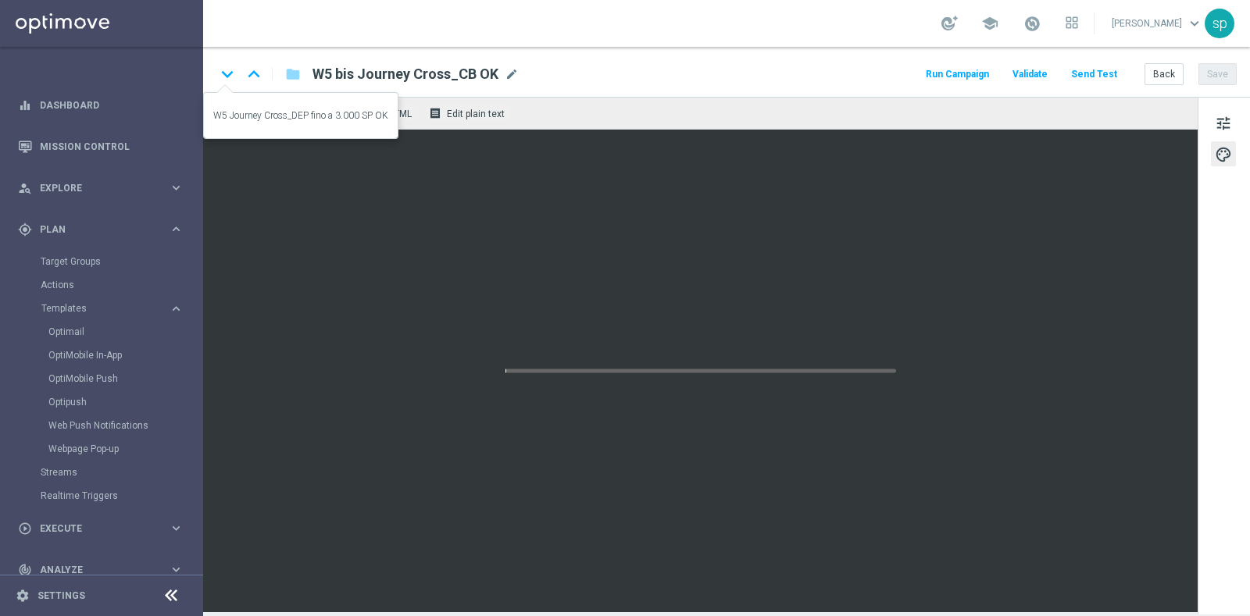
click at [228, 74] on icon "keyboard_arrow_down" at bounding box center [227, 73] width 23 height 23
click at [230, 65] on icon "keyboard_arrow_down" at bounding box center [227, 73] width 23 height 23
click at [225, 77] on icon "keyboard_arrow_down" at bounding box center [227, 73] width 23 height 23
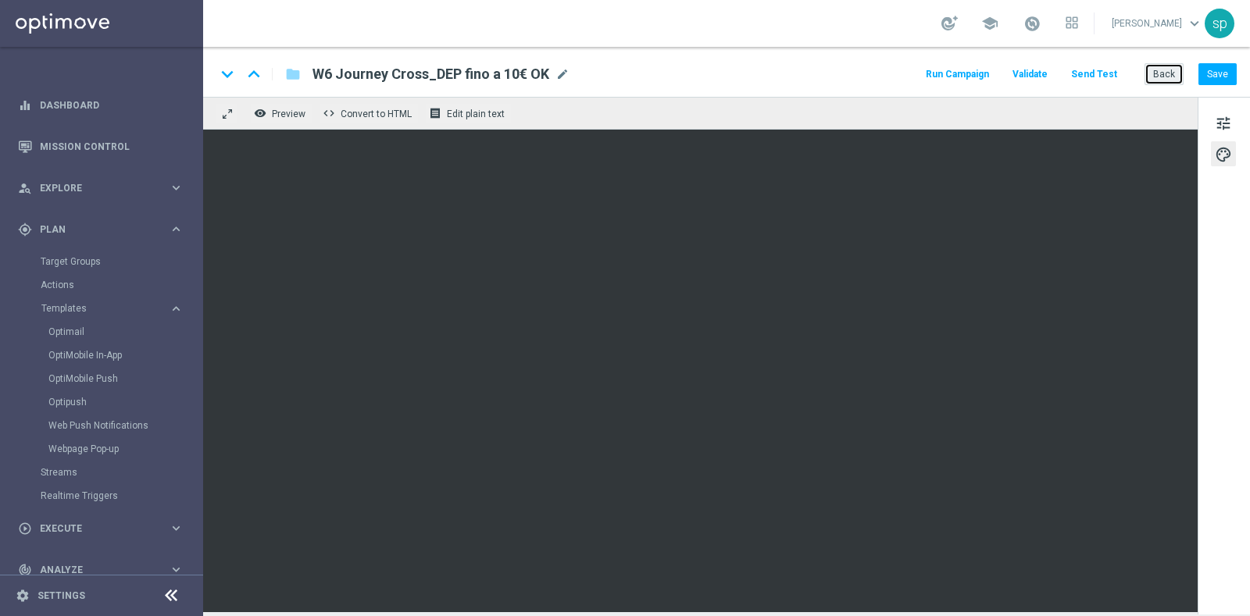
click at [1172, 78] on button "Back" at bounding box center [1163, 74] width 39 height 22
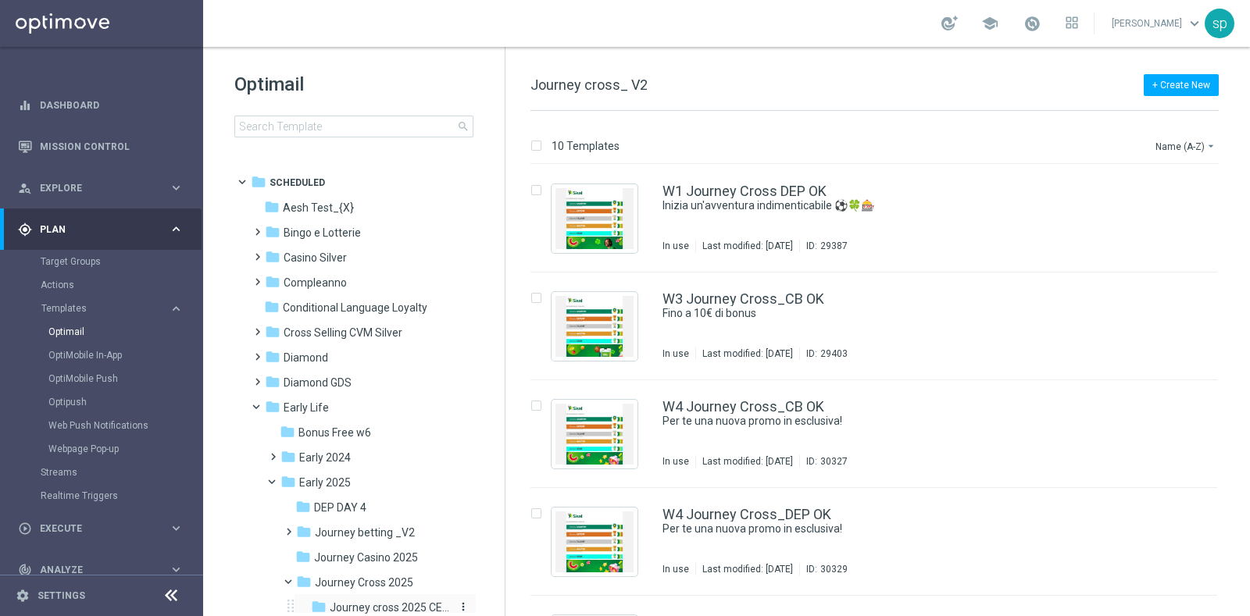
click at [422, 599] on div "folder Journey cross 2025 CEI LOW" at bounding box center [381, 608] width 141 height 18
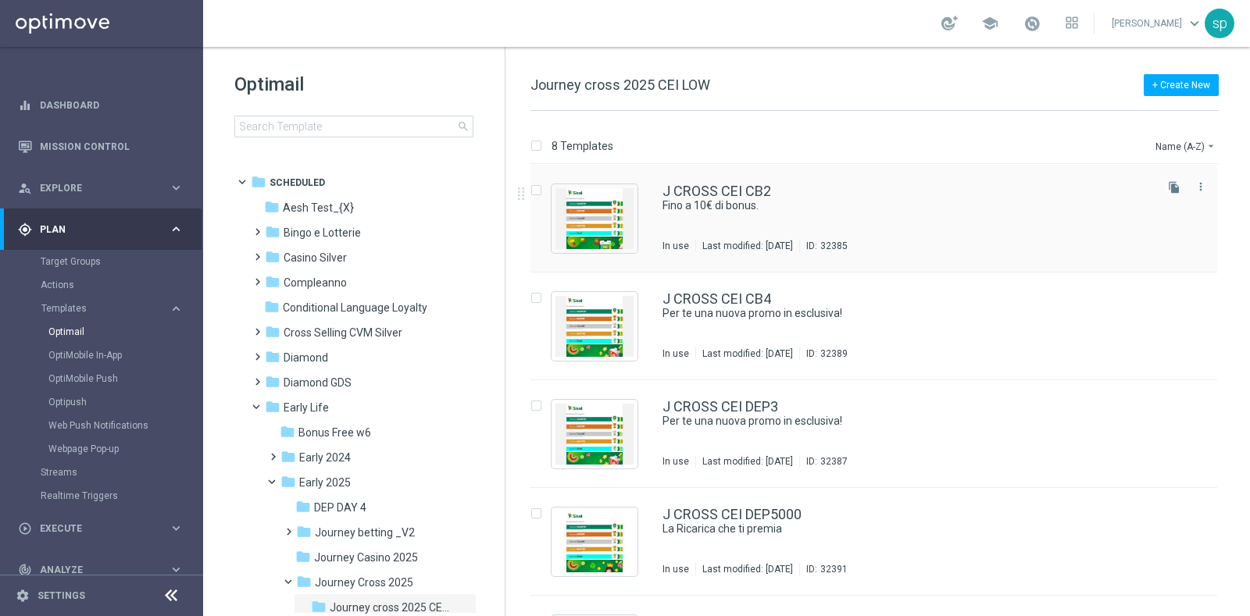
click at [772, 192] on div "J CROSS CEI CB2" at bounding box center [906, 191] width 489 height 14
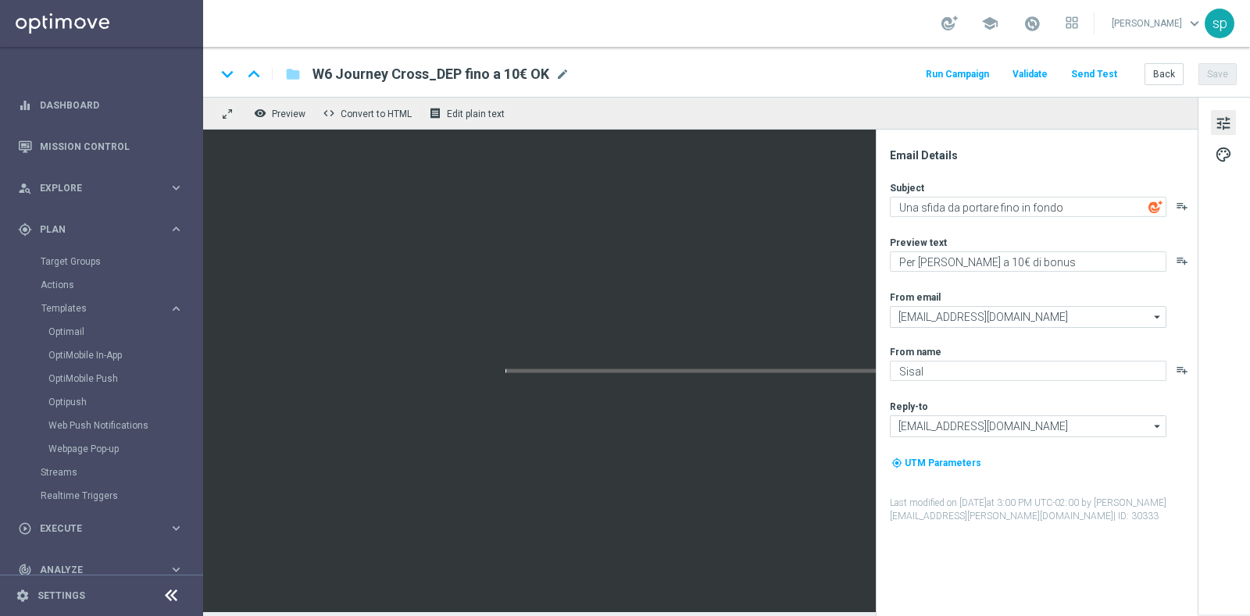
type textarea "Fino a 10€ di bonus."
type textarea "Scarica e scopri le App di Sisal"
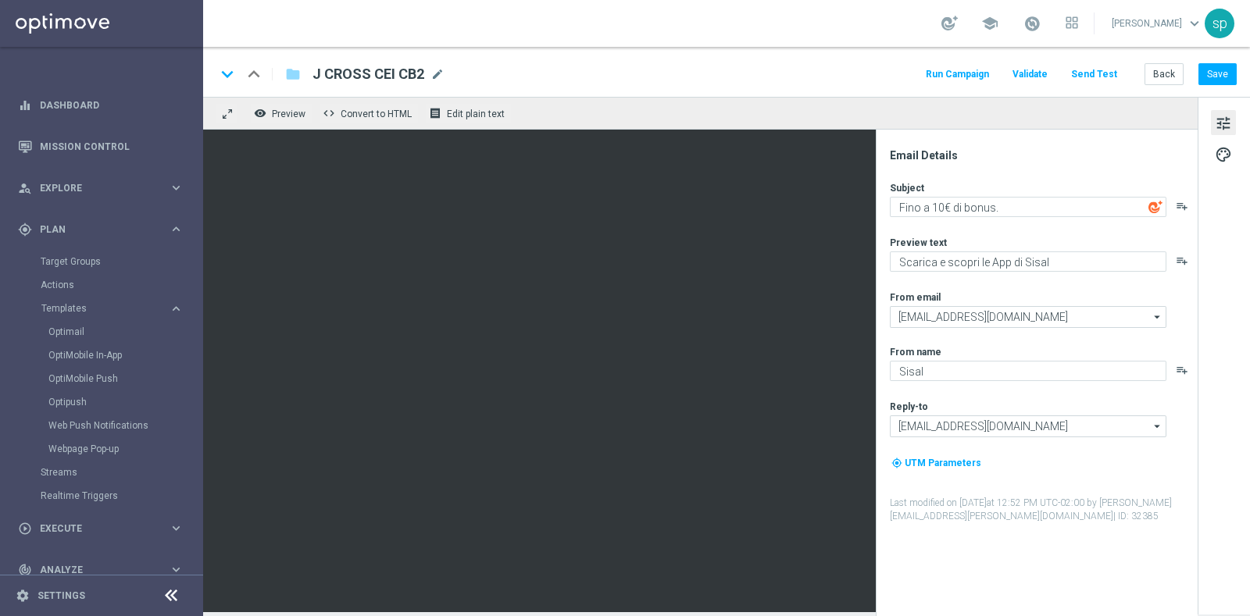
click at [875, 177] on div "Email Details Subject Fino a 10€ di bonus. playlist_add Preview text Scarica e …" at bounding box center [1036, 373] width 322 height 487
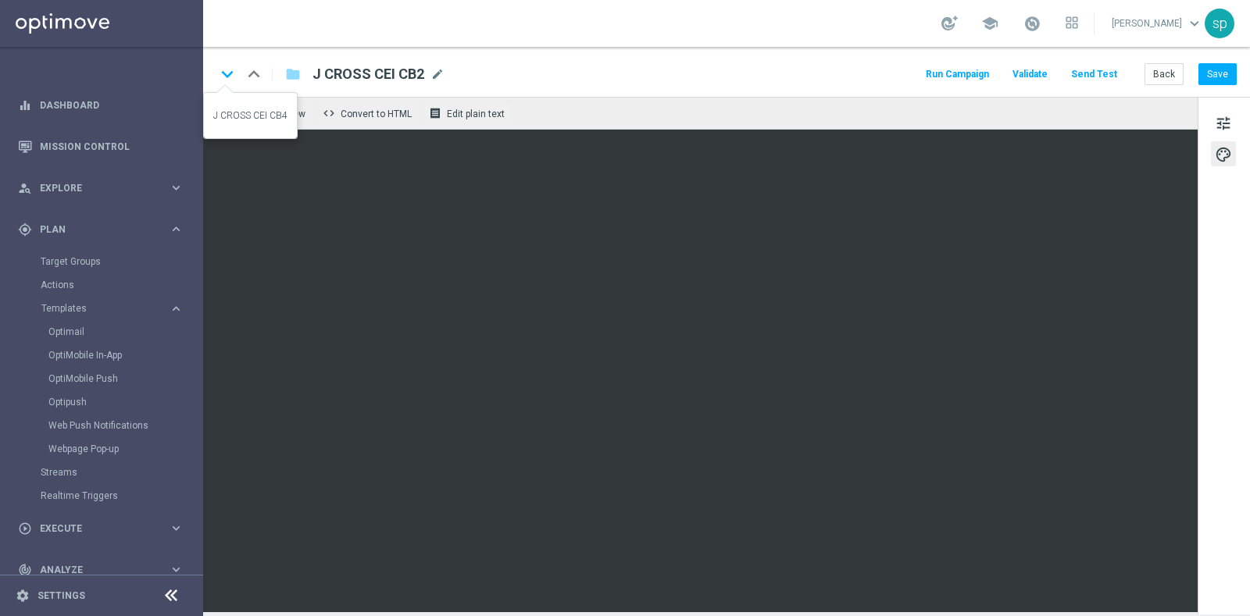
click at [230, 73] on icon "keyboard_arrow_down" at bounding box center [227, 73] width 23 height 23
click at [233, 79] on icon "keyboard_arrow_down" at bounding box center [227, 73] width 23 height 23
click at [231, 73] on icon "keyboard_arrow_down" at bounding box center [227, 73] width 23 height 23
click at [226, 72] on icon "keyboard_arrow_down" at bounding box center [227, 73] width 23 height 23
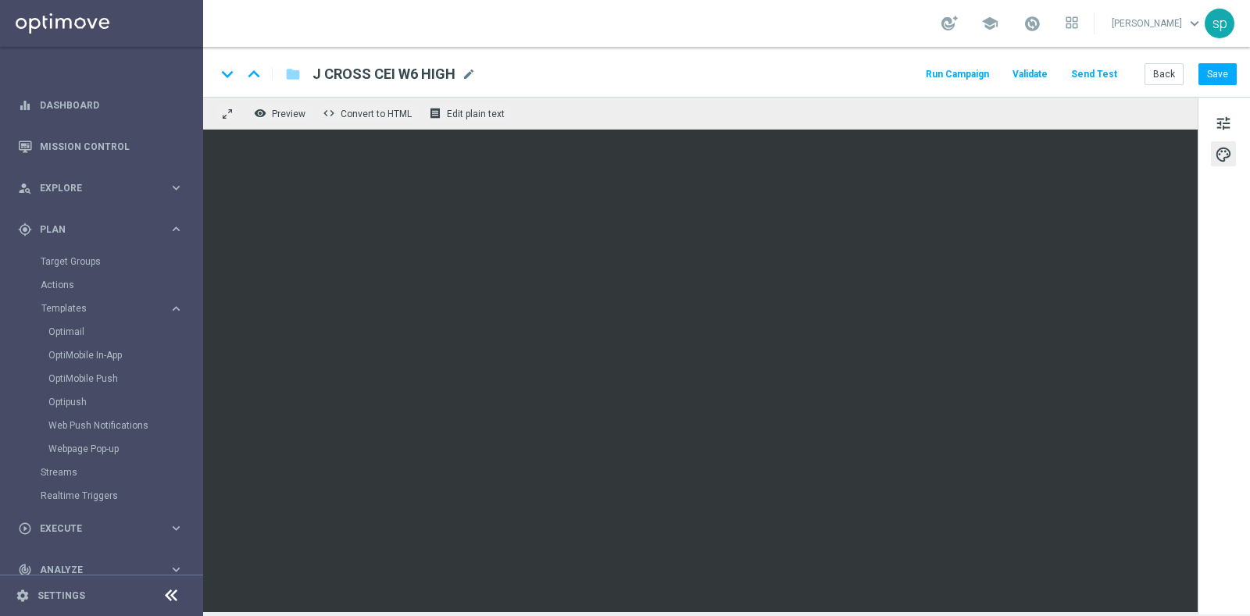
click at [1185, 80] on div "Back Save" at bounding box center [1190, 74] width 92 height 22
click at [1166, 77] on button "Back" at bounding box center [1163, 74] width 39 height 22
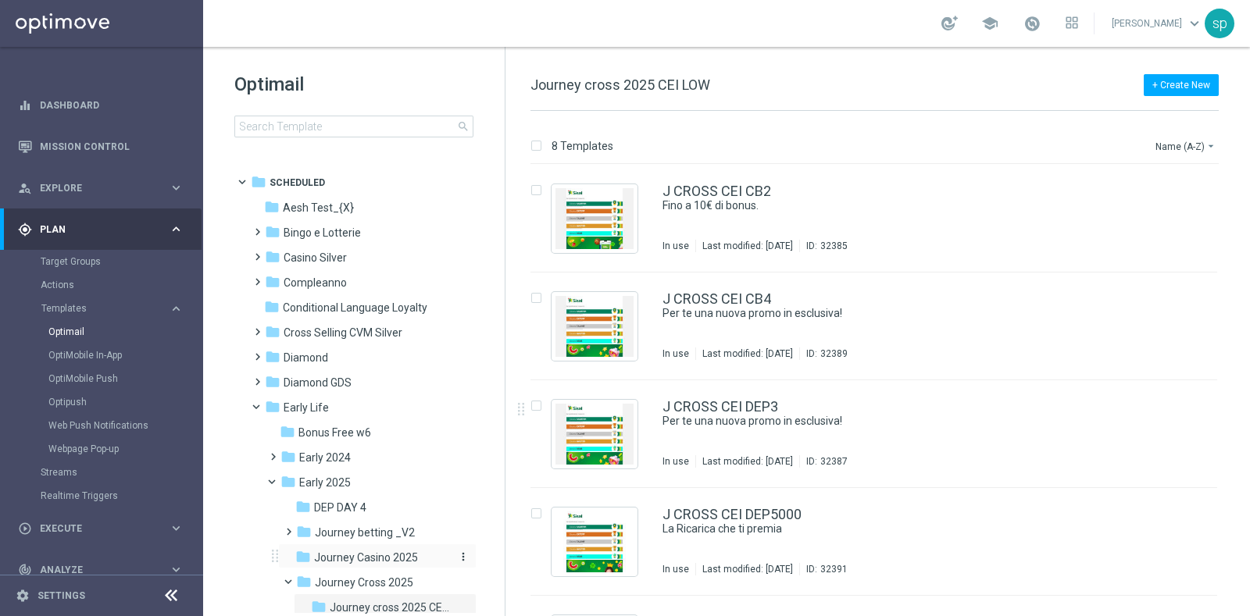
click at [372, 560] on span "Journey Casino 2025" at bounding box center [366, 558] width 104 height 14
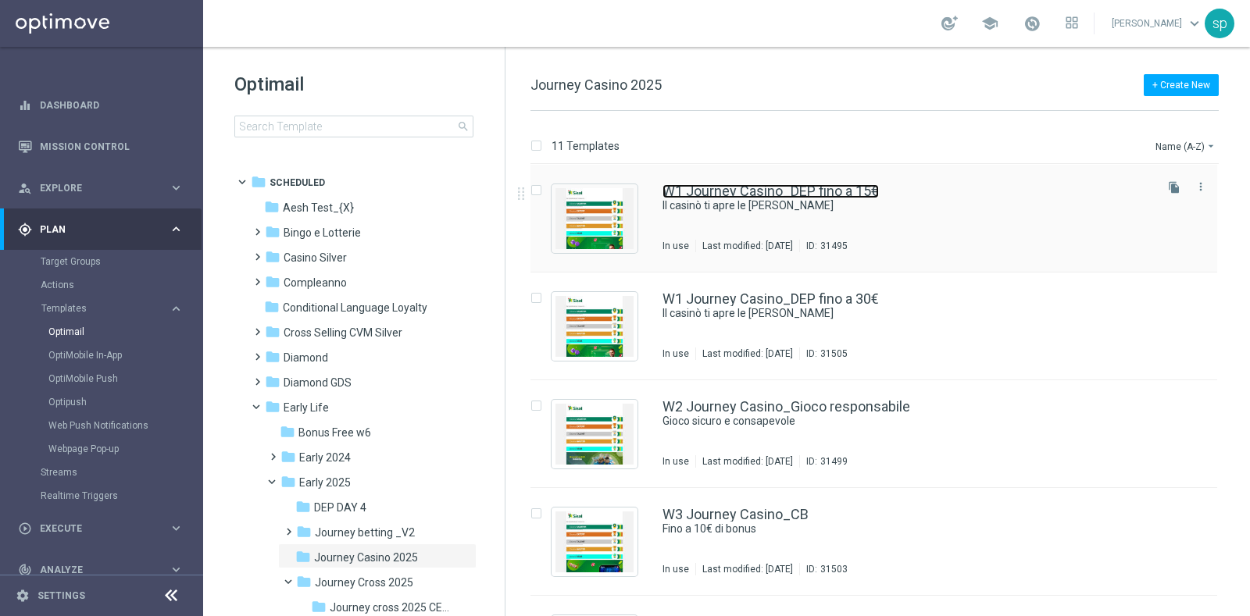
click at [783, 197] on link "W1 Journey Casino_DEP fino a 15€" at bounding box center [770, 191] width 216 height 14
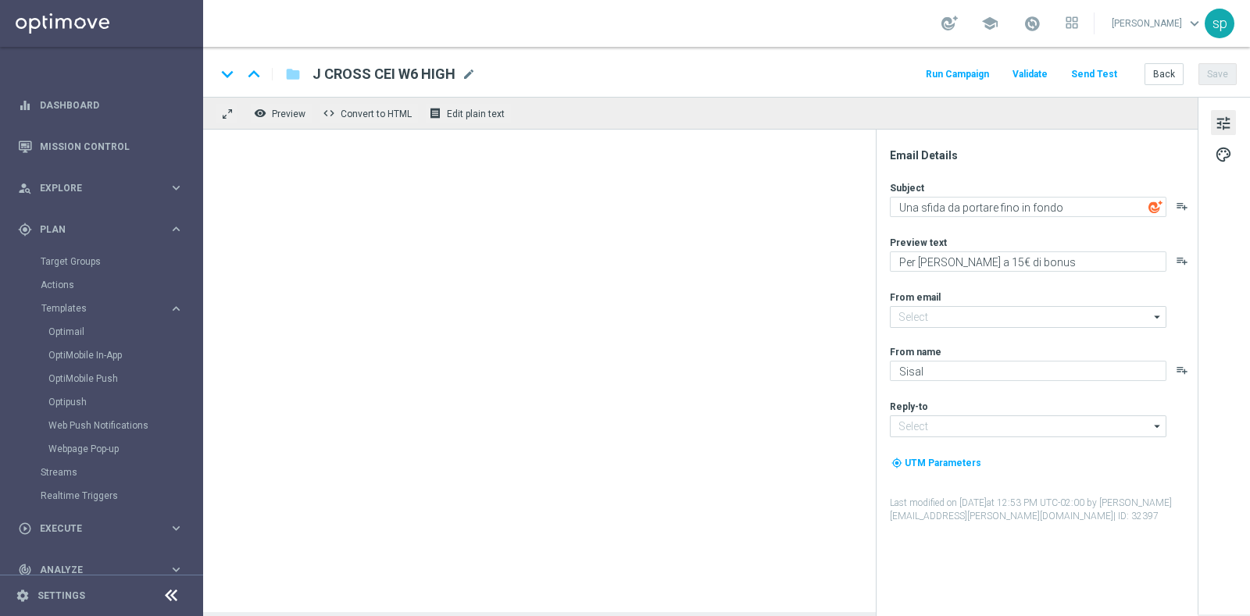
type input "[EMAIL_ADDRESS][DOMAIN_NAME]"
type textarea "Il casinò ti apre le sue porte"
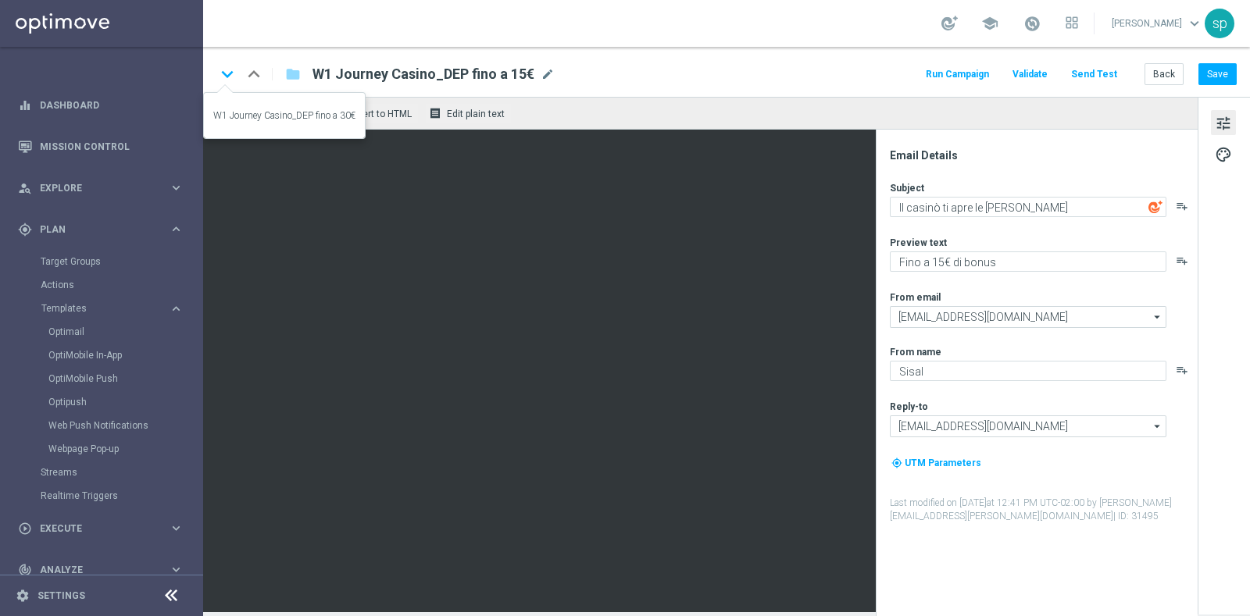
click at [220, 68] on icon "keyboard_arrow_down" at bounding box center [227, 73] width 23 height 23
type textarea "Fino a 30€ di bonus"
click at [220, 68] on icon "keyboard_arrow_down" at bounding box center [227, 73] width 23 height 23
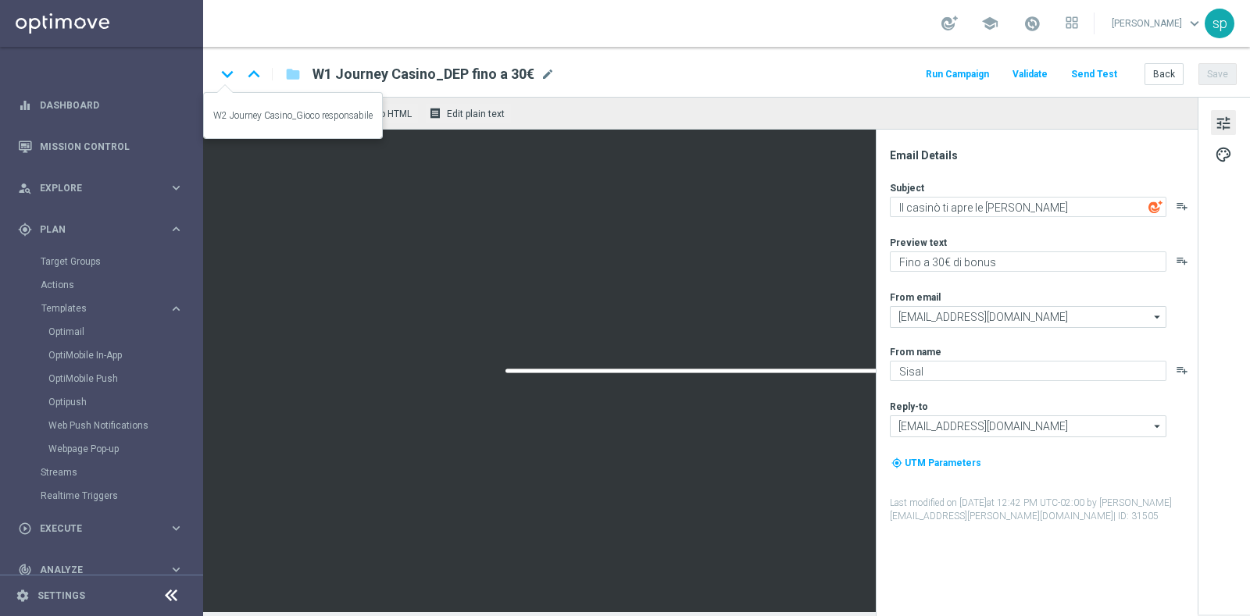
type textarea "Gioco sicuro e consapevole"
type textarea "Scopri le tante risorse a tua disposizione"
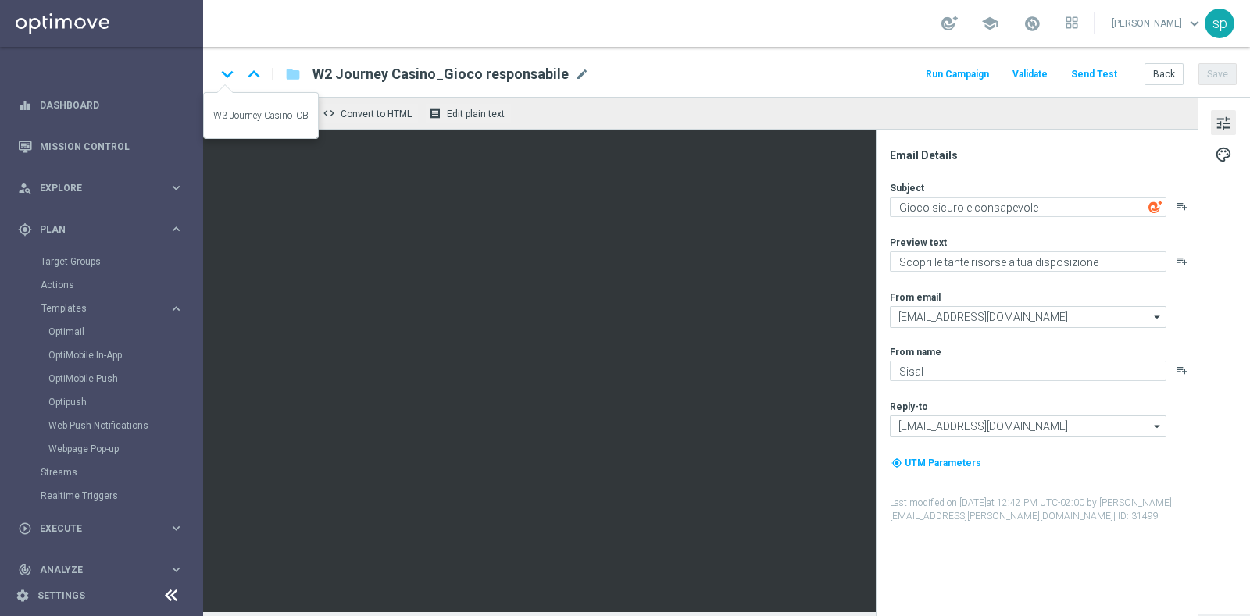
click at [220, 68] on icon "keyboard_arrow_down" at bounding box center [227, 73] width 23 height 23
type textarea "Fino a 10€ di bonus"
type textarea "Scarica e scopri app Casinò e Slot"
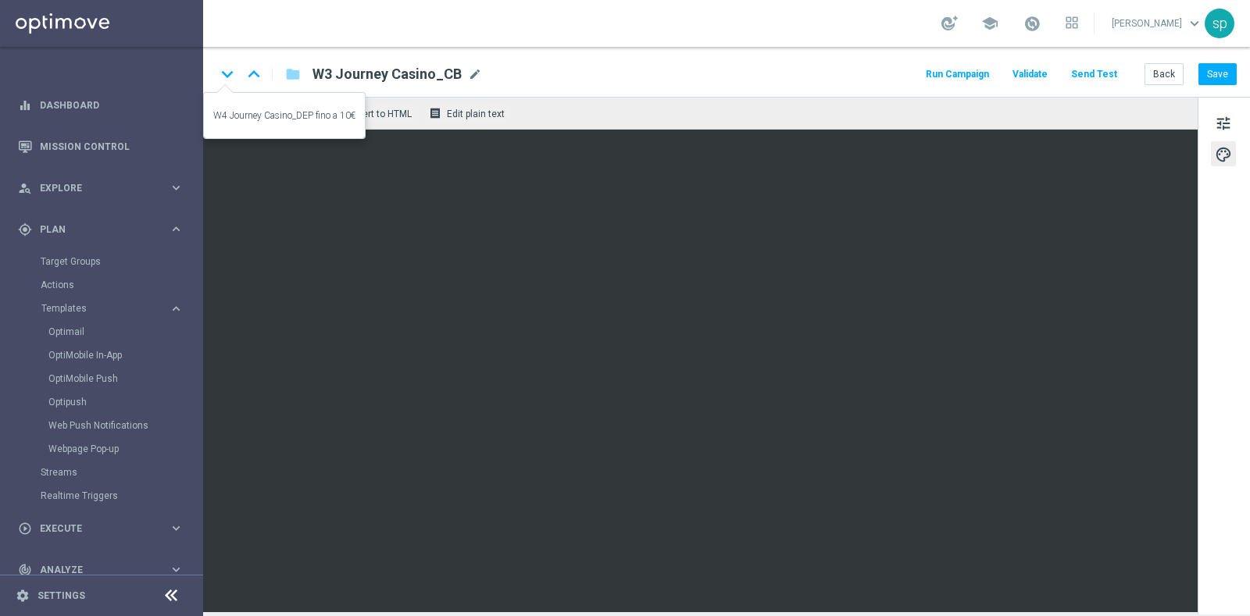
click at [223, 72] on icon "keyboard_arrow_down" at bounding box center [227, 73] width 23 height 23
click at [230, 66] on icon "keyboard_arrow_down" at bounding box center [227, 73] width 23 height 23
click at [224, 71] on icon "keyboard_arrow_down" at bounding box center [227, 73] width 23 height 23
click at [223, 71] on icon "keyboard_arrow_down" at bounding box center [227, 73] width 23 height 23
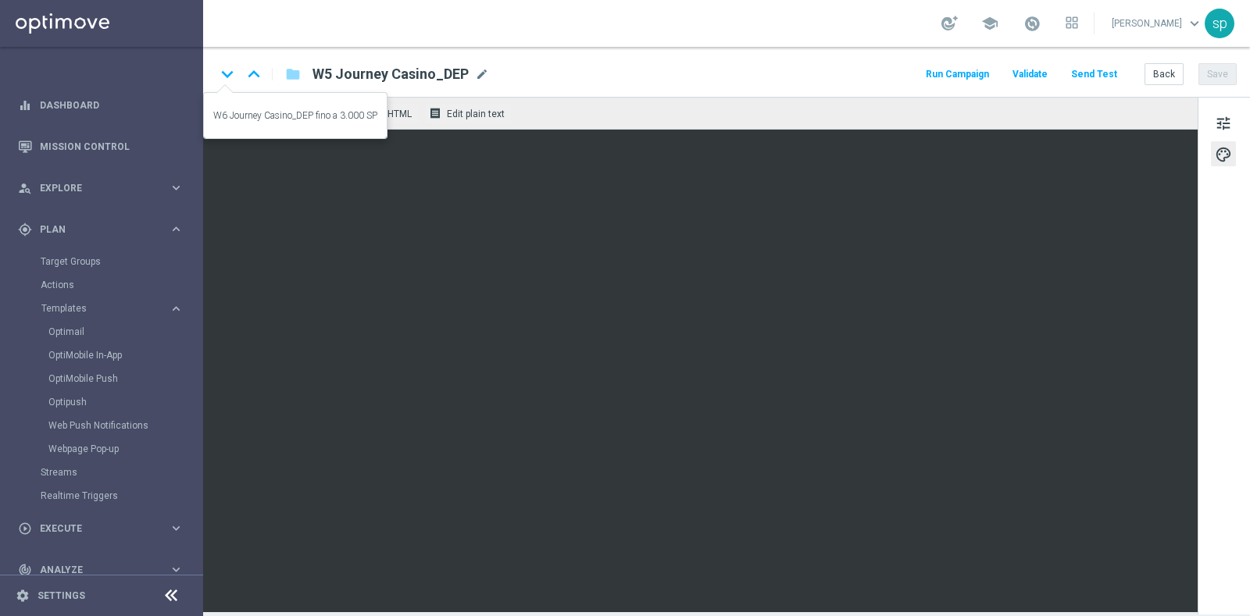
click at [223, 71] on icon "keyboard_arrow_down" at bounding box center [227, 73] width 23 height 23
click at [223, 69] on icon "keyboard_arrow_down" at bounding box center [227, 73] width 23 height 23
click at [257, 78] on icon "keyboard_arrow_up" at bounding box center [253, 73] width 23 height 23
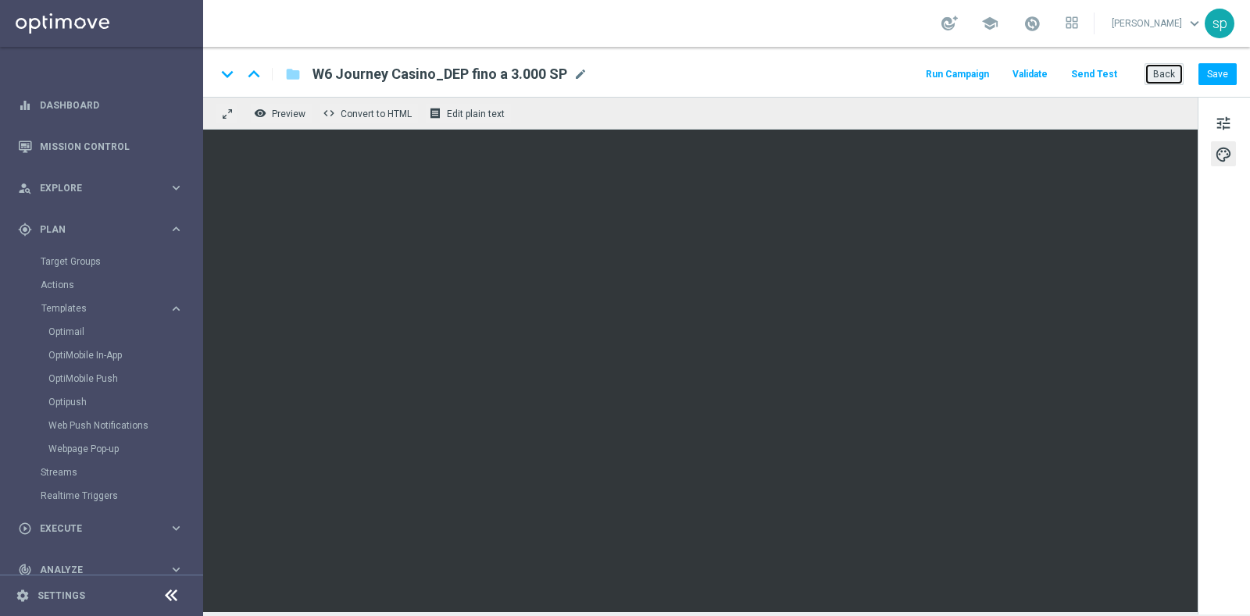
click at [1175, 75] on button "Back" at bounding box center [1163, 74] width 39 height 22
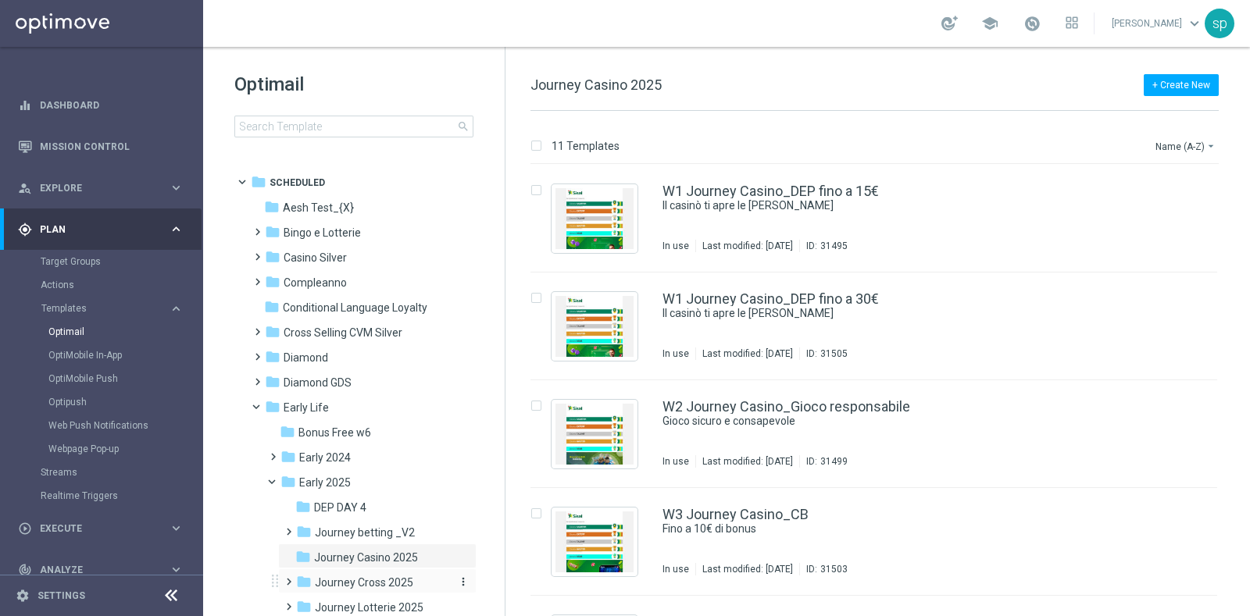
click at [389, 586] on span "Journey Cross 2025" at bounding box center [364, 583] width 98 height 14
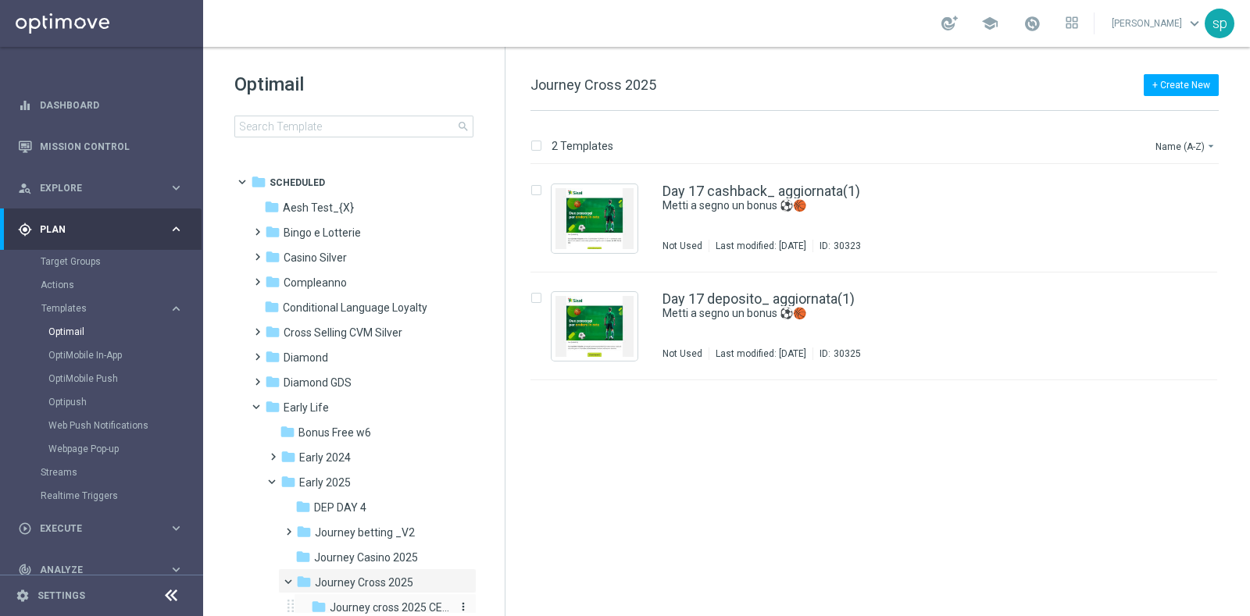
click at [406, 601] on span "Journey cross 2025 CEI LOW" at bounding box center [391, 608] width 122 height 14
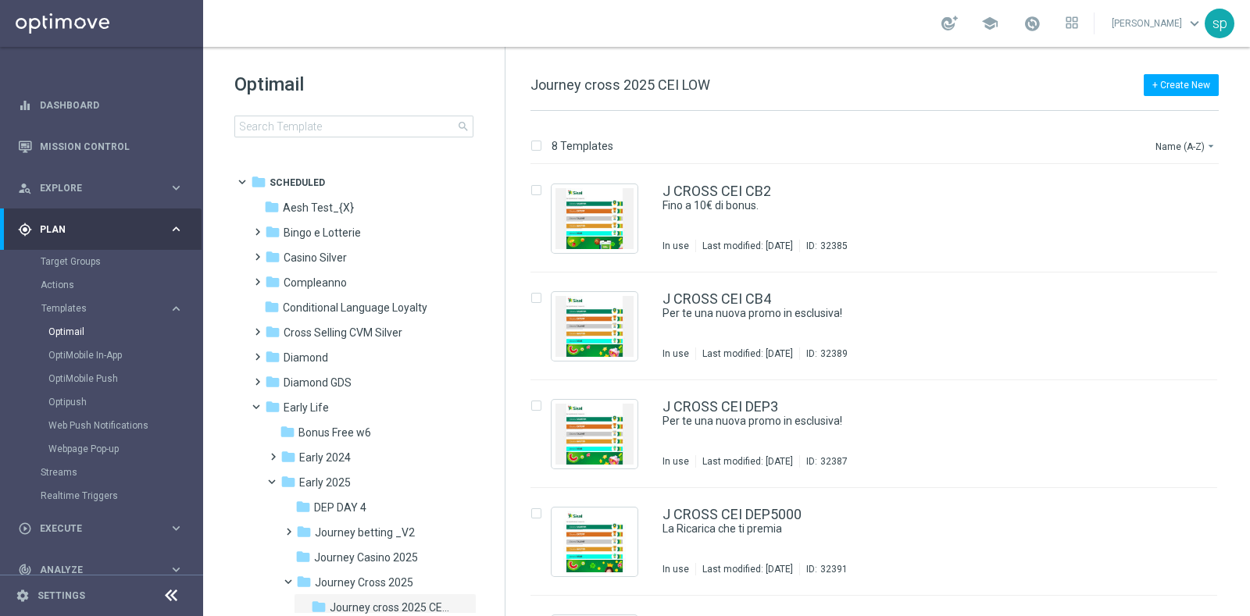
drag, startPoint x: 503, startPoint y: 337, endPoint x: 503, endPoint y: 363, distance: 26.6
click at [503, 363] on div "Optimail search folder 1 Folder folder Scheduled more_vert folder Aesh Test_{X}…" at bounding box center [354, 331] width 302 height 569
drag, startPoint x: 504, startPoint y: 333, endPoint x: 504, endPoint y: 369, distance: 35.1
click at [504, 369] on div "Optimail search folder 1 Folder folder Scheduled more_vert folder Aesh Test_{X}…" at bounding box center [354, 331] width 302 height 569
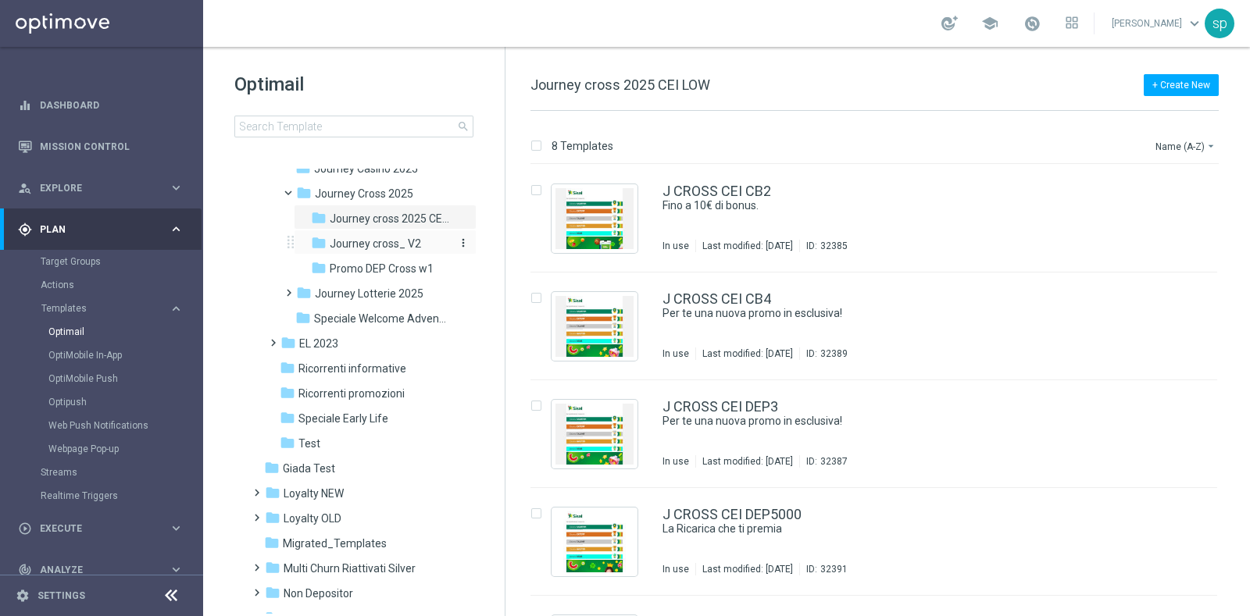
click at [389, 237] on span "Journey cross_ V2" at bounding box center [375, 244] width 91 height 14
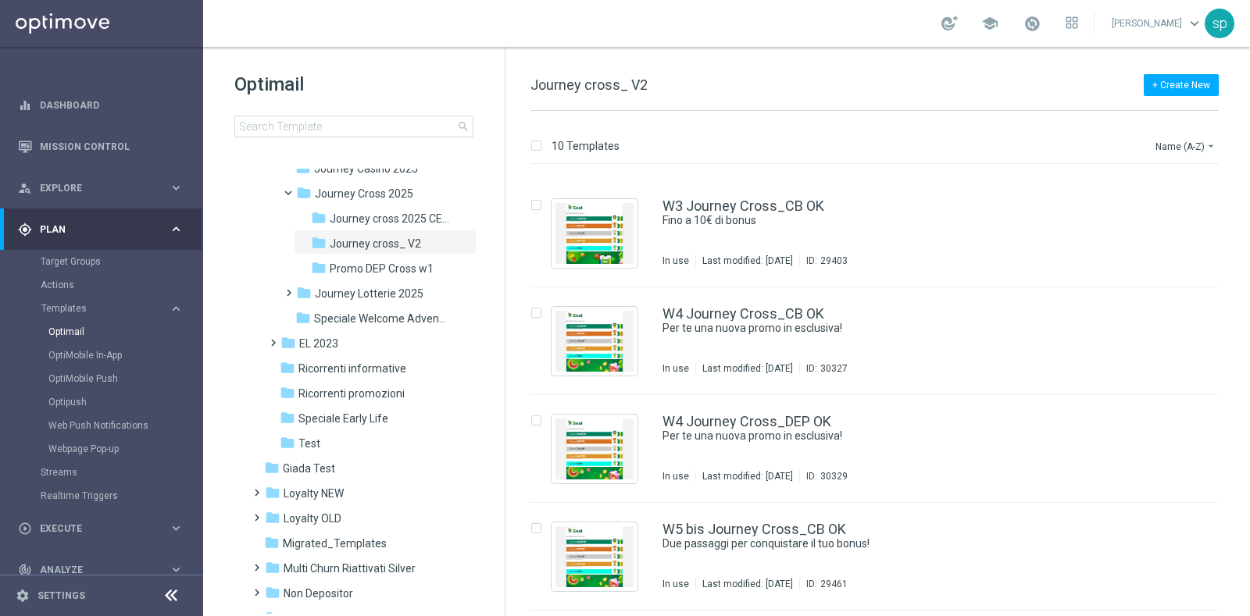
scroll to position [112, 0]
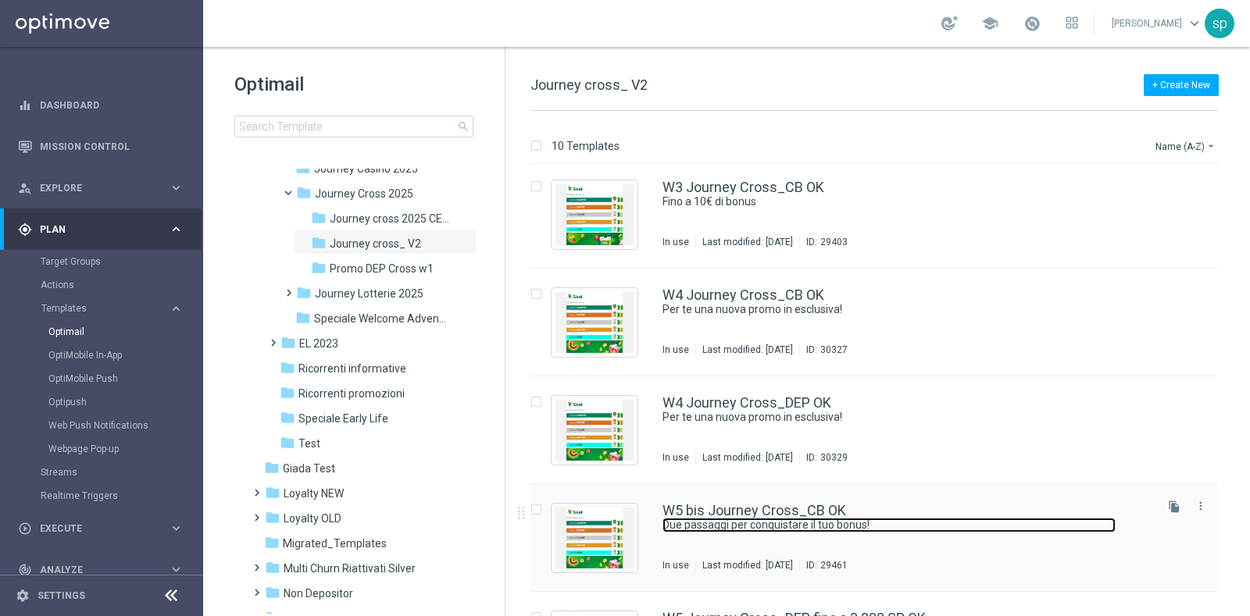
click at [800, 529] on link "Due passaggi per conquistare il tuo bonus!" at bounding box center [888, 525] width 453 height 15
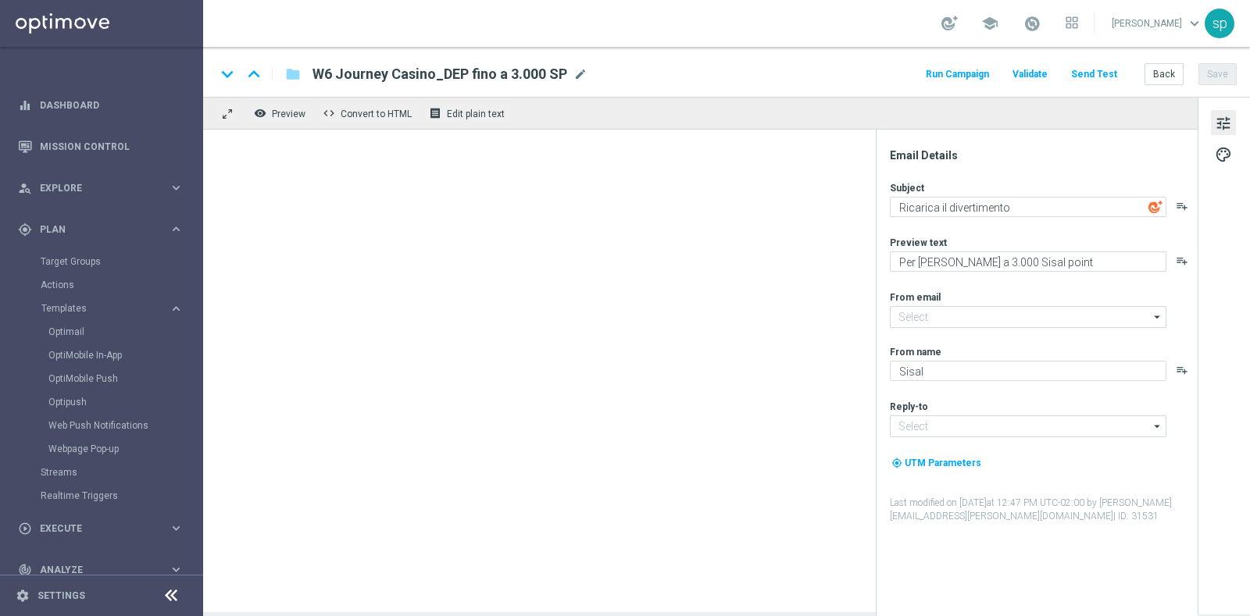
type input "[EMAIL_ADDRESS][DOMAIN_NAME]"
type textarea "Due passaggi per conquistare il tuo bonus!"
type textarea "Fino a 5.000 Sisal point"
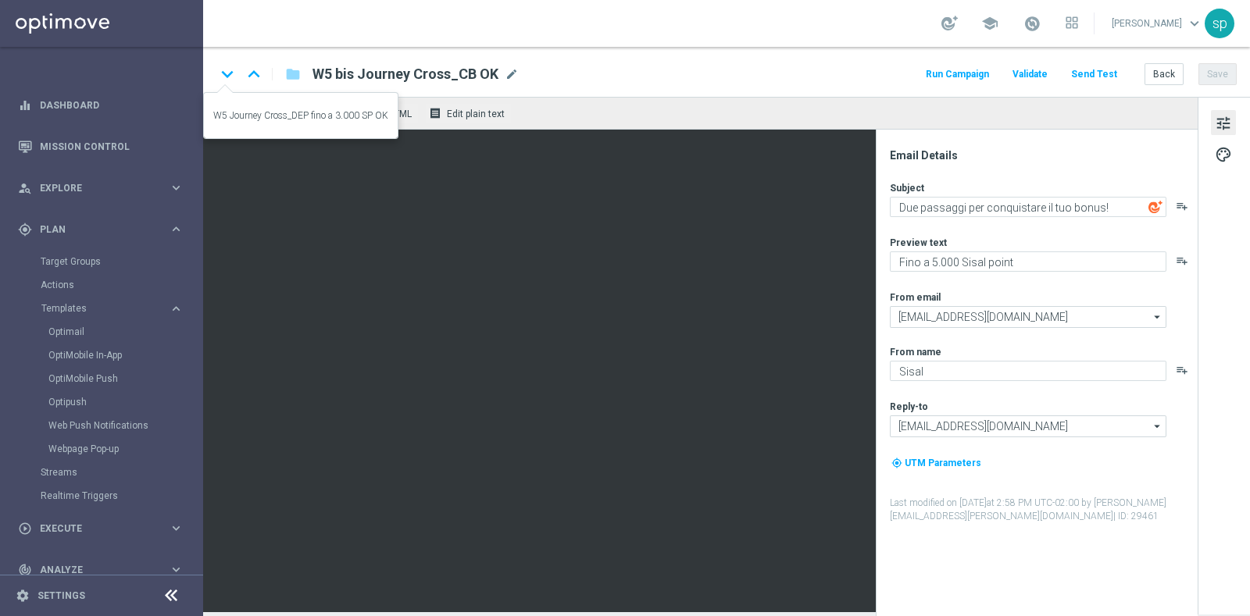
click at [228, 73] on icon "keyboard_arrow_down" at bounding box center [227, 73] width 23 height 23
type textarea "La Ricarica che ti premia"
click at [228, 73] on icon "keyboard_arrow_down" at bounding box center [227, 73] width 23 height 23
type textarea "Fino a 3.500 Sisal Point!"
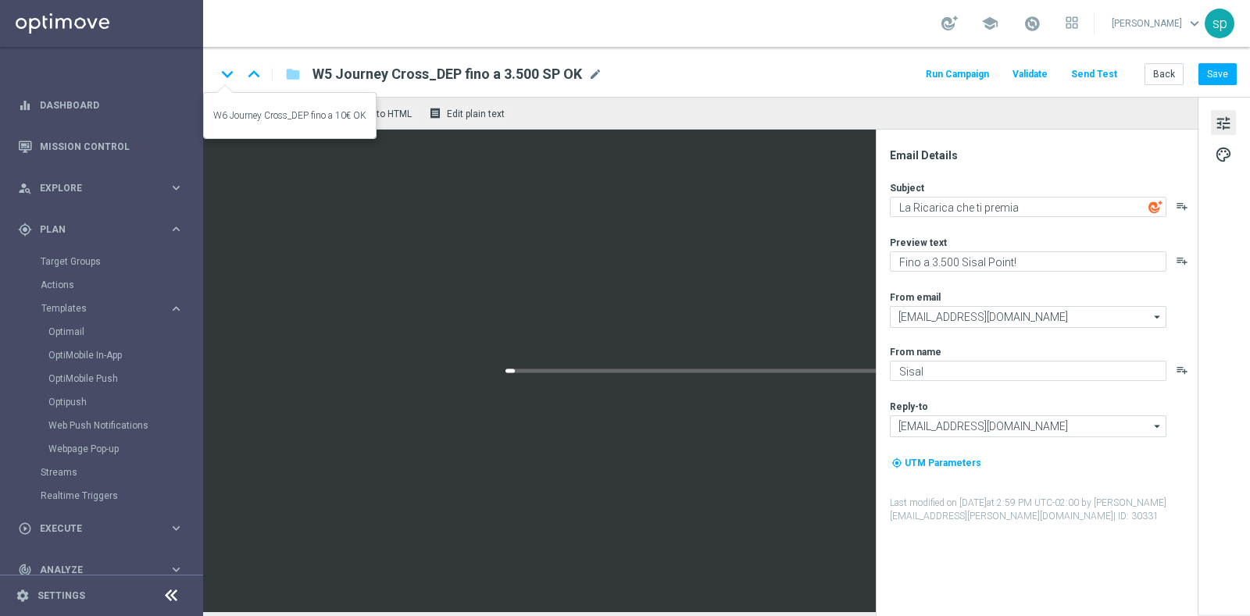
click at [228, 73] on icon "keyboard_arrow_down" at bounding box center [227, 73] width 23 height 23
type textarea "Una sfida da portare fino in fondo"
type textarea "Per te fino a 10€ di bonus"
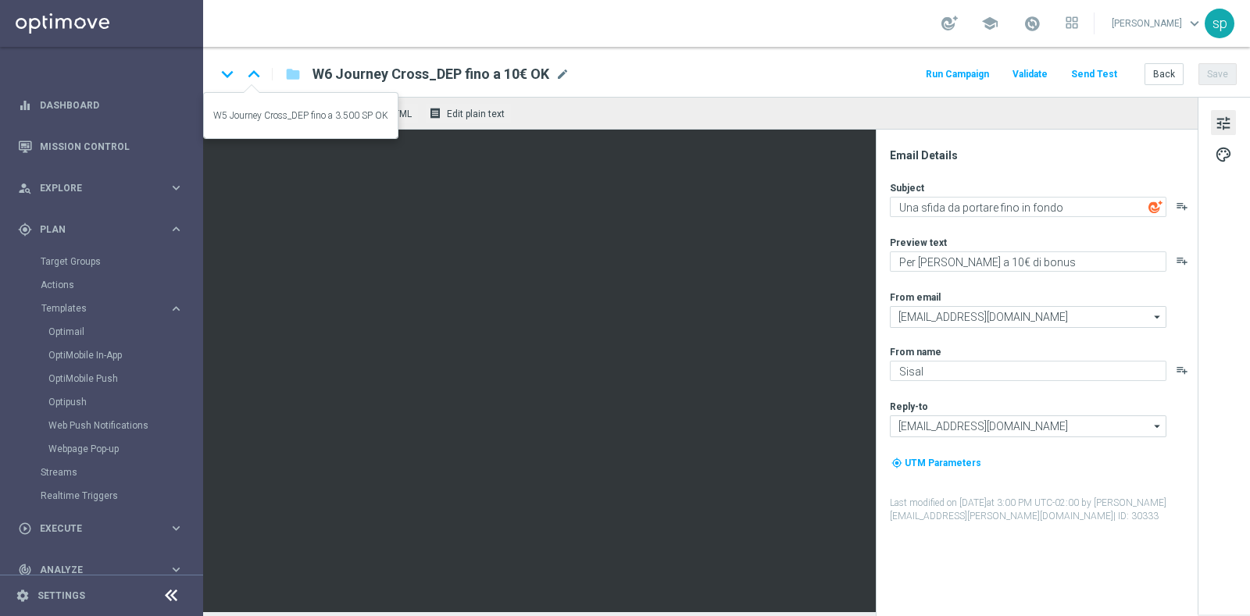
click at [256, 72] on icon "keyboard_arrow_up" at bounding box center [253, 73] width 23 height 23
type textarea "La Ricarica che ti premia"
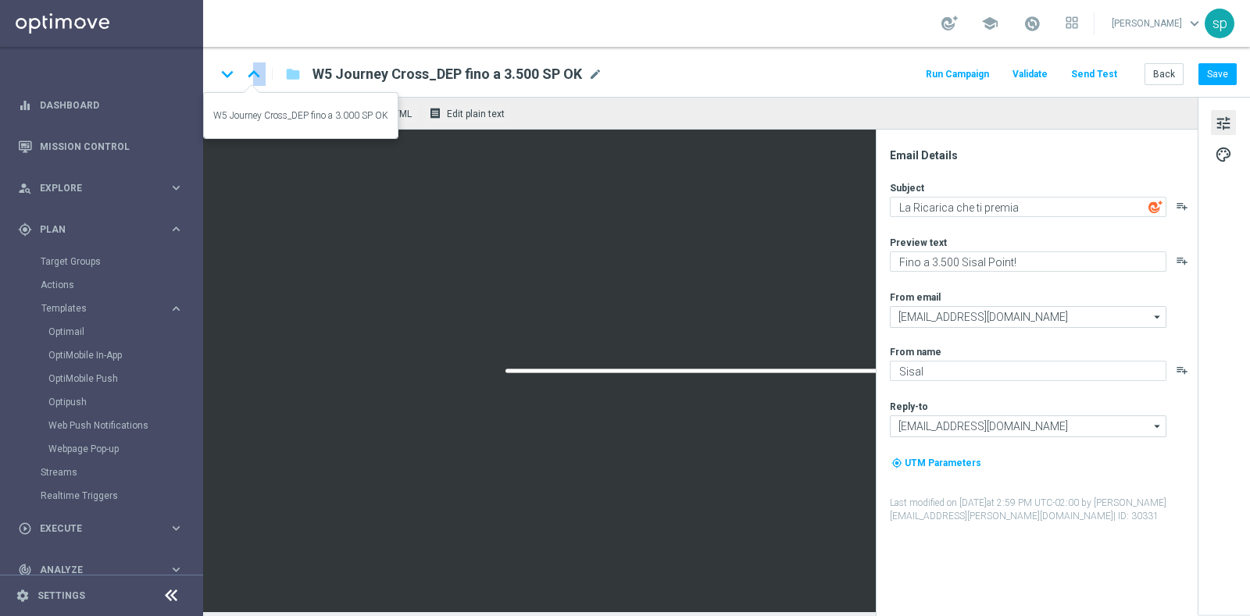
click at [256, 72] on icon "keyboard_arrow_up" at bounding box center [253, 73] width 23 height 23
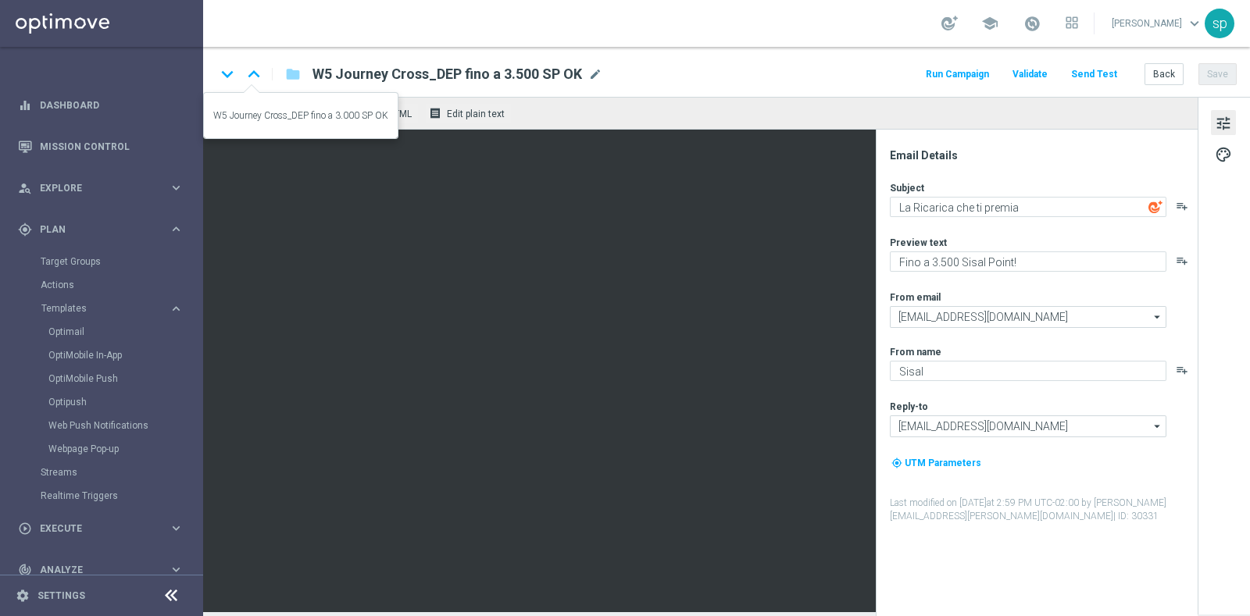
type textarea "Fino a 3.000 Sisal Point!"
click at [256, 72] on icon "keyboard_arrow_up" at bounding box center [253, 73] width 23 height 23
type textarea "Due passaggi per conquistare il tuo bonus!"
type textarea "Fino a 5.000 Sisal point"
click at [256, 72] on icon "keyboard_arrow_up" at bounding box center [253, 73] width 23 height 23
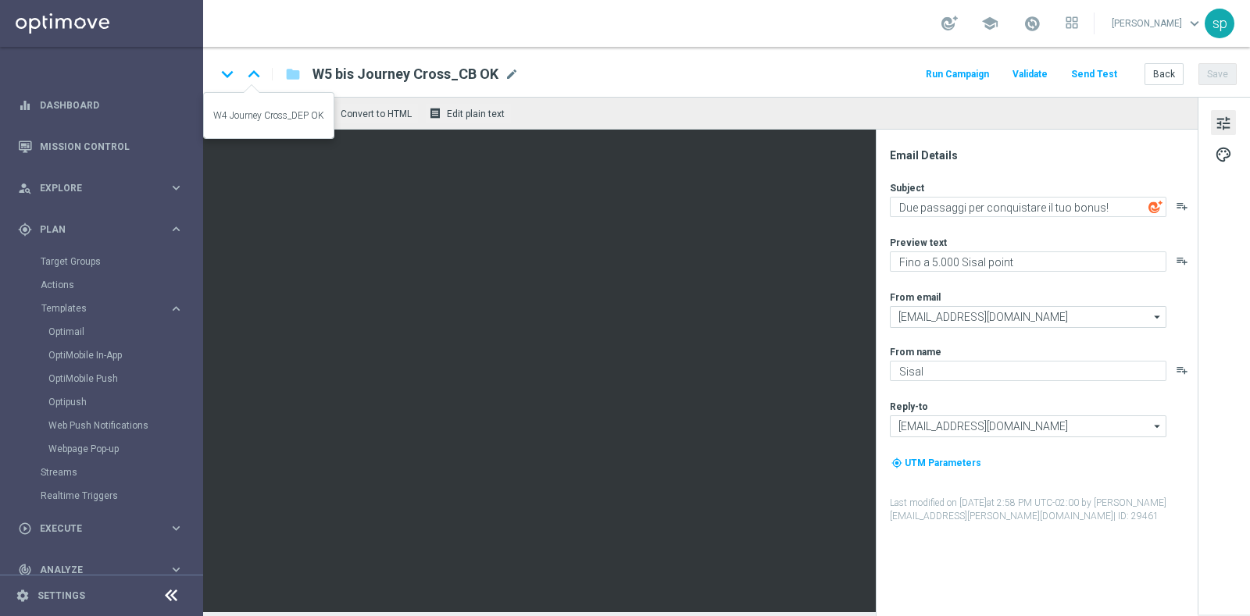
type textarea "Per te una nuova promo in esclusiva!"
type textarea "Fino a 10€ di bonus"
click at [251, 74] on icon "keyboard_arrow_up" at bounding box center [253, 73] width 23 height 23
click at [253, 76] on icon "keyboard_arrow_up" at bounding box center [253, 73] width 23 height 23
type textarea "Fino a 10€ di bonus"
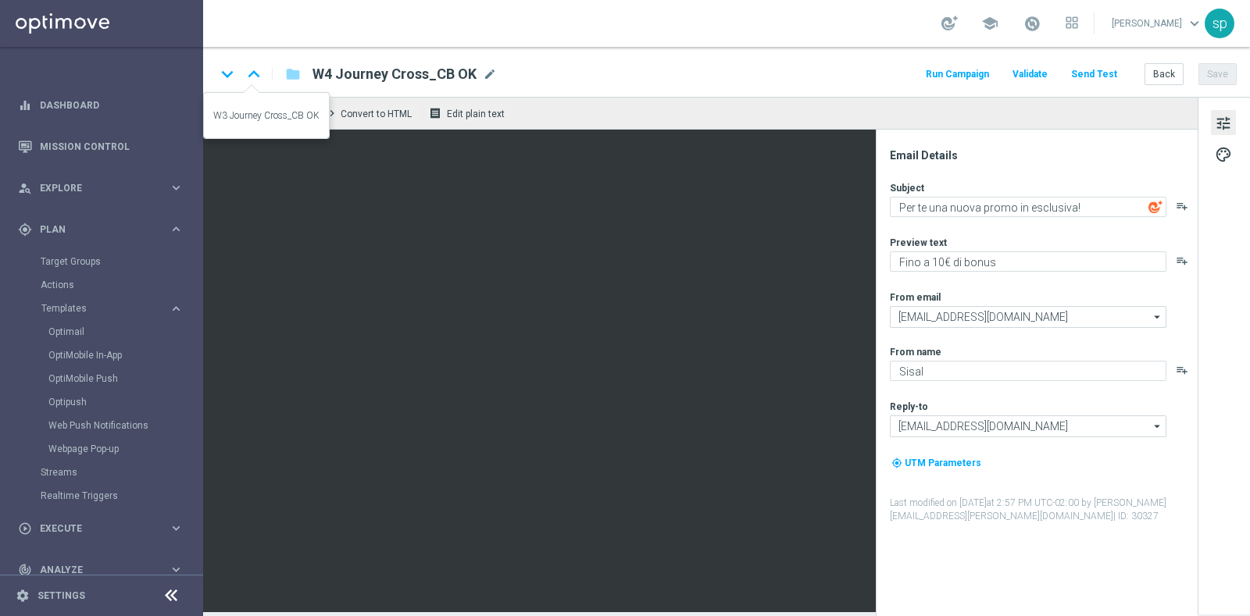
type textarea "Scarica e scopri le App di Sisal"
click at [230, 76] on icon "keyboard_arrow_down" at bounding box center [227, 73] width 23 height 23
type textarea "Per te una nuova promo in esclusiva!"
type textarea "Fino a 10€ di bonus"
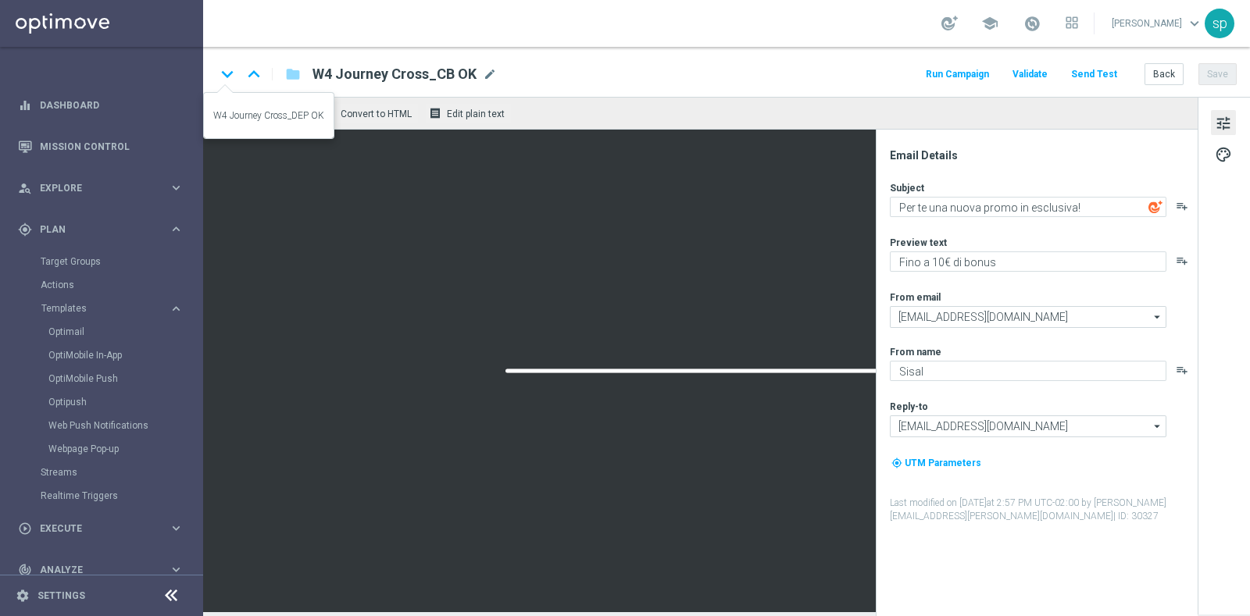
click at [230, 76] on icon "keyboard_arrow_down" at bounding box center [227, 73] width 23 height 23
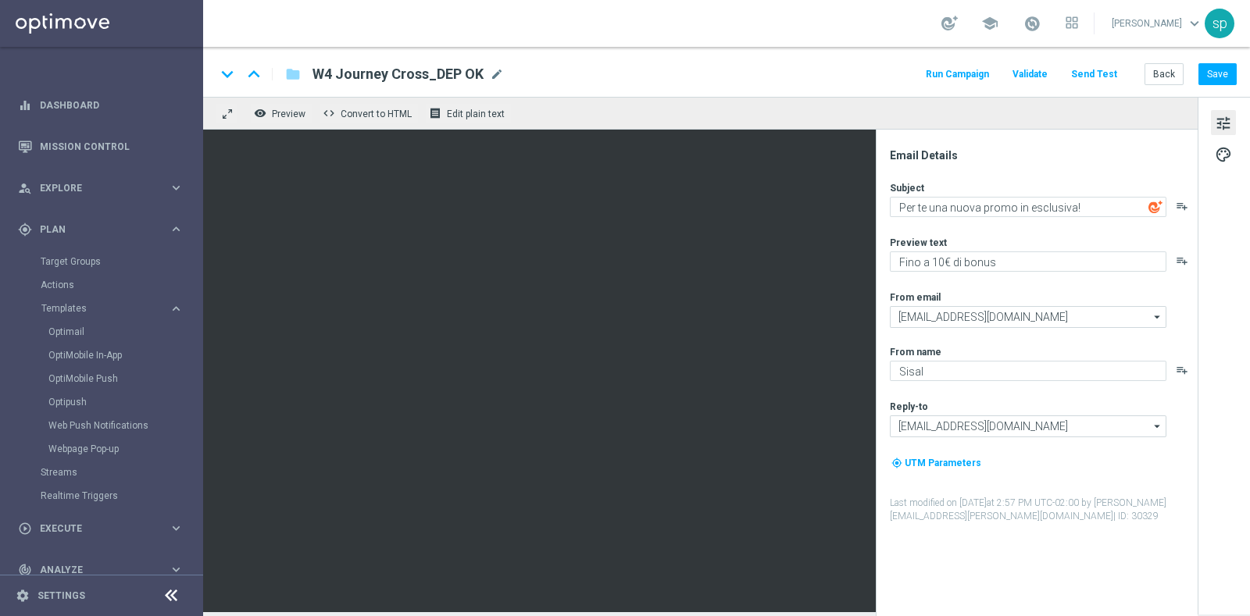
type textarea "Due passaggi per conquistare il tuo bonus!"
type textarea "Fino a 5.000 Sisal point"
click at [258, 74] on icon "keyboard_arrow_up" at bounding box center [253, 73] width 23 height 23
type textarea "Per te una nuova promo in esclusiva!"
type textarea "Fino a 10€ di bonus"
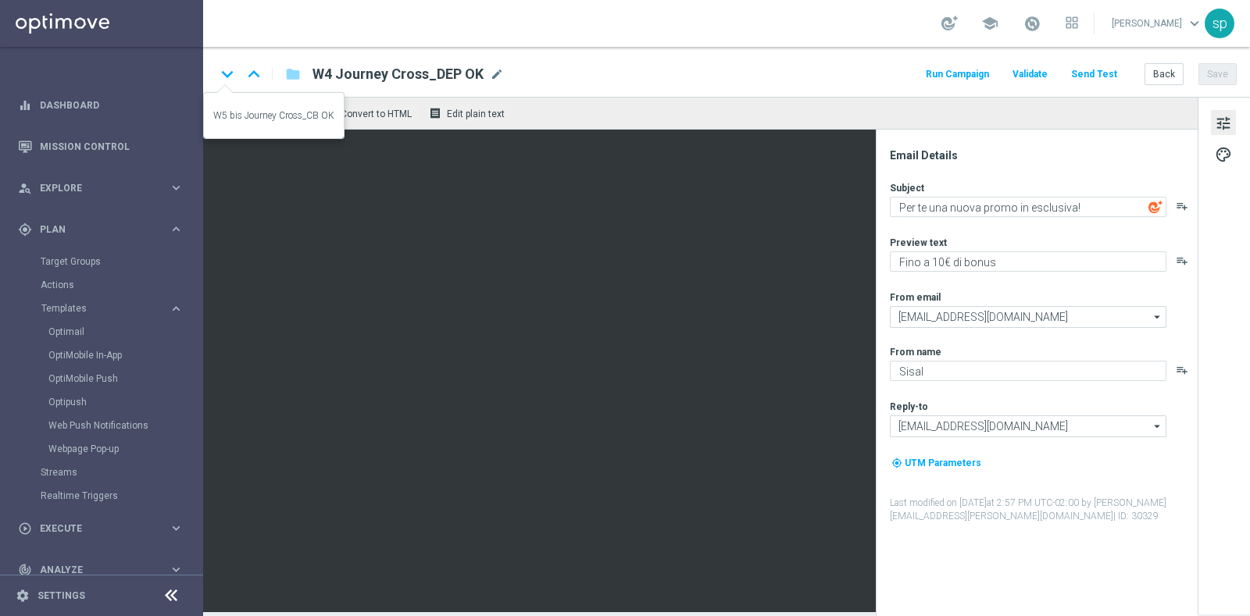
click at [234, 80] on icon "keyboard_arrow_down" at bounding box center [227, 73] width 23 height 23
type textarea "Due passaggi per conquistare il tuo bonus!"
type textarea "Fino a 5.000 Sisal point"
click at [234, 80] on icon "keyboard_arrow_down" at bounding box center [227, 73] width 23 height 23
type textarea "La Ricarica che ti premia"
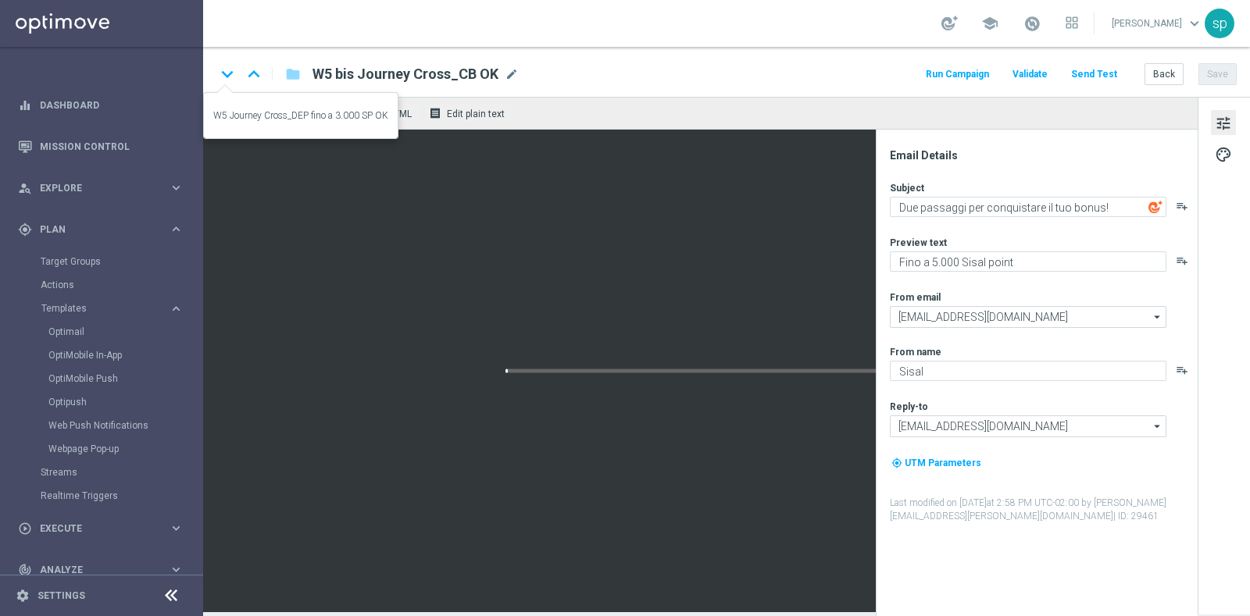
type textarea "Fino a 3.000 Sisal Point!"
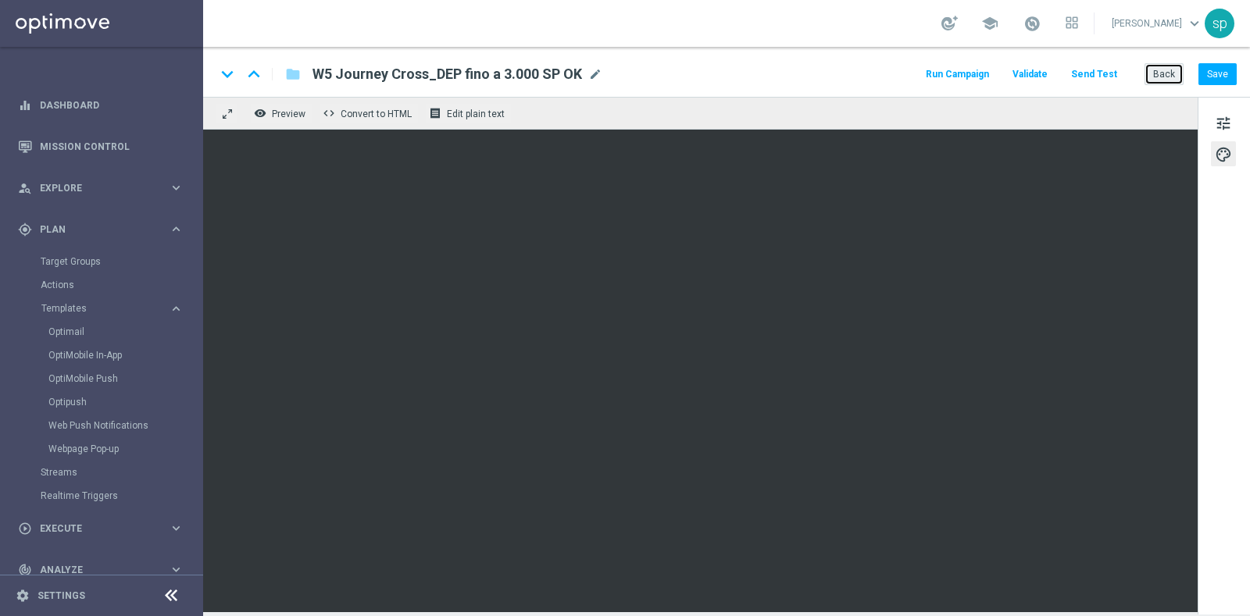
click at [1167, 74] on button "Back" at bounding box center [1163, 74] width 39 height 22
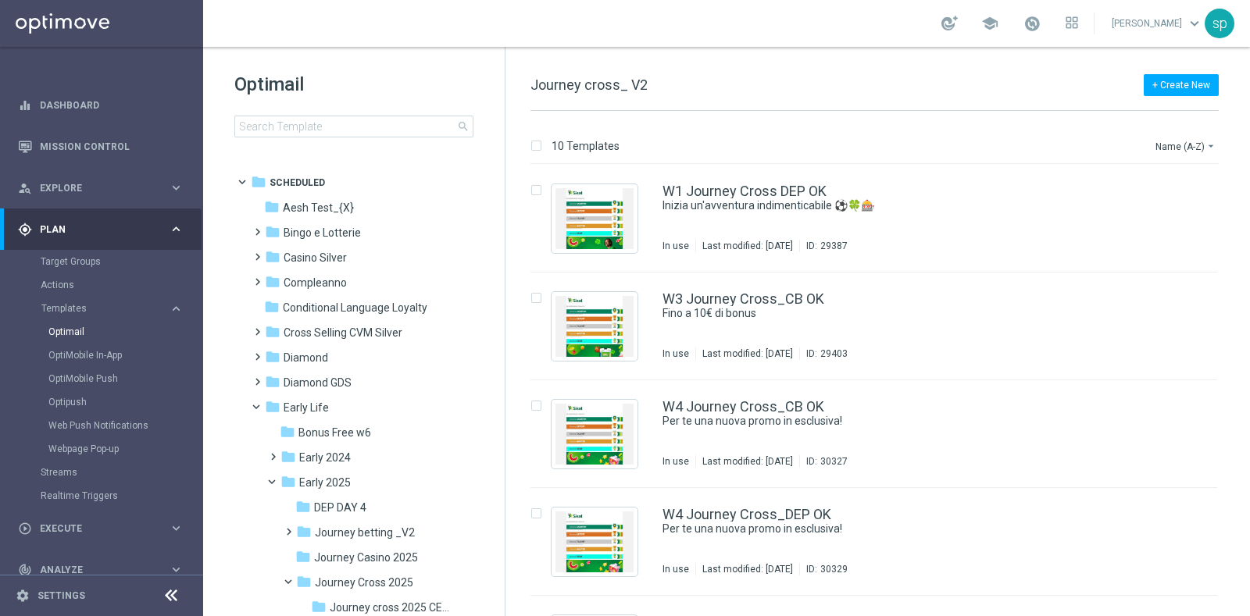
click at [500, 332] on tree-viewport "folder Scheduled more_vert folder Aesh Test_{X} more_vert" at bounding box center [368, 391] width 270 height 444
drag, startPoint x: 503, startPoint y: 328, endPoint x: 503, endPoint y: 348, distance: 20.3
click at [503, 348] on div "Optimail search folder 1 Folder folder Scheduled more_vert folder Aesh Test_{X}…" at bounding box center [354, 331] width 302 height 569
drag, startPoint x: 500, startPoint y: 333, endPoint x: 502, endPoint y: 355, distance: 21.2
click at [502, 355] on div "folder Scheduled more_vert folder Aesh Test_{X} more_vert" at bounding box center [351, 391] width 301 height 444
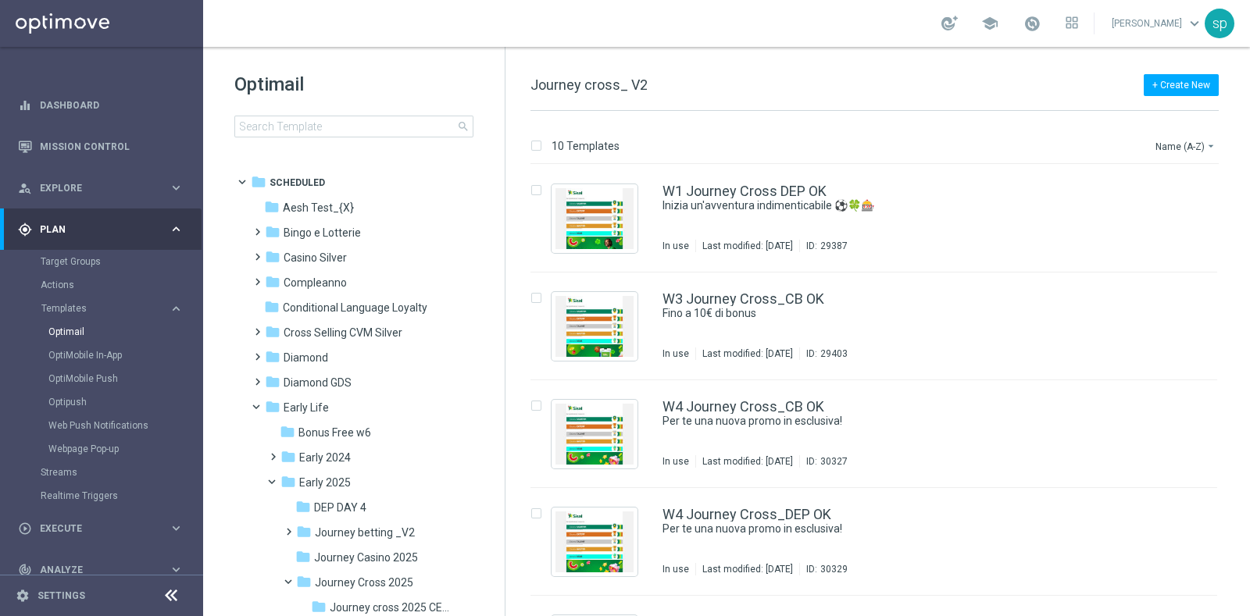
scroll to position [389, 0]
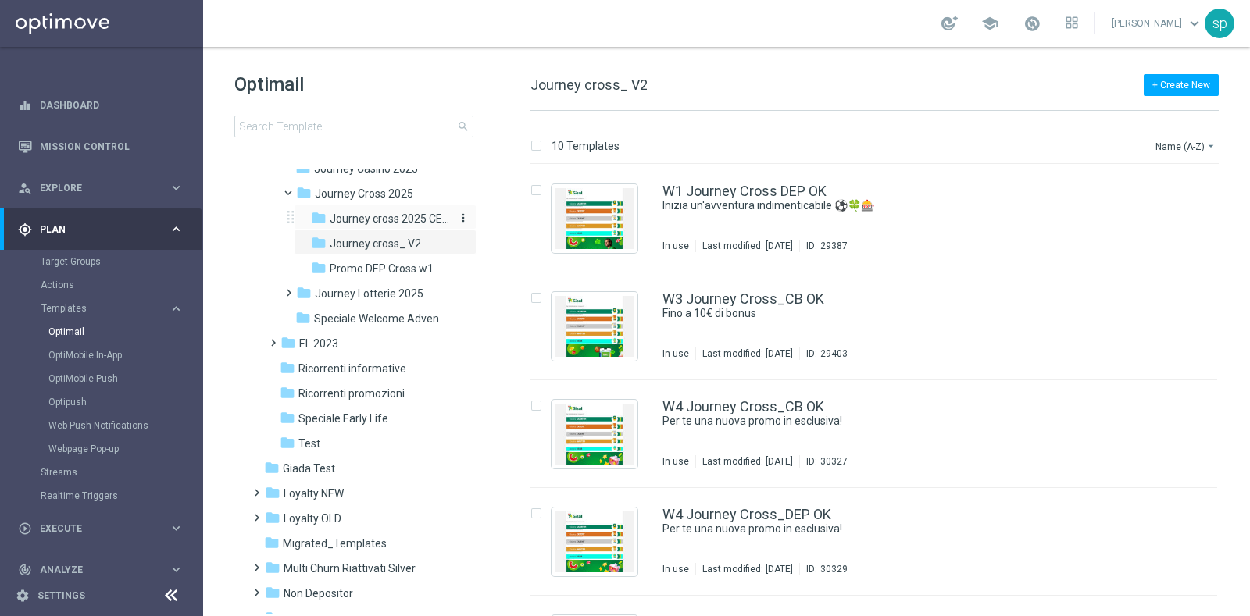
click at [414, 215] on span "Journey cross 2025 CEI LOW" at bounding box center [391, 219] width 122 height 14
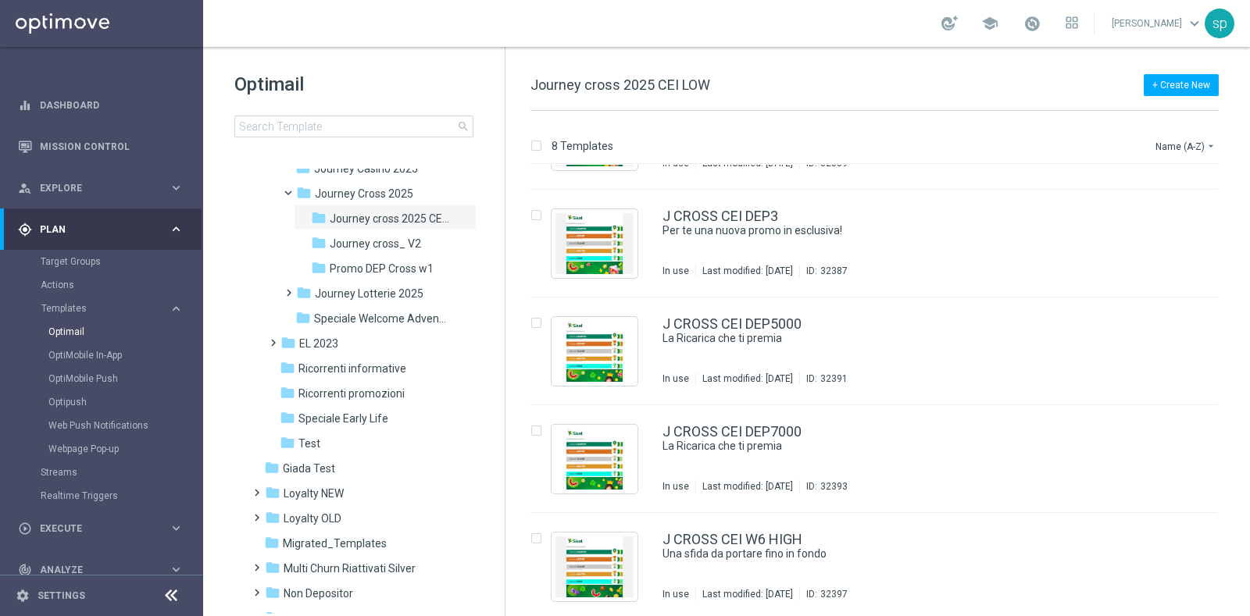
scroll to position [198, 0]
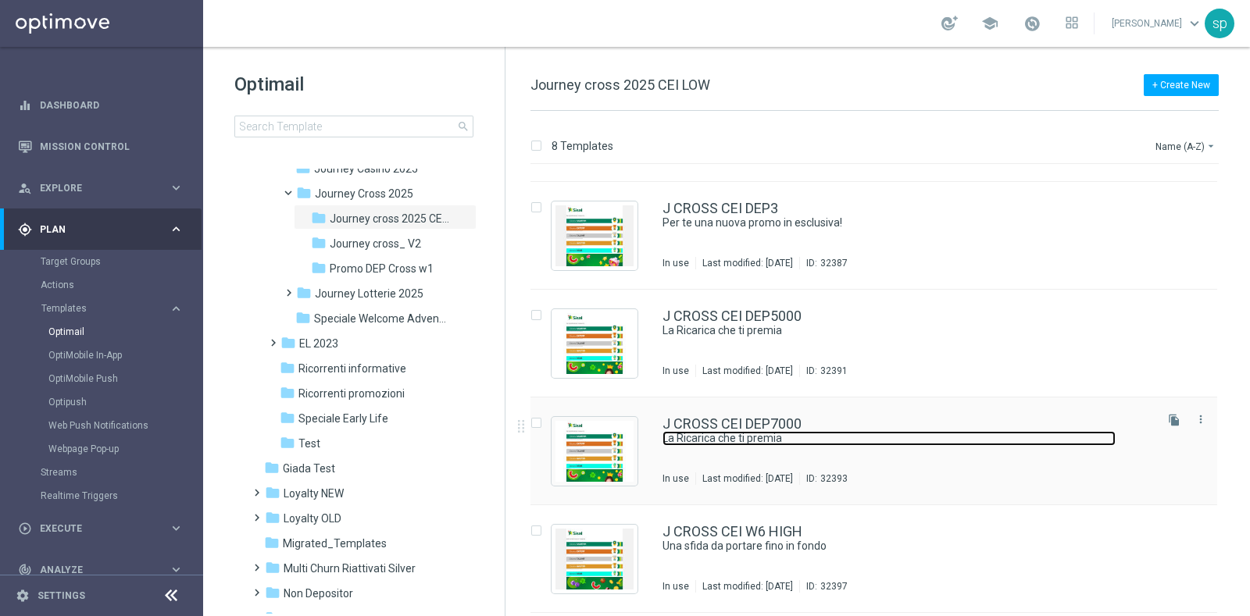
click at [777, 439] on link "La Ricarica che ti premia" at bounding box center [888, 438] width 453 height 15
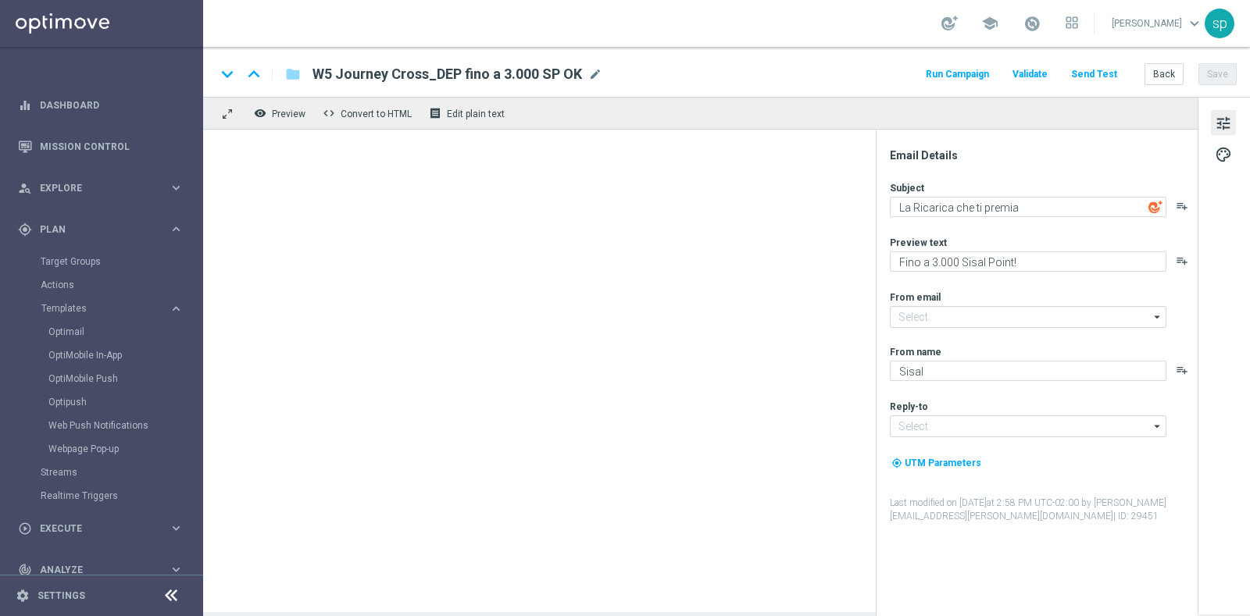
type input "[EMAIL_ADDRESS][DOMAIN_NAME]"
type textarea "Fino a 7.000 Sisal point!"
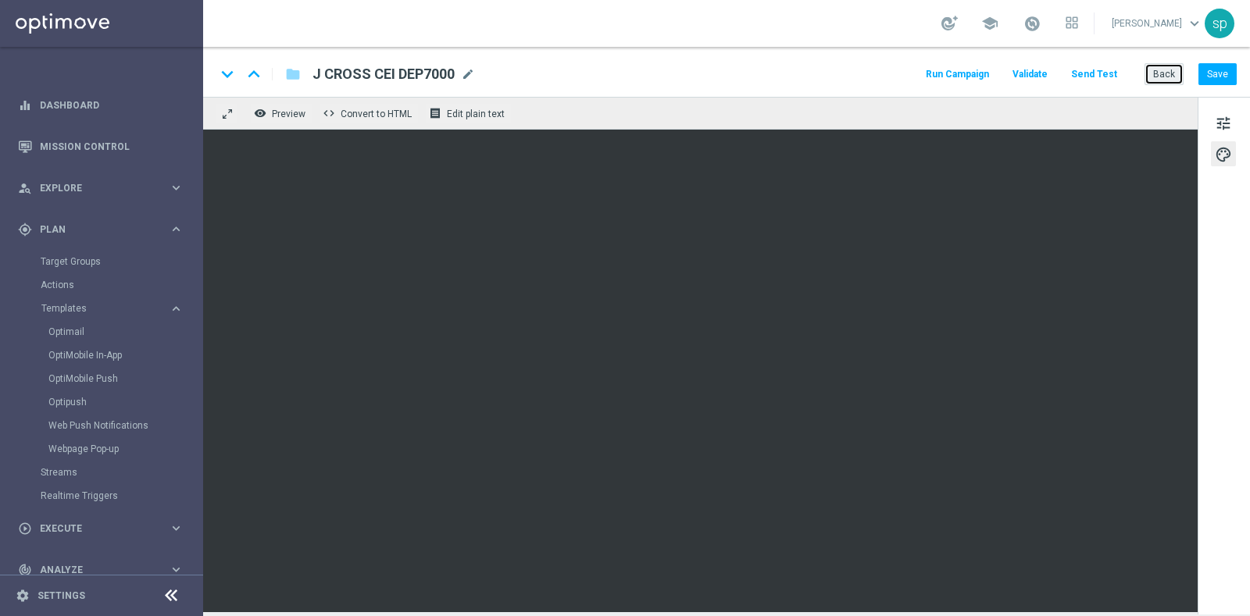
click at [1163, 78] on button "Back" at bounding box center [1163, 74] width 39 height 22
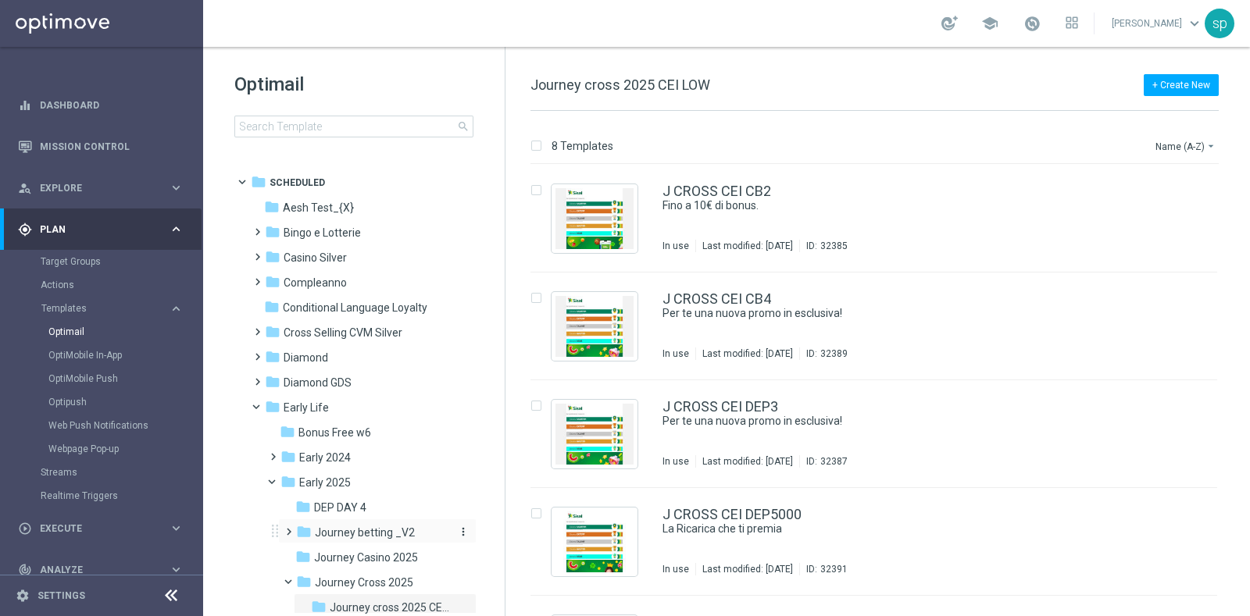
click at [401, 529] on span "Journey betting _V2" at bounding box center [365, 533] width 100 height 14
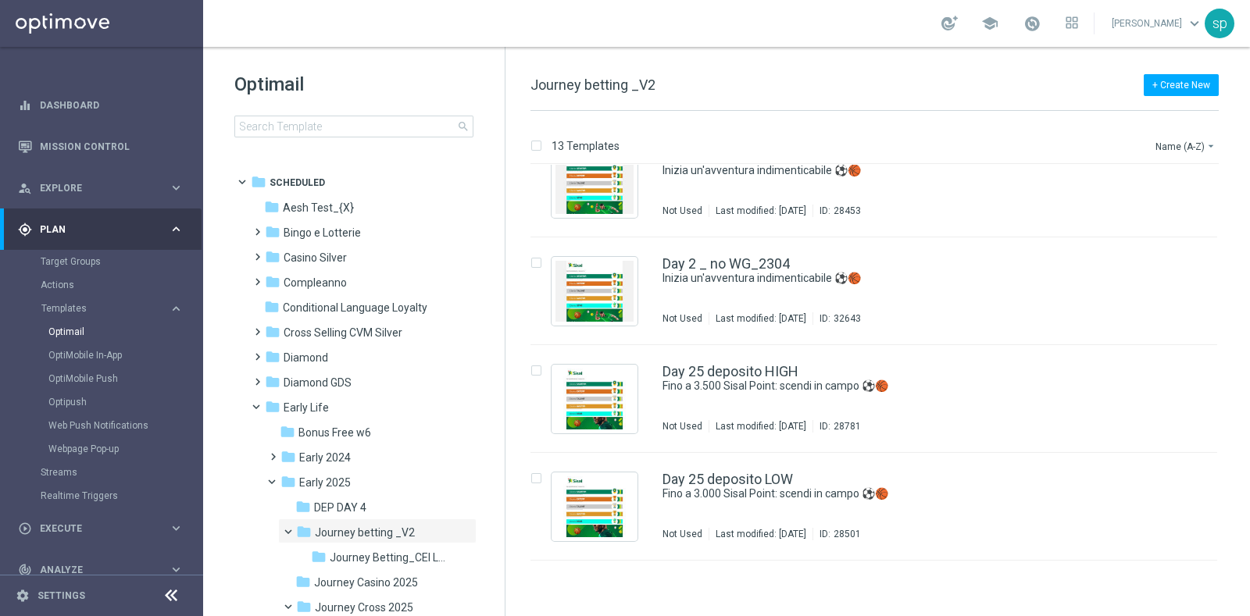
scroll to position [587, 0]
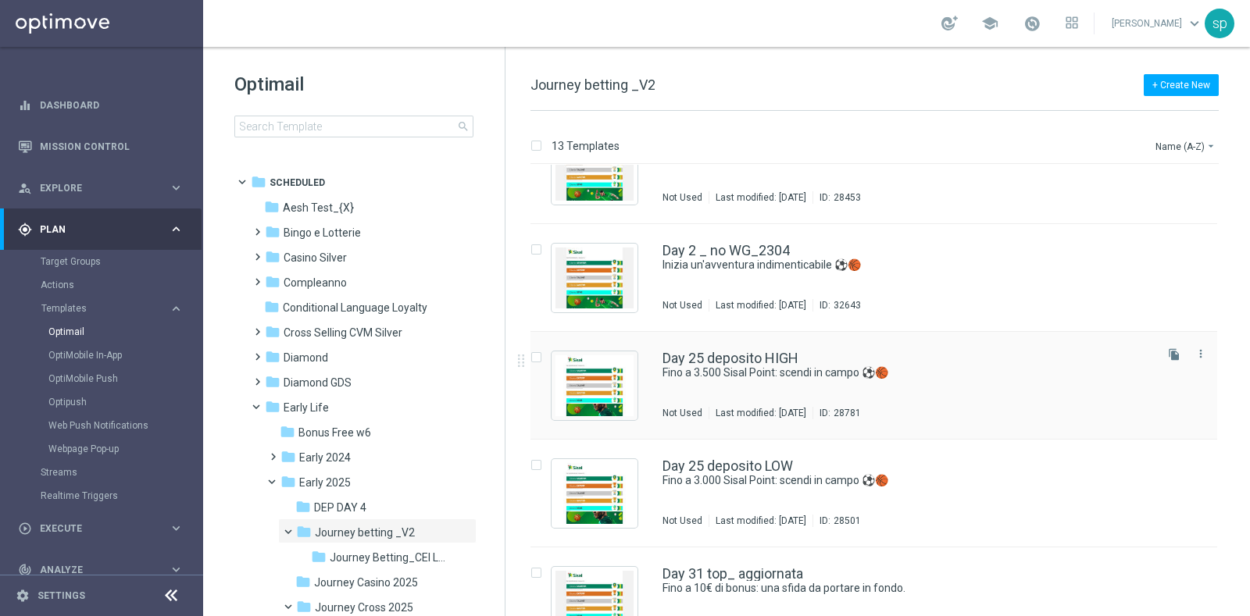
click at [782, 348] on div "Day 25 deposito HIGH Fino a 3.500 Sisal Point: scendi in campo ⚽️🏀 Not Used Las…" at bounding box center [873, 386] width 686 height 108
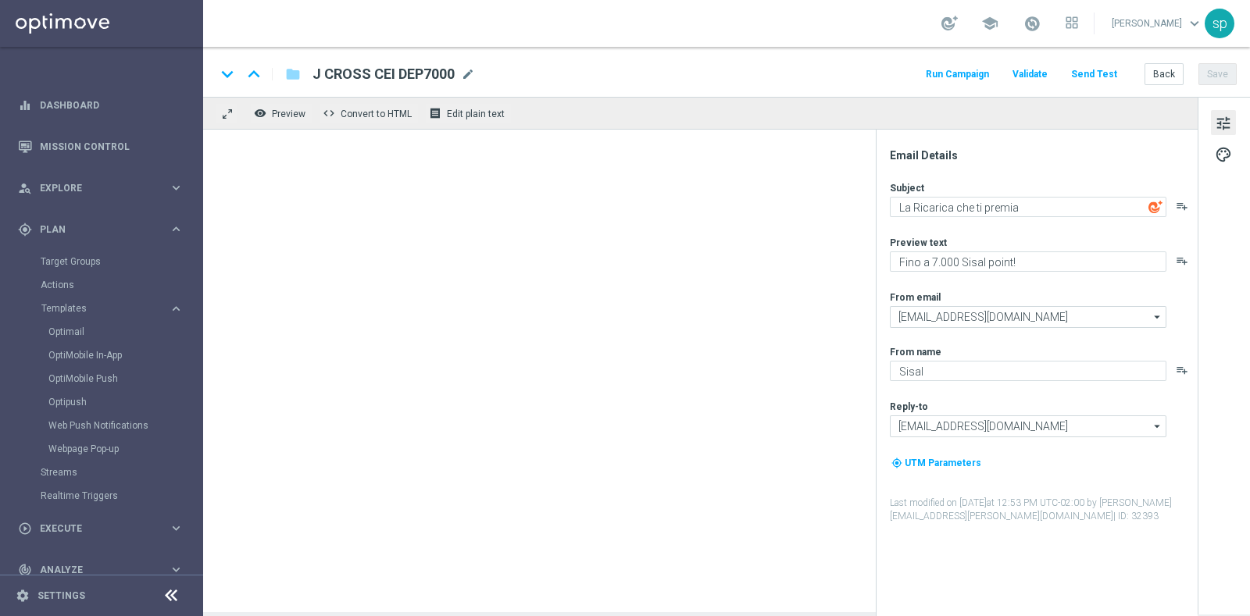
type textarea "Fino a 3.500 Sisal Point: scendi in campo ⚽️🏀"
type textarea "Ricarica ed ottieni un bonus esclusivo"
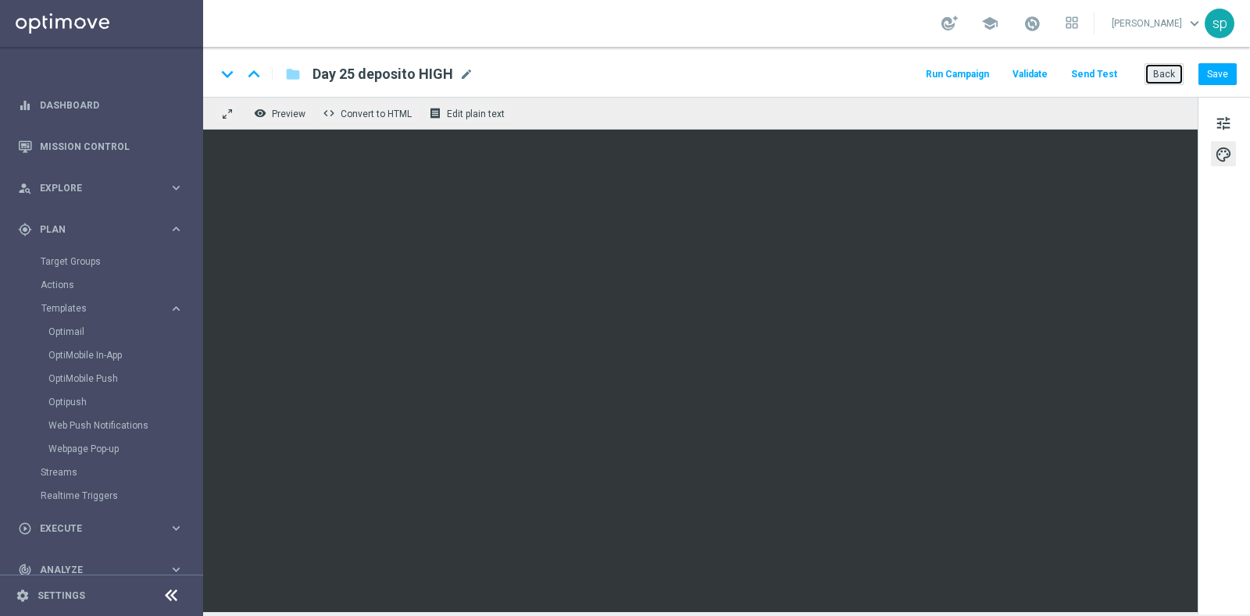
click at [1172, 69] on button "Back" at bounding box center [1163, 74] width 39 height 22
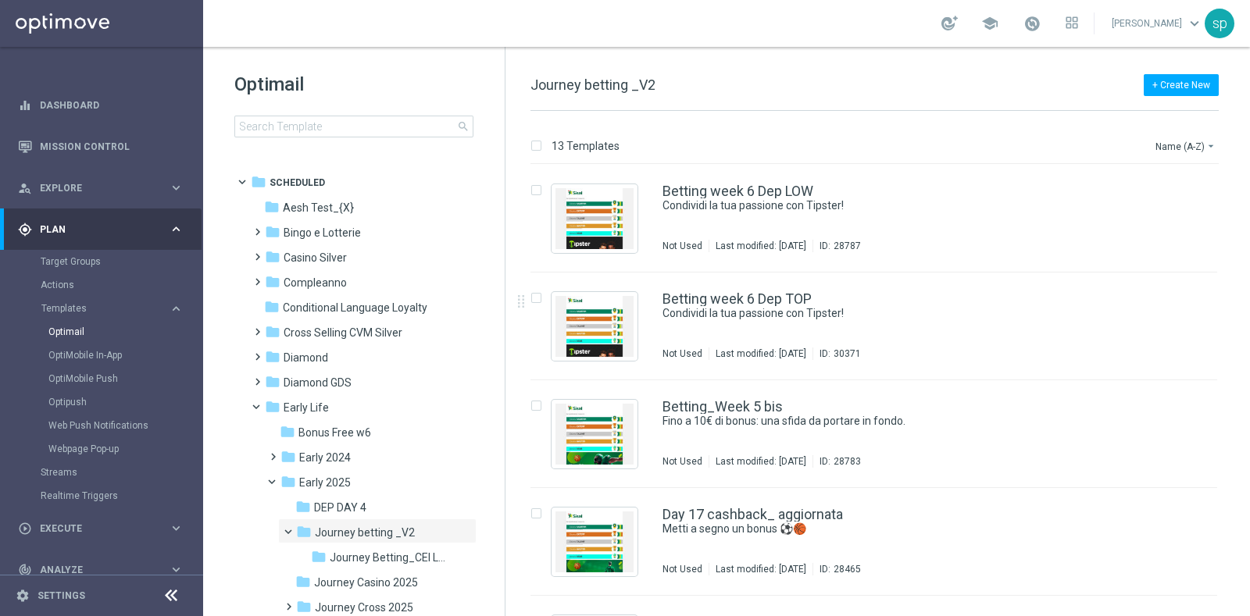
drag, startPoint x: 500, startPoint y: 337, endPoint x: 501, endPoint y: 381, distance: 43.7
click at [501, 381] on div "folder Scheduled more_vert folder Aesh Test_{X} more_vert" at bounding box center [351, 391] width 301 height 444
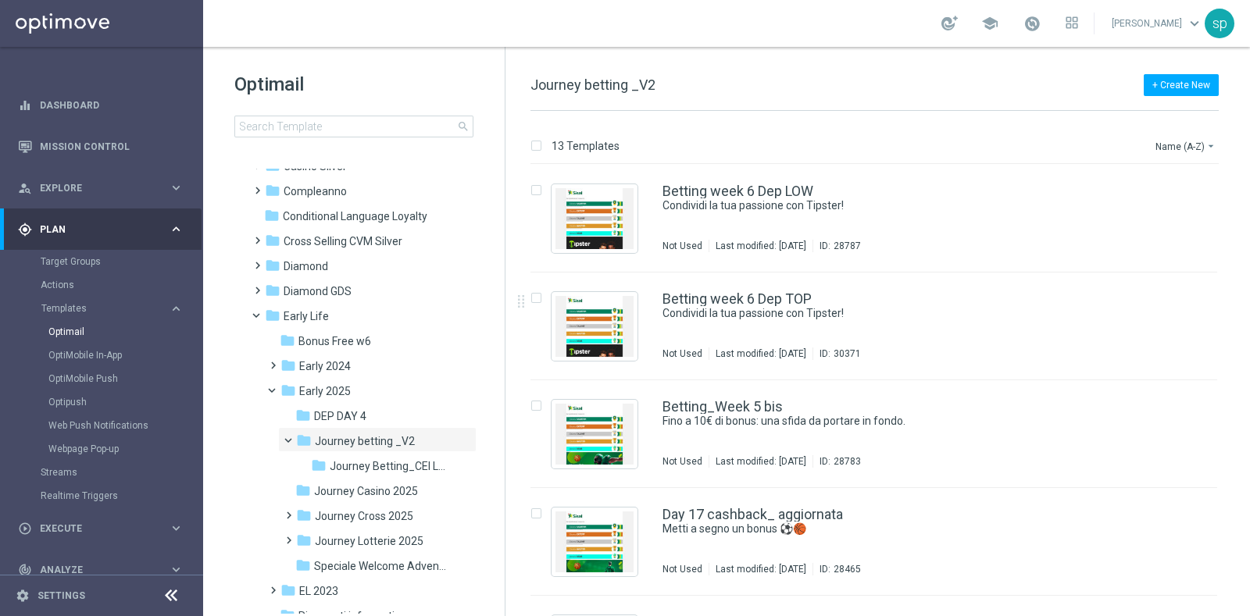
scroll to position [93, 0]
click at [374, 543] on span "Journey Lotterie 2025" at bounding box center [369, 540] width 109 height 14
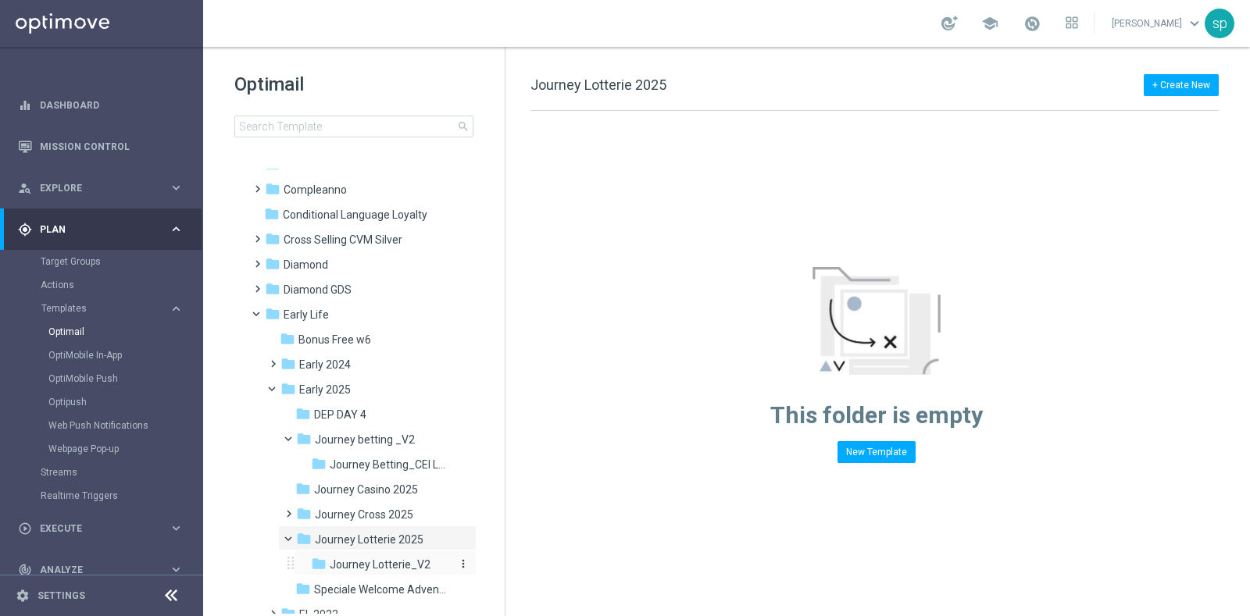
click at [379, 559] on span "Journey Lotterie_V2" at bounding box center [380, 565] width 101 height 14
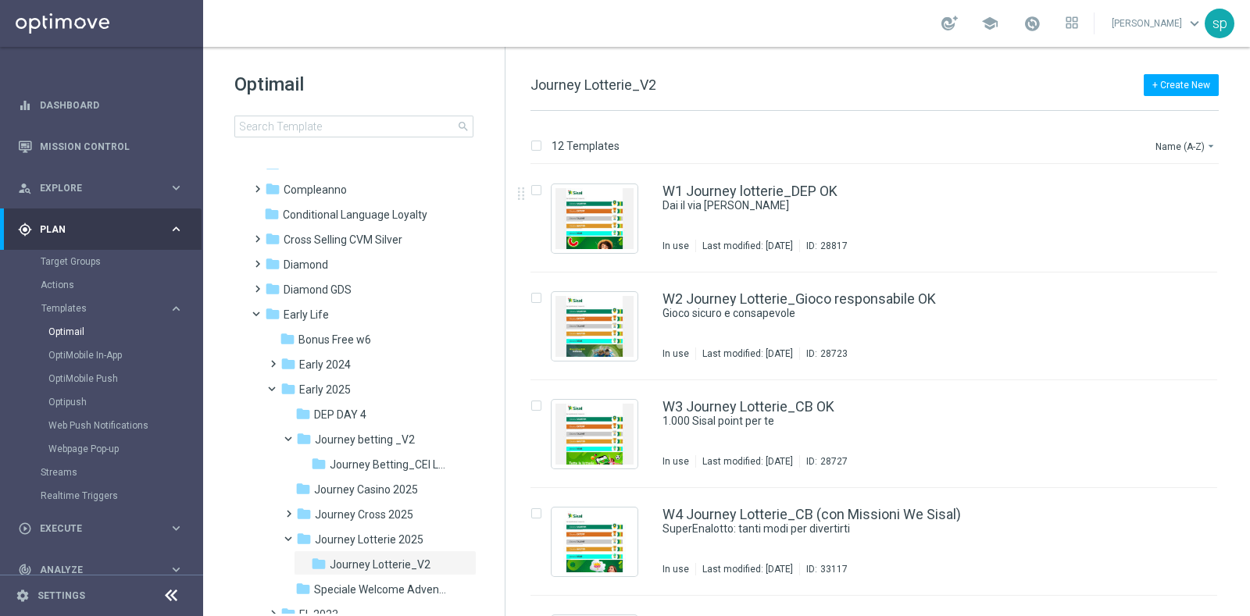
drag, startPoint x: 1243, startPoint y: 281, endPoint x: 1245, endPoint y: 349, distance: 68.0
click at [1245, 349] on div "insert_drive_file W1 Journey lotterie_DEP OK Dai il via alla fortuna In use Las…" at bounding box center [881, 390] width 732 height 451
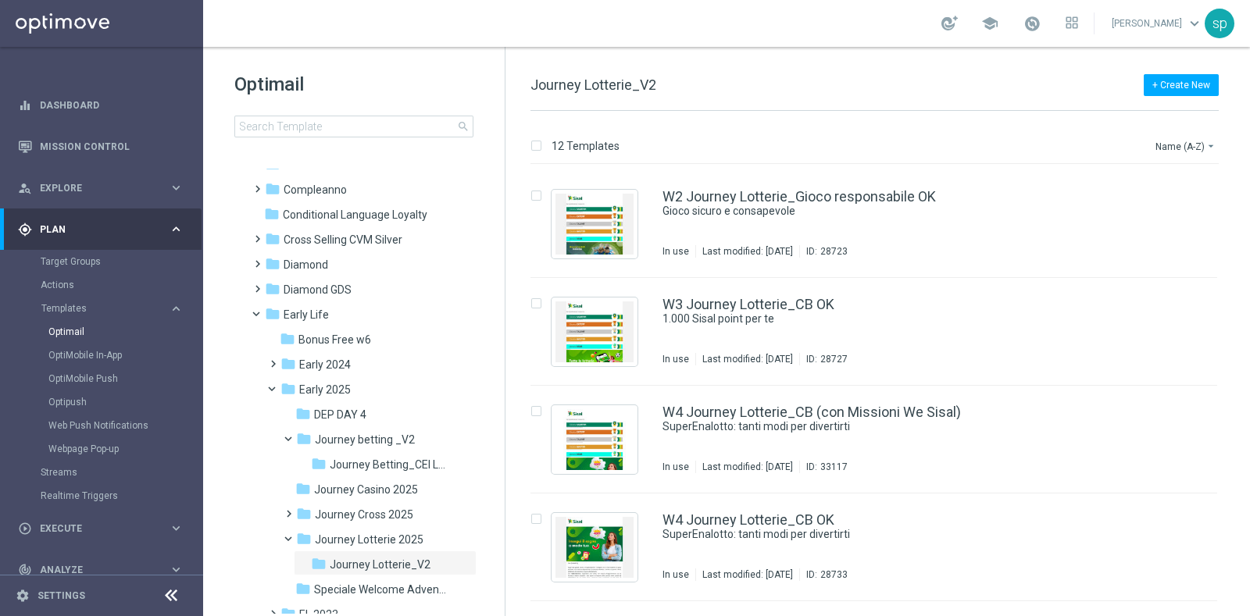
scroll to position [109, 0]
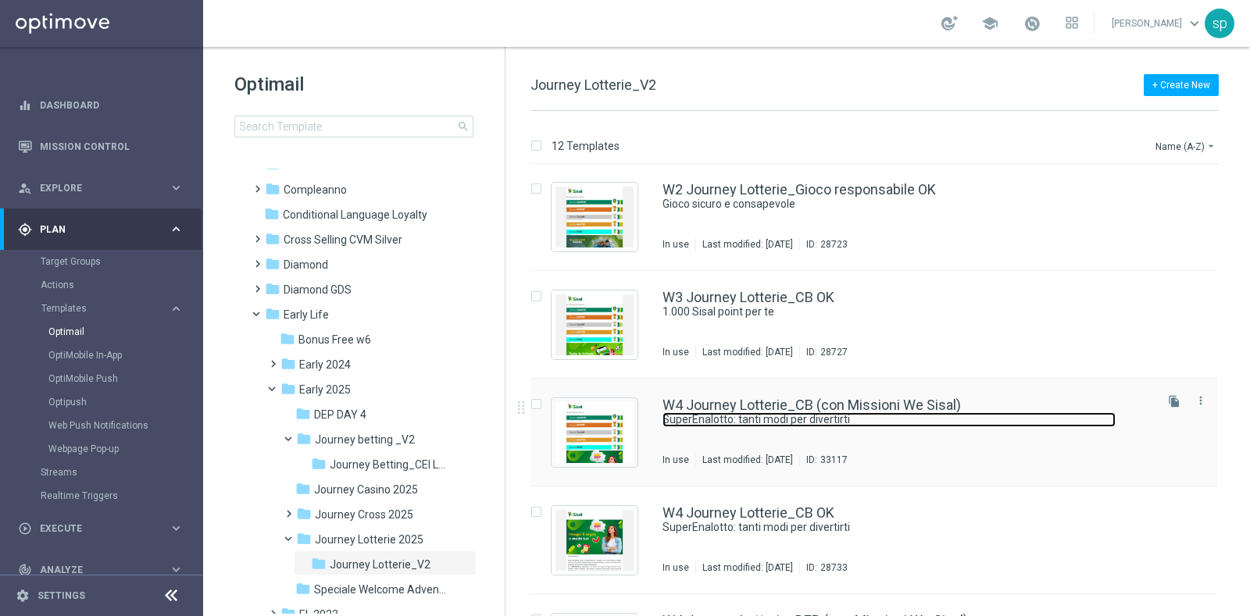
click at [898, 412] on link "SuperEnalotto: tanti modi per divertirti" at bounding box center [888, 419] width 453 height 15
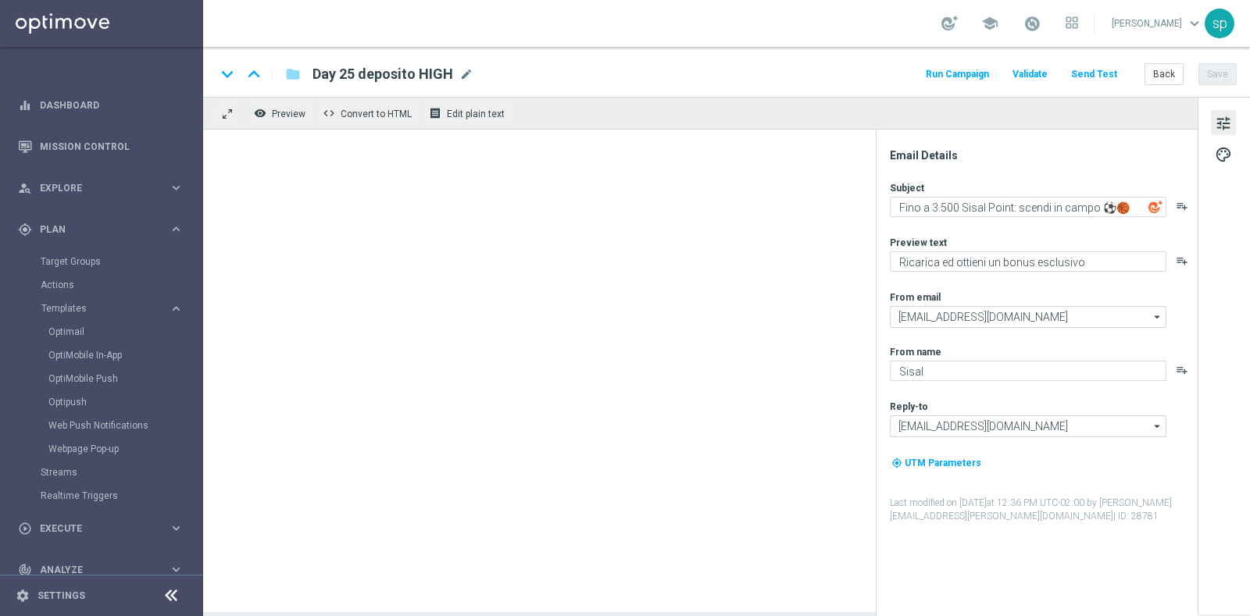
type textarea "SuperEnalotto: tanti modi per divertirti"
type textarea "Fino a 10€ di bonus"
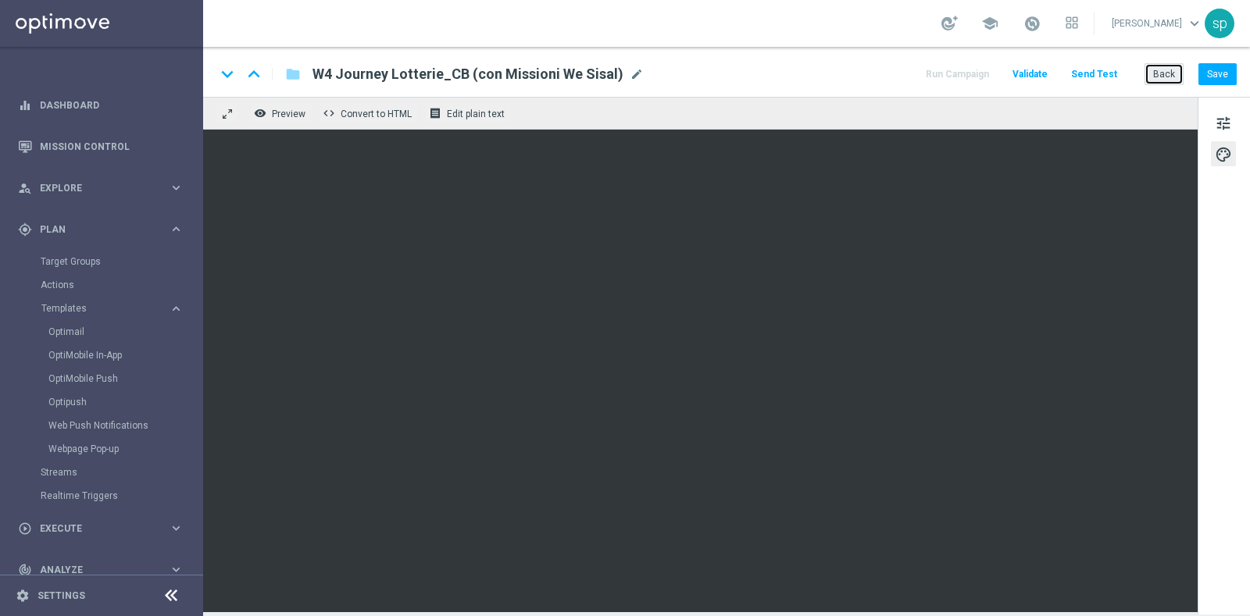
click at [1164, 73] on button "Back" at bounding box center [1163, 74] width 39 height 22
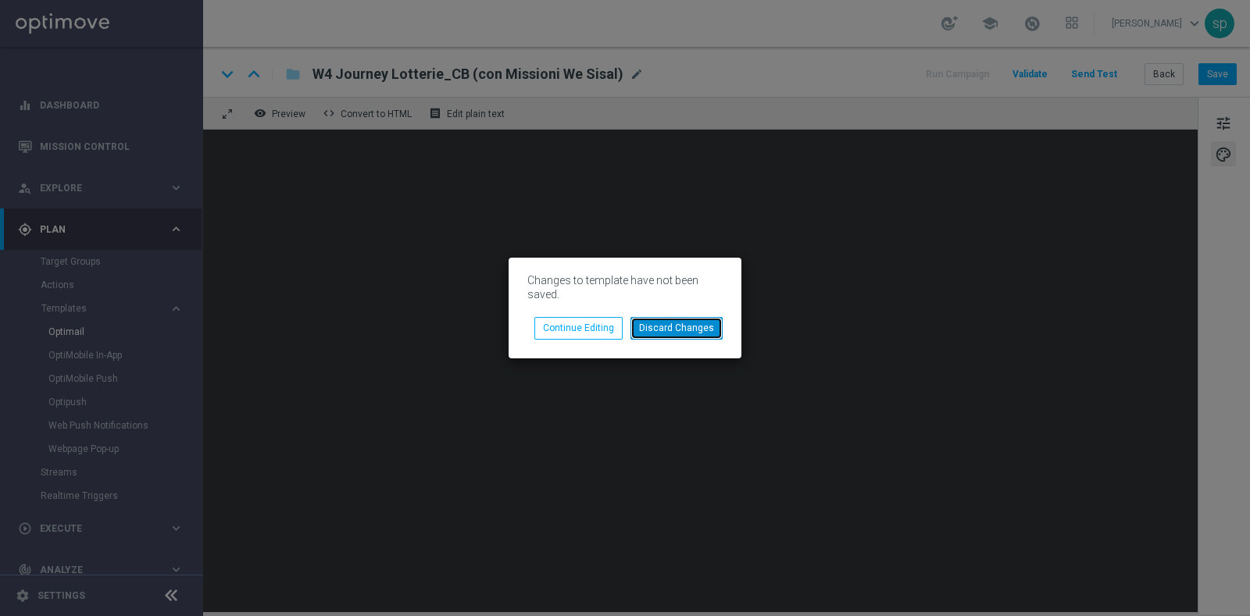
click at [668, 328] on button "Discard Changes" at bounding box center [676, 328] width 92 height 22
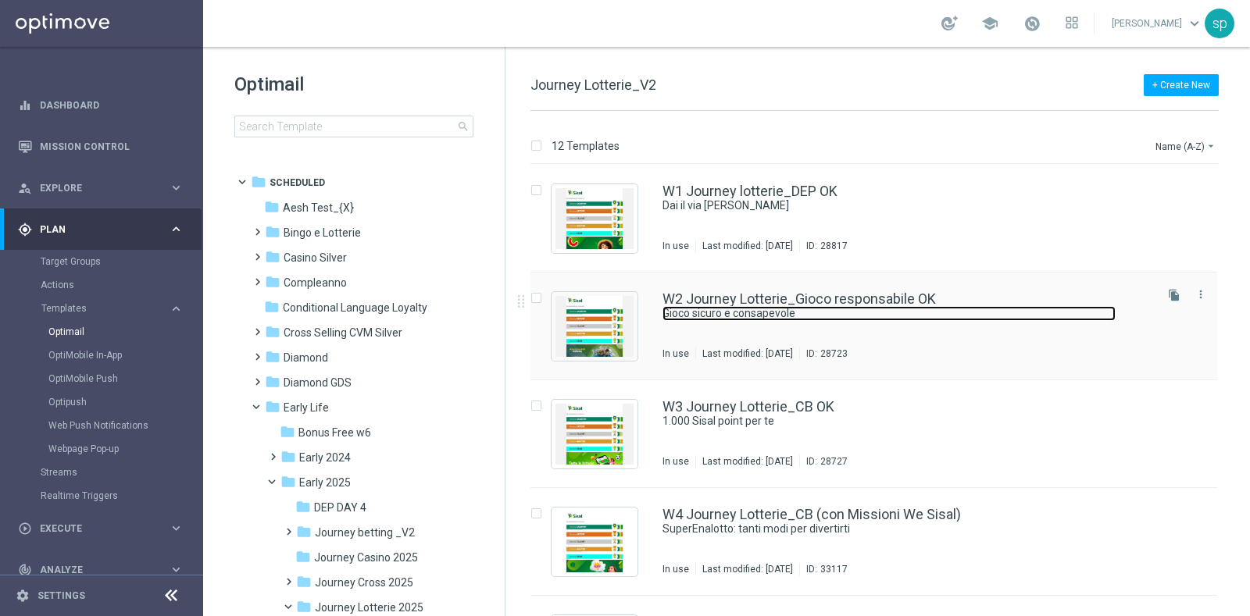
click at [773, 311] on link "Gioco sicuro e consapevole" at bounding box center [888, 313] width 453 height 15
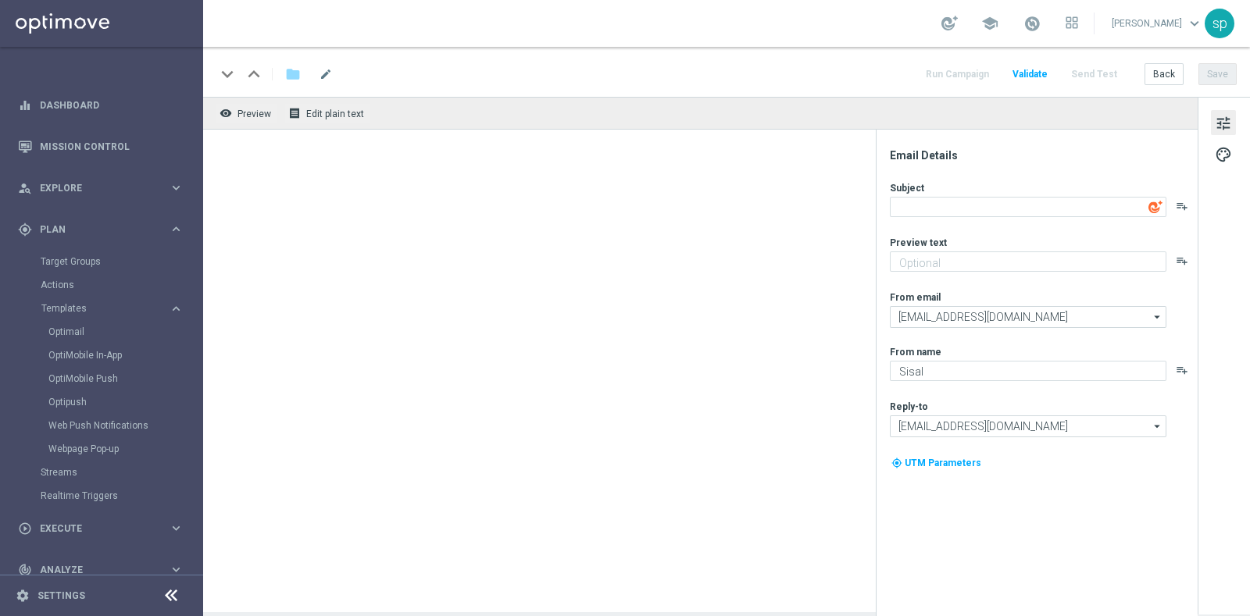
type textarea "Gioco sicuro e consapevole"
type textarea "Scopri le tante risorse a tua disposizione"
type input "[EMAIL_ADDRESS][DOMAIN_NAME]"
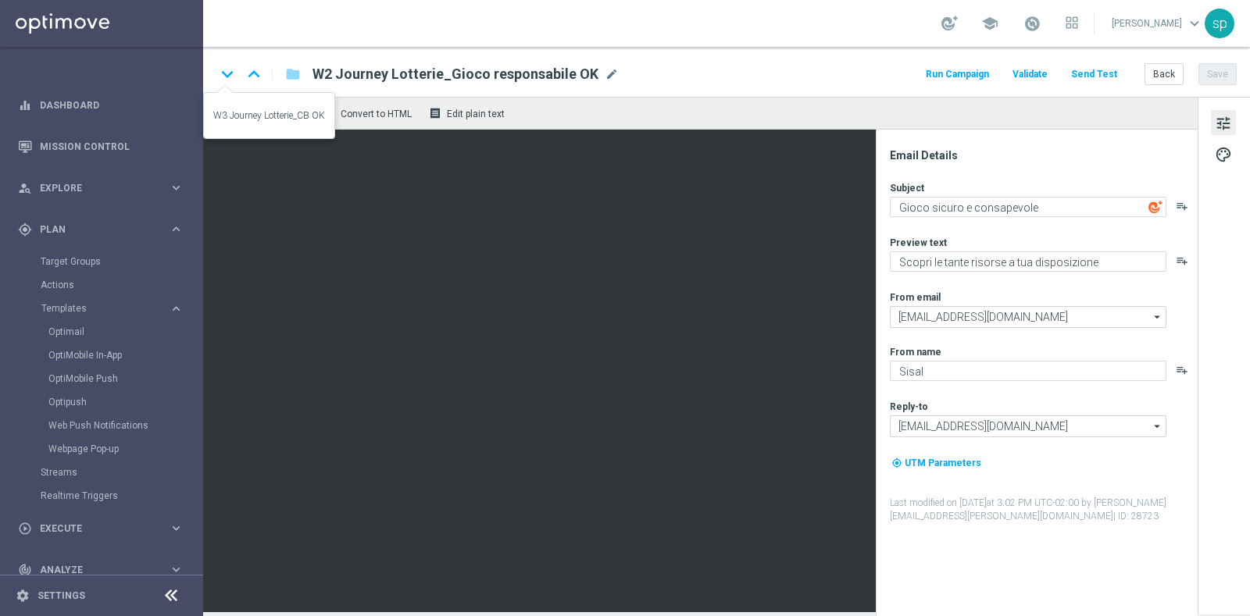
click at [230, 70] on icon "keyboard_arrow_down" at bounding box center [227, 73] width 23 height 23
type textarea "1.000 Sisal point per te"
type textarea "Scarica e scopri app SuperEnalotto e giochi"
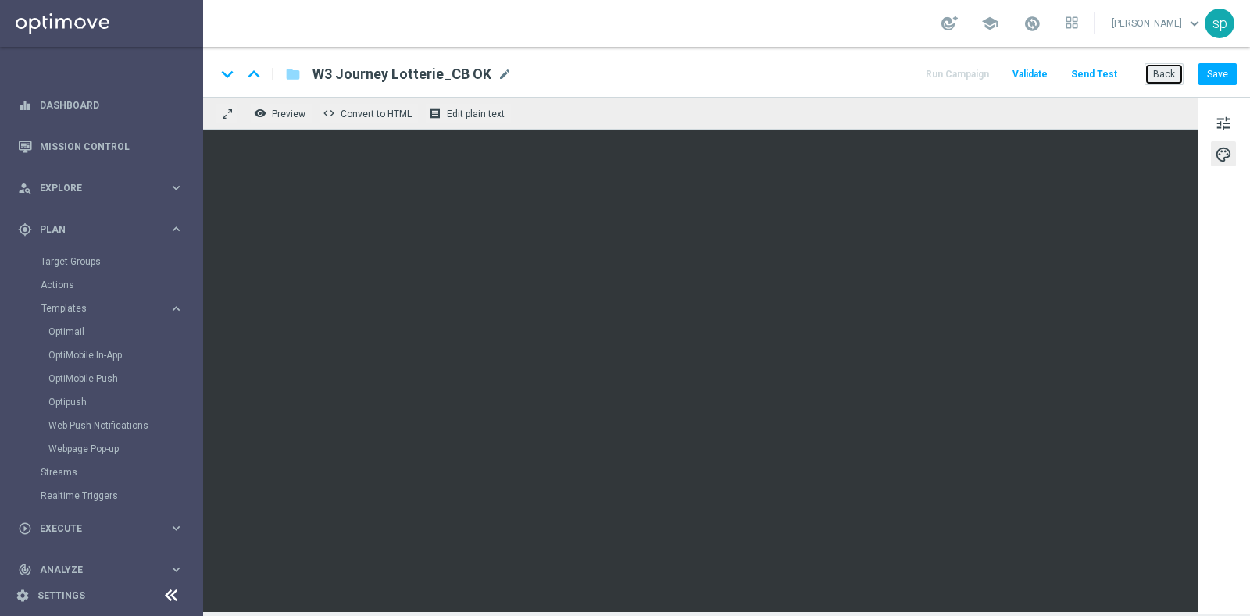
click at [1157, 81] on button "Back" at bounding box center [1163, 74] width 39 height 22
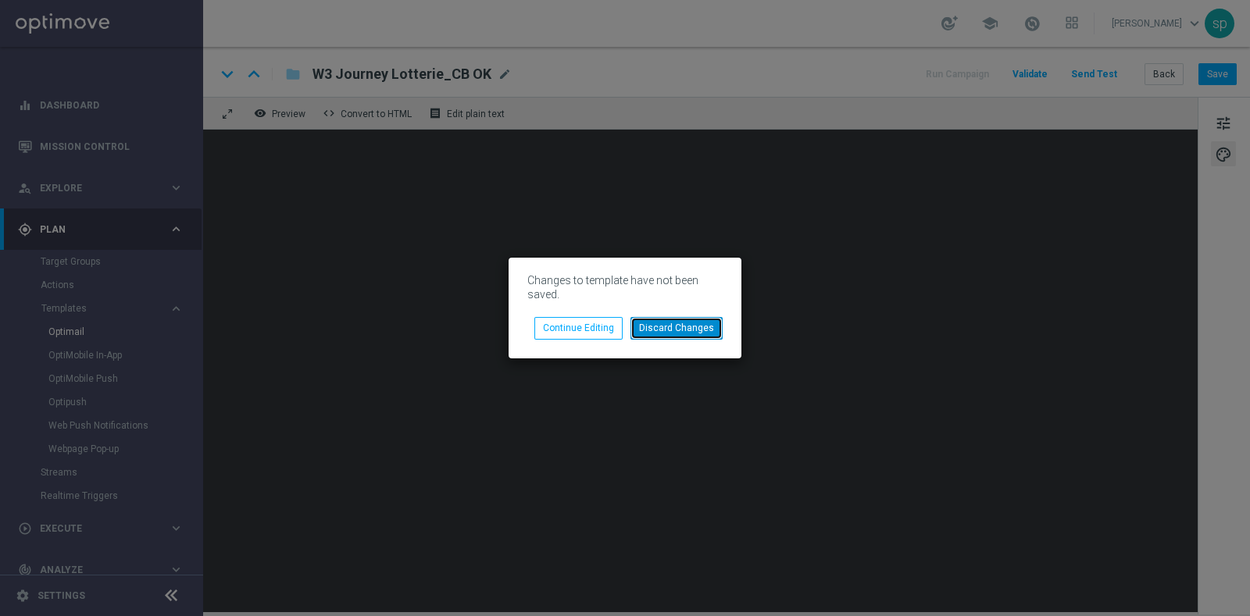
click at [685, 326] on button "Discard Changes" at bounding box center [676, 328] width 92 height 22
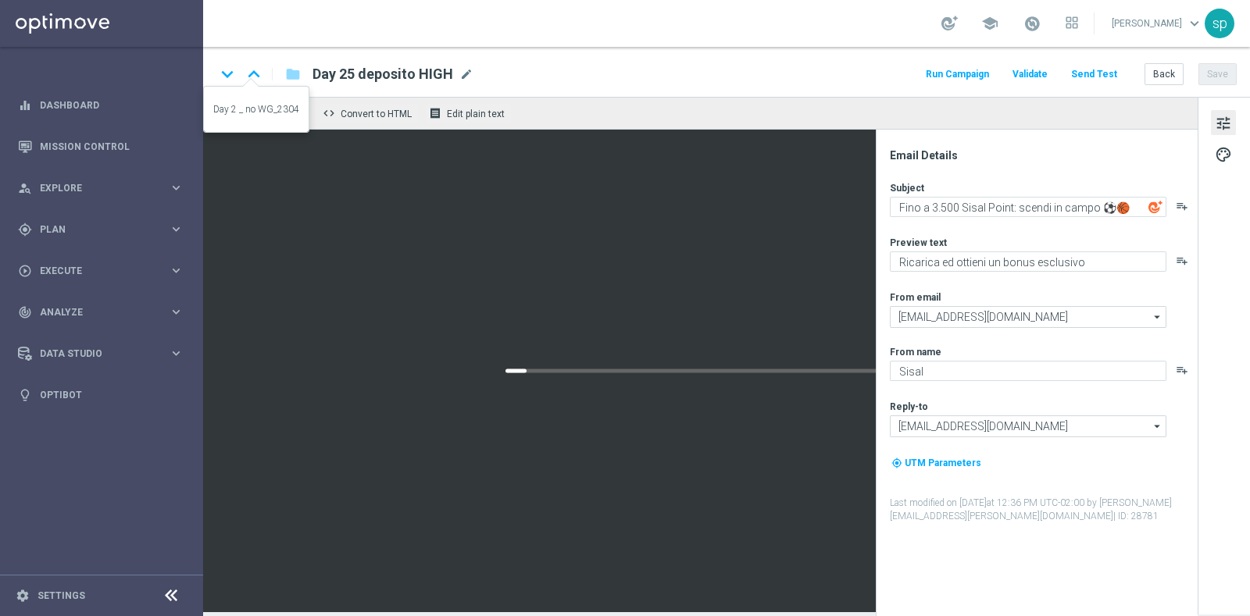
click at [255, 75] on icon "keyboard_arrow_up" at bounding box center [253, 73] width 23 height 23
type textarea "Inizia un'avventura indimenticabile ⚽️🏀"
type textarea "Per [PERSON_NAME] a 15€ di bonus con una promo esclusiva"
click at [223, 73] on icon "keyboard_arrow_down" at bounding box center [227, 73] width 23 height 23
type textarea "Fino a 3.500 Sisal Point: scendi in campo ⚽️🏀"
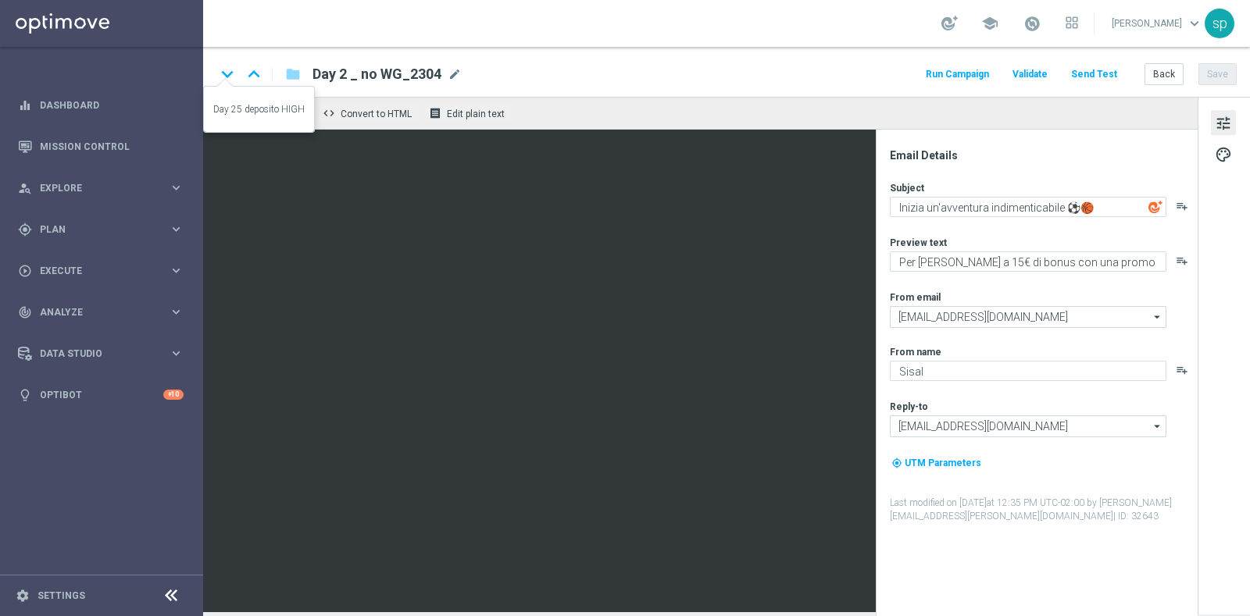
type textarea "Ricarica ed ottieni un bonus esclusivo"
click at [223, 73] on icon "keyboard_arrow_down" at bounding box center [227, 73] width 23 height 23
type textarea "Fino a 3.000 Sisal Point: scendi in campo ⚽️🏀"
